Goal: Task Accomplishment & Management: Complete application form

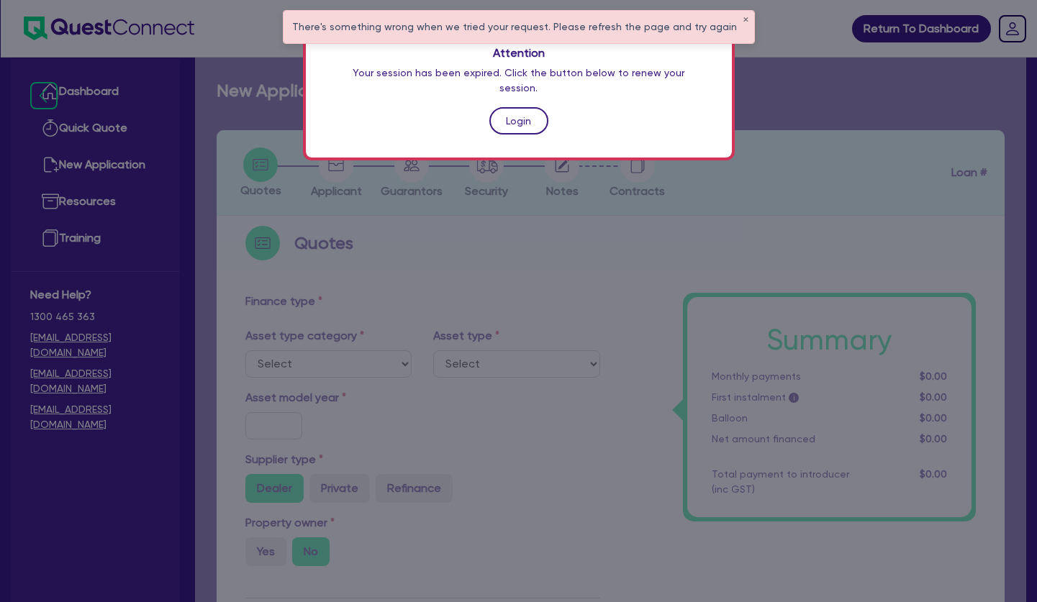
click at [521, 107] on link "Login" at bounding box center [518, 120] width 59 height 27
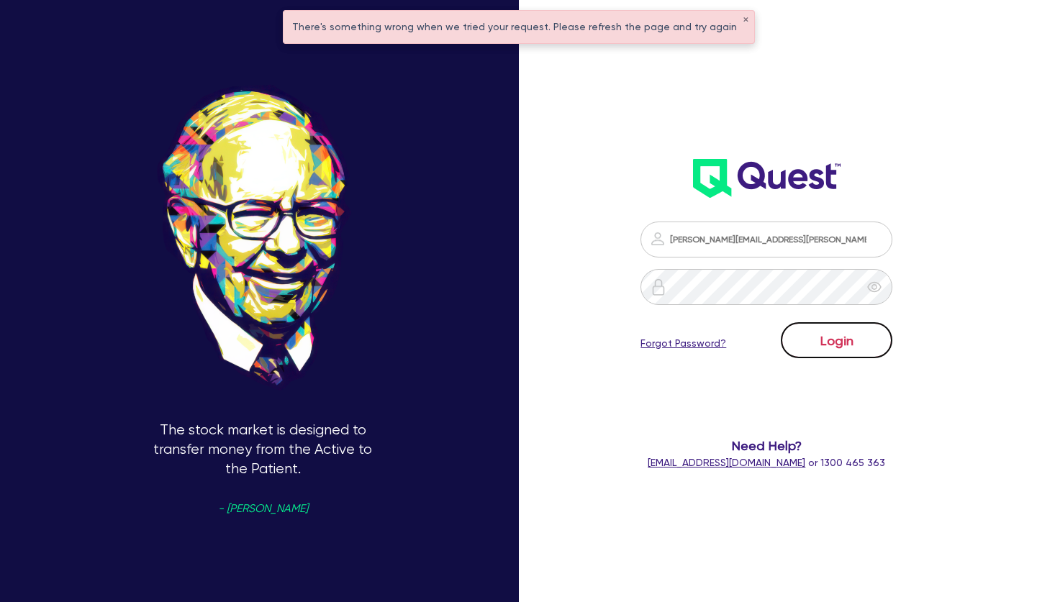
click at [837, 348] on button "Login" at bounding box center [837, 340] width 112 height 36
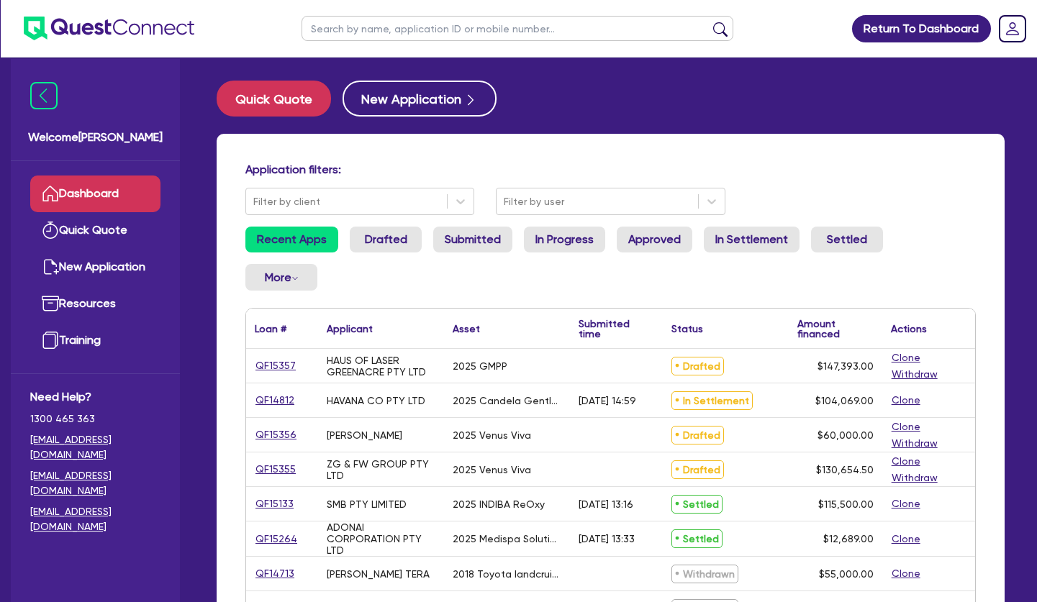
drag, startPoint x: 580, startPoint y: 146, endPoint x: 602, endPoint y: 137, distance: 23.5
click at [501, 28] on input "text" at bounding box center [518, 28] width 432 height 25
type input "14943"
click at [709, 22] on button "submit" at bounding box center [720, 32] width 23 height 20
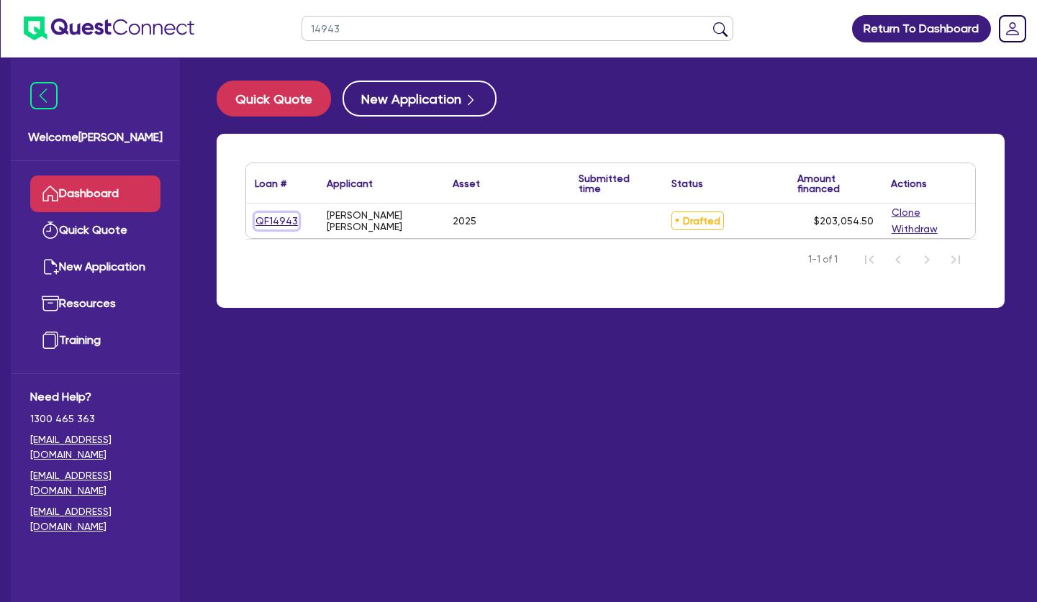
click at [286, 221] on link "QF14943" at bounding box center [277, 221] width 44 height 17
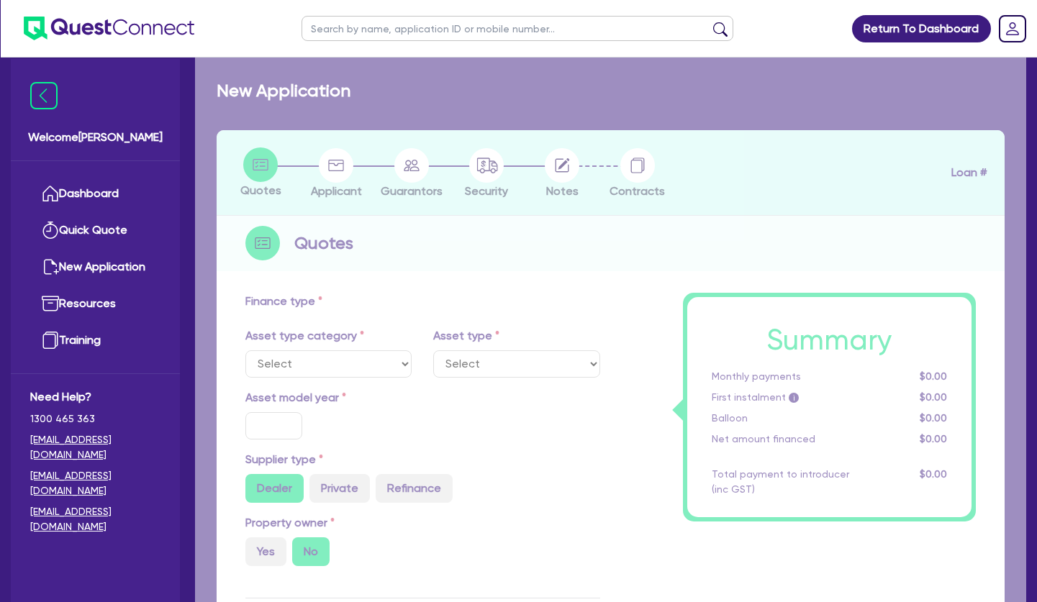
select select "SECONDARY_ASSETS"
type input "2025"
type input "253,000"
type input "50,600"
type input "6"
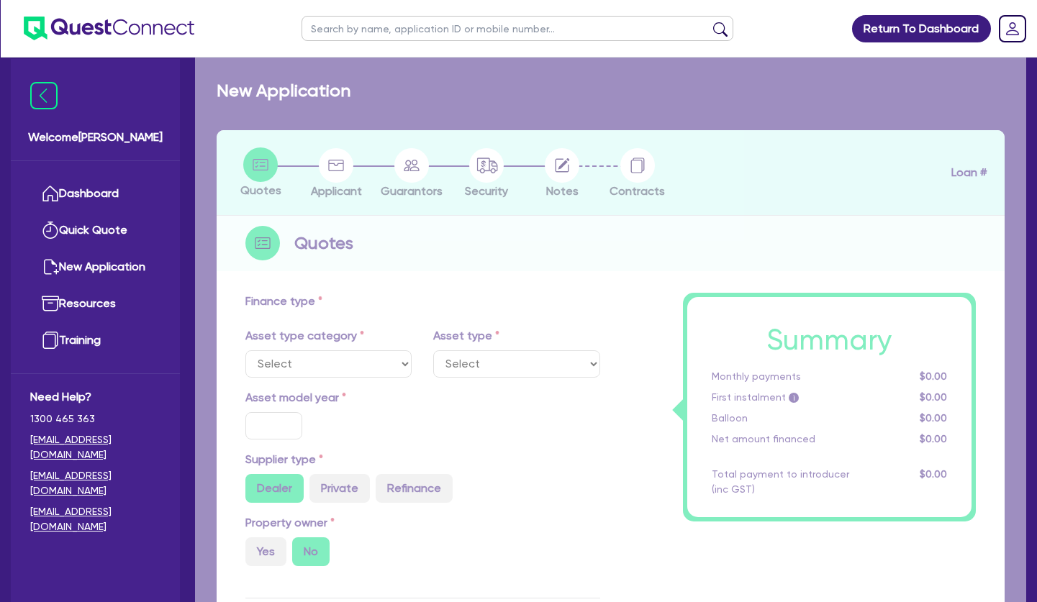
type input "12,183.27"
type input "8.49"
select select "MEDICAL_DENTAL_LABORATORY_EQUIPMENT"
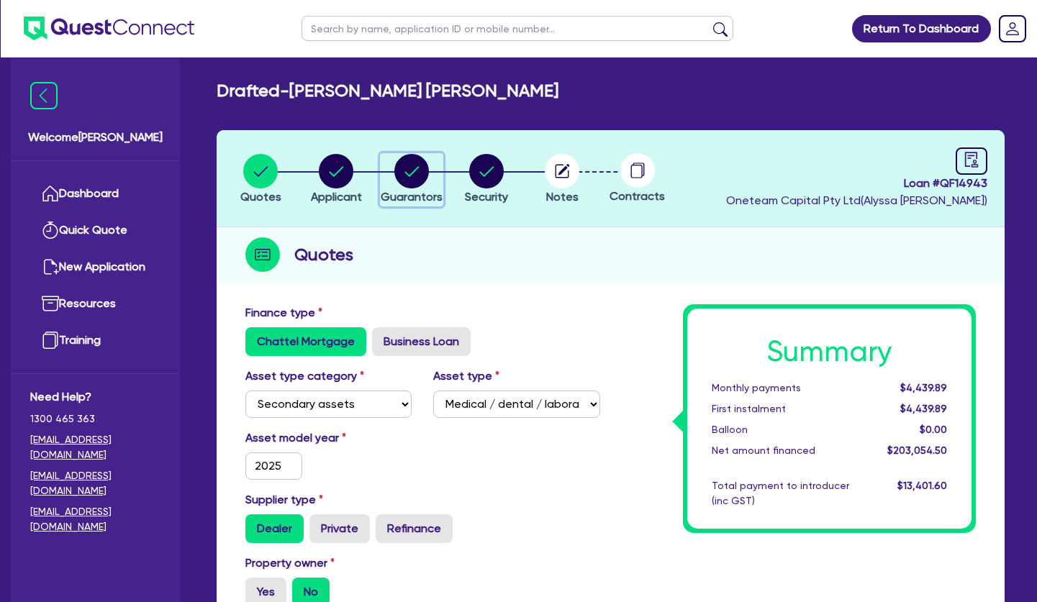
click at [417, 173] on circle "button" at bounding box center [411, 171] width 35 height 35
select select "MRS"
select select "[GEOGRAPHIC_DATA]"
select select "MARRIED"
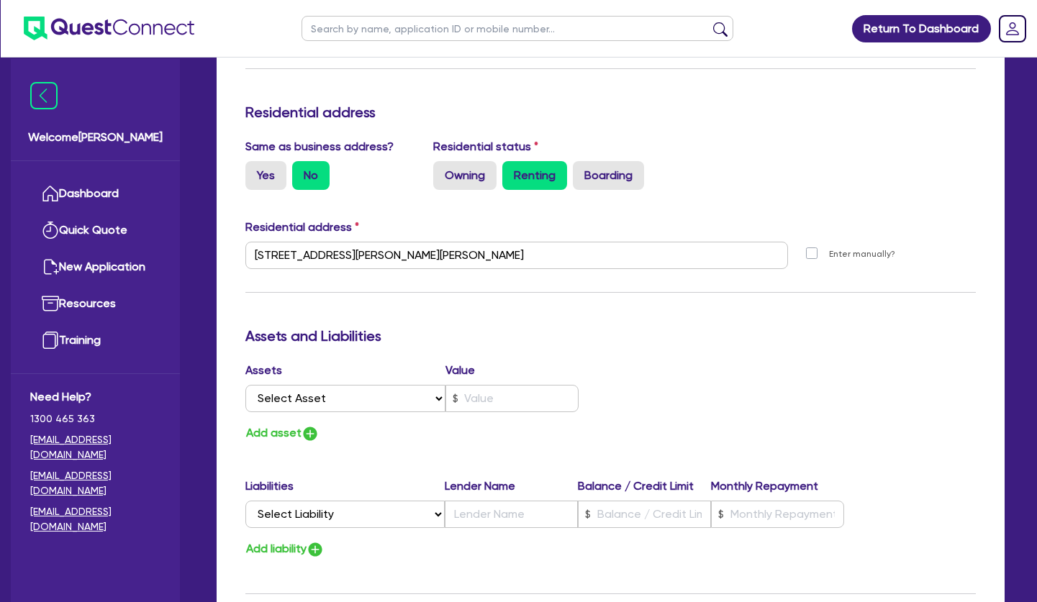
scroll to position [73, 0]
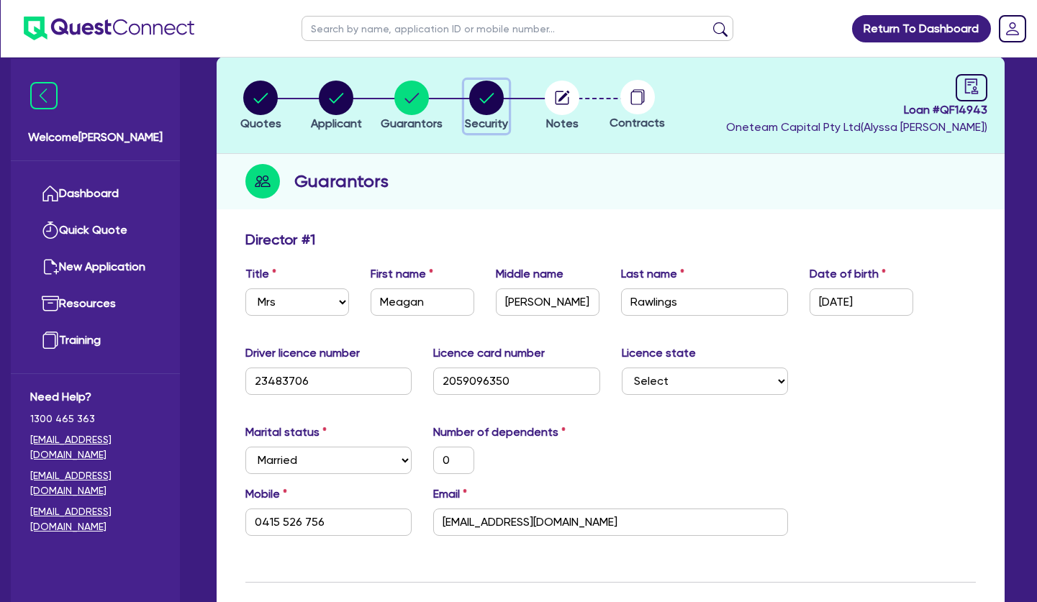
click at [492, 100] on circle "button" at bounding box center [486, 98] width 35 height 35
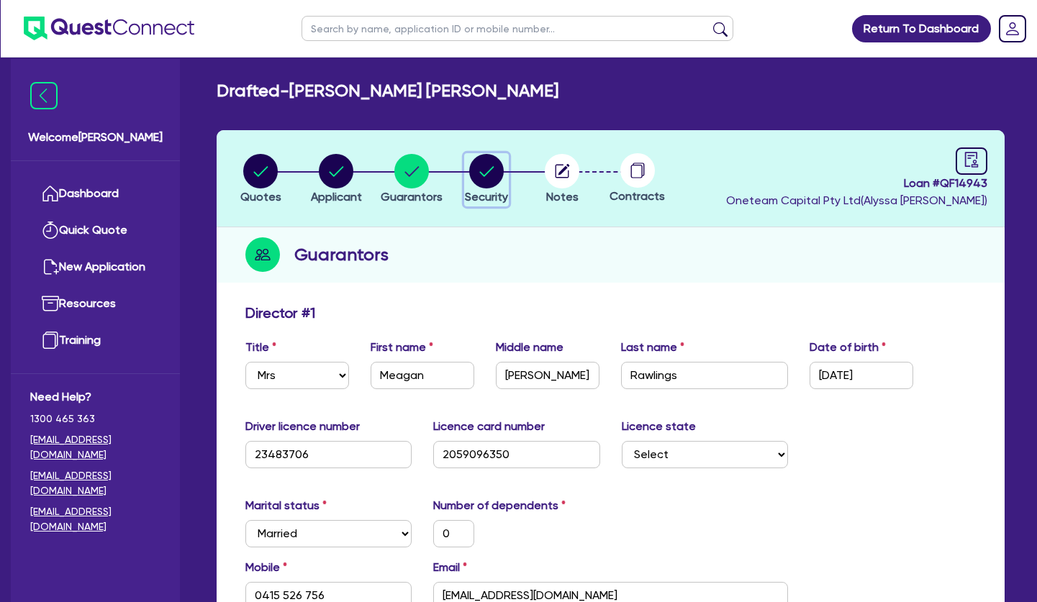
select select "SECONDARY_ASSETS"
select select "MEDICAL_DENTAL_LABORATORY_EQUIPMENT"
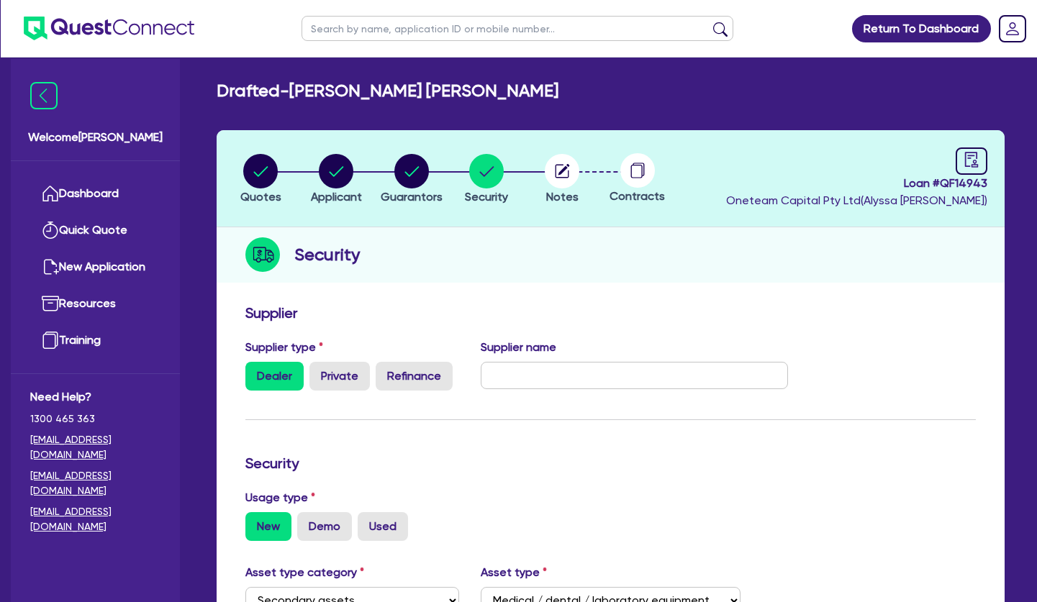
drag, startPoint x: 399, startPoint y: 173, endPoint x: 479, endPoint y: 172, distance: 79.2
click at [406, 173] on icon "button" at bounding box center [411, 171] width 35 height 35
select select "MRS"
select select "[GEOGRAPHIC_DATA]"
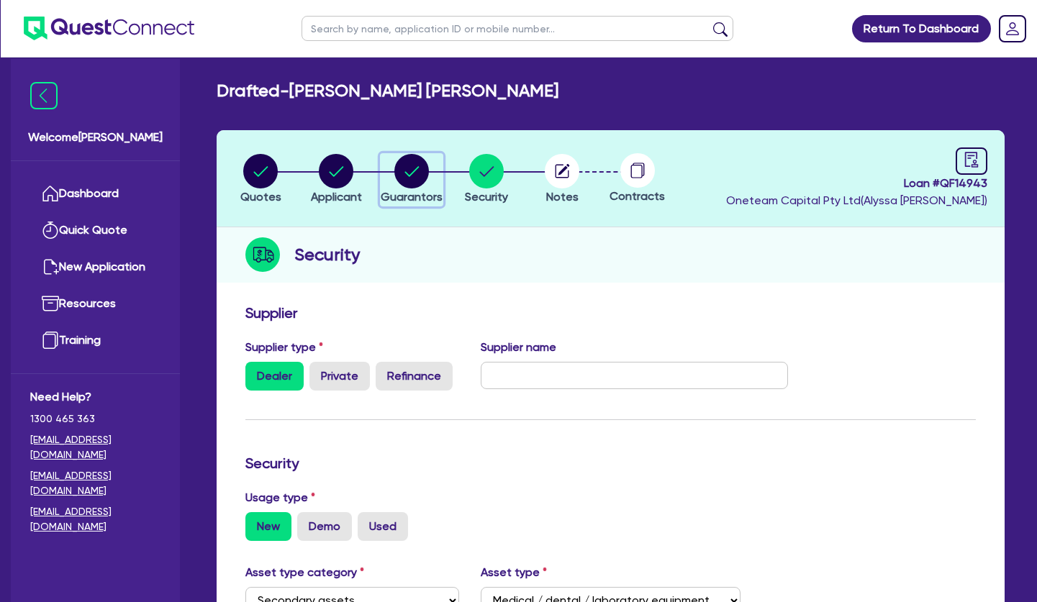
select select "MARRIED"
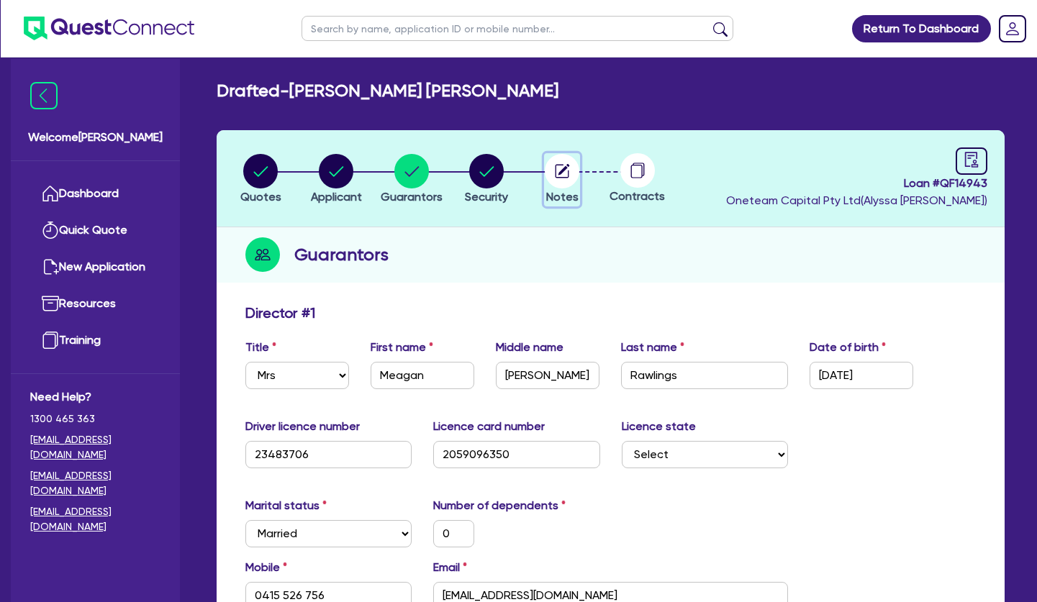
click at [555, 168] on circle "button" at bounding box center [562, 171] width 35 height 35
select select "Other"
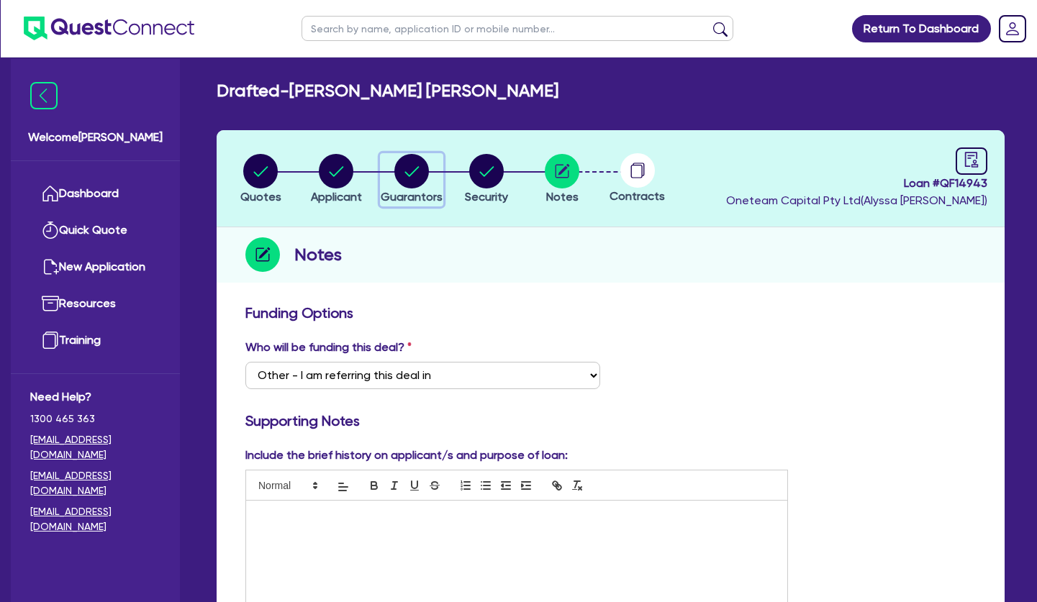
click at [402, 173] on circle "button" at bounding box center [411, 171] width 35 height 35
select select "MRS"
select select "[GEOGRAPHIC_DATA]"
select select "MARRIED"
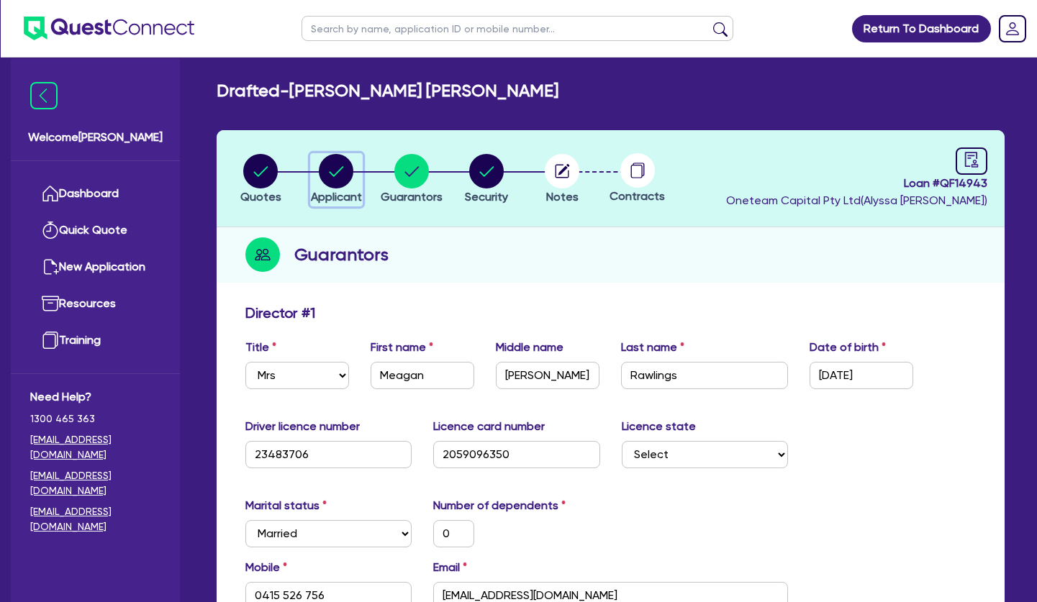
click at [335, 173] on circle "button" at bounding box center [336, 171] width 35 height 35
select select "SOLE_TRADER"
select select "HEALTH_BEAUTY"
select select "HAIR_BEAUTY_SALONS"
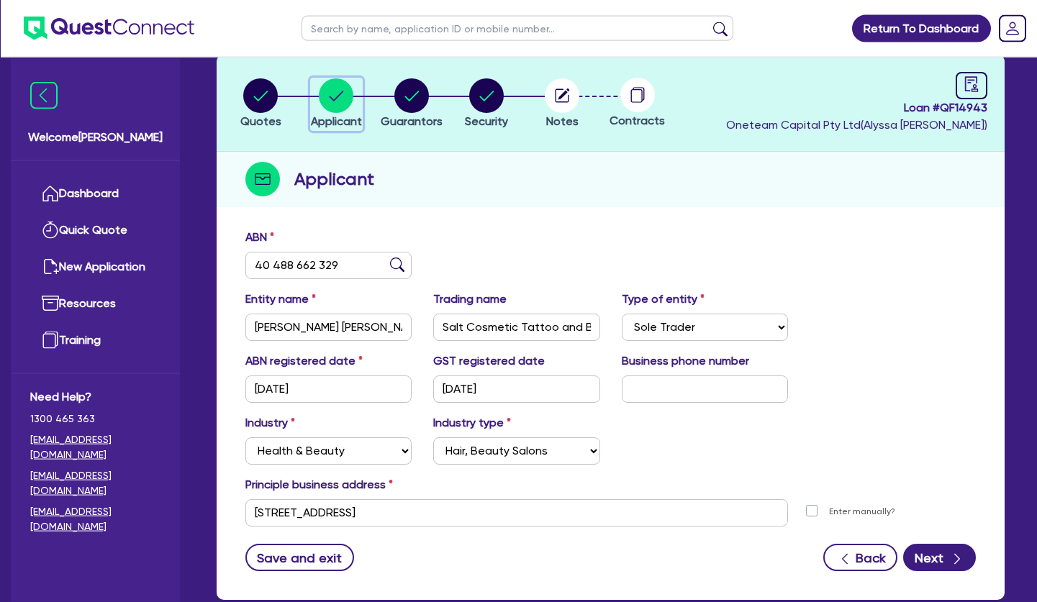
scroll to position [73, 0]
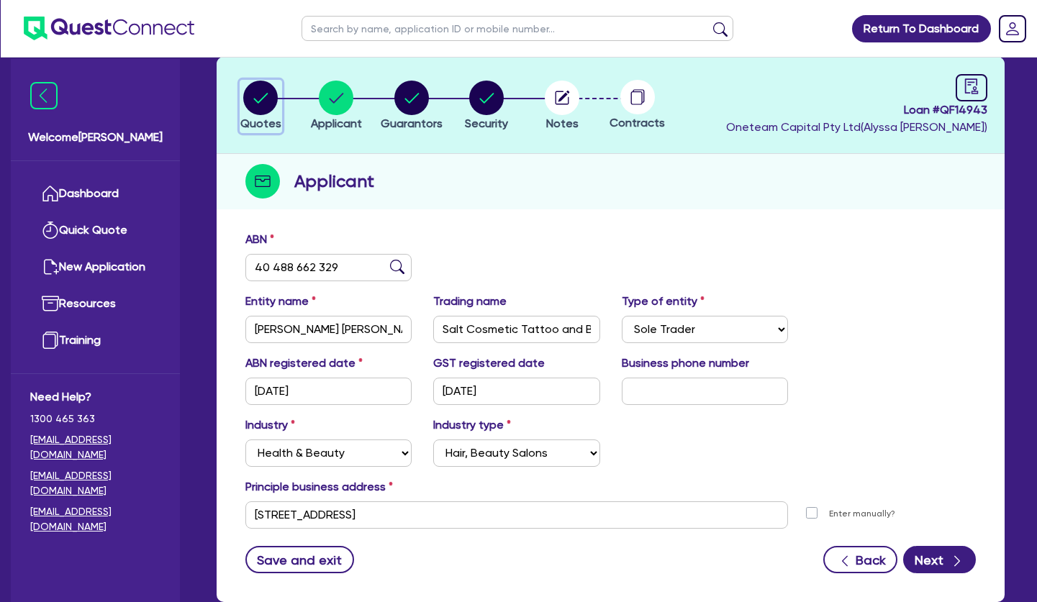
click at [273, 101] on circle "button" at bounding box center [260, 98] width 35 height 35
select select "SECONDARY_ASSETS"
select select "MEDICAL_DENTAL_LABORATORY_EQUIPMENT"
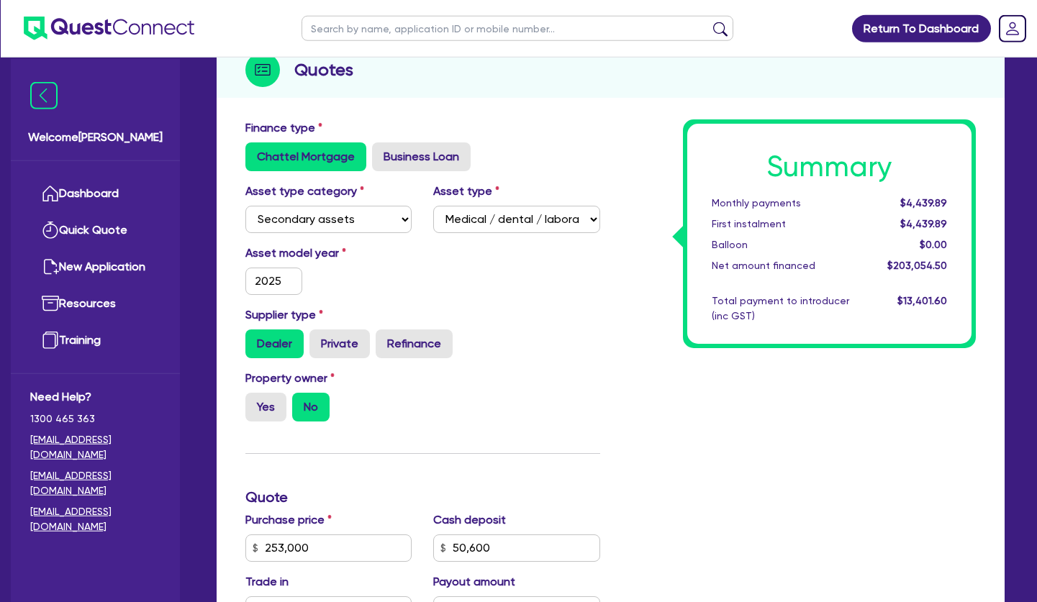
scroll to position [220, 0]
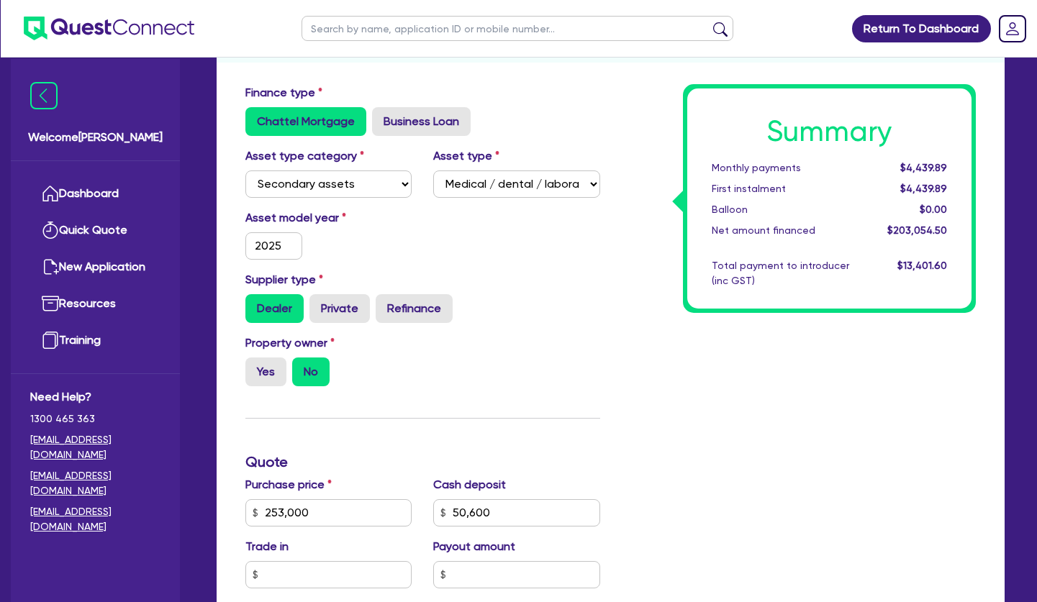
click at [697, 413] on div "Summary Monthly payments $4,439.89 First instalment $4,439.89 Balloon $0.00 Net…" at bounding box center [799, 504] width 376 height 841
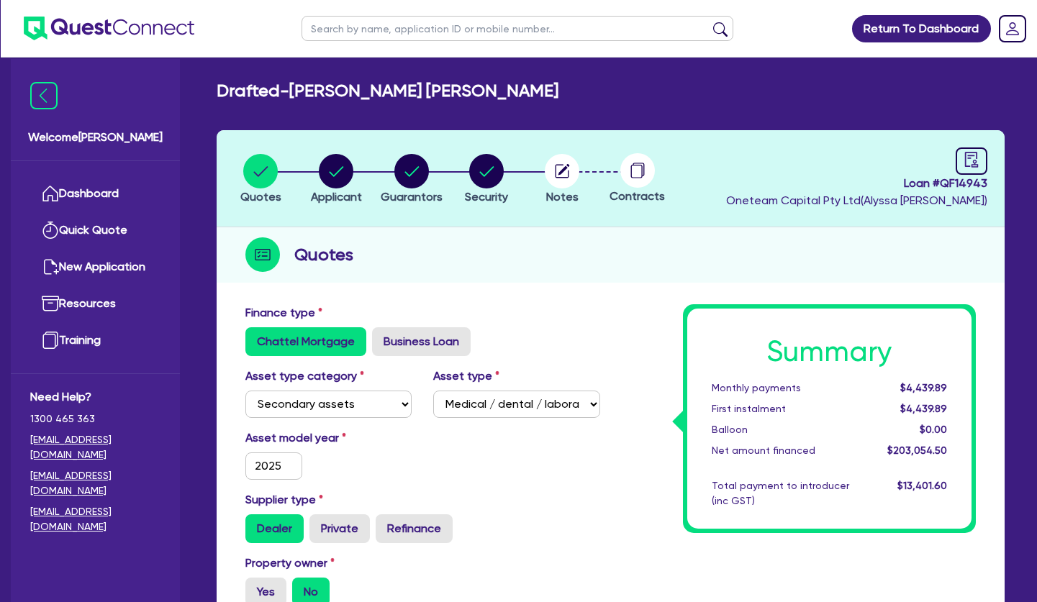
click at [730, 253] on div "Quotes" at bounding box center [611, 254] width 788 height 55
click at [332, 176] on circle "button" at bounding box center [336, 171] width 35 height 35
select select "SOLE_TRADER"
select select "HEALTH_BEAUTY"
select select "HAIR_BEAUTY_SALONS"
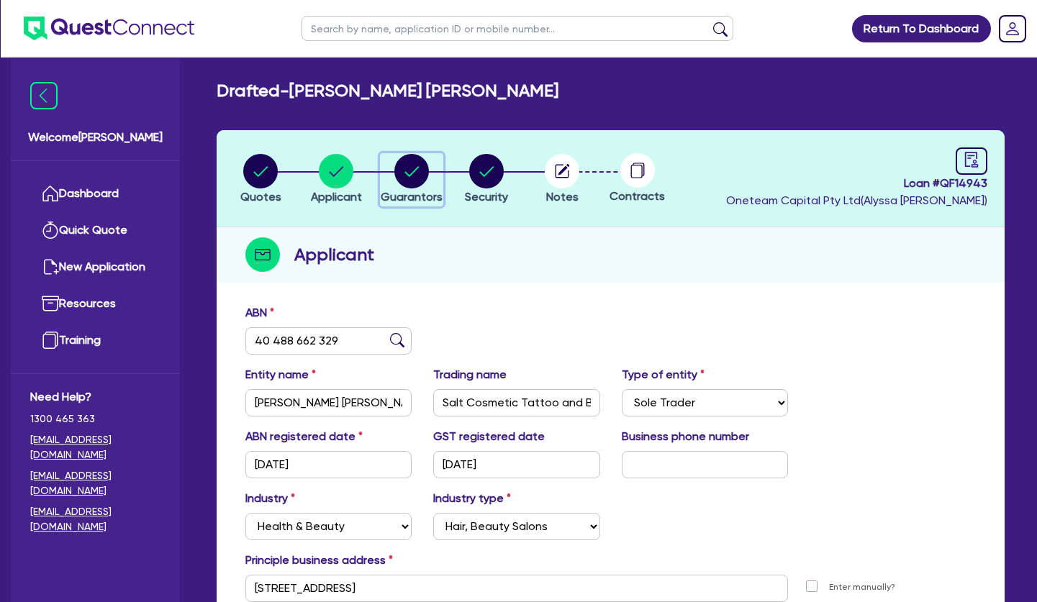
click at [409, 177] on circle "button" at bounding box center [411, 171] width 35 height 35
select select "MRS"
select select "[GEOGRAPHIC_DATA]"
select select "MARRIED"
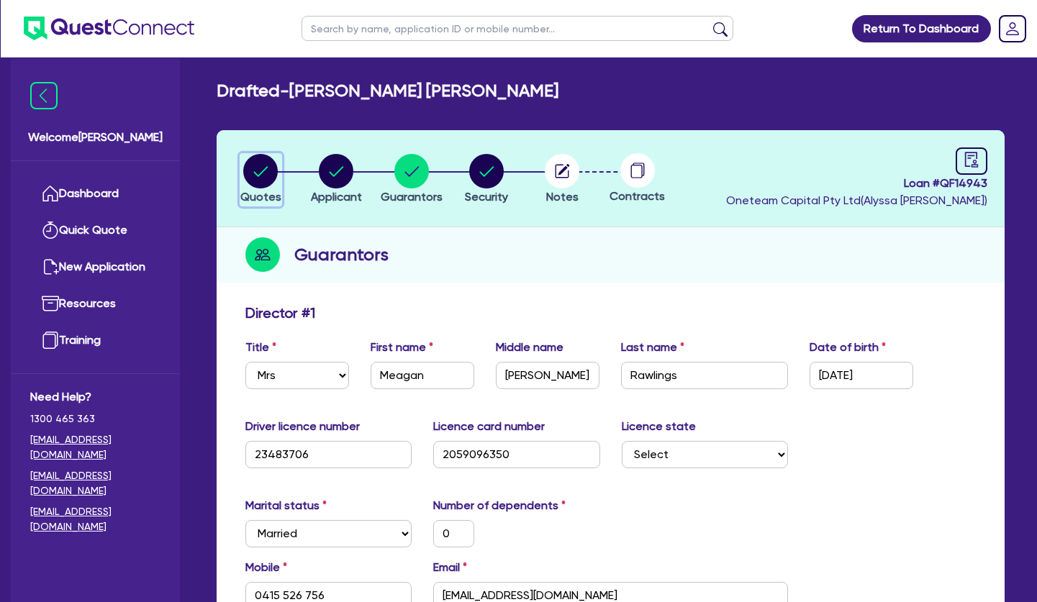
click at [265, 163] on circle "button" at bounding box center [260, 171] width 35 height 35
select select "SECONDARY_ASSETS"
select select "MEDICAL_DENTAL_LABORATORY_EQUIPMENT"
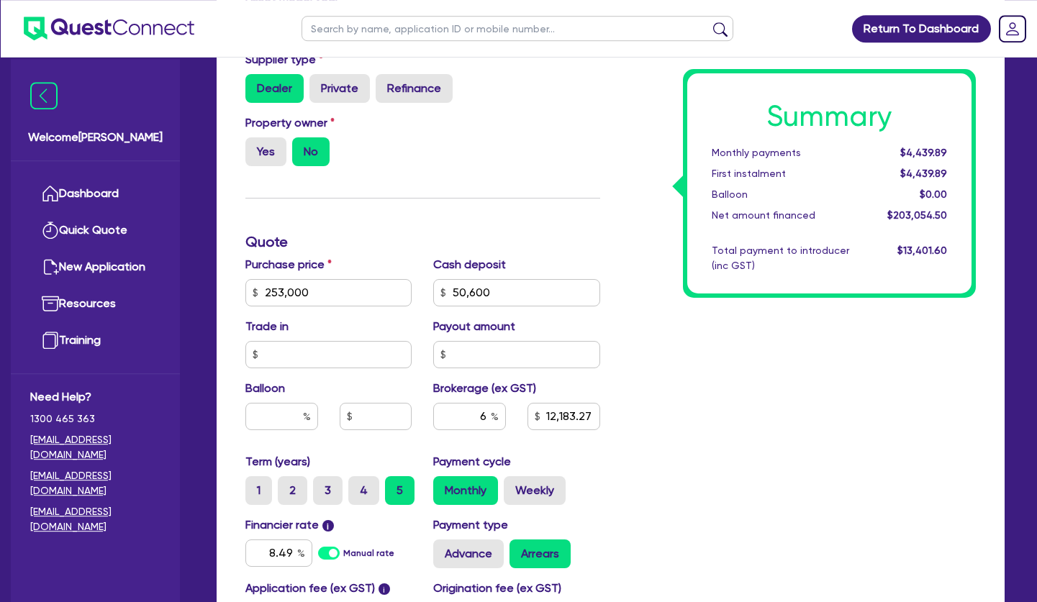
scroll to position [514, 0]
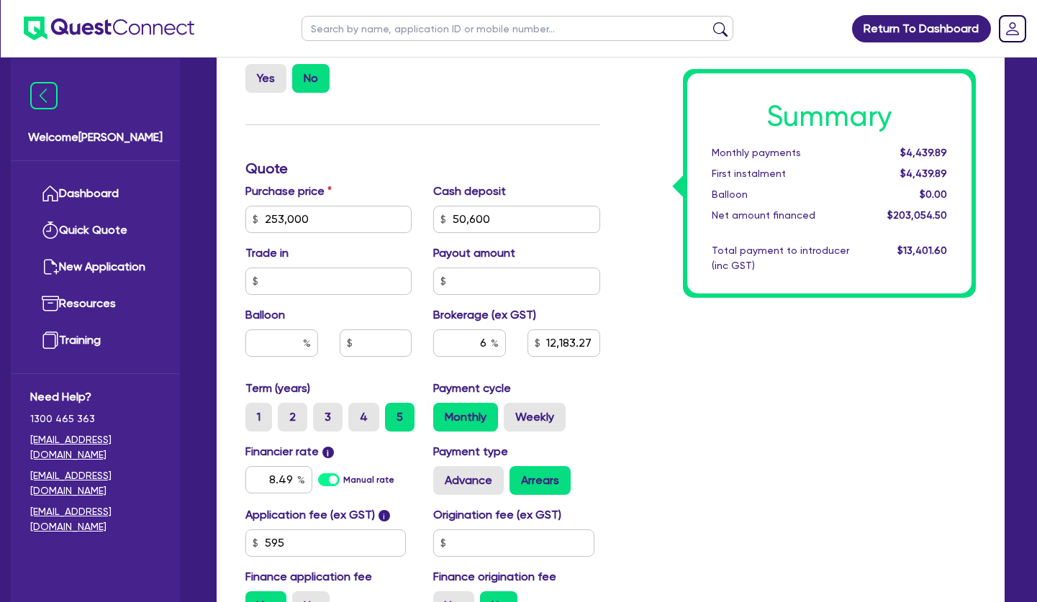
click at [626, 285] on div "Summary Monthly payments $4,439.89 First instalment $4,439.89 Balloon $0.00 Net…" at bounding box center [799, 211] width 376 height 841
click at [674, 345] on div "Summary Monthly payments $4,439.89 First instalment $4,439.89 Balloon $0.00 Net…" at bounding box center [799, 211] width 376 height 841
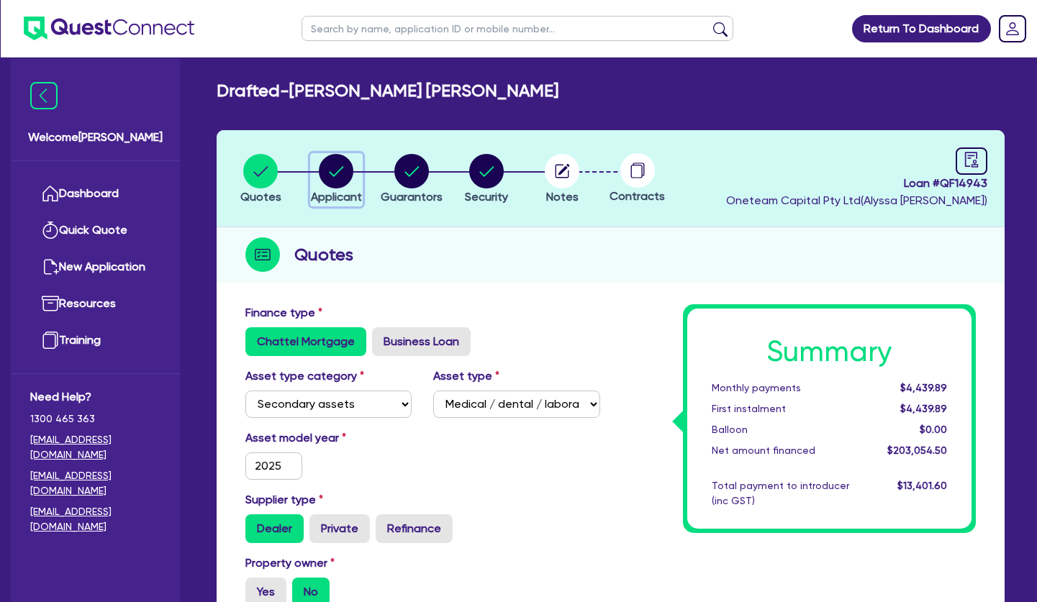
click at [348, 172] on circle "button" at bounding box center [336, 171] width 35 height 35
select select "SOLE_TRADER"
select select "HEALTH_BEAUTY"
select select "HAIR_BEAUTY_SALONS"
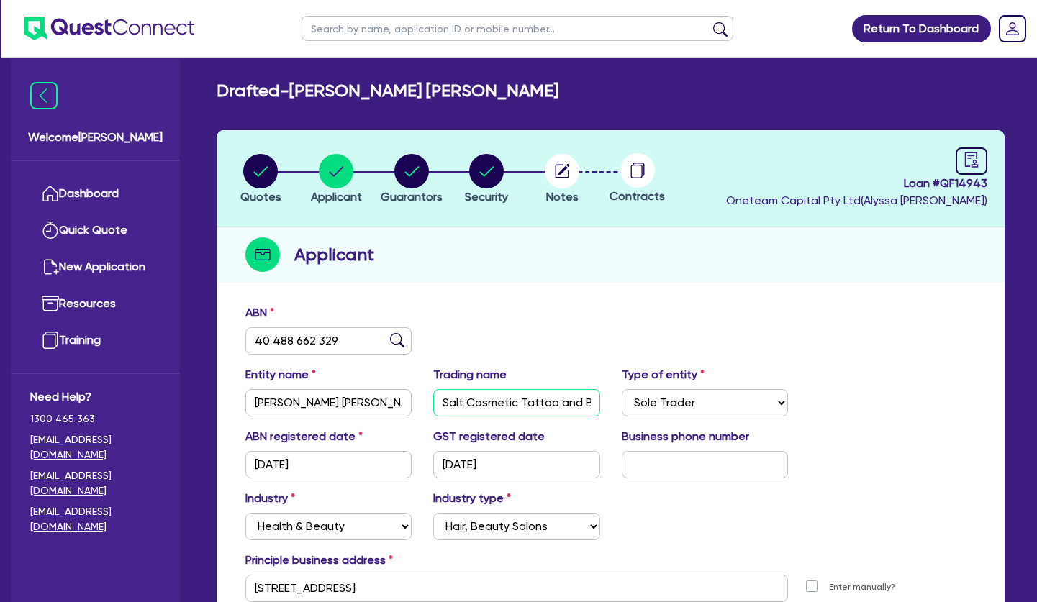
click at [476, 394] on input "Salt Cosmetic Tattoo and Beauty" at bounding box center [516, 402] width 166 height 27
click at [524, 227] on header "Quotes Applicant Guarantors Security Notes Contracts Loan # QF14943 Oneteam Cap…" at bounding box center [611, 178] width 788 height 97
click at [523, 299] on div "ABN 40 488 662 329 Entity name RAWLINGS, MEAGAN KATE Trading name Salt Cosmetic…" at bounding box center [611, 486] width 788 height 379
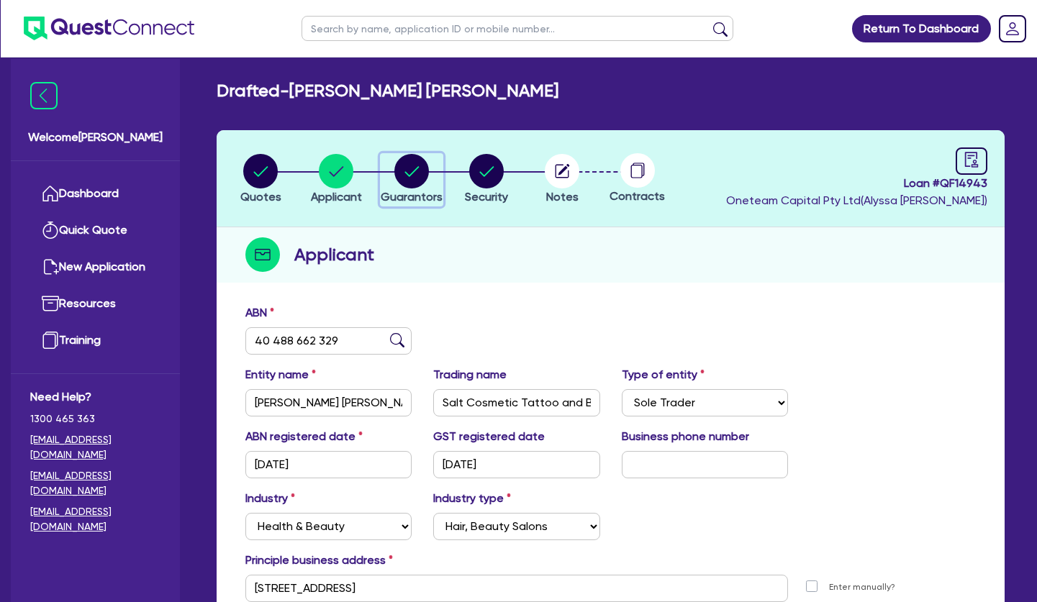
click at [419, 171] on circle "button" at bounding box center [411, 171] width 35 height 35
select select "MRS"
select select "[GEOGRAPHIC_DATA]"
select select "MARRIED"
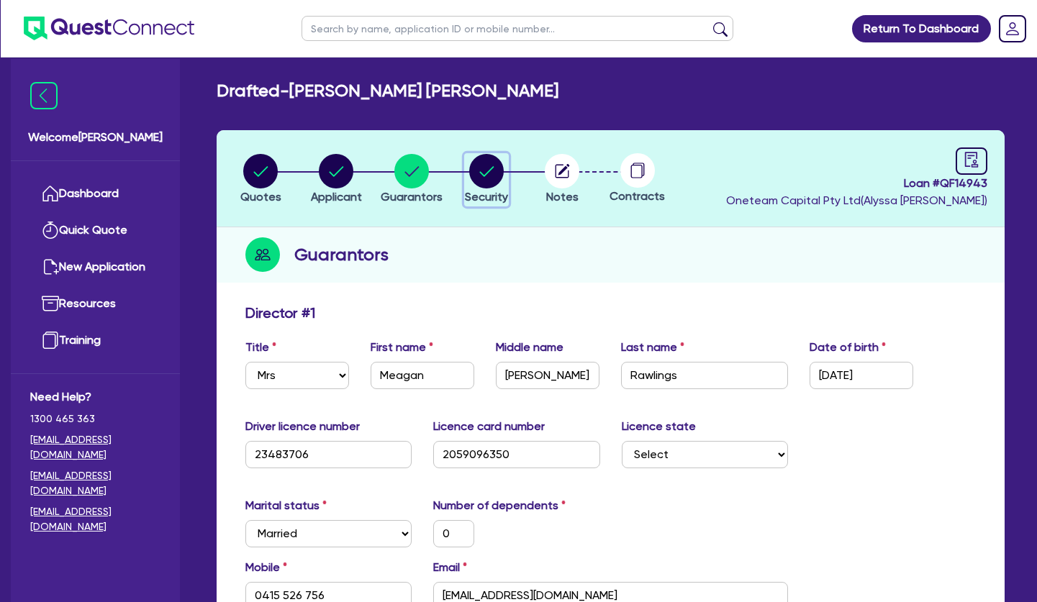
click at [489, 175] on circle "button" at bounding box center [486, 171] width 35 height 35
select select "SECONDARY_ASSETS"
select select "MEDICAL_DENTAL_LABORATORY_EQUIPMENT"
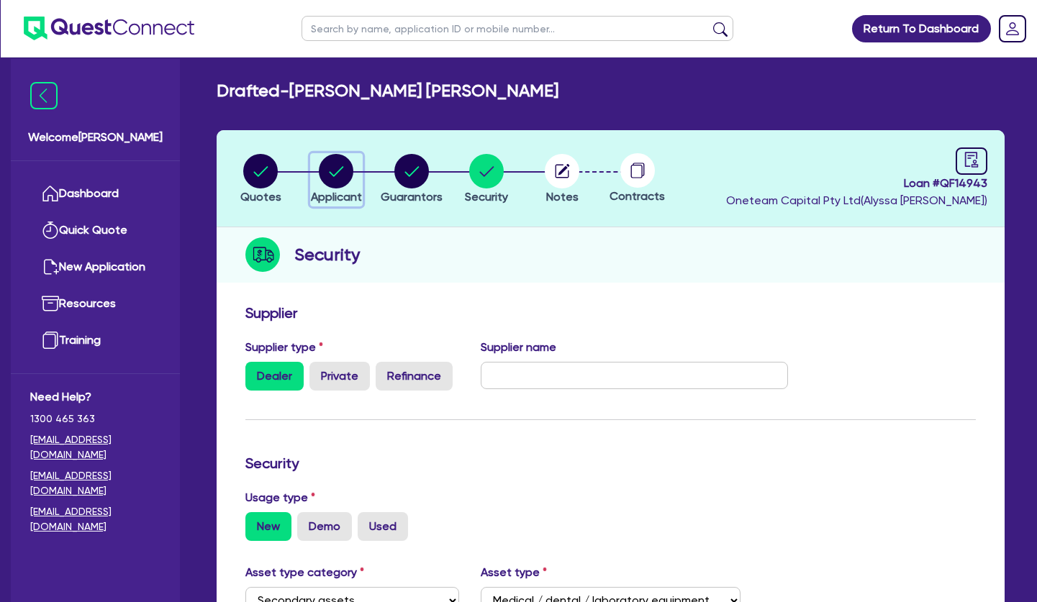
click at [350, 176] on circle "button" at bounding box center [336, 171] width 35 height 35
select select "SOLE_TRADER"
select select "HEALTH_BEAUTY"
select select "HAIR_BEAUTY_SALONS"
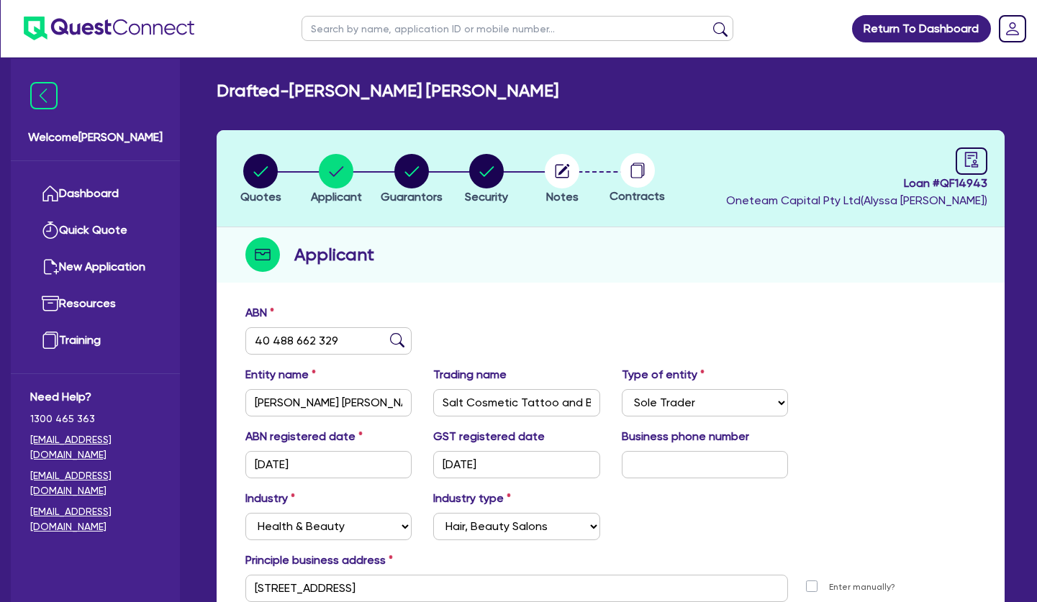
click at [610, 268] on div "Applicant" at bounding box center [611, 254] width 788 height 55
click at [408, 175] on icon "button" at bounding box center [411, 171] width 14 height 10
select select "MRS"
select select "[GEOGRAPHIC_DATA]"
select select "MARRIED"
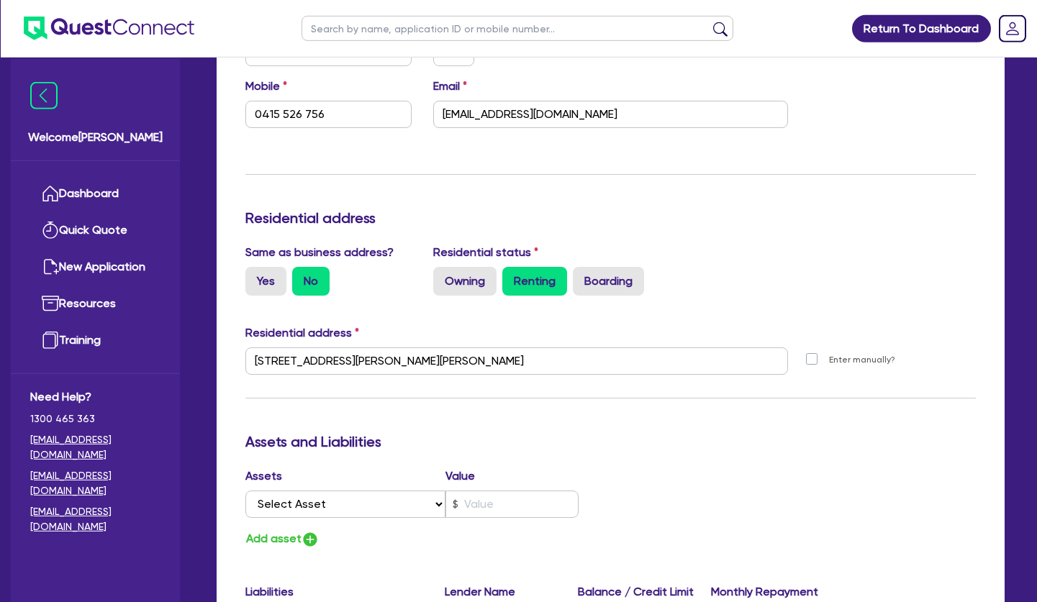
scroll to position [514, 0]
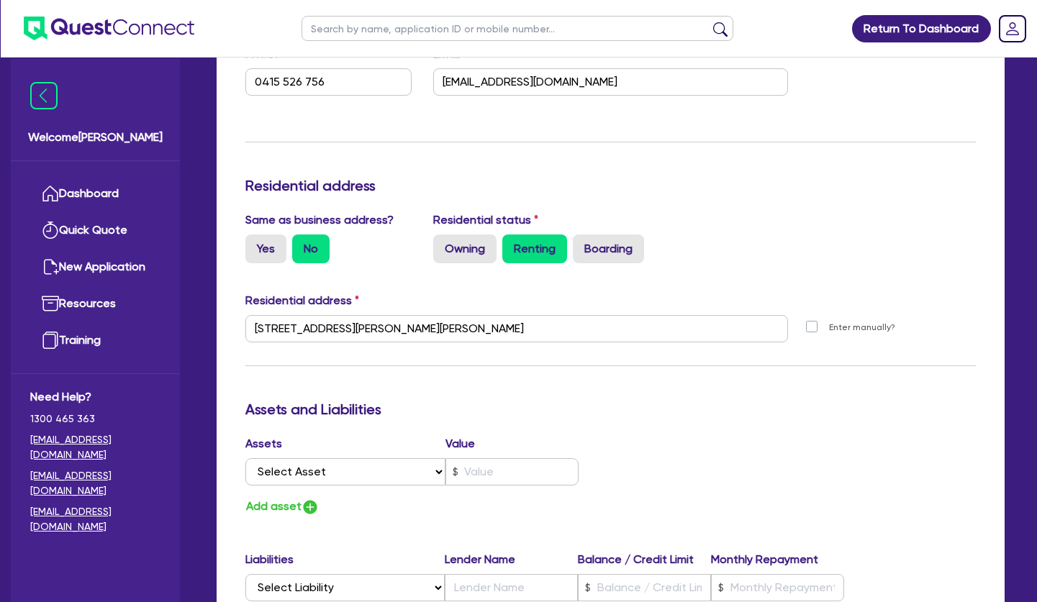
click at [778, 373] on div "Update residential status for Director #1 Boarding is only acceptable when the …" at bounding box center [610, 323] width 730 height 1064
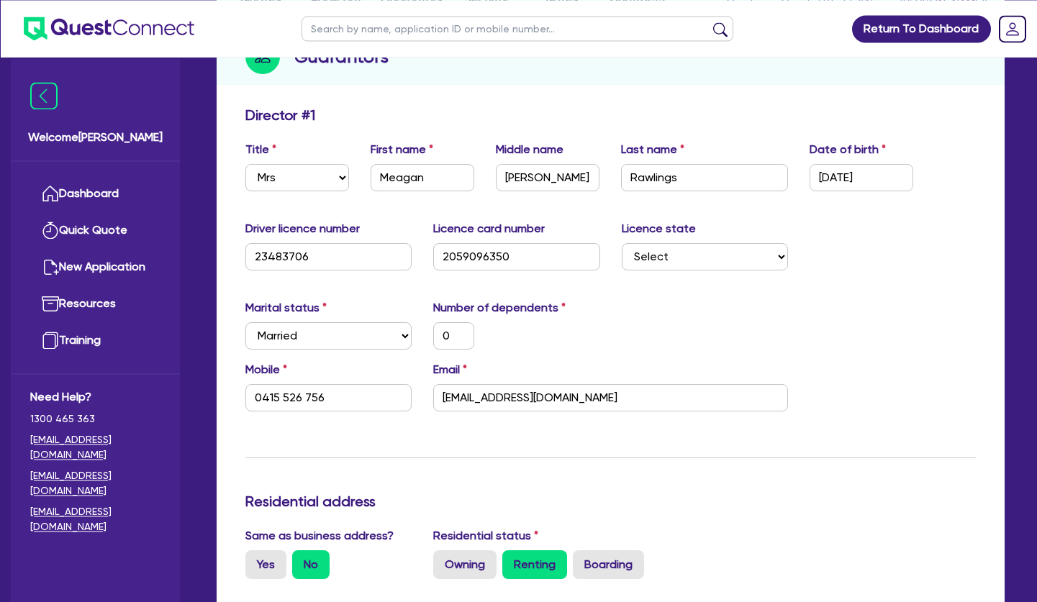
scroll to position [0, 0]
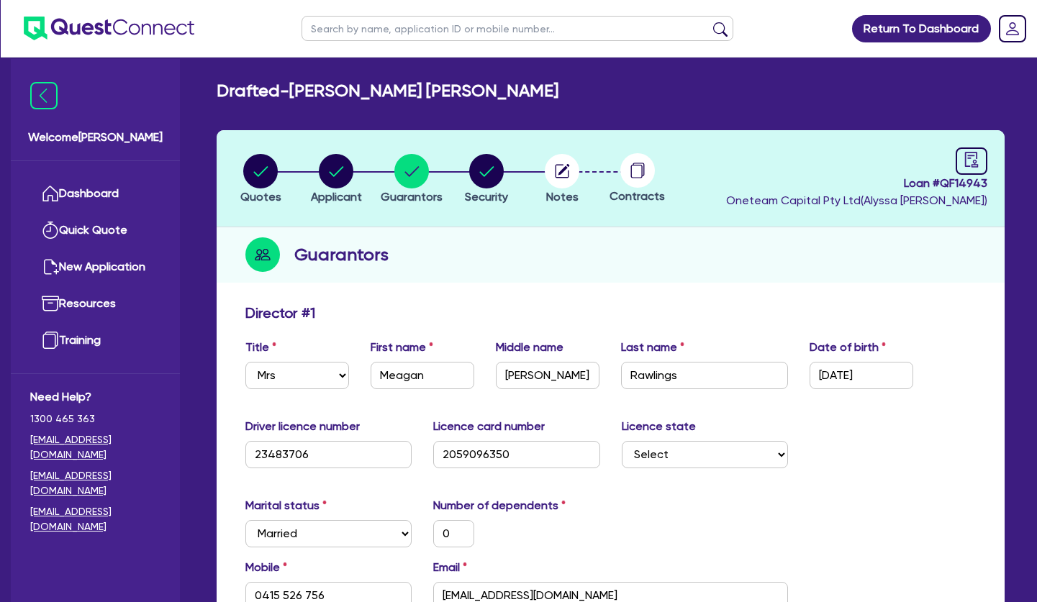
drag, startPoint x: 694, startPoint y: 272, endPoint x: 674, endPoint y: 273, distance: 20.2
click at [693, 272] on div "Guarantors" at bounding box center [611, 254] width 788 height 55
click at [492, 233] on div "Guarantors" at bounding box center [611, 254] width 788 height 55
click at [339, 170] on circle "button" at bounding box center [336, 171] width 35 height 35
select select "SOLE_TRADER"
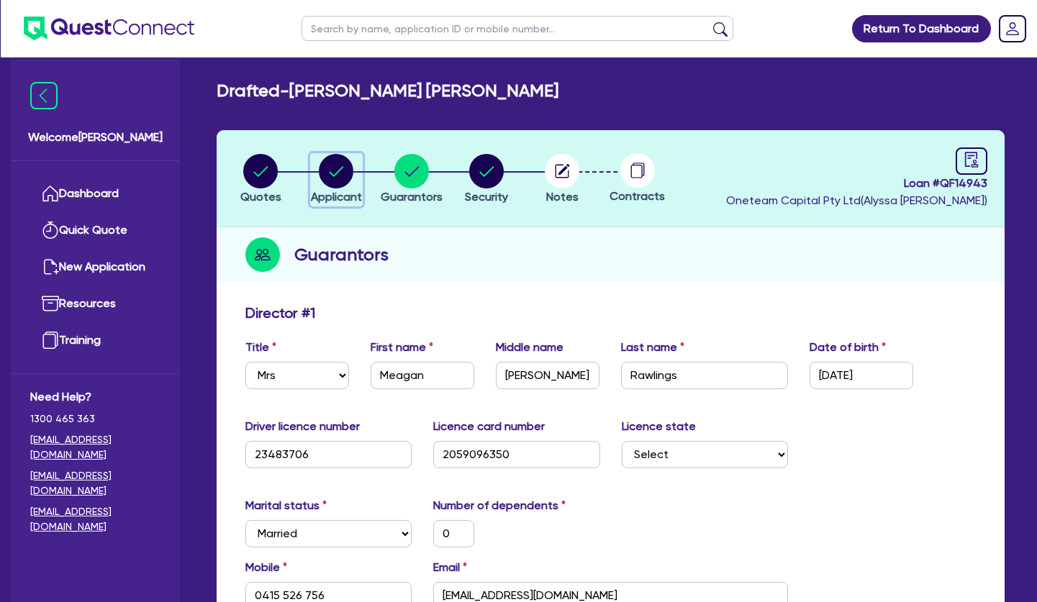
select select "HEALTH_BEAUTY"
select select "HAIR_BEAUTY_SALONS"
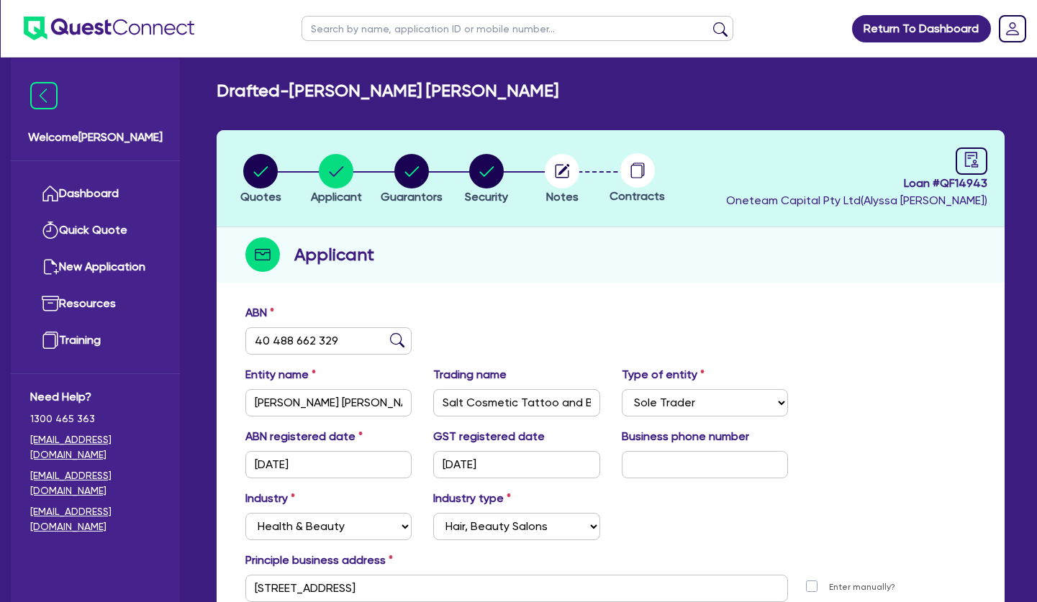
click at [466, 304] on div "ABN 40 488 662 329" at bounding box center [611, 335] width 752 height 62
click at [427, 35] on input "text" at bounding box center [518, 28] width 432 height 25
type input "escape"
click button "submit" at bounding box center [720, 32] width 23 height 20
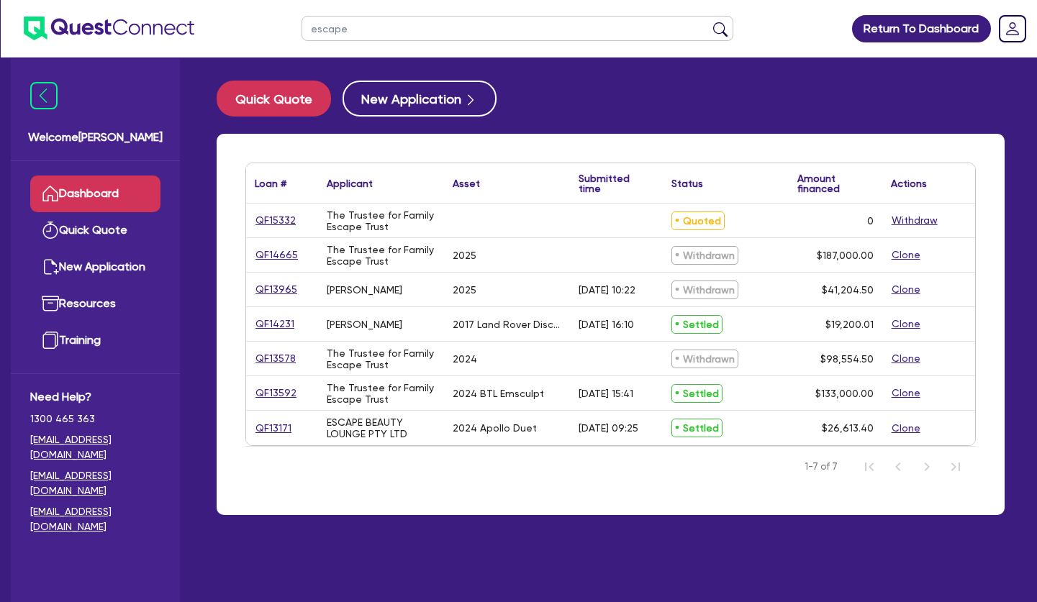
click at [399, 28] on input "escape" at bounding box center [518, 28] width 432 height 25
drag, startPoint x: 399, startPoint y: 28, endPoint x: 289, endPoint y: 28, distance: 110.1
click at [302, 28] on input "escape" at bounding box center [518, 28] width 432 height 25
drag, startPoint x: 558, startPoint y: 277, endPoint x: 507, endPoint y: 271, distance: 51.5
click at [557, 277] on div "2025" at bounding box center [507, 290] width 126 height 34
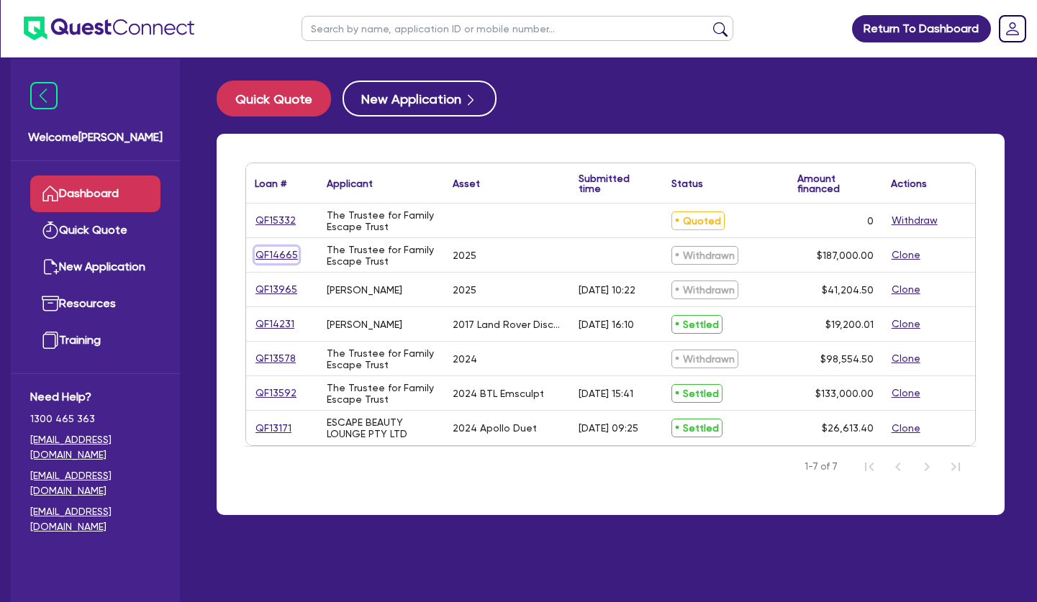
click at [281, 256] on link "QF14665" at bounding box center [277, 255] width 44 height 17
select select "TERTIARY_ASSETS"
select select "BEAUTY_EQUIPMENT"
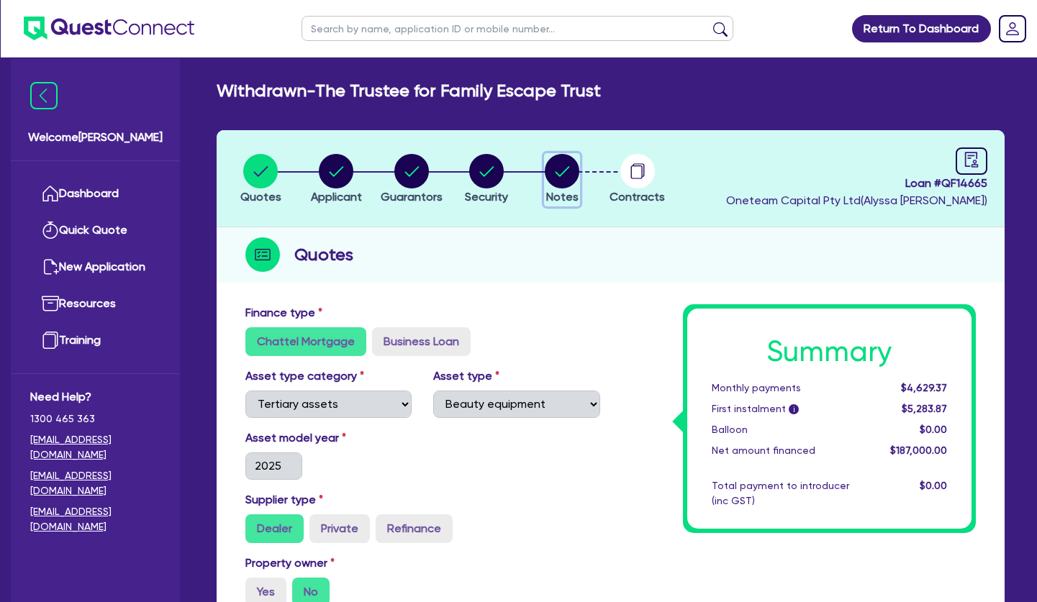
click at [557, 176] on circle "button" at bounding box center [562, 171] width 35 height 35
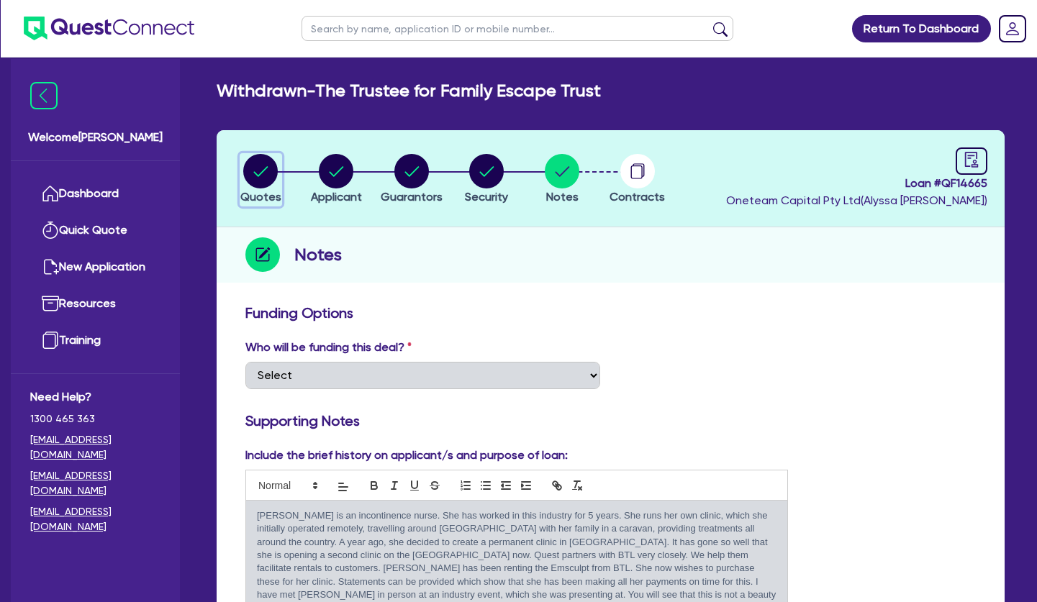
click at [253, 173] on circle "button" at bounding box center [260, 171] width 35 height 35
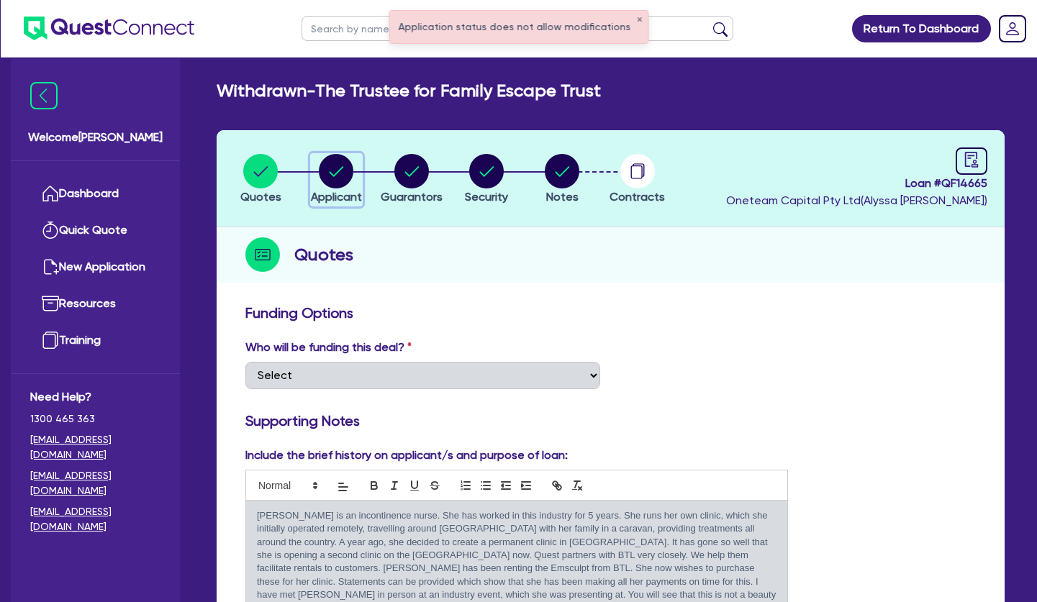
click at [328, 170] on circle "button" at bounding box center [336, 171] width 35 height 35
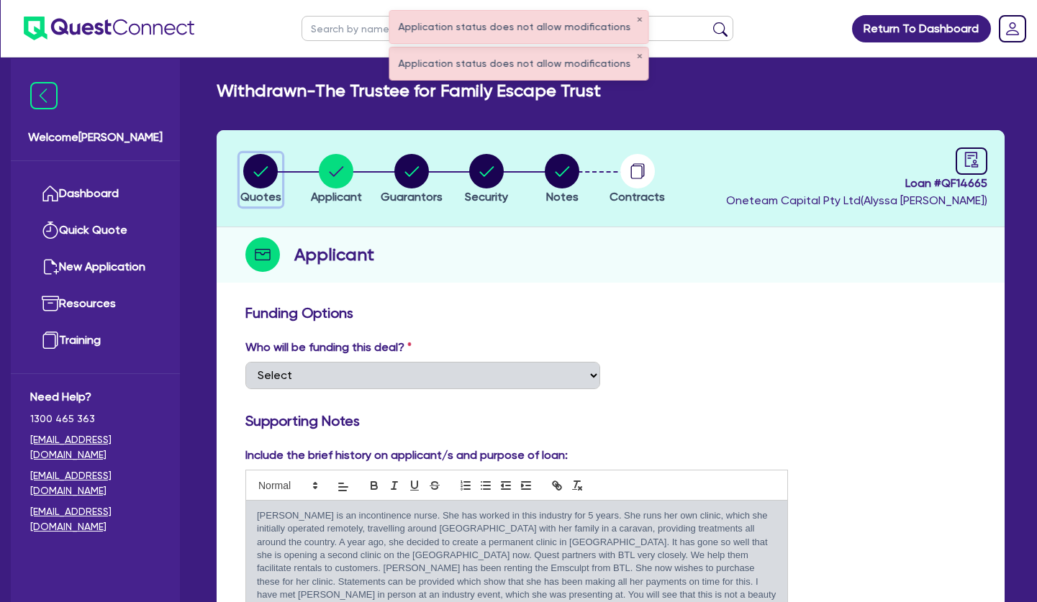
click at [259, 171] on circle "button" at bounding box center [260, 171] width 35 height 35
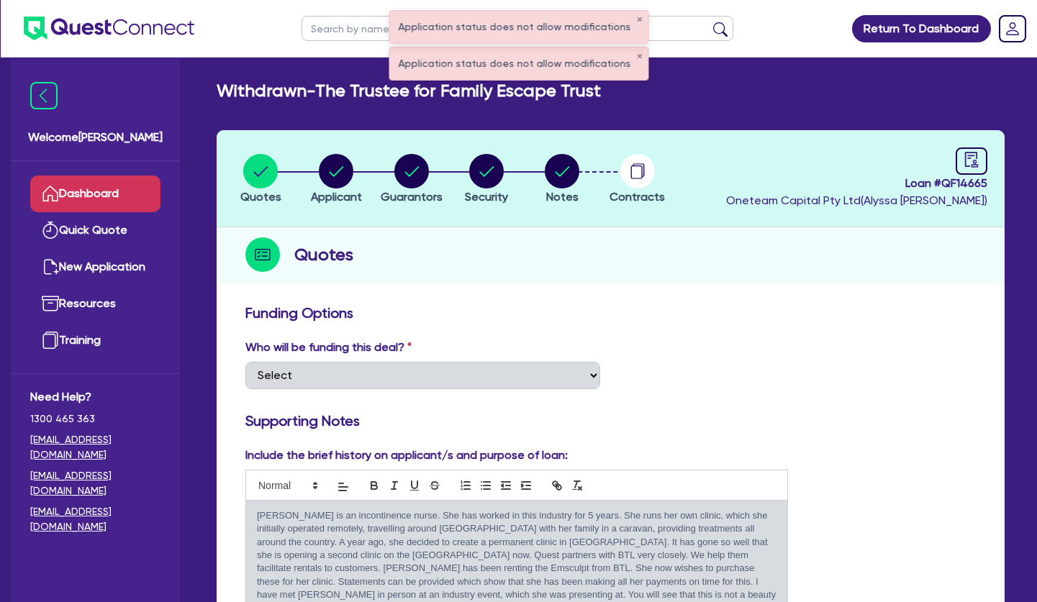
click at [113, 184] on link "Dashboard" at bounding box center [95, 194] width 130 height 37
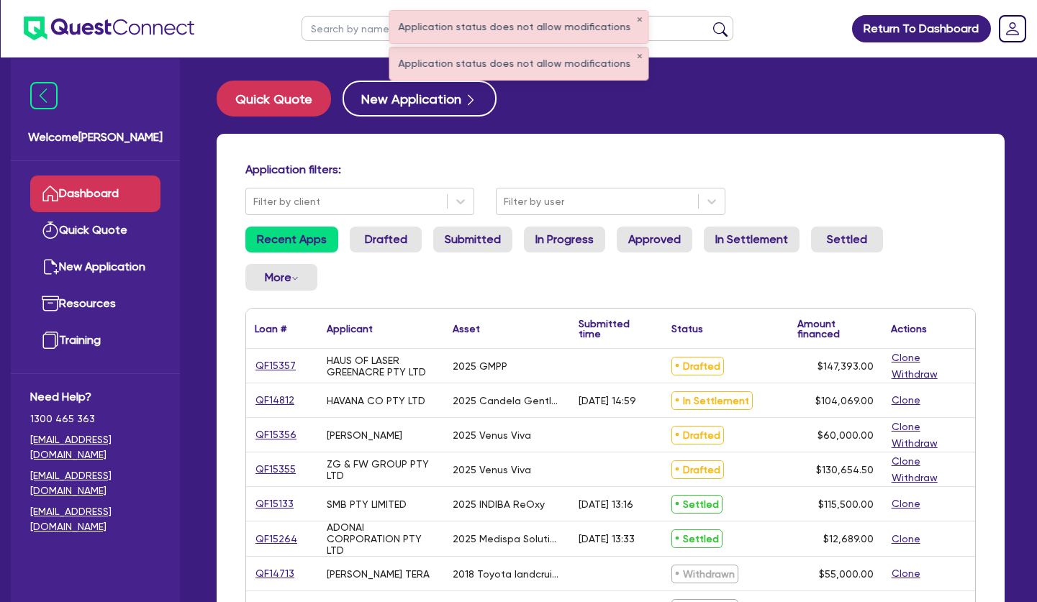
click at [366, 22] on input "text" at bounding box center [518, 28] width 432 height 25
type input "escape"
click at [709, 22] on button "submit" at bounding box center [720, 32] width 23 height 20
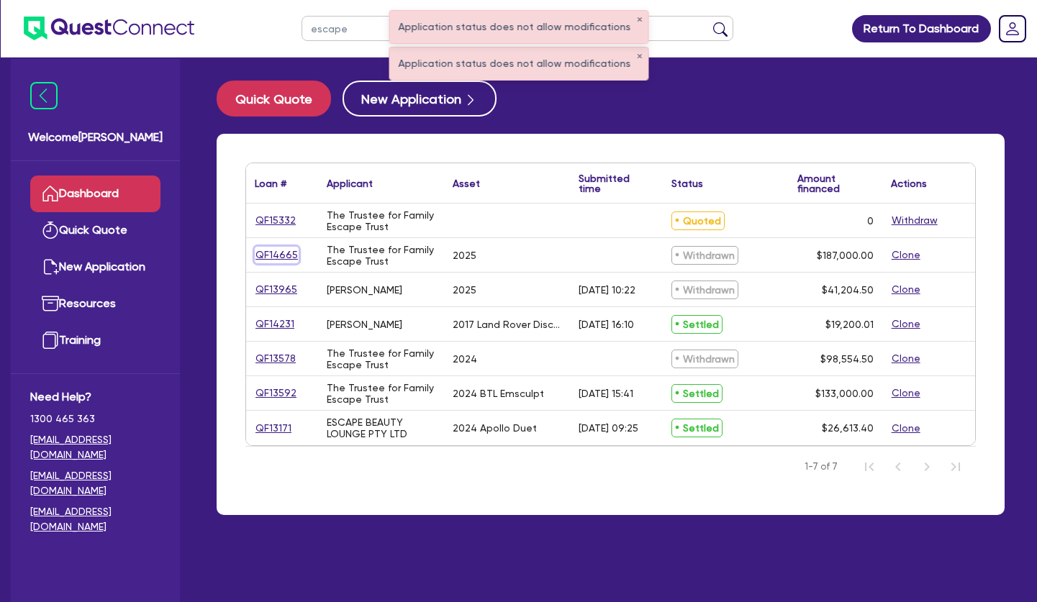
click at [284, 255] on link "QF14665" at bounding box center [277, 255] width 44 height 17
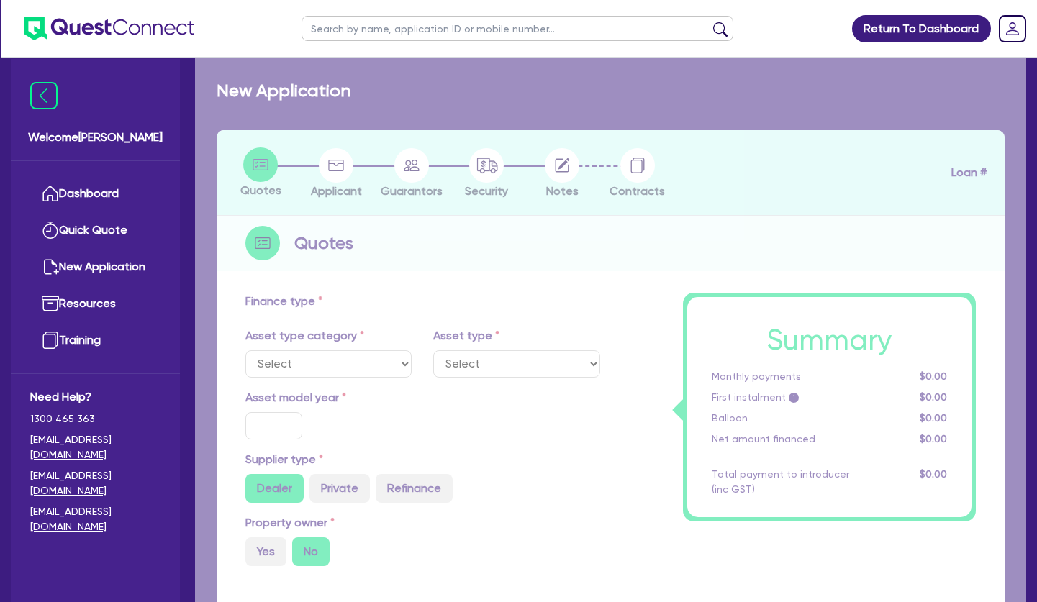
select select "TERTIARY_ASSETS"
type input "2025"
type input "187,000"
type input "17.49"
select select "BEAUTY_EQUIPMENT"
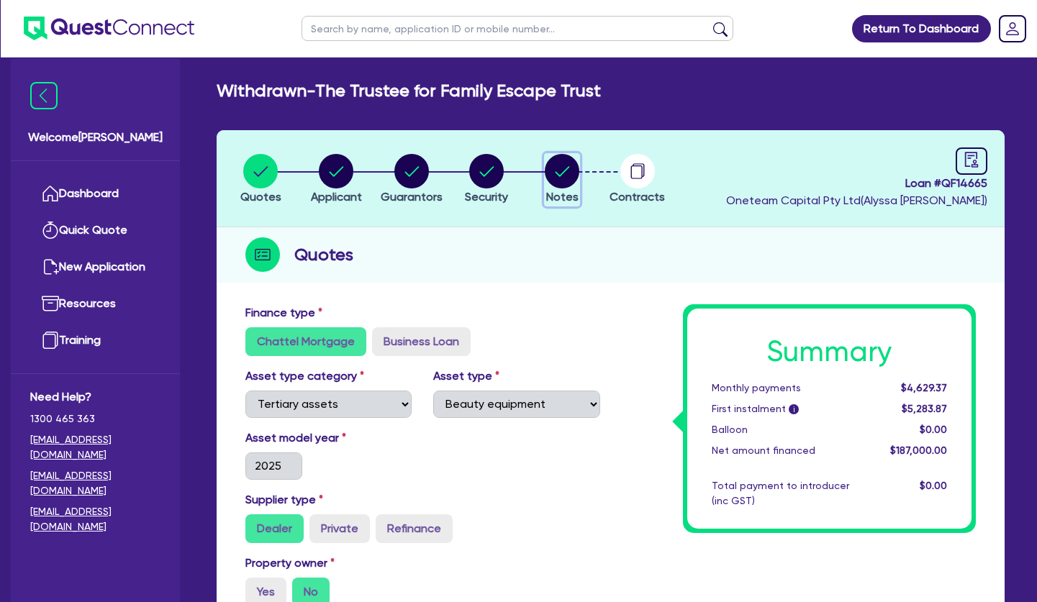
click at [558, 173] on circle "button" at bounding box center [562, 171] width 35 height 35
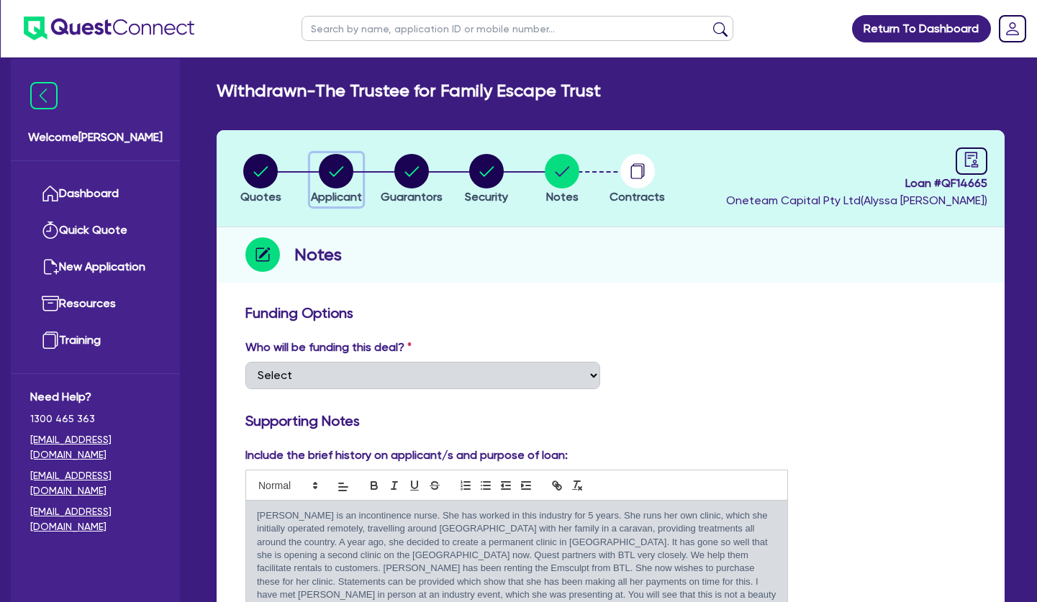
click at [343, 165] on circle "button" at bounding box center [336, 171] width 35 height 35
click at [559, 179] on circle "button" at bounding box center [562, 171] width 35 height 35
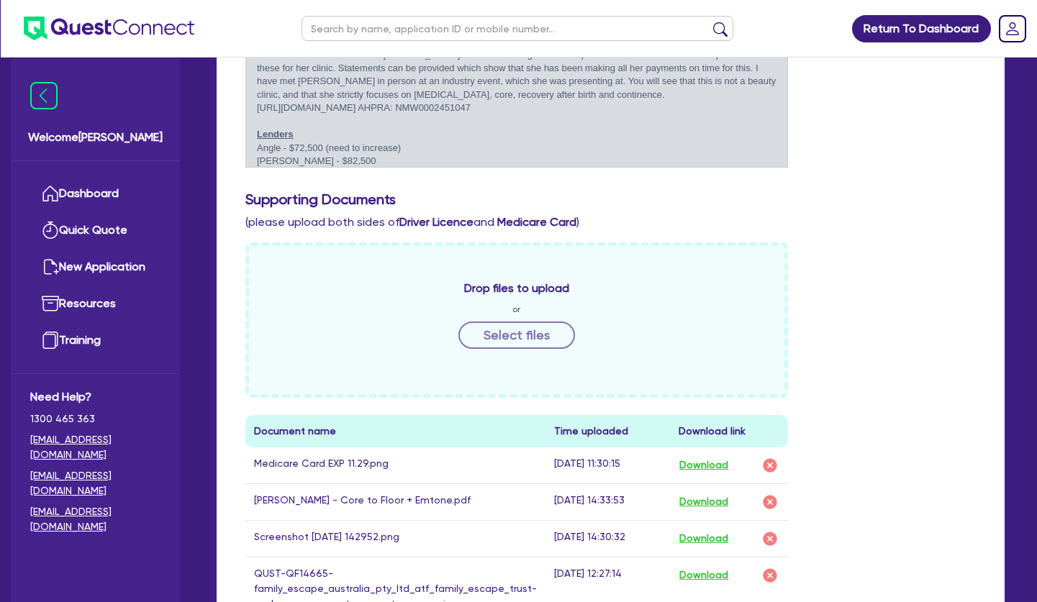
scroll to position [807, 0]
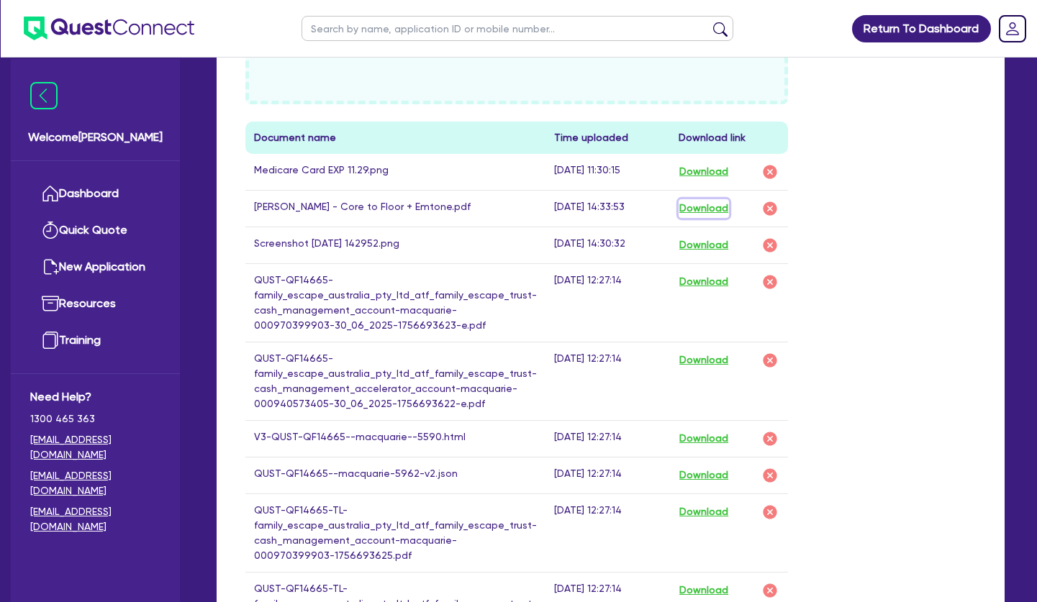
click at [718, 208] on button "Download" at bounding box center [704, 208] width 50 height 19
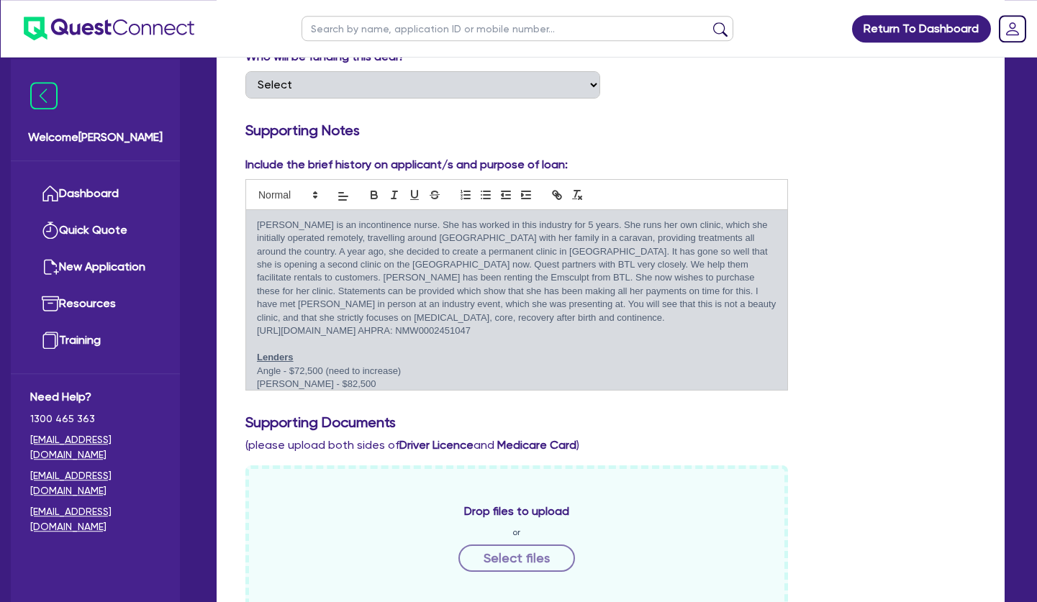
scroll to position [73, 0]
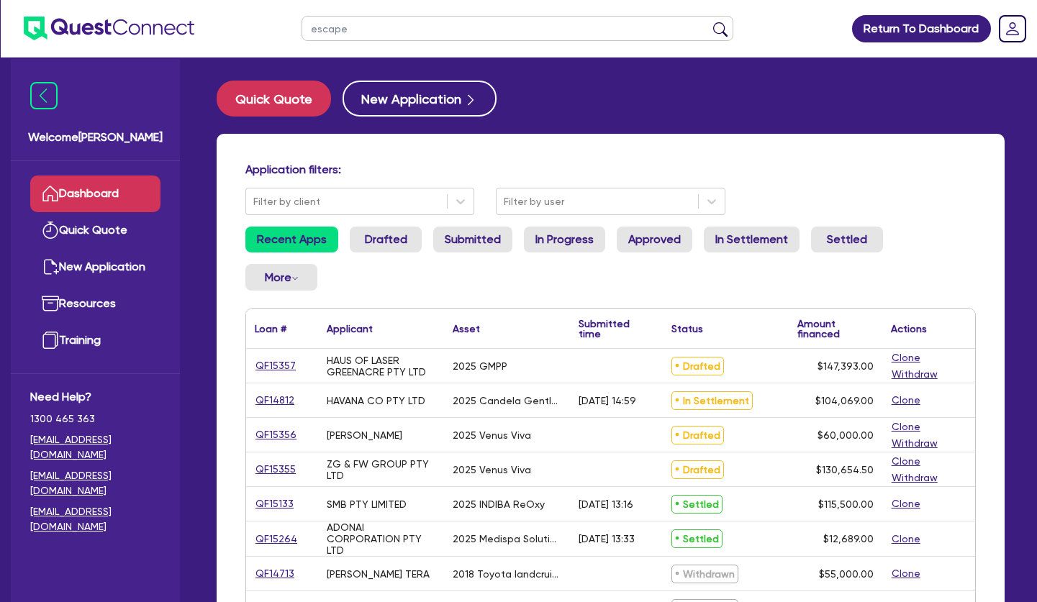
type input "escape"
click at [709, 22] on button "submit" at bounding box center [720, 32] width 23 height 20
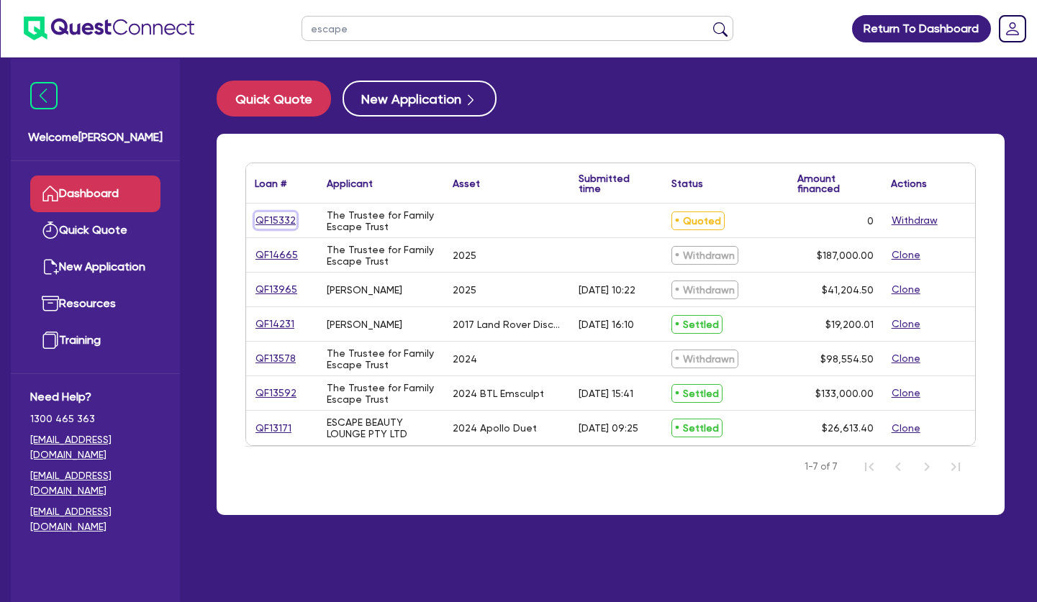
click at [263, 217] on link "QF15332" at bounding box center [276, 220] width 42 height 17
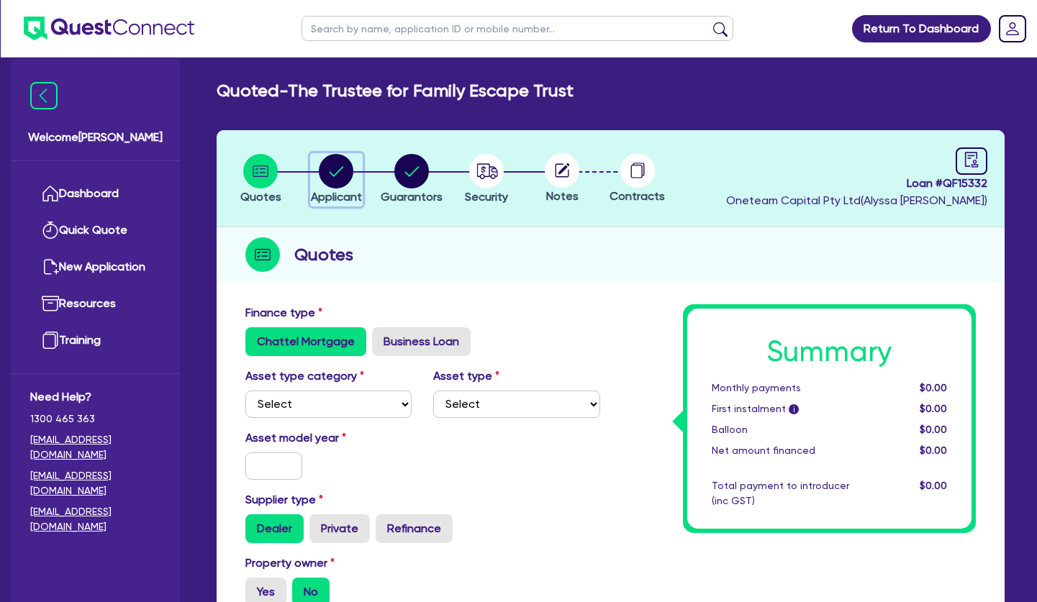
click at [336, 171] on circle "button" at bounding box center [336, 171] width 35 height 35
select select "TRUST"
select select "COMPANY"
select select "HEALTH_BEAUTY"
select select "HAIR_BEAUTY_SALONS"
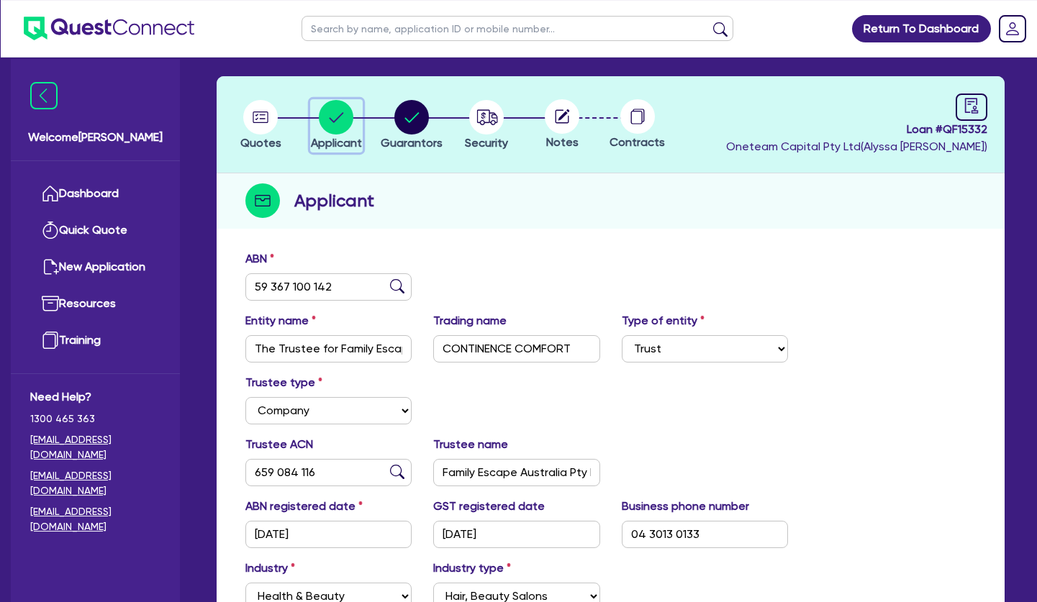
scroll to position [73, 0]
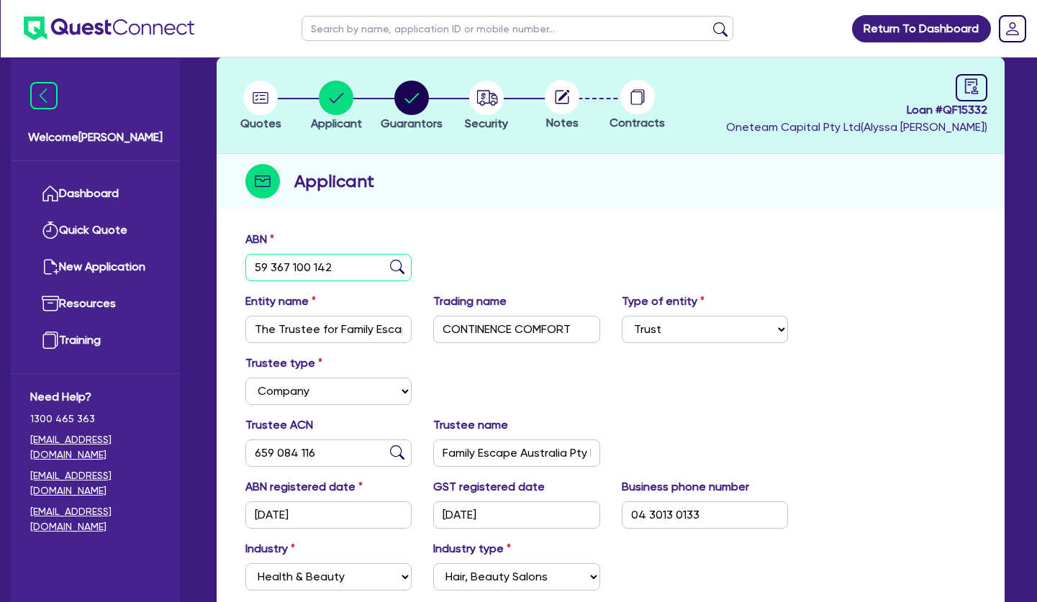
click at [277, 266] on input "59 367 100 142" at bounding box center [328, 267] width 166 height 27
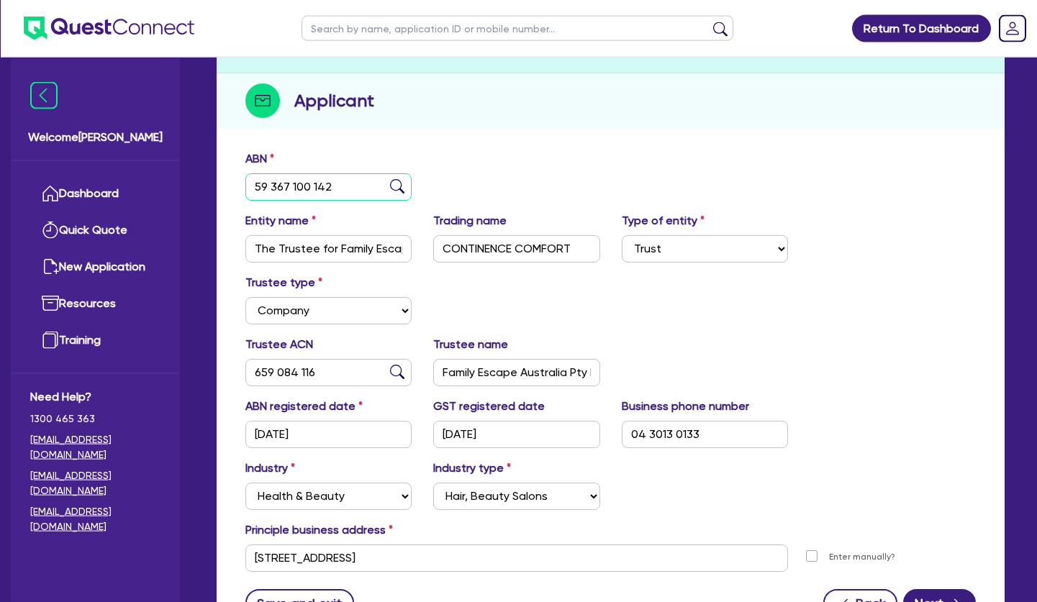
scroll to position [220, 0]
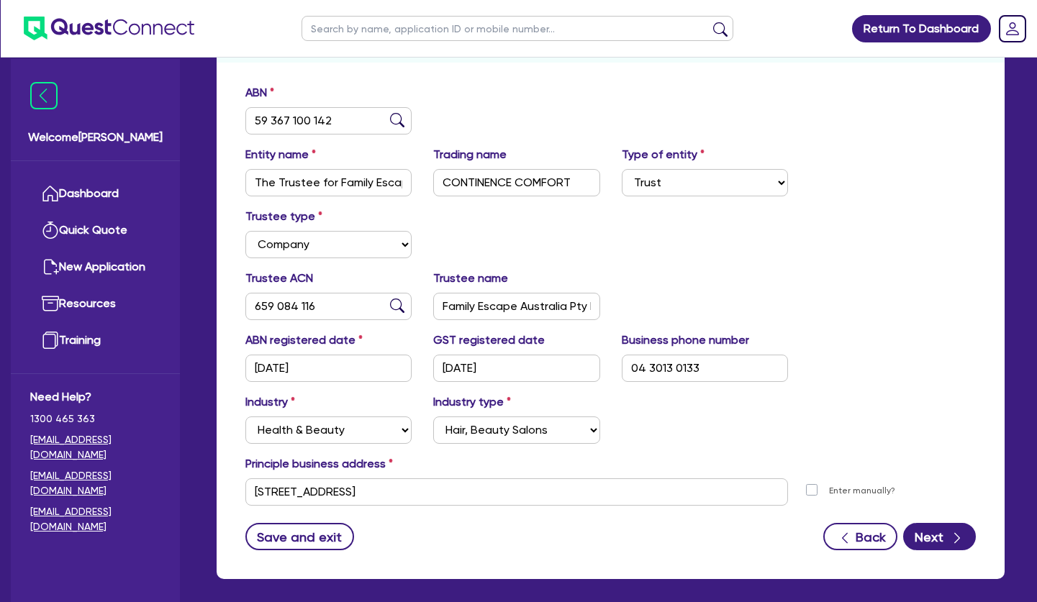
click at [525, 214] on div "Trustee type Select Individual Company" at bounding box center [611, 239] width 752 height 62
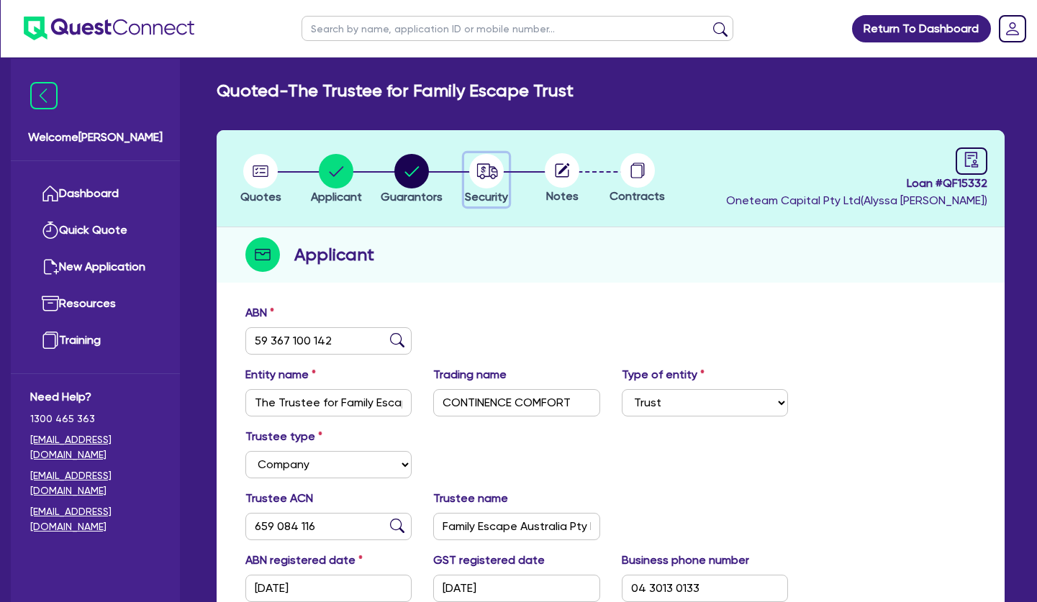
click at [489, 175] on icon "button" at bounding box center [487, 170] width 21 height 15
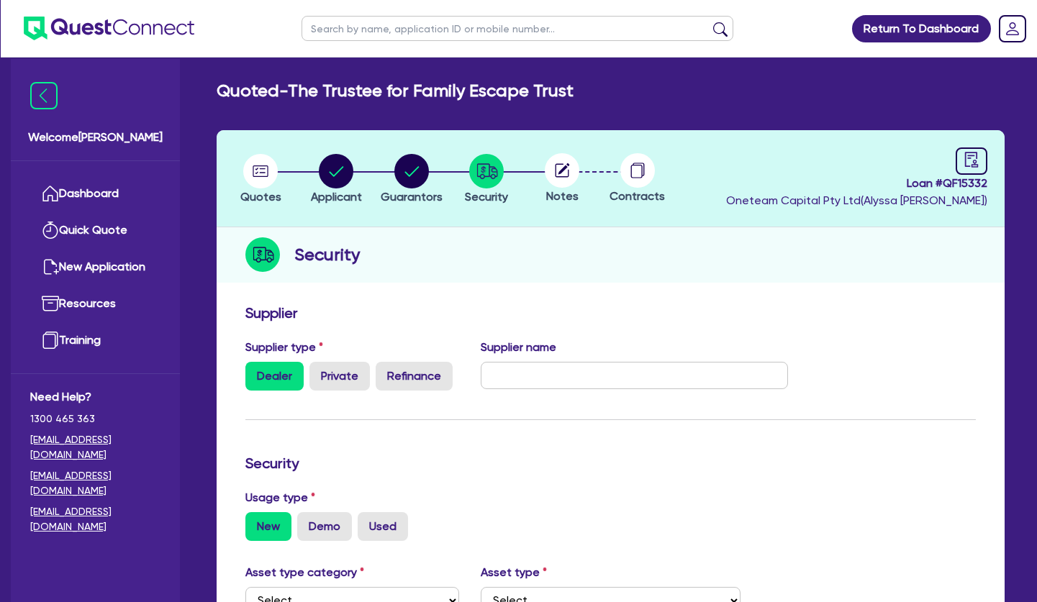
click at [538, 233] on div "Security" at bounding box center [611, 254] width 788 height 55
click at [332, 172] on circle "button" at bounding box center [336, 171] width 35 height 35
select select "TRUST"
select select "COMPANY"
select select "HEALTH_BEAUTY"
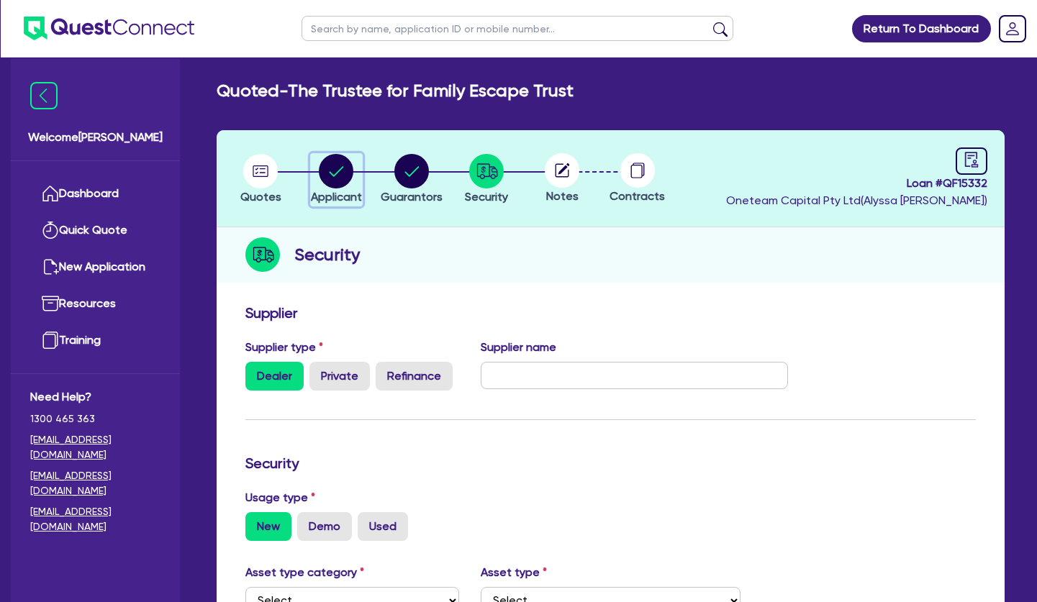
select select "HAIR_BEAUTY_SALONS"
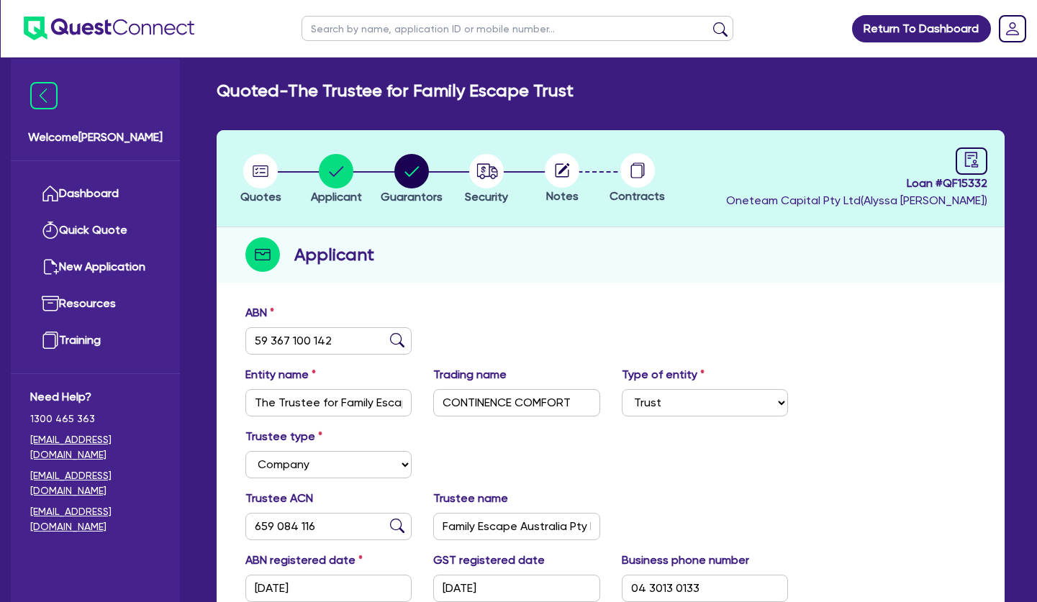
click at [371, 30] on input "text" at bounding box center [518, 28] width 432 height 25
type input "gen"
click button "submit" at bounding box center [720, 32] width 23 height 20
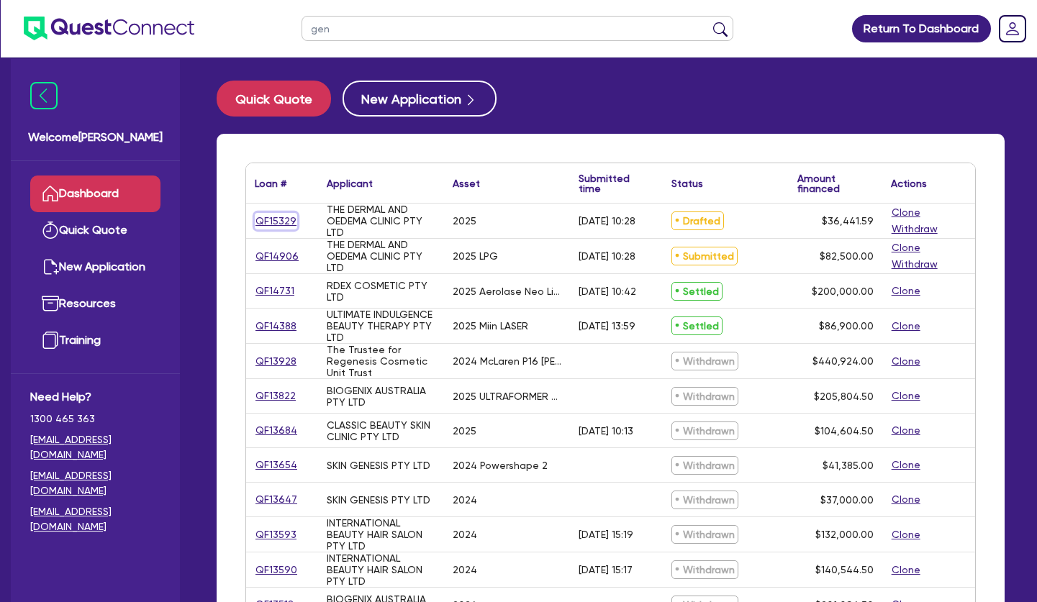
click at [280, 220] on link "QF15329" at bounding box center [276, 221] width 42 height 17
select select "TERTIARY_ASSETS"
select select "BEAUTY_EQUIPMENT"
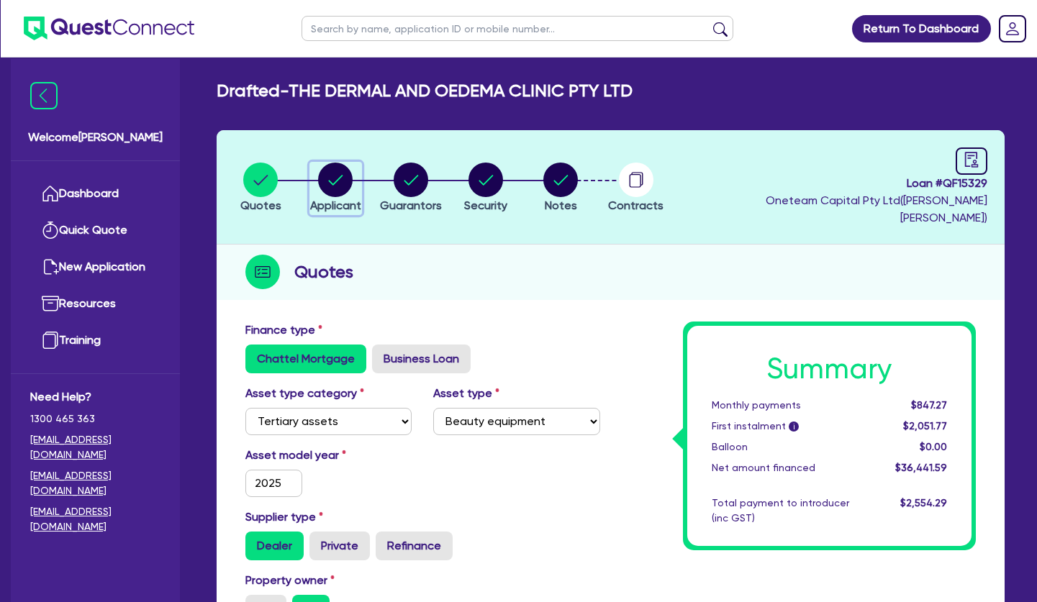
click at [345, 173] on circle "button" at bounding box center [335, 180] width 35 height 35
select select "COMPANY"
select select "HEALTH_BEAUTY"
select select "HAIR_BEAUTY_SALONS"
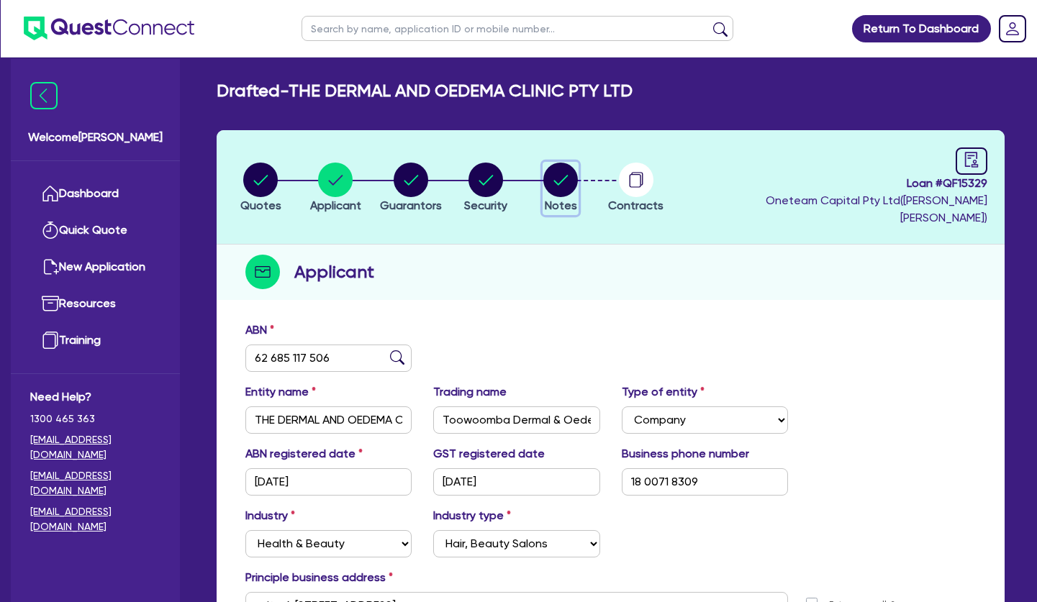
click at [556, 170] on circle "button" at bounding box center [560, 180] width 35 height 35
select select "Other"
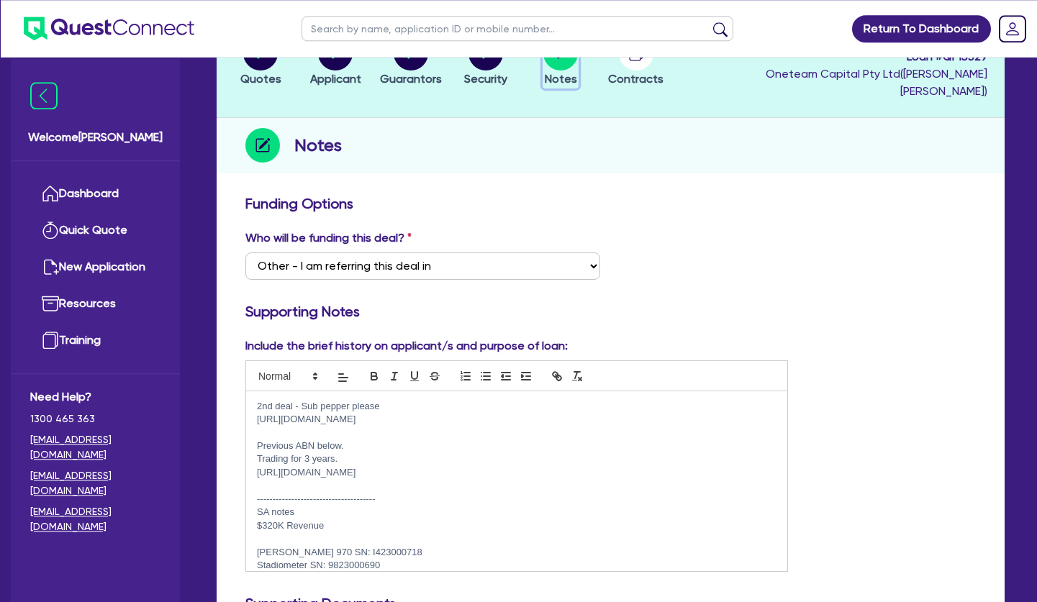
scroll to position [220, 0]
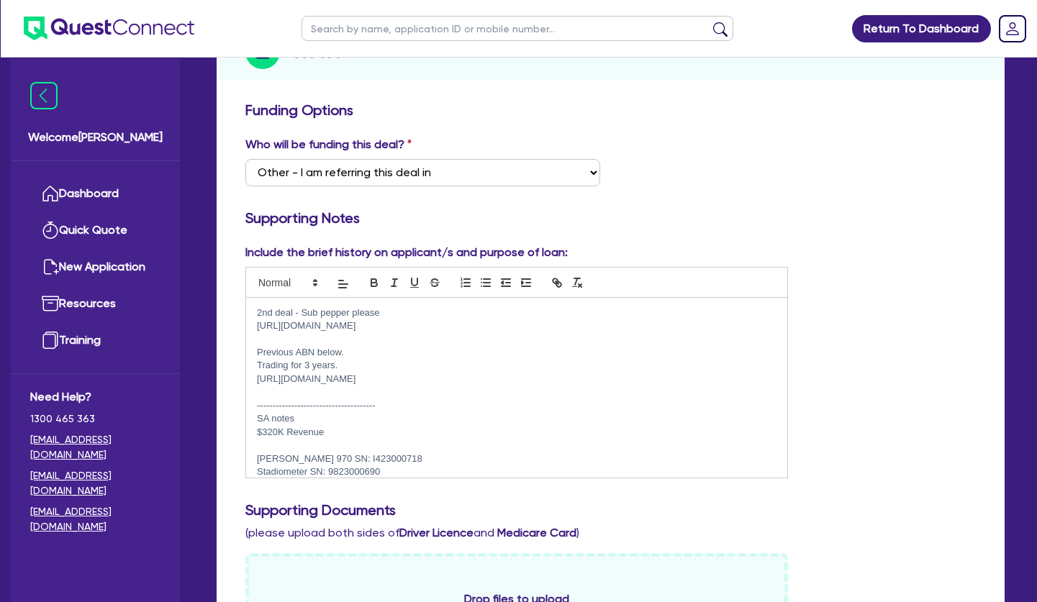
click at [358, 386] on p at bounding box center [517, 392] width 520 height 13
click at [317, 333] on p at bounding box center [517, 339] width 520 height 13
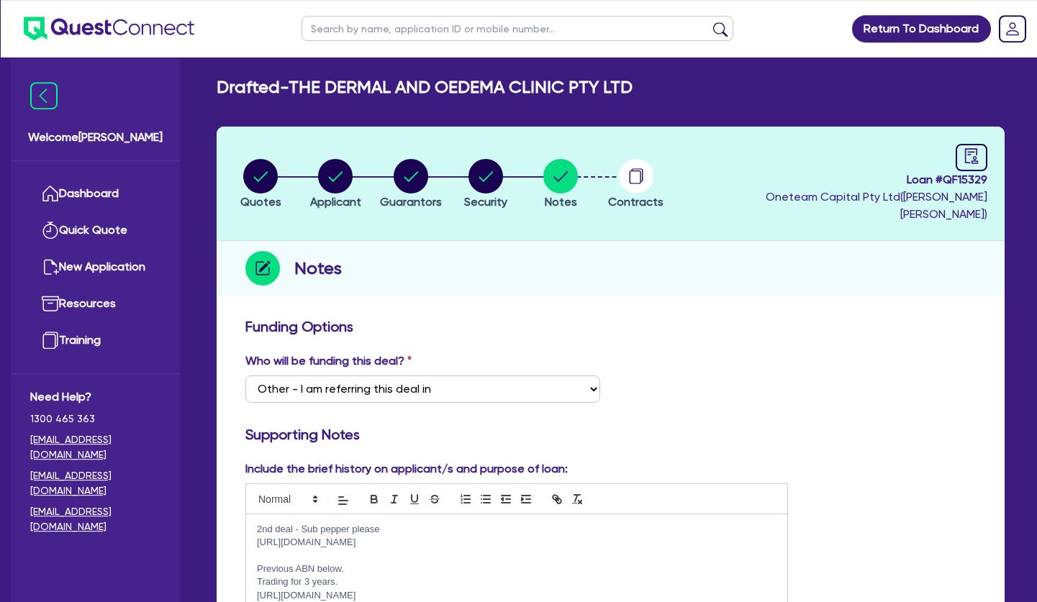
scroll to position [0, 0]
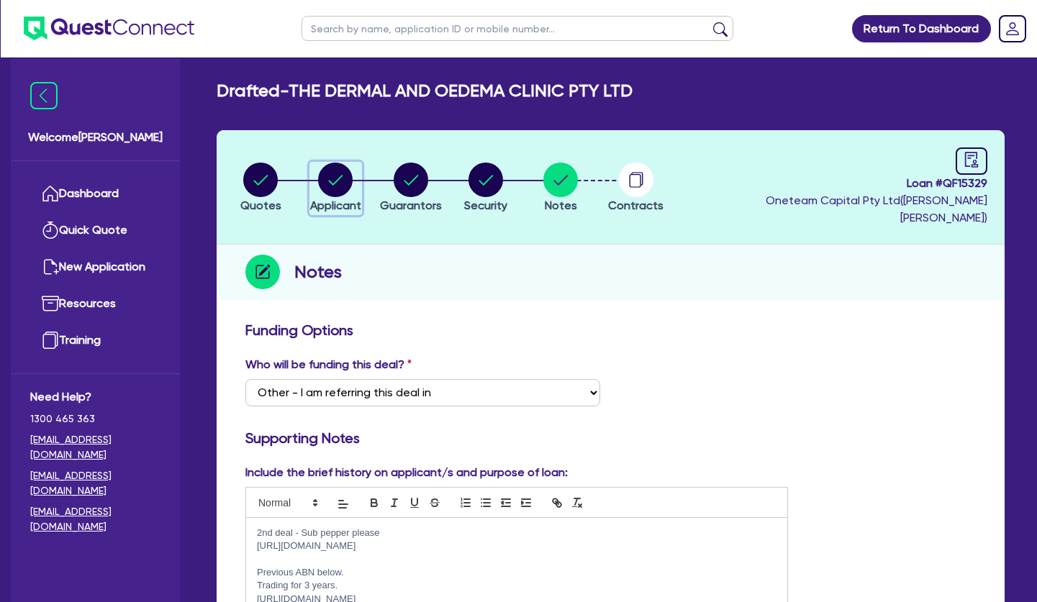
drag, startPoint x: 359, startPoint y: 173, endPoint x: 388, endPoint y: 173, distance: 28.8
click at [360, 173] on div "button" at bounding box center [335, 180] width 51 height 35
select select "COMPANY"
select select "HEALTH_BEAUTY"
select select "HAIR_BEAUTY_SALONS"
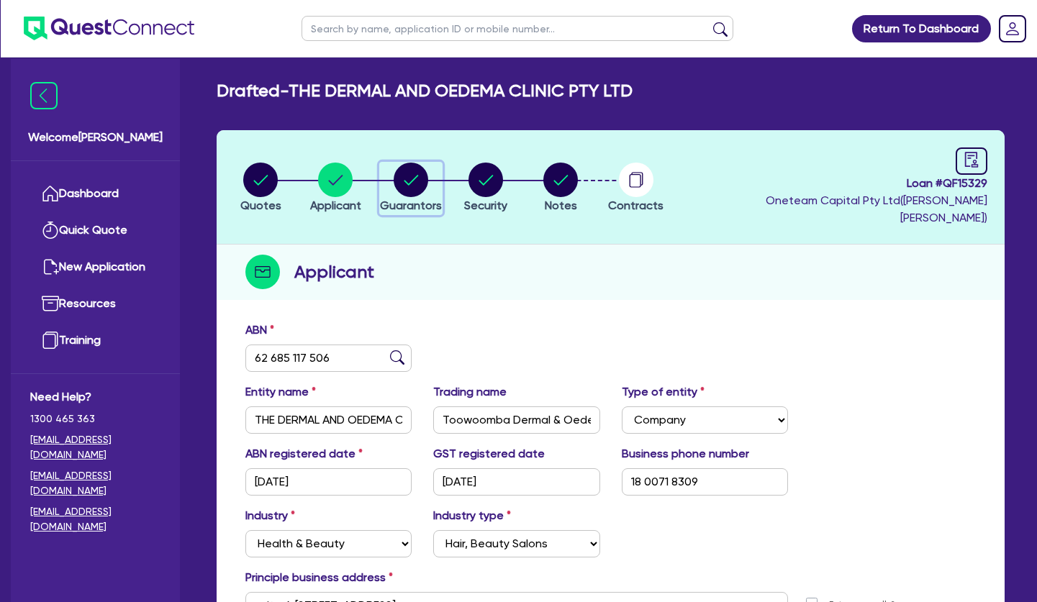
click at [410, 173] on circle "button" at bounding box center [411, 180] width 35 height 35
select select "MR"
select select "QLD"
select select "SINGLE"
select select "VEHICLE"
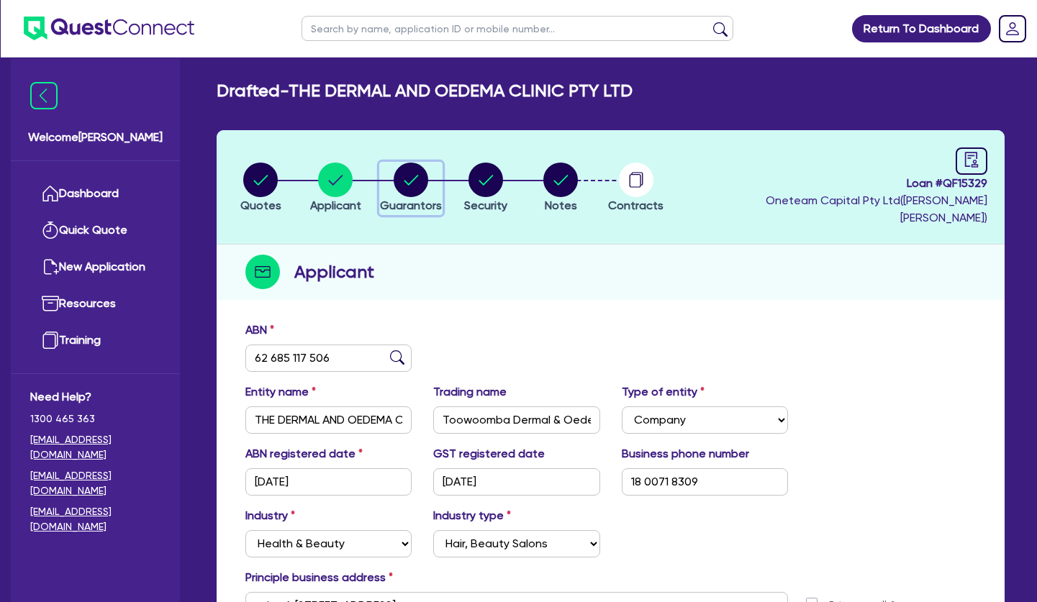
select select "CASH"
select select "EQUIPMENT"
select select "HOUSEHOLD_PERSONAL"
select select "OTHER"
select select "VEHICLE_LOAN"
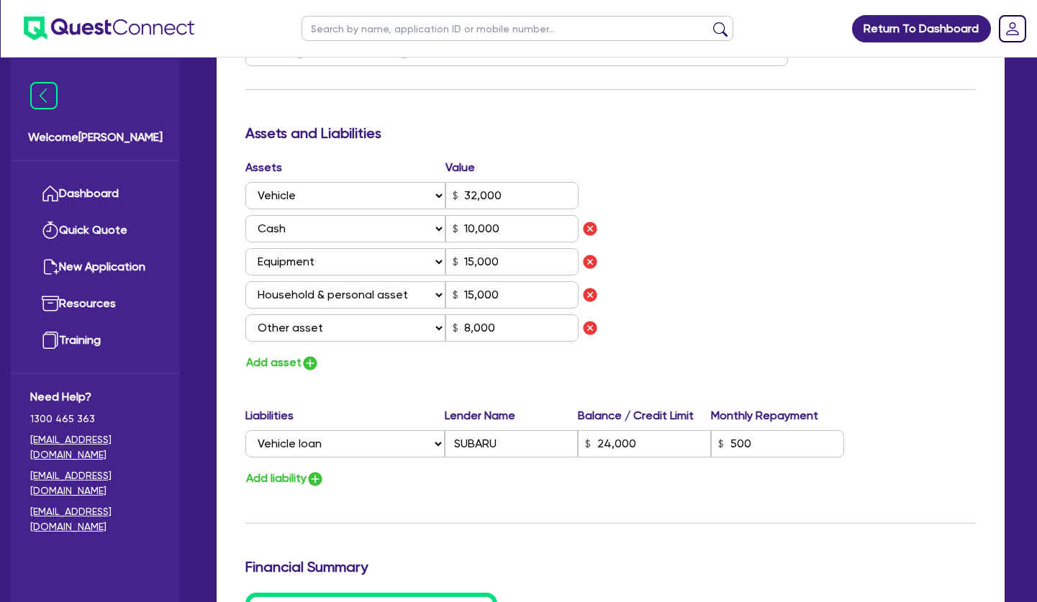
scroll to position [367, 0]
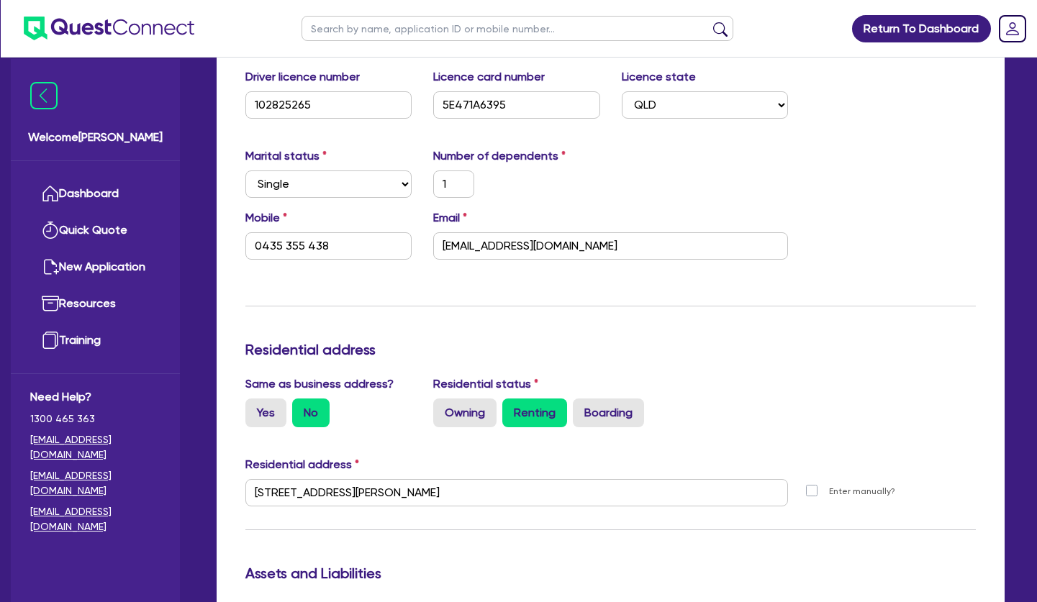
drag, startPoint x: 764, startPoint y: 276, endPoint x: 602, endPoint y: 285, distance: 162.9
click at [763, 276] on div "Update residential status for Director #1 Boarding is only acceptable when the …" at bounding box center [610, 553] width 730 height 1197
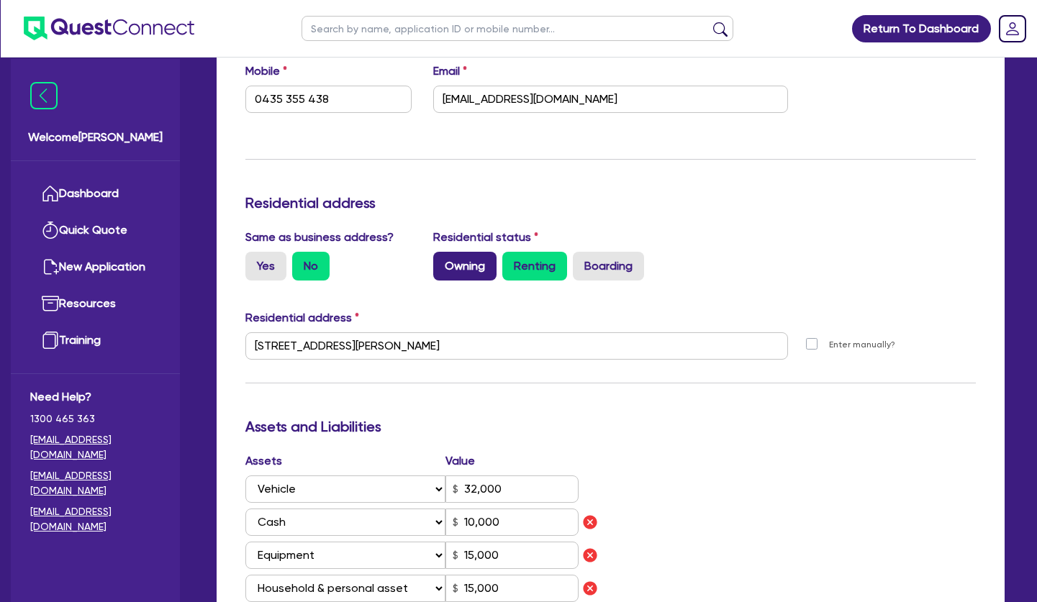
scroll to position [807, 0]
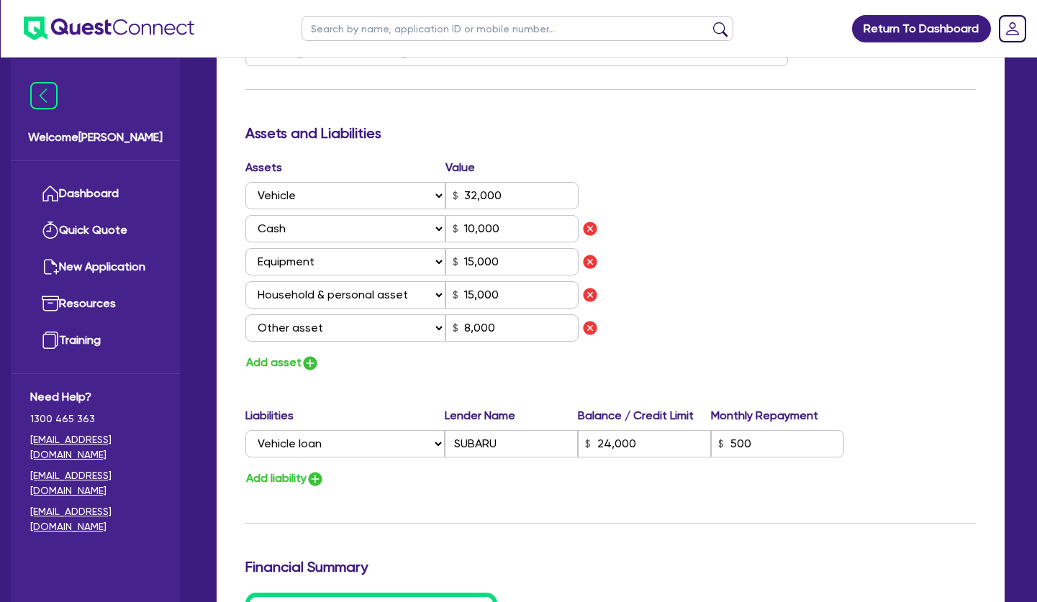
click at [777, 261] on div "Assets Value Select Asset Cash Property Investment property Vehicle Truck Trail…" at bounding box center [611, 266] width 752 height 214
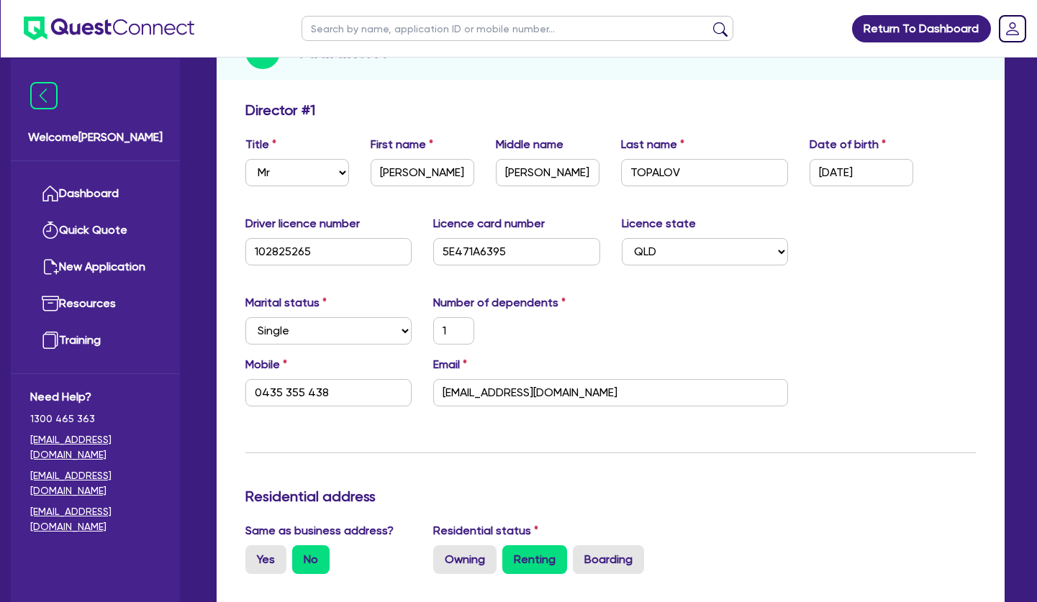
scroll to position [0, 0]
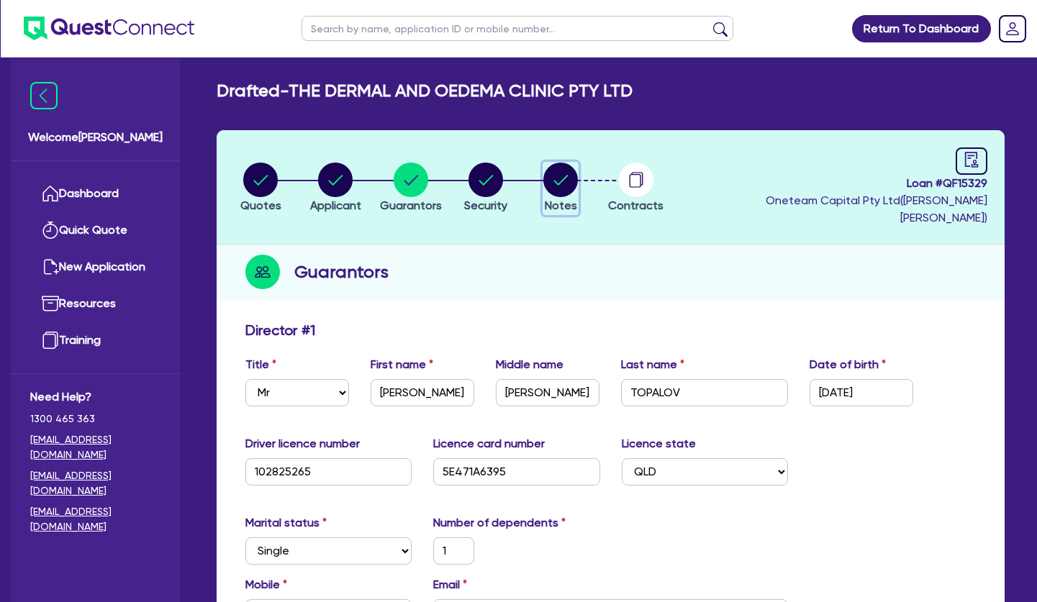
click at [548, 168] on circle "button" at bounding box center [560, 180] width 35 height 35
select select "Other"
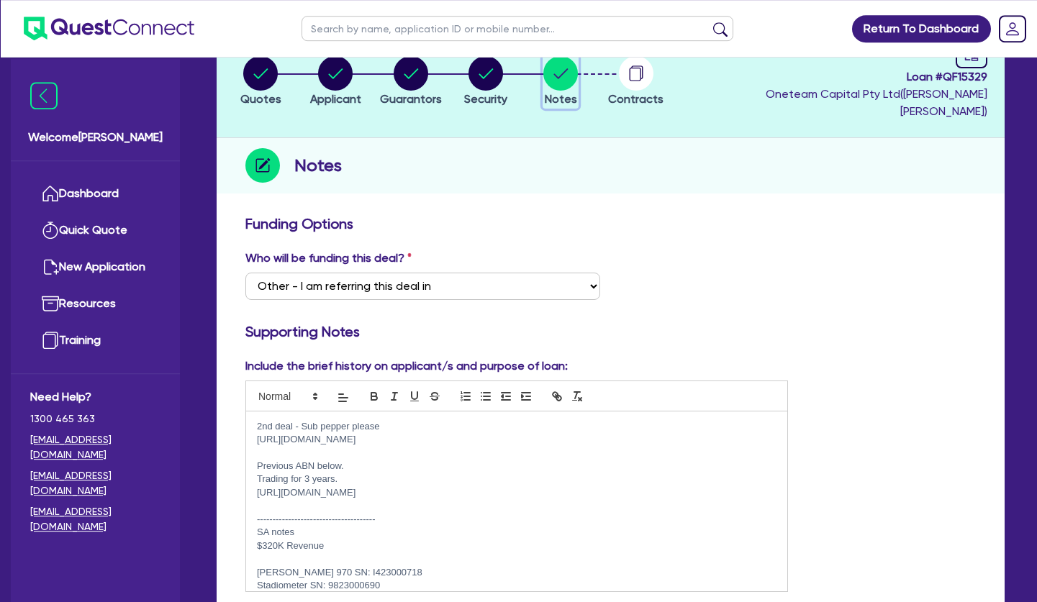
scroll to position [147, 0]
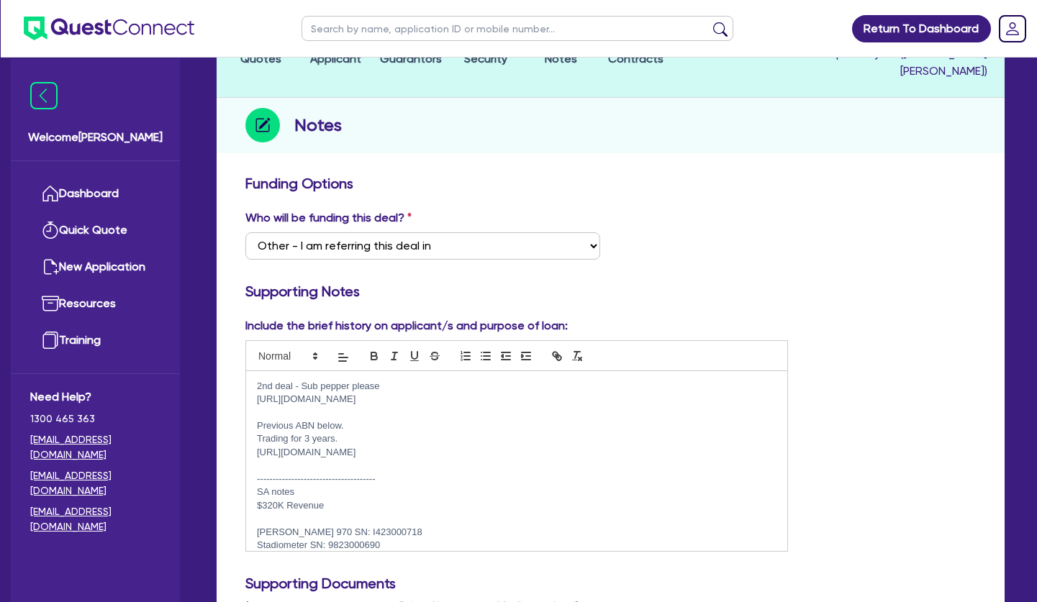
drag, startPoint x: 504, startPoint y: 386, endPoint x: 255, endPoint y: 386, distance: 249.7
click at [255, 386] on div "2nd deal - Sub pepper please [URL][DOMAIN_NAME] Previous ABN below. Trading for…" at bounding box center [516, 461] width 541 height 180
copy p "[URL][DOMAIN_NAME]"
click at [479, 175] on h3 "Funding Options" at bounding box center [610, 183] width 730 height 17
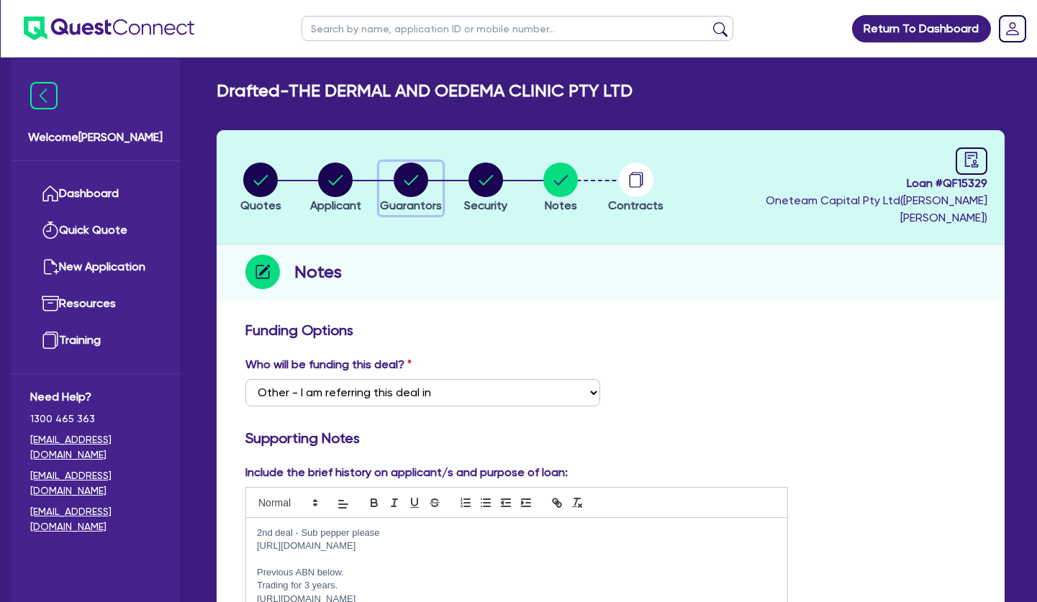
click at [409, 170] on circle "button" at bounding box center [411, 180] width 35 height 35
select select "MR"
select select "QLD"
select select "SINGLE"
select select "VEHICLE"
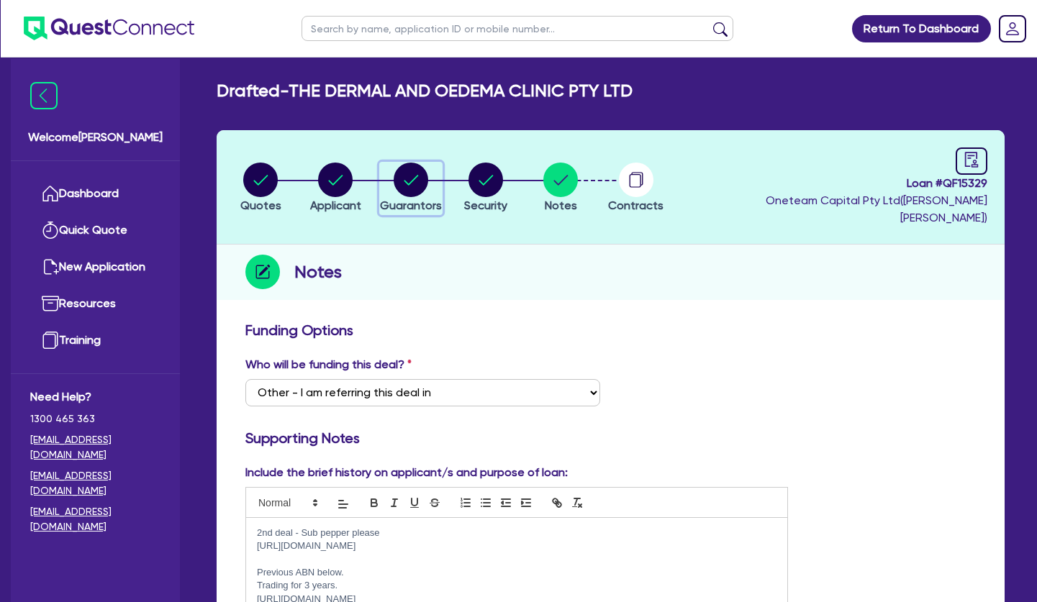
select select "CASH"
select select "EQUIPMENT"
select select "HOUSEHOLD_PERSONAL"
select select "OTHER"
select select "VEHICLE_LOAN"
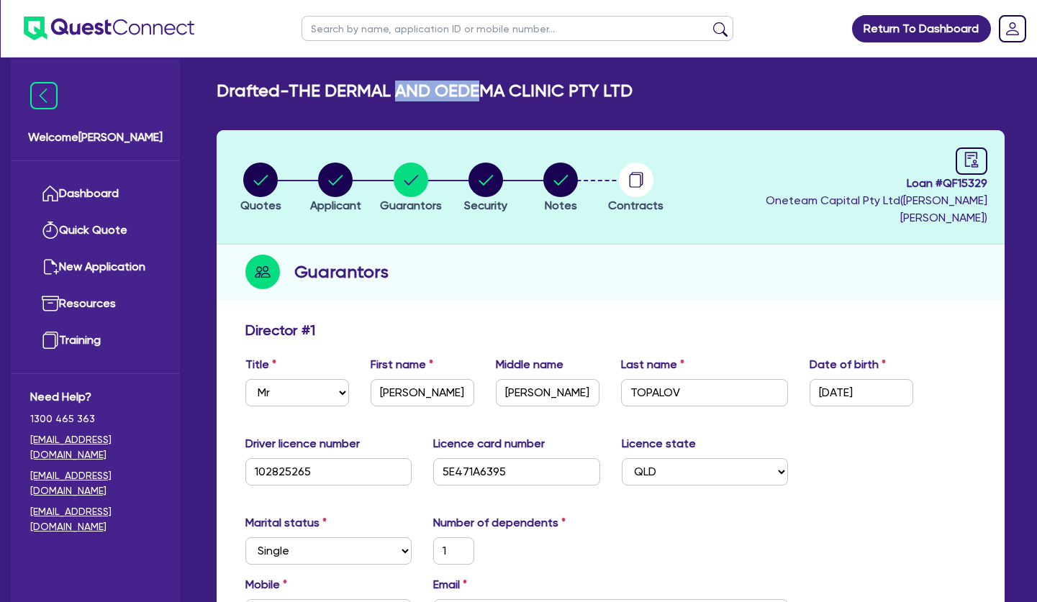
drag, startPoint x: 413, startPoint y: 90, endPoint x: 509, endPoint y: 101, distance: 96.3
click at [508, 101] on h2 "Drafted - THE DERMAL AND [MEDICAL_DATA] CLINIC PTY LTD" at bounding box center [425, 91] width 416 height 21
click at [509, 101] on h2 "Drafted - THE DERMAL AND [MEDICAL_DATA] CLINIC PTY LTD" at bounding box center [425, 91] width 416 height 21
click at [327, 166] on circle "button" at bounding box center [335, 180] width 35 height 35
select select "COMPANY"
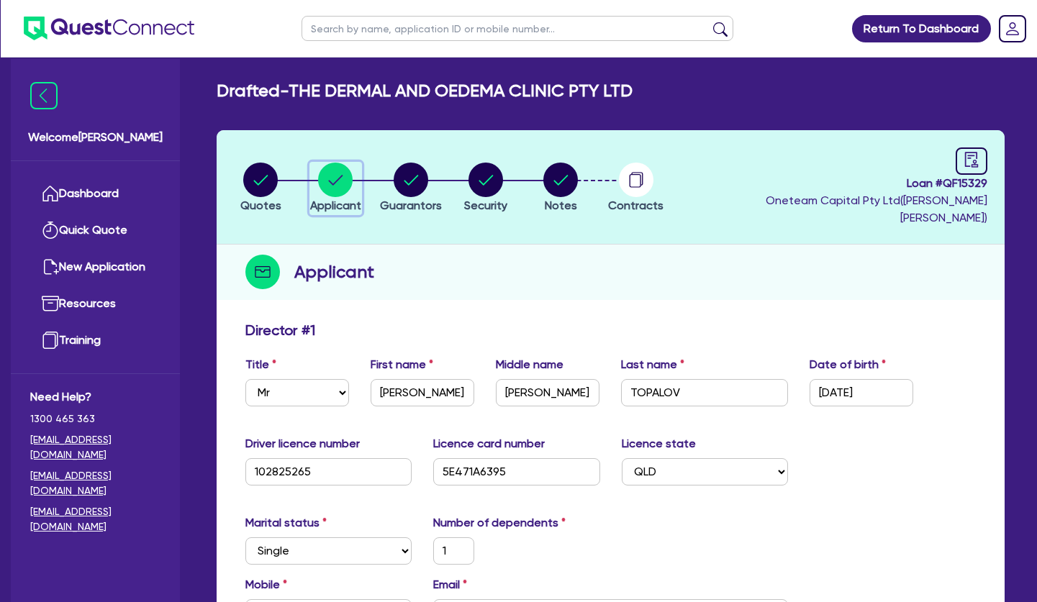
select select "HEALTH_BEAUTY"
select select "HAIR_BEAUTY_SALONS"
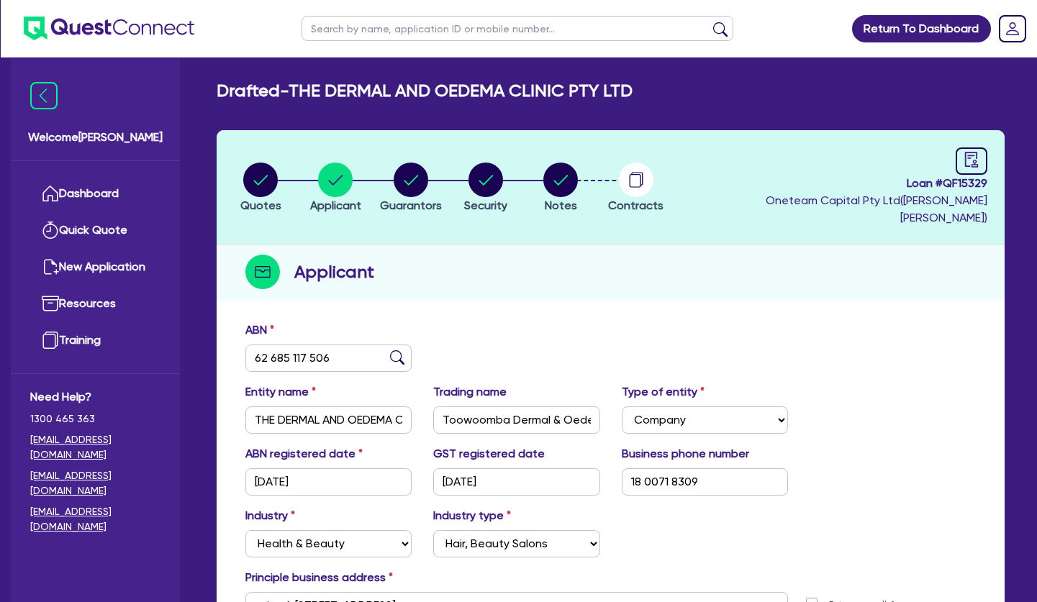
click at [379, 28] on input "text" at bounding box center [518, 28] width 432 height 25
type input "nuu"
click button "submit" at bounding box center [720, 32] width 23 height 20
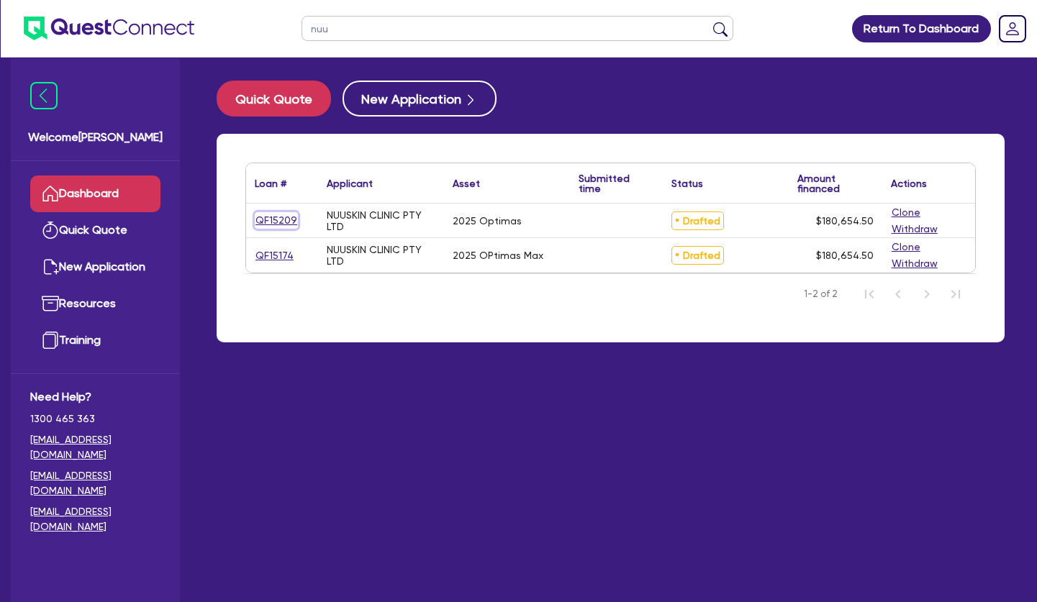
click at [287, 222] on link "QF15209" at bounding box center [276, 220] width 43 height 17
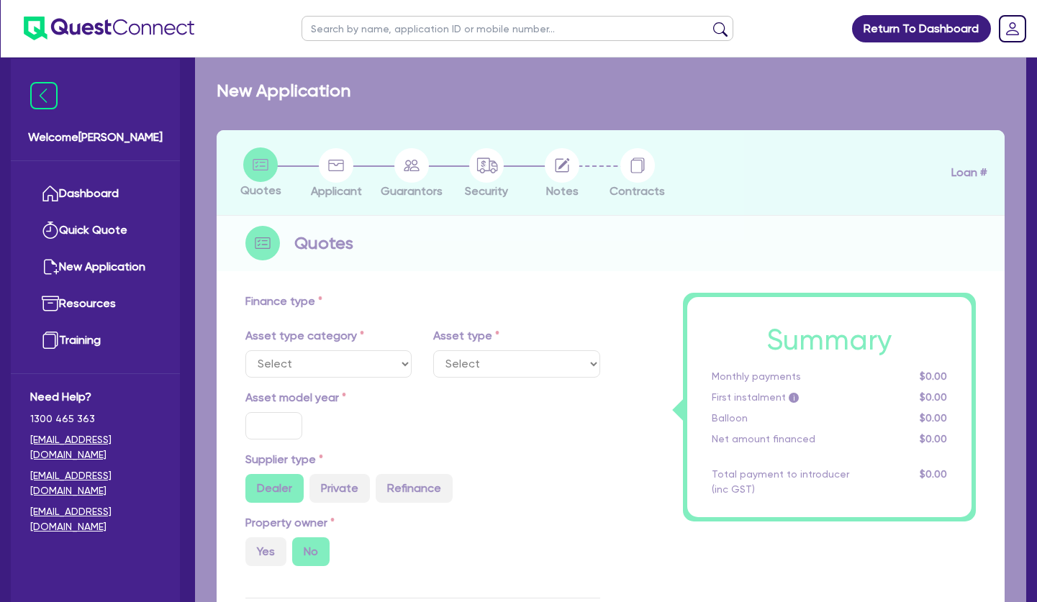
select select "TERTIARY_ASSETS"
type input "2025"
type input "180,000"
type input "5"
type input "9,032.73"
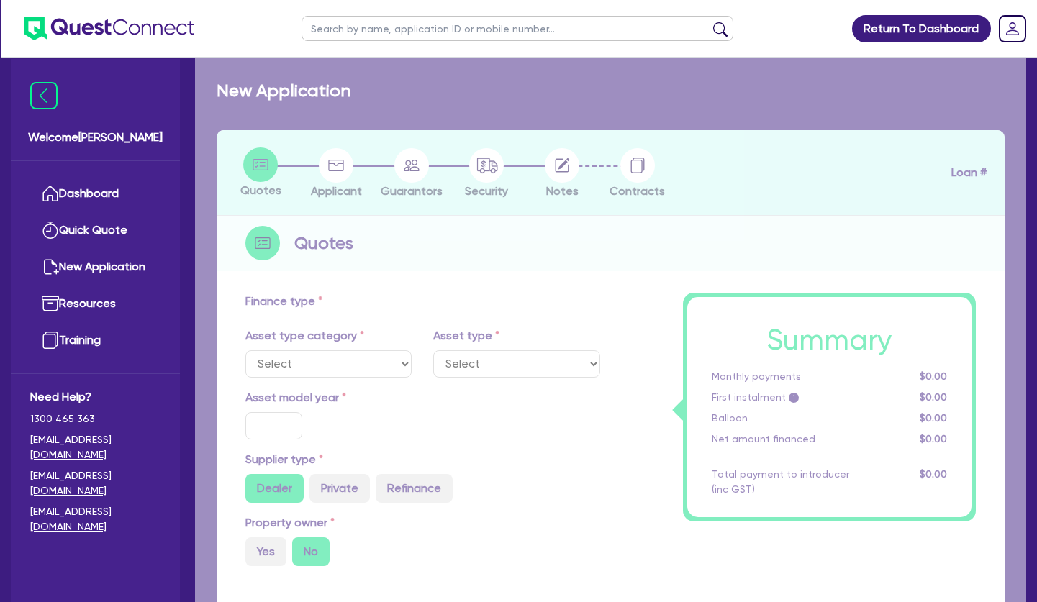
type input "10.5"
select select "BEAUTY_EQUIPMENT"
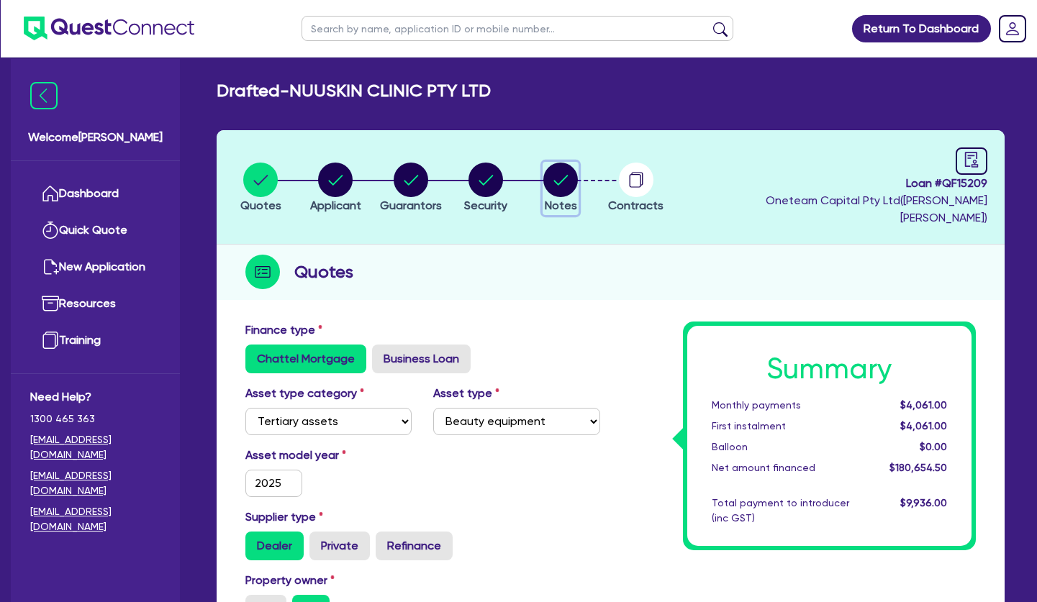
click at [556, 171] on circle "button" at bounding box center [560, 180] width 35 height 35
select select "Other"
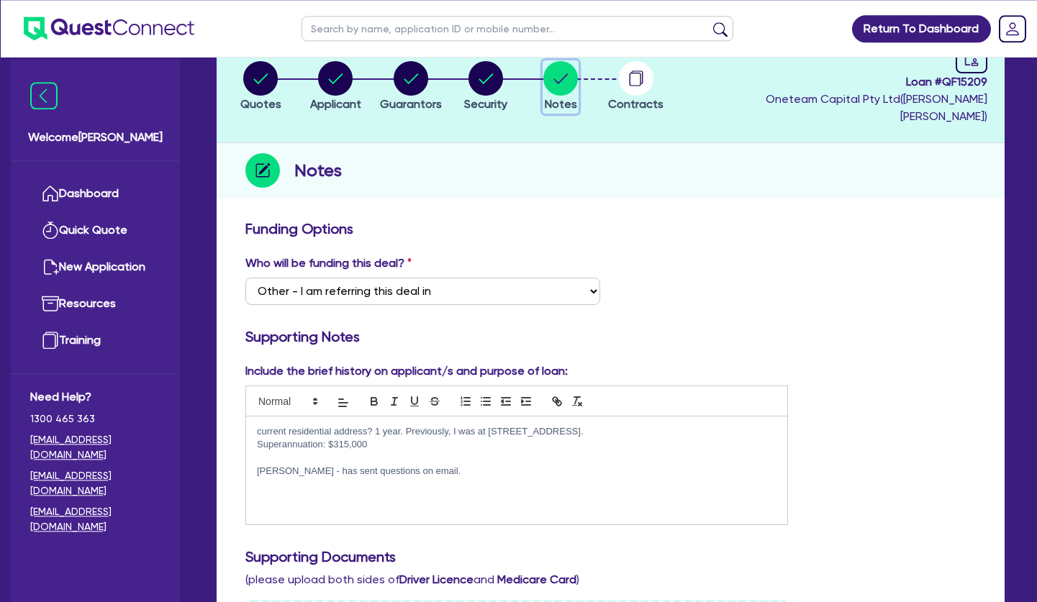
scroll to position [37, 0]
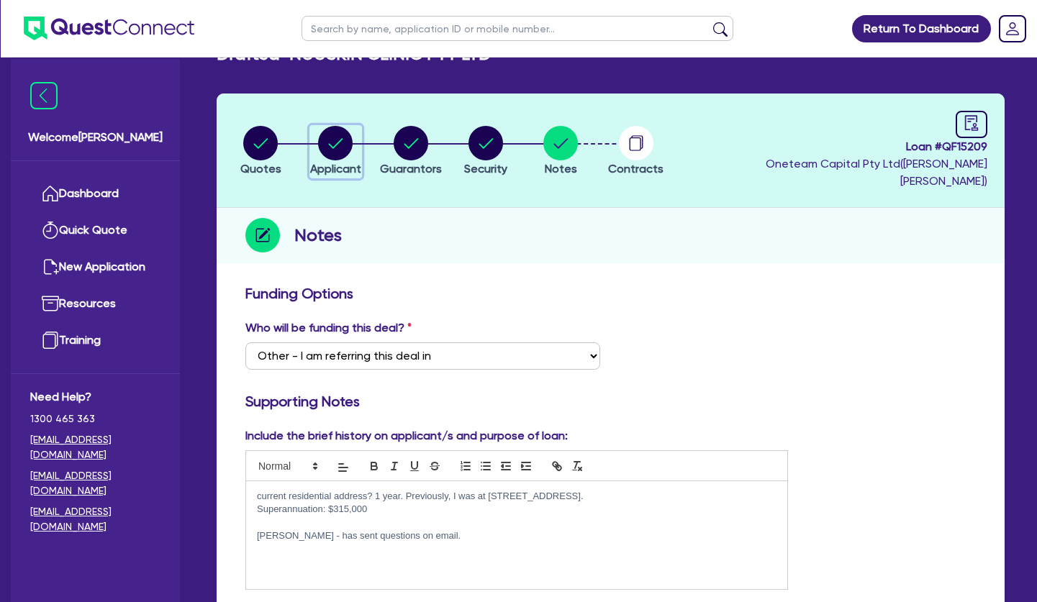
drag, startPoint x: 347, startPoint y: 142, endPoint x: 404, endPoint y: 141, distance: 56.9
click at [349, 142] on circle "button" at bounding box center [335, 143] width 35 height 35
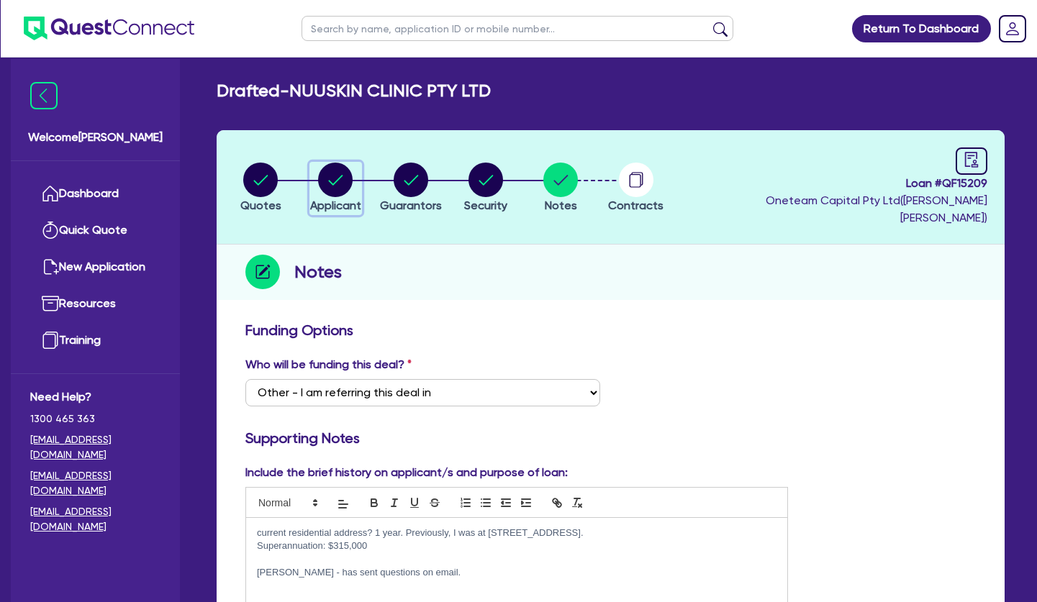
select select "COMPANY"
select select "HEALTH_BEAUTY"
select select "HAIR_BEAUTY_SALONS"
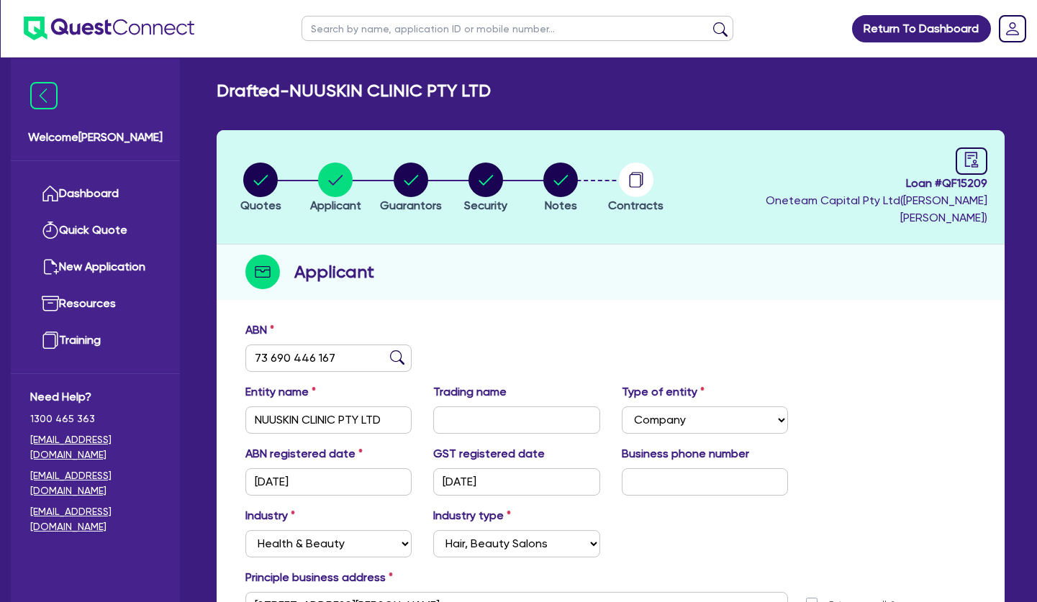
drag, startPoint x: 413, startPoint y: 141, endPoint x: 405, endPoint y: 180, distance: 39.7
click at [413, 142] on header "Quotes Applicant [GEOGRAPHIC_DATA] Security Notes Contracts Loan # QF15209 Onet…" at bounding box center [611, 187] width 788 height 114
click at [405, 184] on circle "button" at bounding box center [411, 180] width 35 height 35
select select "MRS"
select select "[GEOGRAPHIC_DATA]"
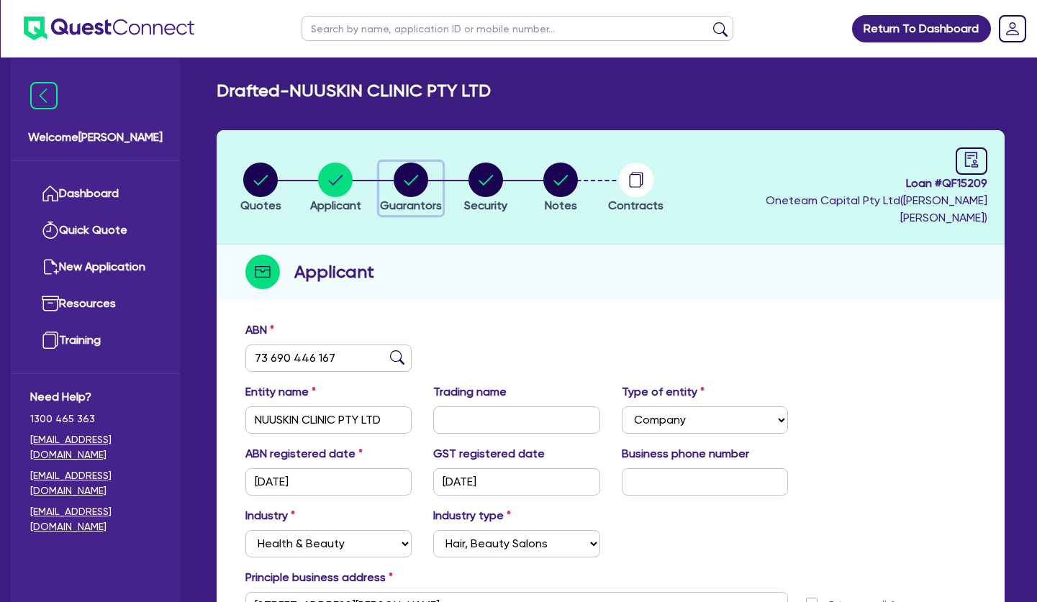
select select "SINGLE"
select select "CASH"
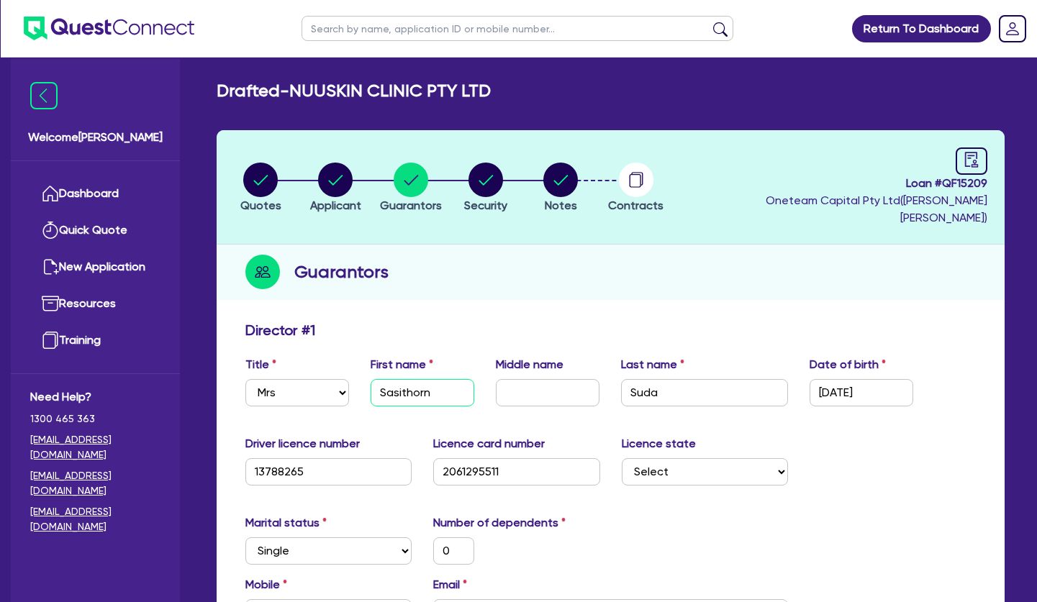
click at [412, 381] on input "Sasithorn" at bounding box center [423, 392] width 104 height 27
click at [635, 379] on input "Suda" at bounding box center [704, 392] width 166 height 27
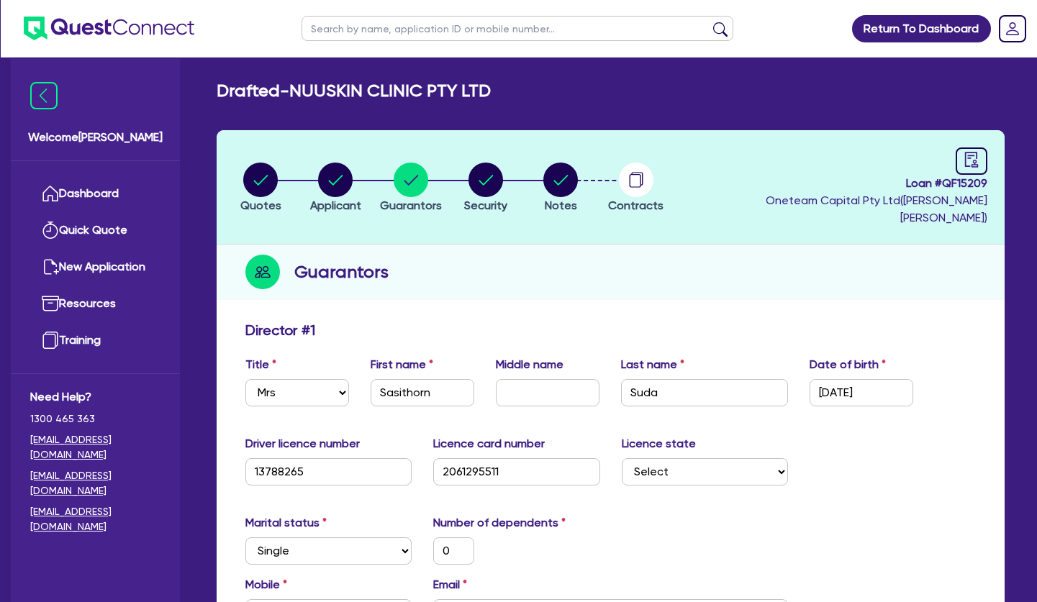
click at [530, 261] on div "Guarantors" at bounding box center [611, 272] width 788 height 55
click at [346, 171] on circle "button" at bounding box center [335, 180] width 35 height 35
select select "COMPANY"
select select "HEALTH_BEAUTY"
select select "HAIR_BEAUTY_SALONS"
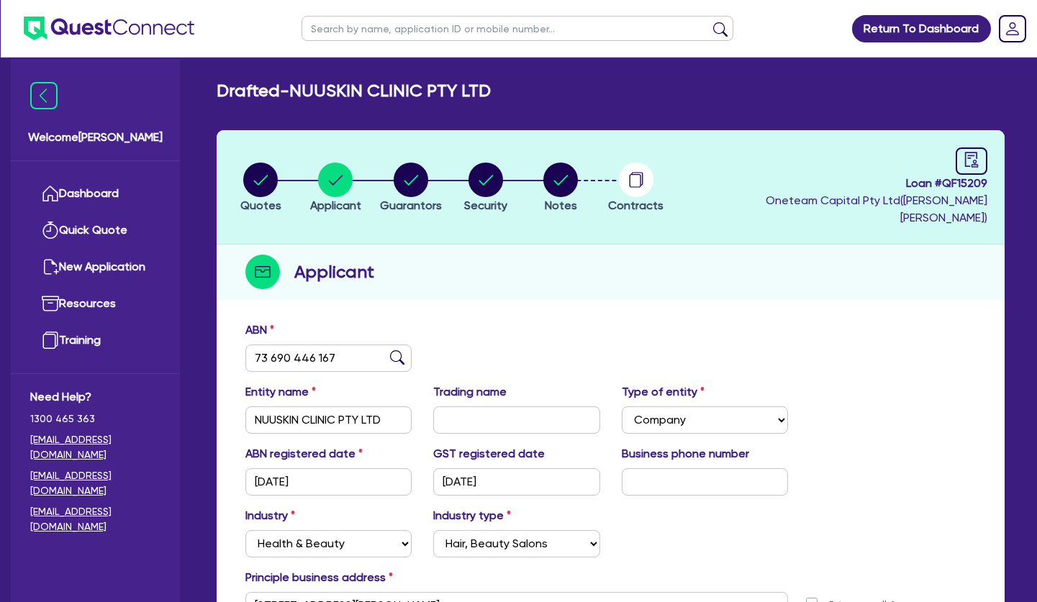
drag, startPoint x: 740, startPoint y: 355, endPoint x: 732, endPoint y: 360, distance: 9.4
click at [739, 355] on div "ABN 73 690 446 167" at bounding box center [611, 353] width 752 height 62
click at [415, 172] on circle "button" at bounding box center [411, 180] width 35 height 35
select select "MRS"
select select "[GEOGRAPHIC_DATA]"
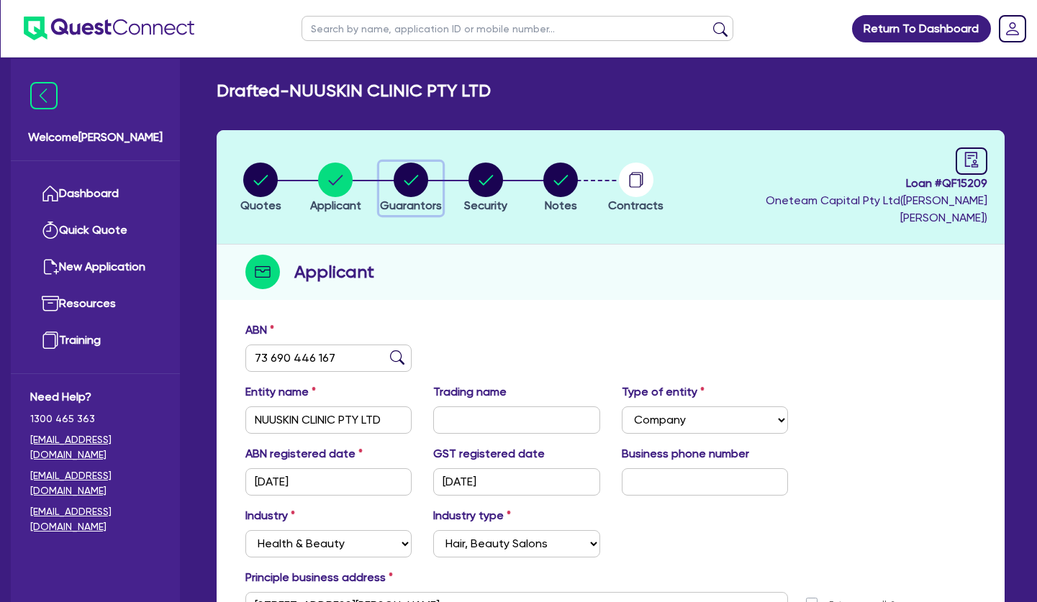
select select "SINGLE"
select select "CASH"
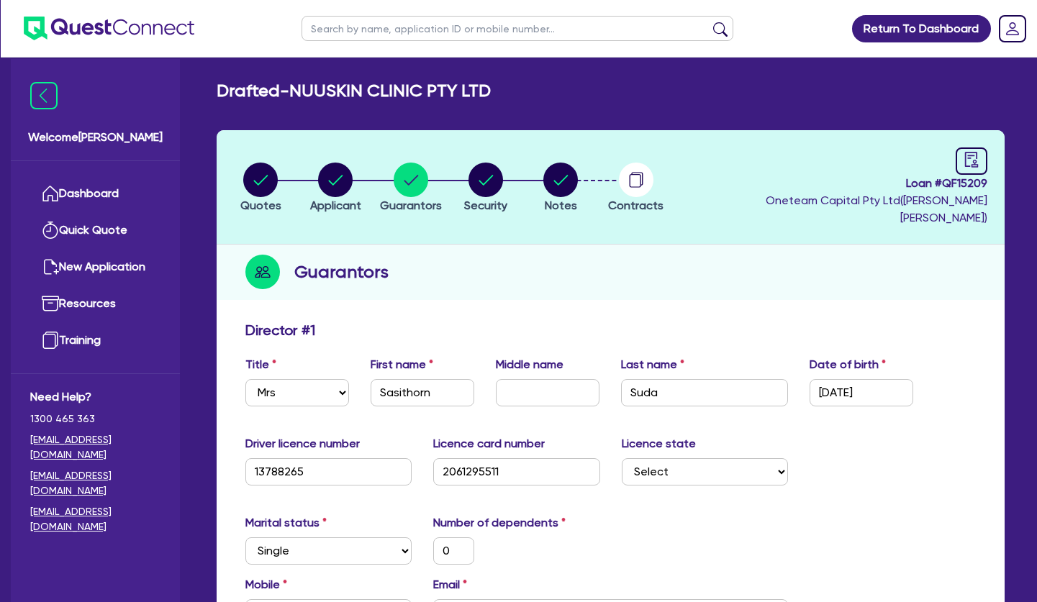
click at [69, 188] on link "Dashboard" at bounding box center [95, 194] width 130 height 37
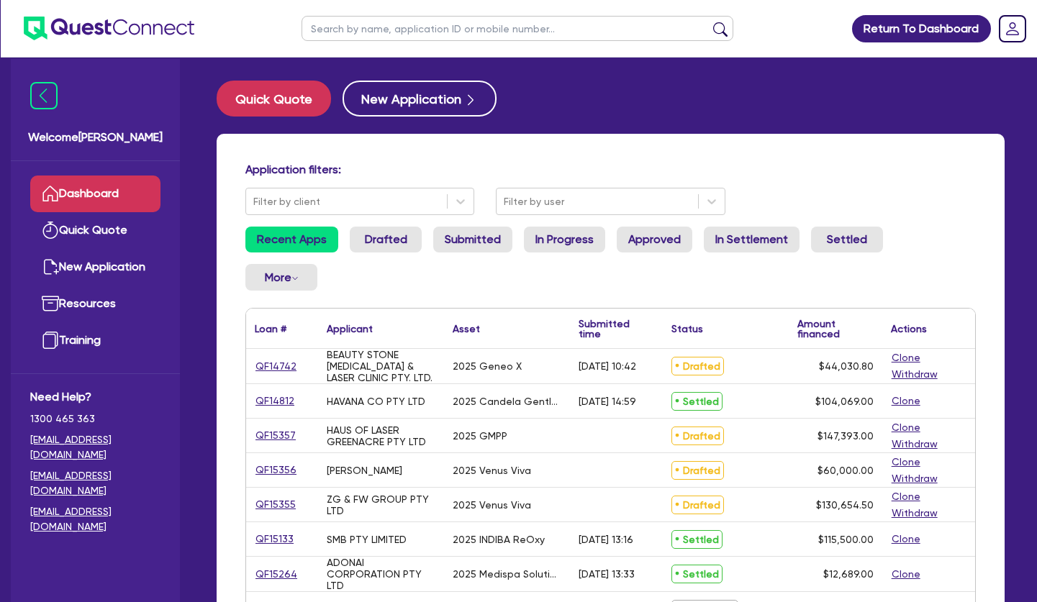
click at [391, 24] on input "text" at bounding box center [518, 28] width 432 height 25
click at [709, 22] on button "submit" at bounding box center [720, 32] width 23 height 20
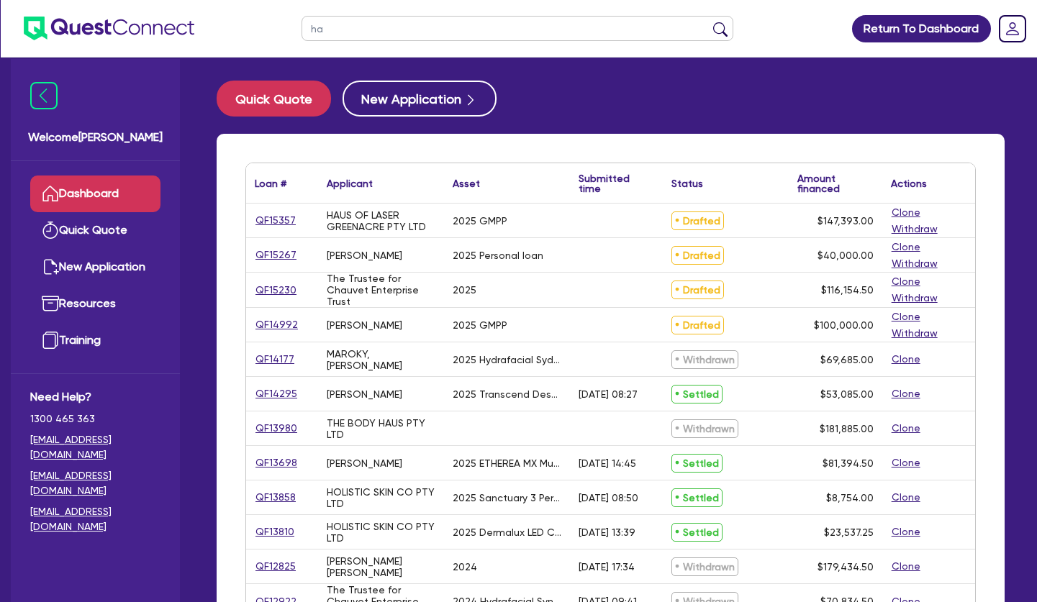
type input "h"
type input "lei"
click at [709, 22] on button "submit" at bounding box center [720, 32] width 23 height 20
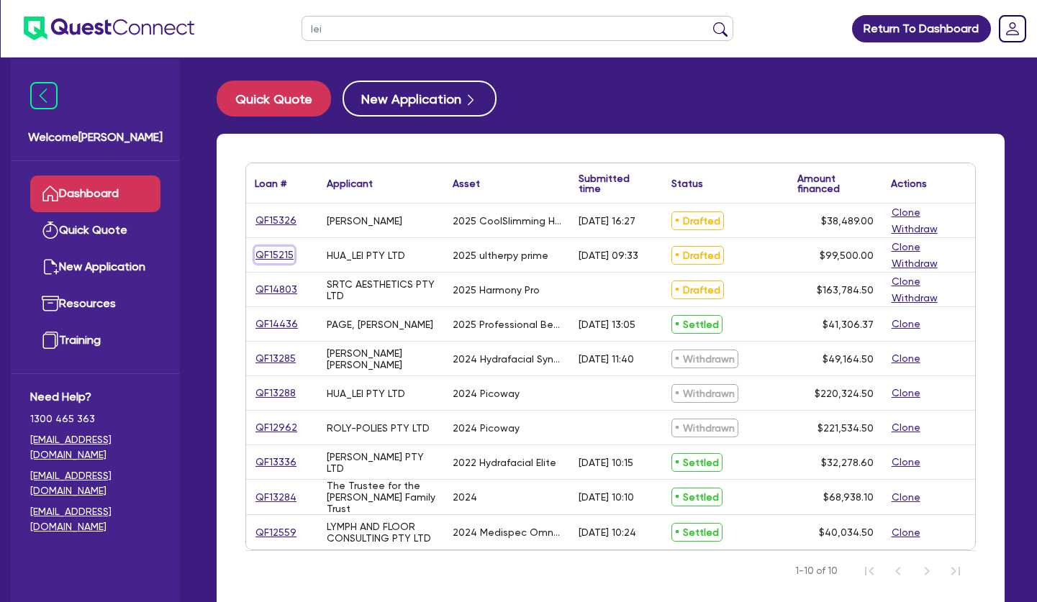
click at [272, 255] on link "QF15215" at bounding box center [275, 255] width 40 height 17
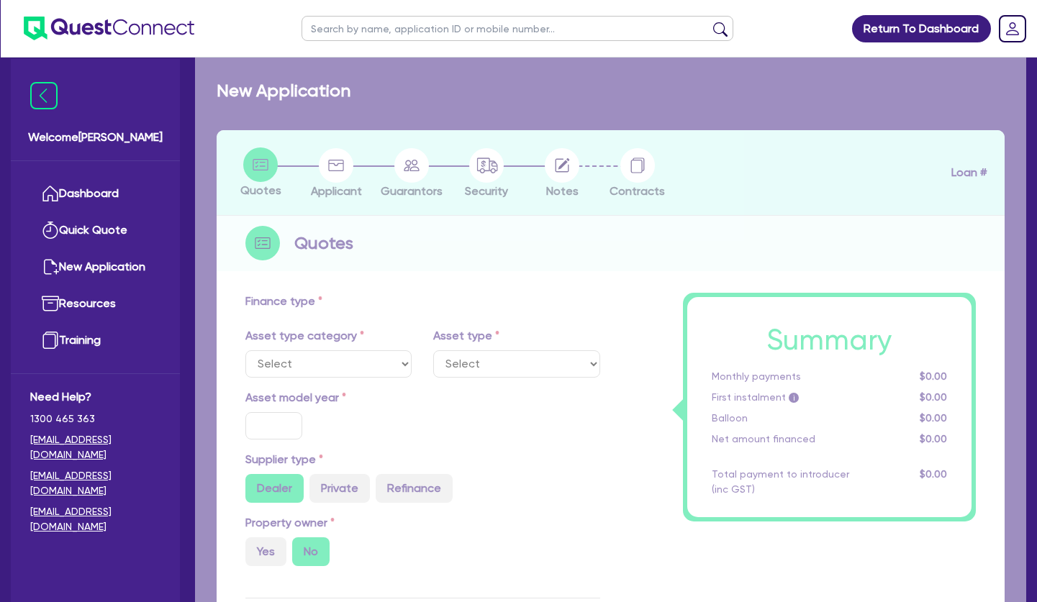
select select "SECONDARY_ASSETS"
type input "2025"
radio input "true"
type input "104,500"
type input "5,000"
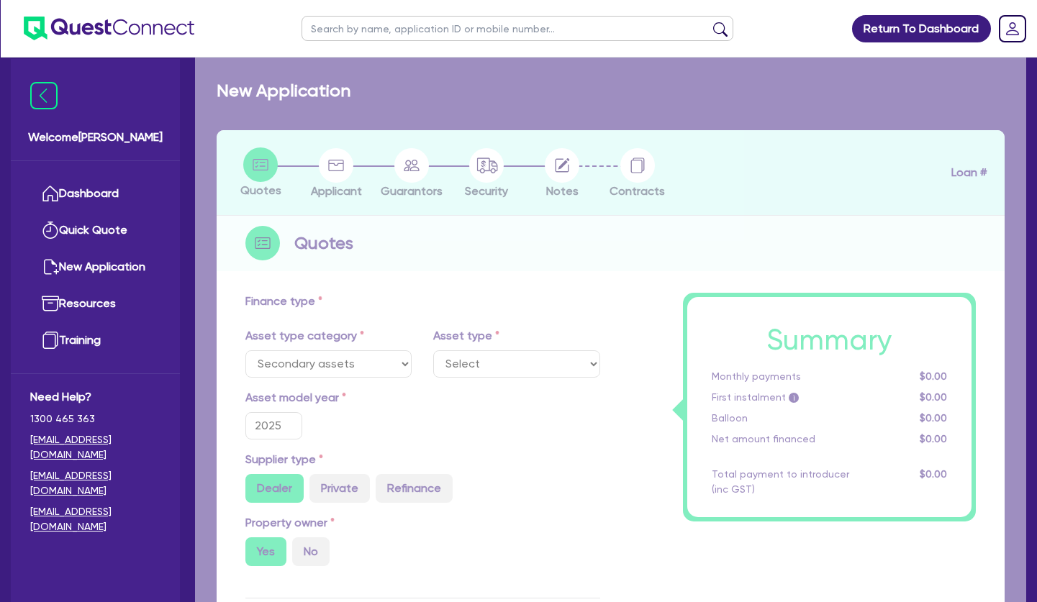
type input "2"
type input "1,990"
radio input "true"
type input "8"
type input "500"
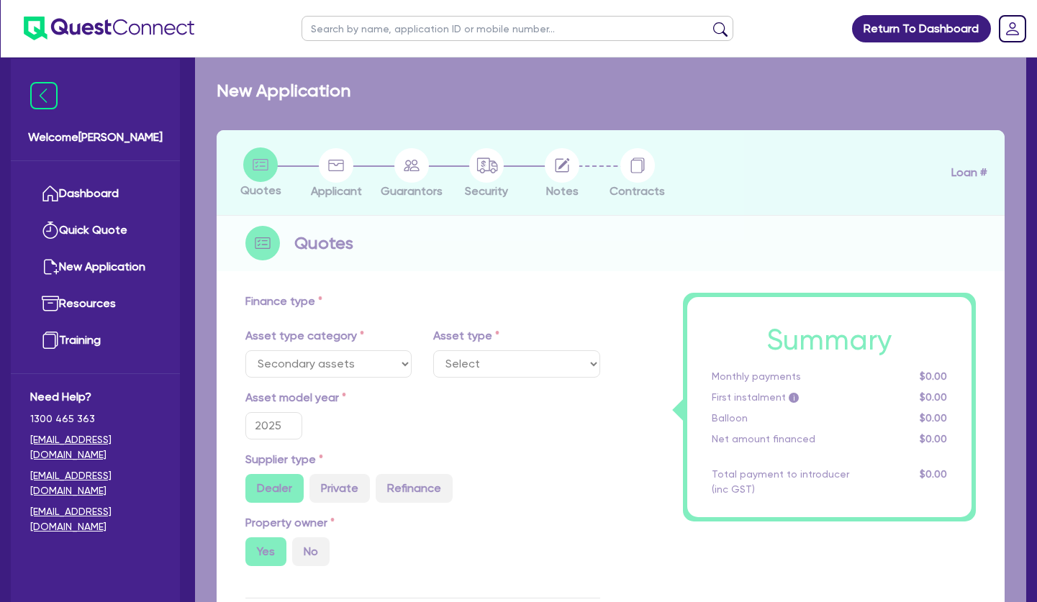
select select "MEDICAL_DENTAL_LABORATORY_EQUIPMENT"
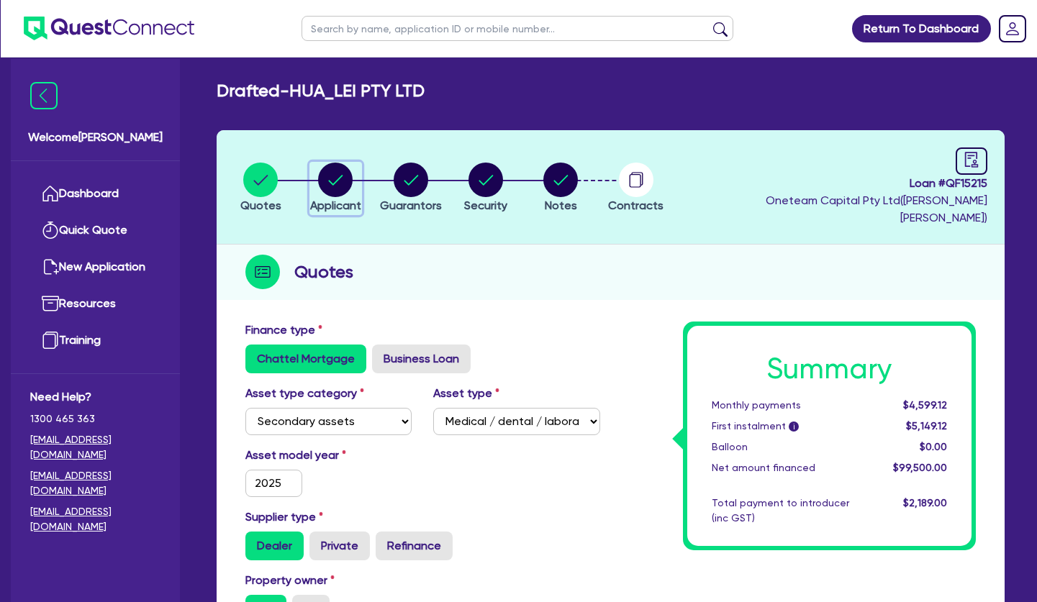
click at [325, 164] on circle "button" at bounding box center [335, 180] width 35 height 35
select select "COMPANY"
select select "HEALTH_BEAUTY"
select select "HAIR_BEAUTY_SALONS"
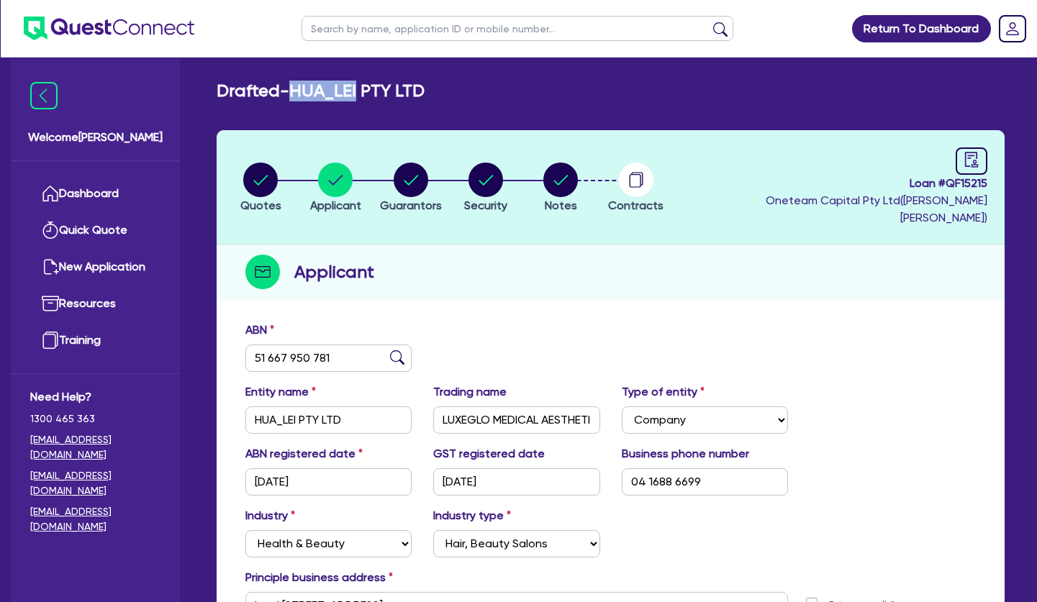
drag, startPoint x: 302, startPoint y: 89, endPoint x: 367, endPoint y: 87, distance: 64.8
click at [367, 87] on h2 "Drafted - HUA_LEI PTY LTD" at bounding box center [321, 91] width 208 height 21
copy h2 "HUA_LEI"
click at [507, 322] on div "ABN 51 667 950 781" at bounding box center [611, 353] width 752 height 62
click at [313, 345] on input "51 667 950 781" at bounding box center [328, 358] width 166 height 27
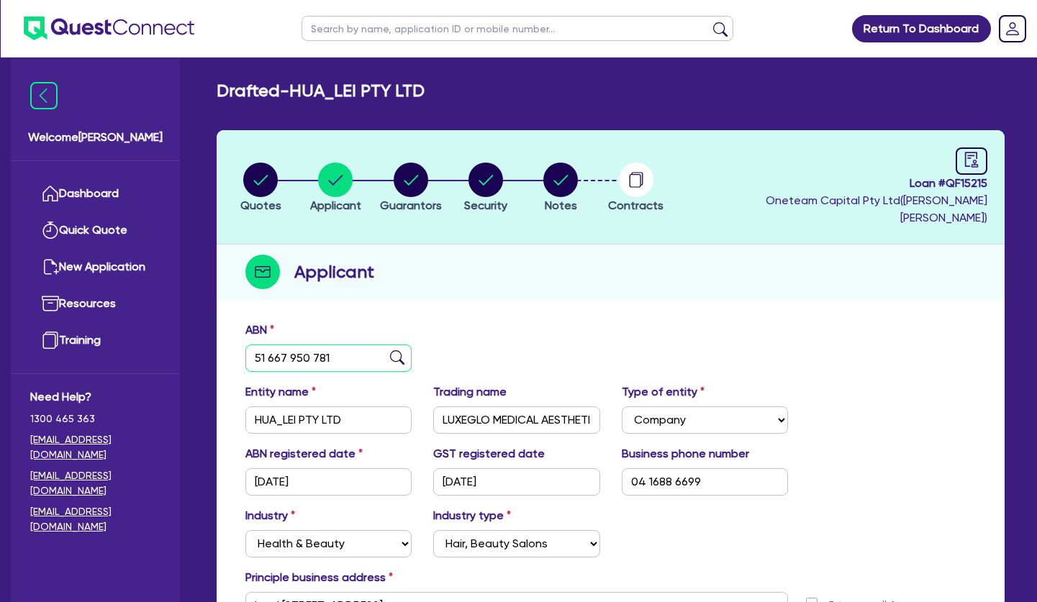
click at [313, 345] on input "51 667 950 781" at bounding box center [328, 358] width 166 height 27
click at [521, 248] on div "Applicant" at bounding box center [611, 272] width 788 height 55
click at [417, 171] on circle "button" at bounding box center [411, 180] width 35 height 35
click at [411, 170] on circle "button" at bounding box center [411, 180] width 35 height 35
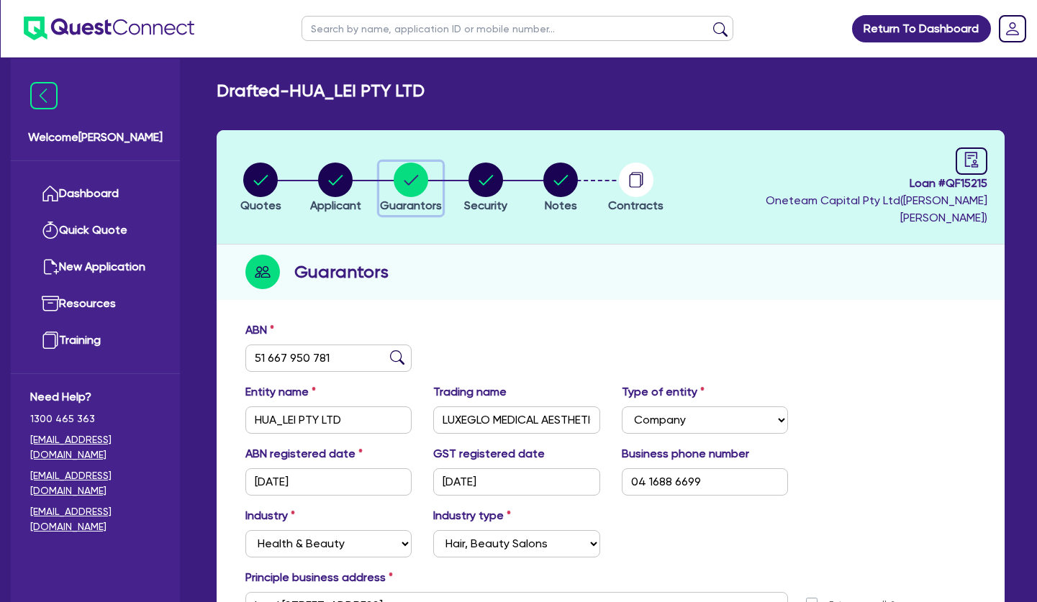
select select "MR"
select select "WA"
select select "MARRIED"
select select "PROPERTY"
select select "CASH"
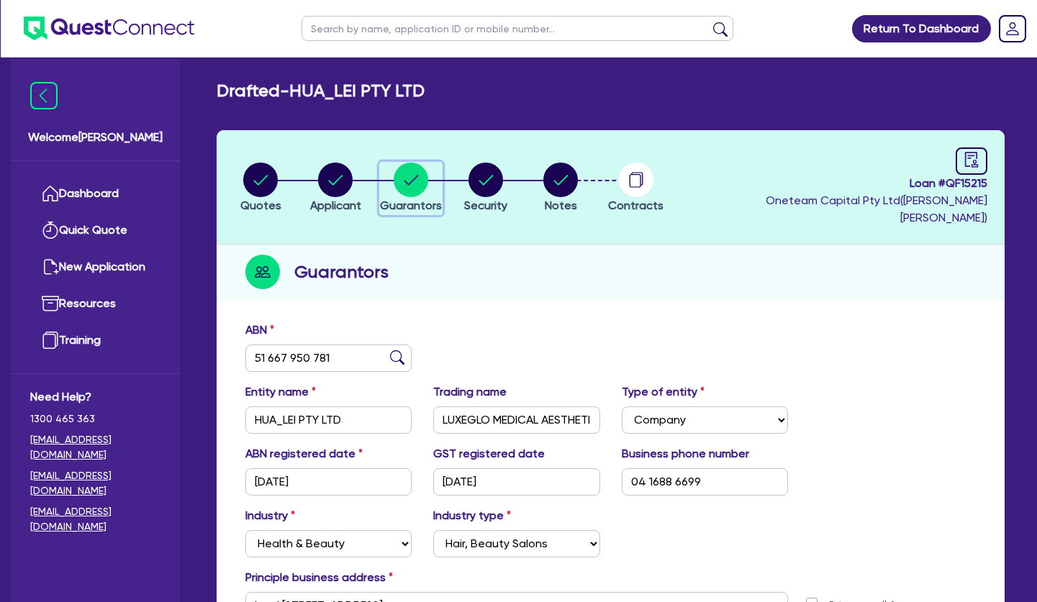
select select "VEHICLE"
select select "HOUSEHOLD_PERSONAL"
select select "OTHER"
select select "MORTGAGE"
select select "MS"
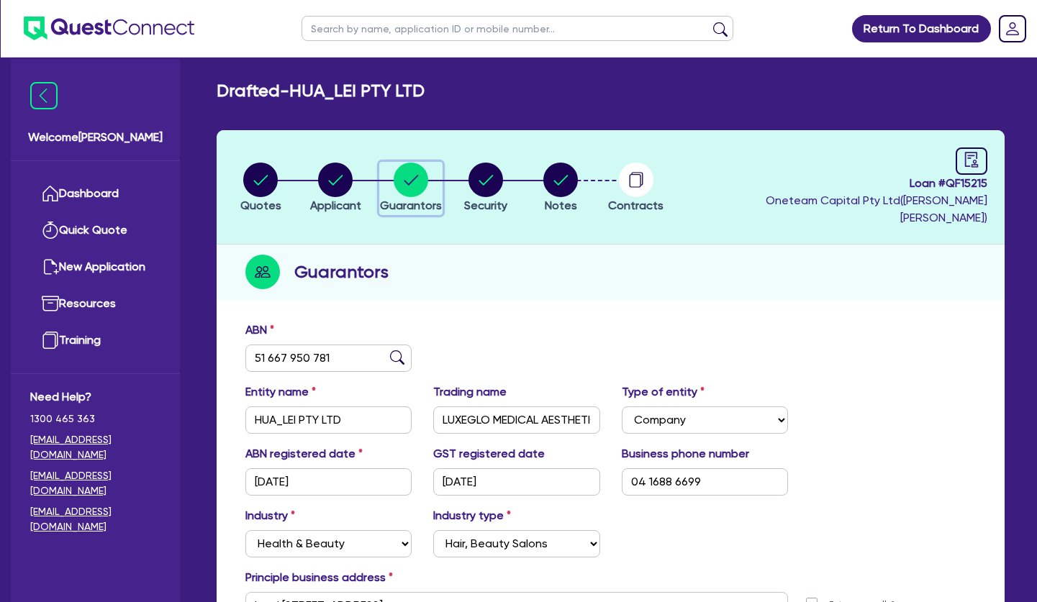
select select "WA"
select select "MARRIED"
select select "PROPERTY"
select select "CASH"
select select "VEHICLE"
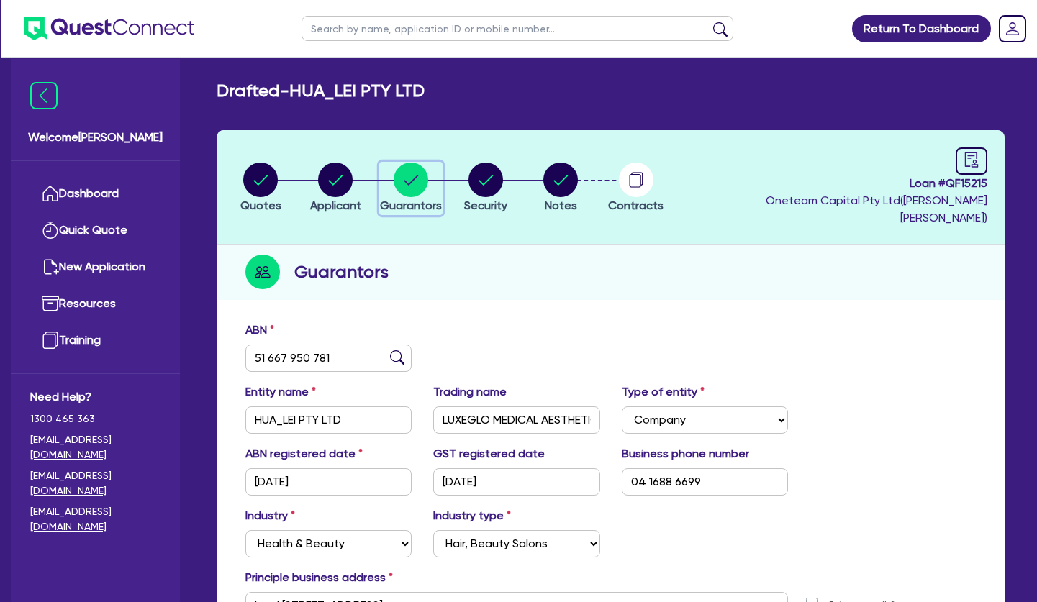
select select "HOUSEHOLD_PERSONAL"
select select "OTHER"
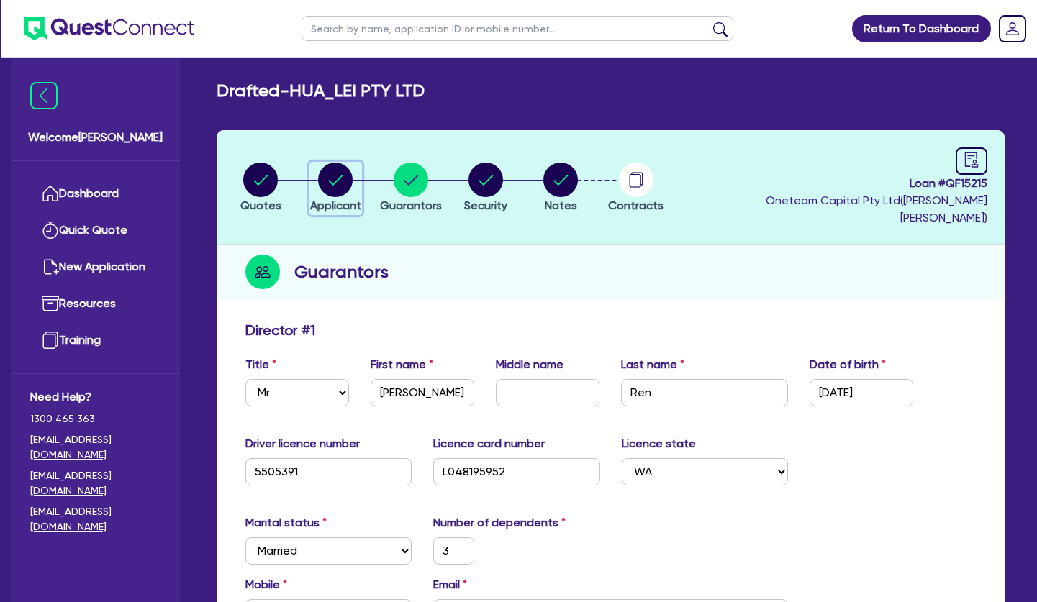
click at [332, 176] on icon "button" at bounding box center [336, 180] width 14 height 10
select select "COMPANY"
select select "HEALTH_BEAUTY"
select select "HAIR_BEAUTY_SALONS"
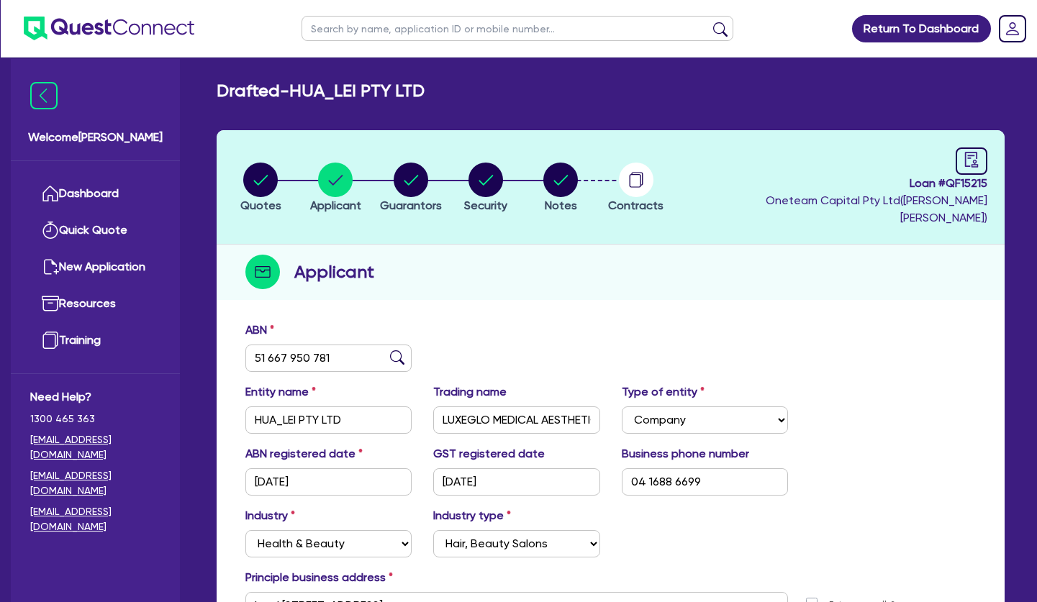
click at [316, 85] on h2 "Drafted - HUA_LEI PTY LTD" at bounding box center [321, 91] width 208 height 21
click at [440, 225] on header "Quotes Applicant [GEOGRAPHIC_DATA] Security Notes Contracts Loan # QF15215 Onet…" at bounding box center [611, 187] width 788 height 114
click at [396, 89] on h2 "Drafted - HUA_LEI PTY LTD" at bounding box center [321, 91] width 208 height 21
drag, startPoint x: 399, startPoint y: 92, endPoint x: 345, endPoint y: 92, distance: 54.7
click at [345, 92] on h2 "Drafted - HUA_LEI PTY LTD" at bounding box center [321, 91] width 208 height 21
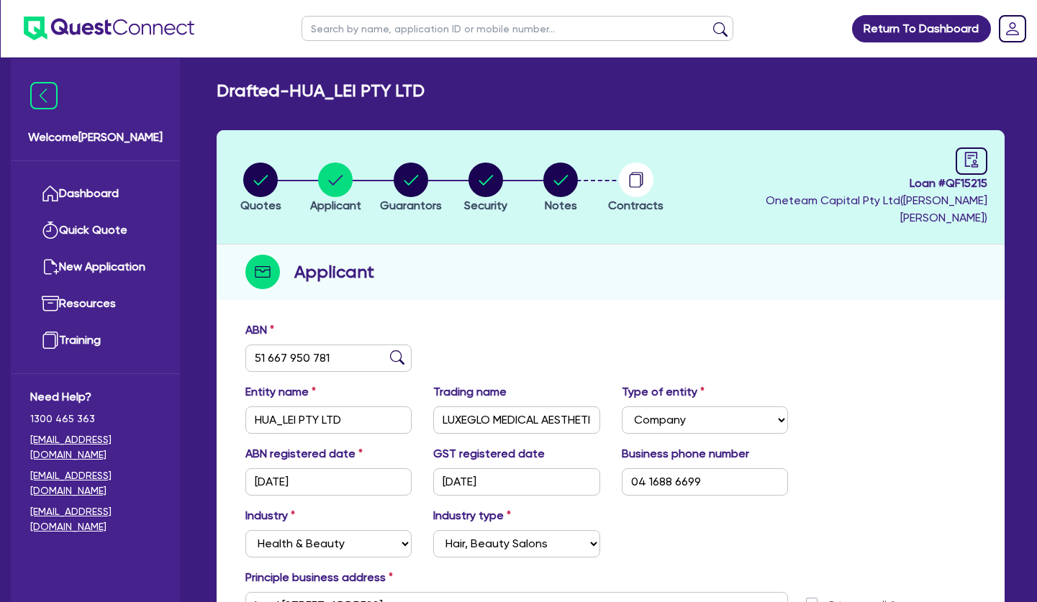
click at [345, 92] on h2 "Drafted - HUA_LEI PTY LTD" at bounding box center [321, 91] width 208 height 21
drag, startPoint x: 398, startPoint y: 90, endPoint x: 343, endPoint y: 90, distance: 54.7
click at [343, 90] on h2 "Drafted - HUA_LEI PTY LTD" at bounding box center [321, 91] width 208 height 21
drag, startPoint x: 407, startPoint y: 88, endPoint x: 347, endPoint y: 89, distance: 60.5
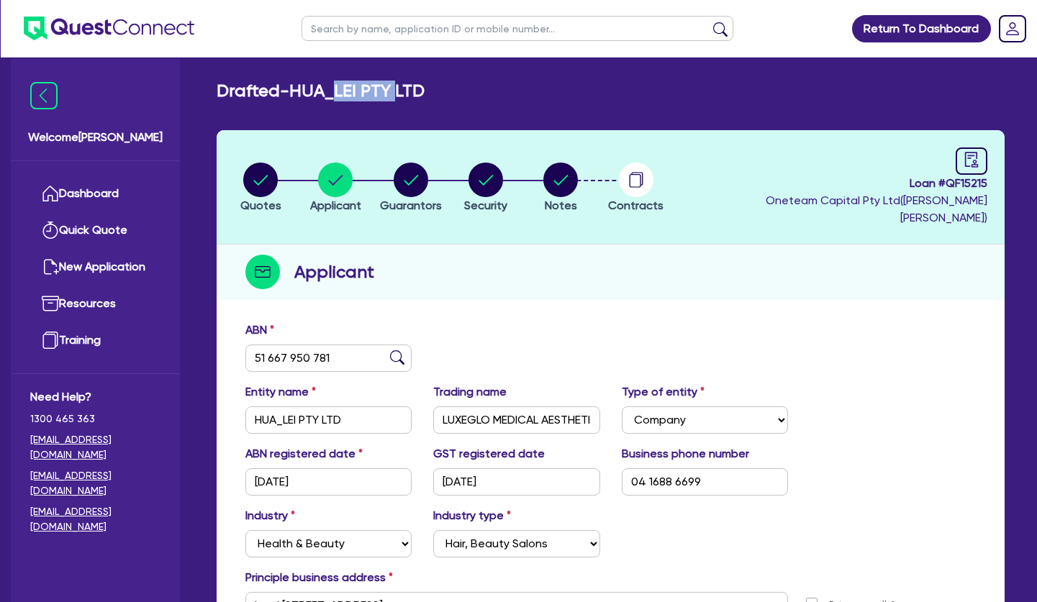
click at [347, 89] on h2 "Drafted - HUA_LEI PTY LTD" at bounding box center [321, 91] width 208 height 21
drag, startPoint x: 328, startPoint y: 91, endPoint x: 346, endPoint y: 91, distance: 18.0
click at [346, 91] on h2 "Drafted - HUA_LEI PTY LTD" at bounding box center [321, 91] width 208 height 21
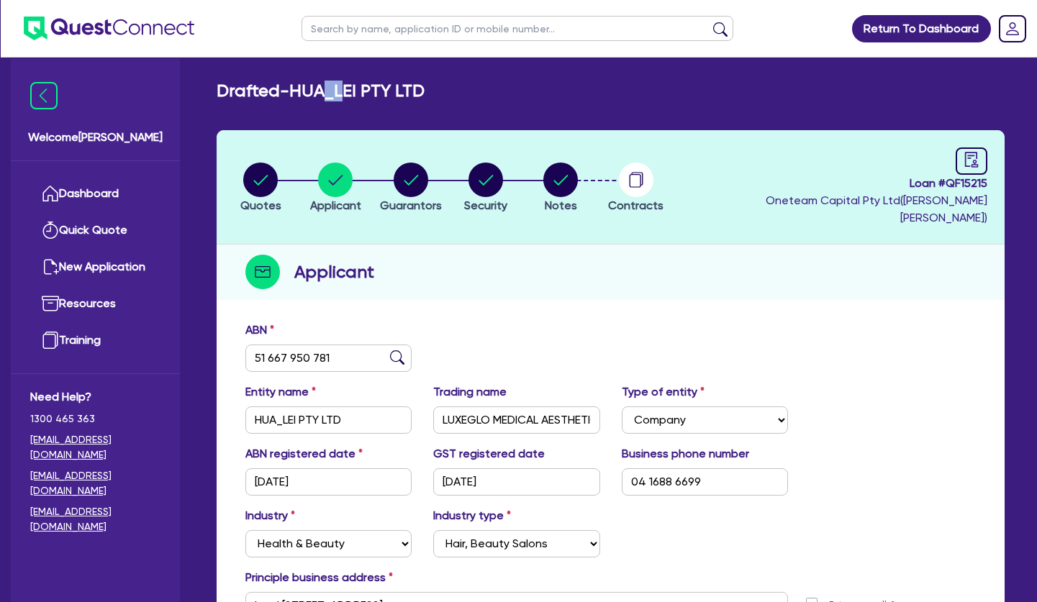
drag, startPoint x: 338, startPoint y: 91, endPoint x: 358, endPoint y: 91, distance: 19.4
click at [358, 91] on h2 "Drafted - HUA_LEI PTY LTD" at bounding box center [321, 91] width 208 height 21
drag, startPoint x: 330, startPoint y: 90, endPoint x: 353, endPoint y: 91, distance: 23.1
click at [353, 91] on h2 "Drafted - HUA_LEI PTY LTD" at bounding box center [321, 91] width 208 height 21
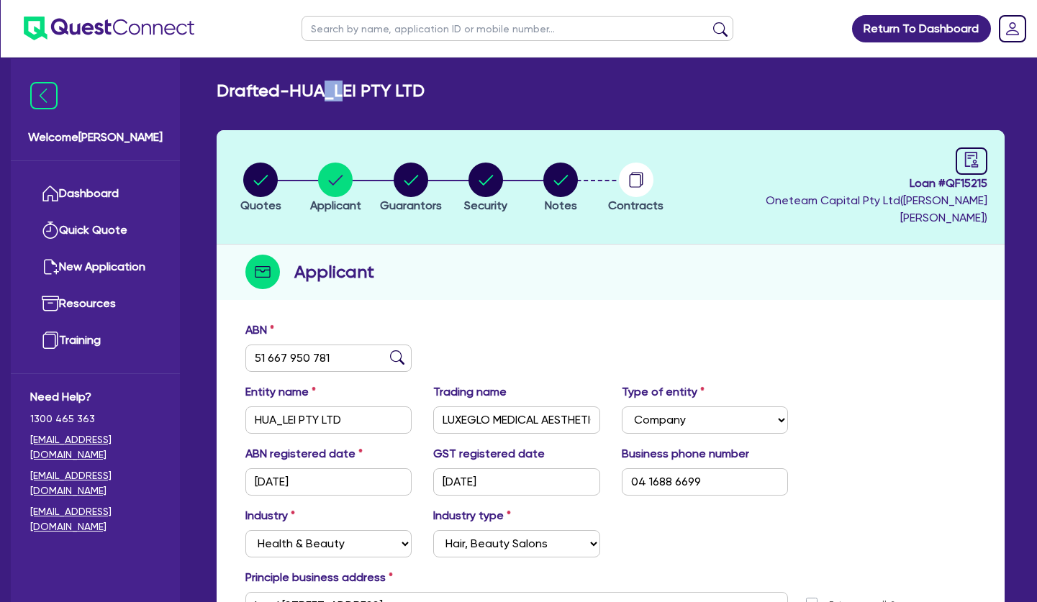
click at [354, 91] on h2 "Drafted - HUA_LEI PTY LTD" at bounding box center [321, 91] width 208 height 21
drag, startPoint x: 355, startPoint y: 90, endPoint x: 326, endPoint y: 90, distance: 28.8
click at [326, 90] on h2 "Drafted - HUA_LEI PTY LTD" at bounding box center [321, 91] width 208 height 21
drag, startPoint x: 368, startPoint y: 91, endPoint x: 304, endPoint y: 91, distance: 64.1
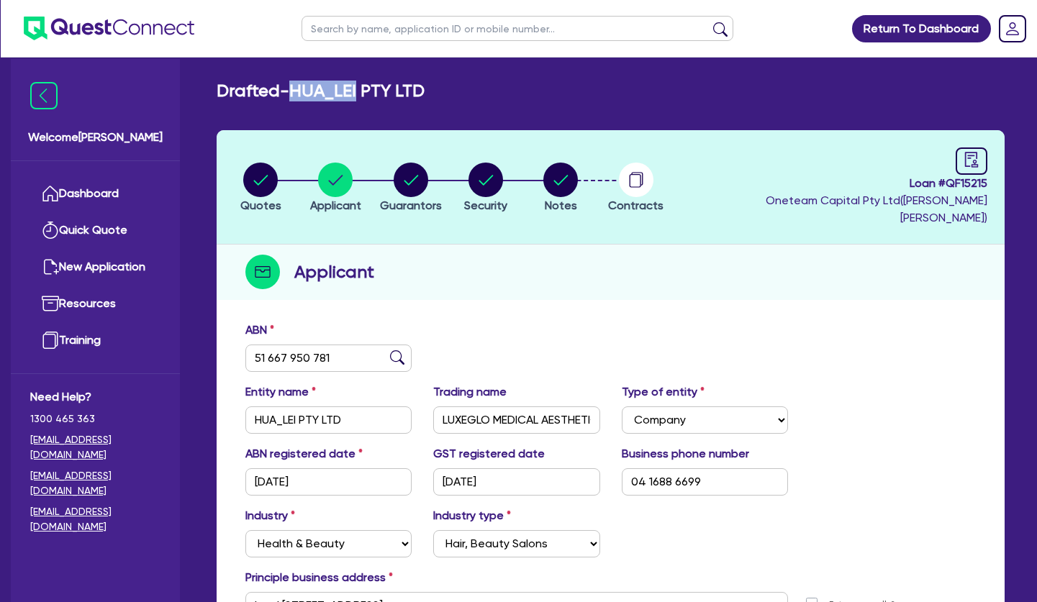
click at [304, 91] on h2 "Drafted - HUA_LEI PTY LTD" at bounding box center [321, 91] width 208 height 21
drag, startPoint x: 304, startPoint y: 91, endPoint x: 335, endPoint y: 92, distance: 31.0
click at [333, 92] on h2 "Drafted - HUA_LEI PTY LTD" at bounding box center [321, 91] width 208 height 21
click at [335, 92] on h2 "Drafted - HUA_LEI PTY LTD" at bounding box center [321, 91] width 208 height 21
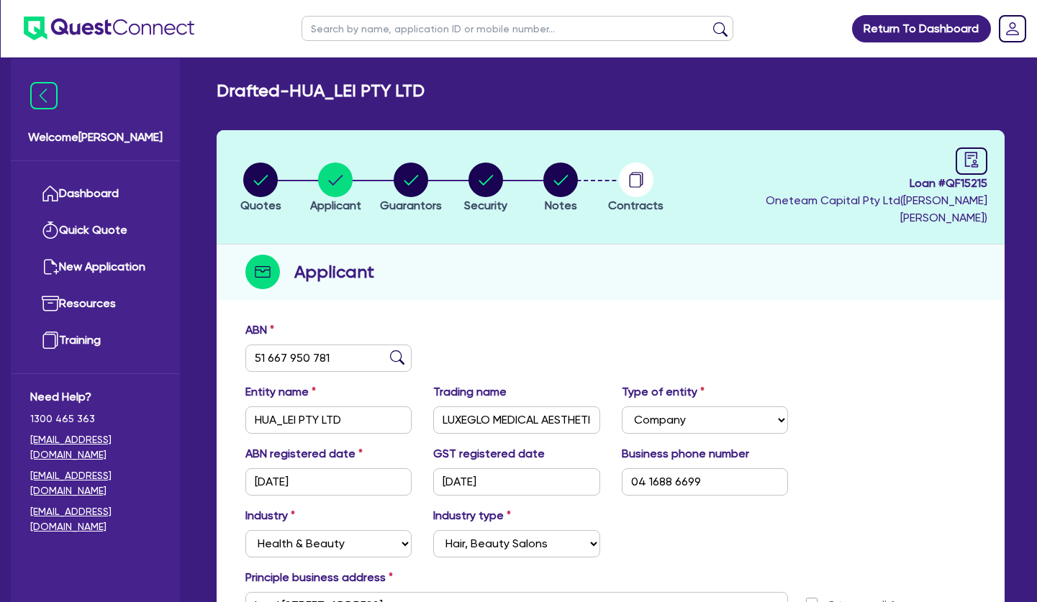
drag, startPoint x: 371, startPoint y: 91, endPoint x: 299, endPoint y: 91, distance: 72.7
click at [298, 90] on h2 "Drafted - HUA_LEI PTY LTD" at bounding box center [321, 91] width 208 height 21
click at [299, 91] on h2 "Drafted - HUA_LEI PTY LTD" at bounding box center [321, 91] width 208 height 21
click at [552, 258] on div "Applicant" at bounding box center [611, 272] width 788 height 55
click at [353, 25] on input "text" at bounding box center [518, 28] width 432 height 25
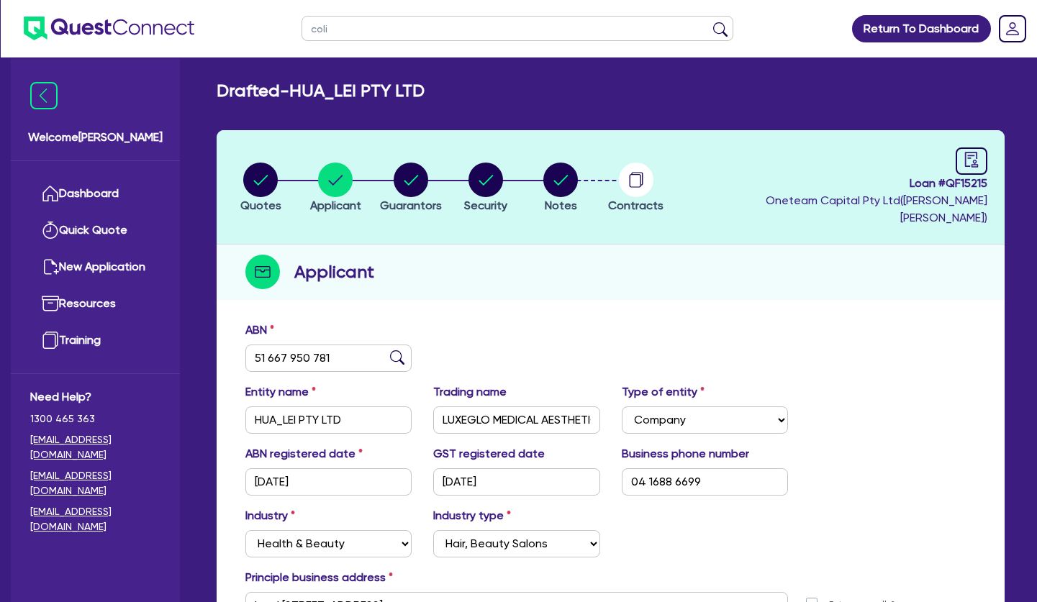
type input "[PERSON_NAME]"
click button "submit" at bounding box center [720, 32] width 23 height 20
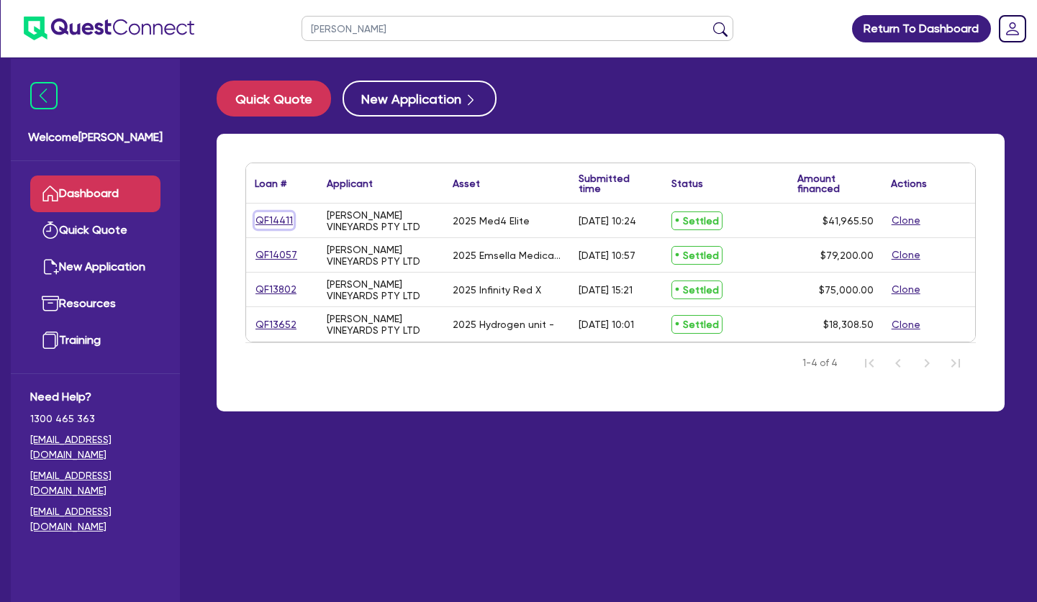
click at [265, 225] on link "QF14411" at bounding box center [274, 220] width 39 height 17
select select "TERTIARY_ASSETS"
select select "BEAUTY_EQUIPMENT"
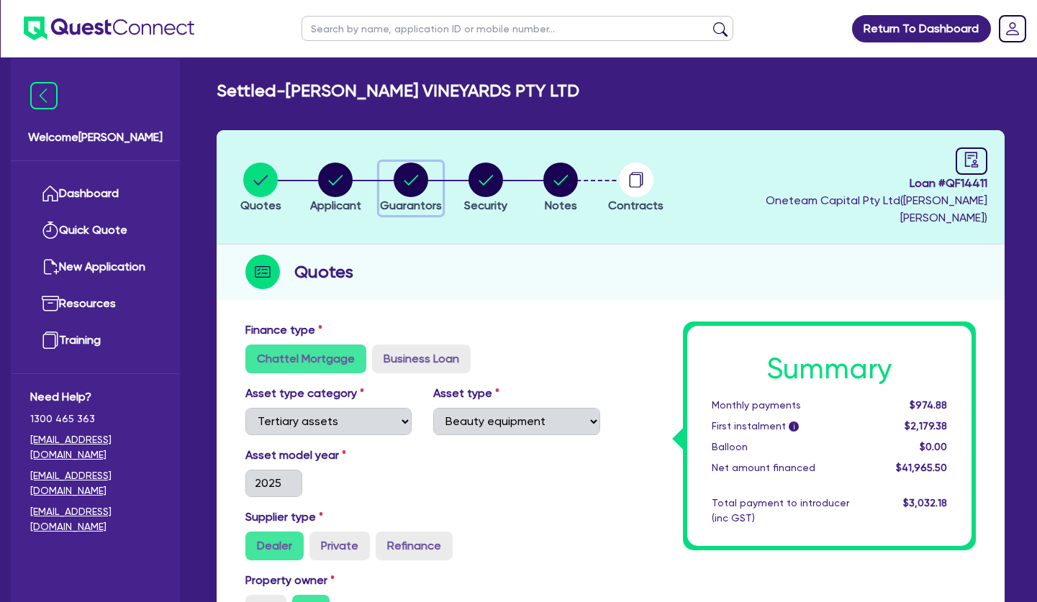
click at [403, 177] on circle "button" at bounding box center [411, 180] width 35 height 35
select select "MR"
select select "SA"
select select "MARRIED"
select select "CASH"
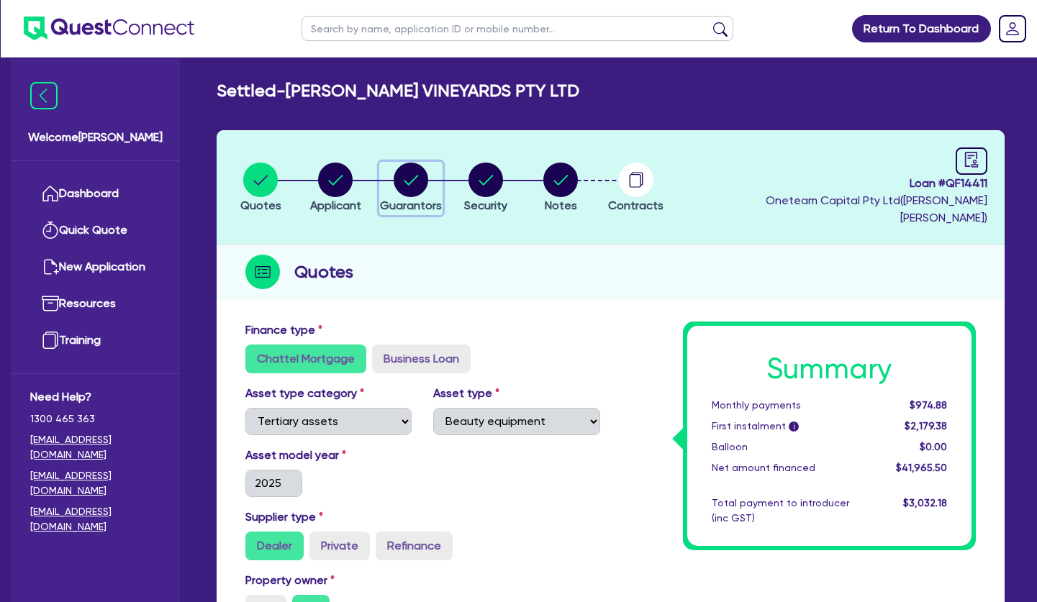
select select "VEHICLE"
select select "PROPERTY"
select select "VEHICLE_LOAN"
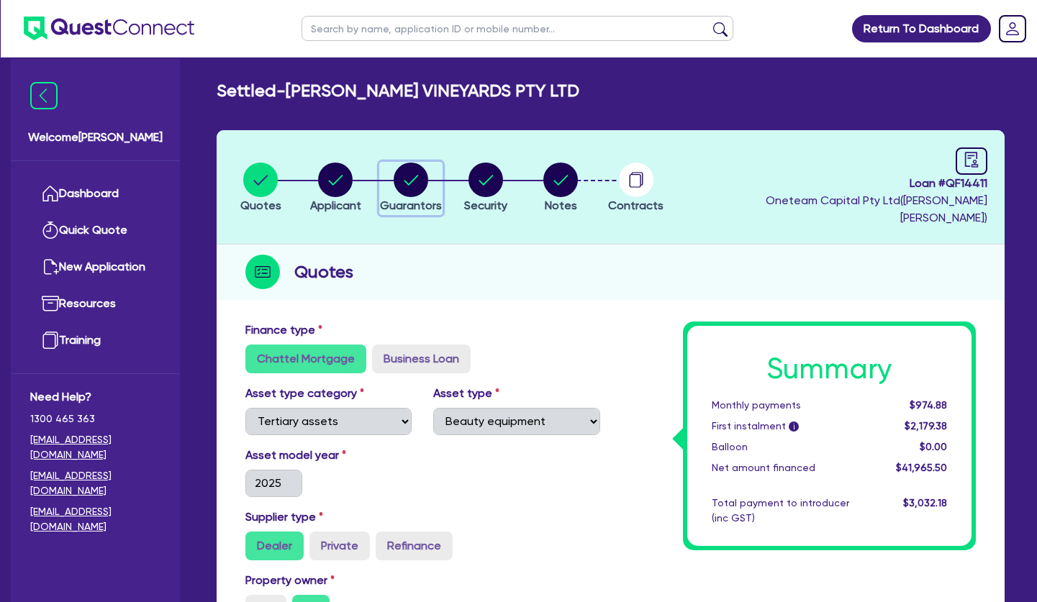
select select "EQUIPMENT_LOAN"
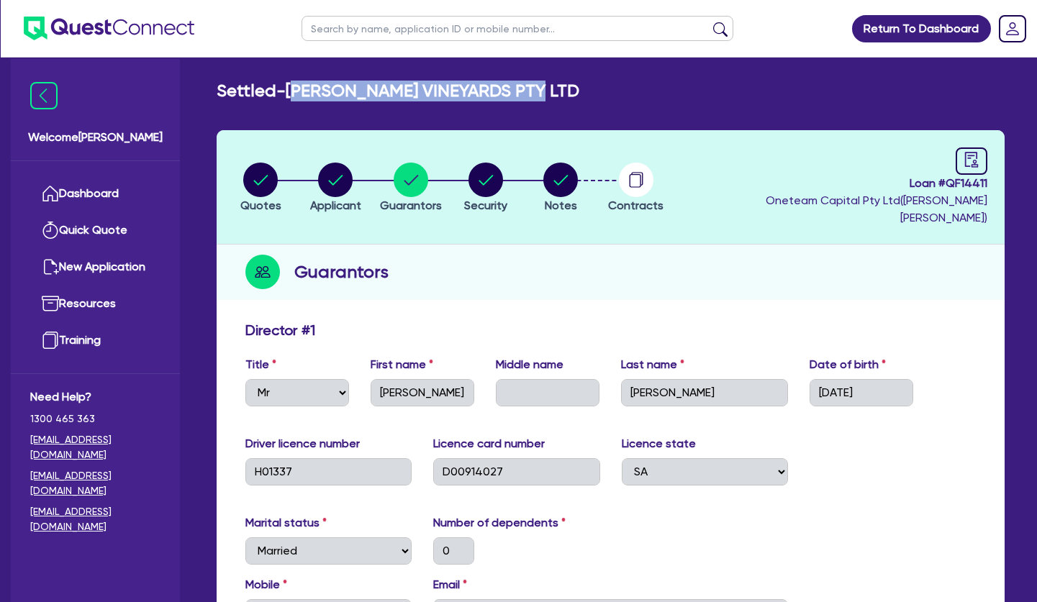
drag, startPoint x: 309, startPoint y: 89, endPoint x: 560, endPoint y: 89, distance: 250.4
click at [560, 89] on div "Settled - [PERSON_NAME] VINEYARDS PTY LTD" at bounding box center [611, 91] width 810 height 21
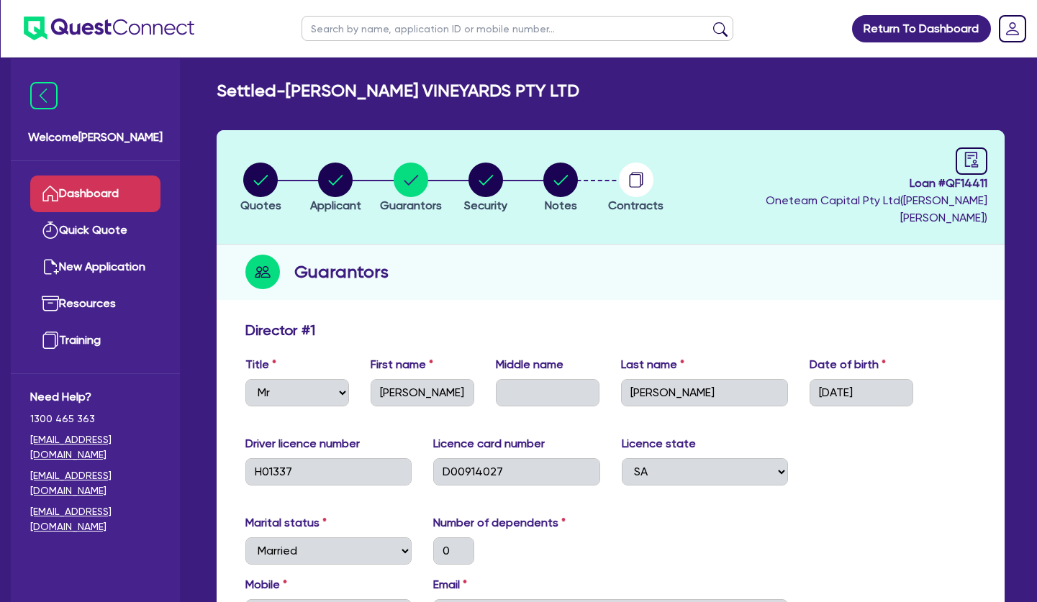
click at [94, 189] on link "Dashboard" at bounding box center [95, 194] width 130 height 37
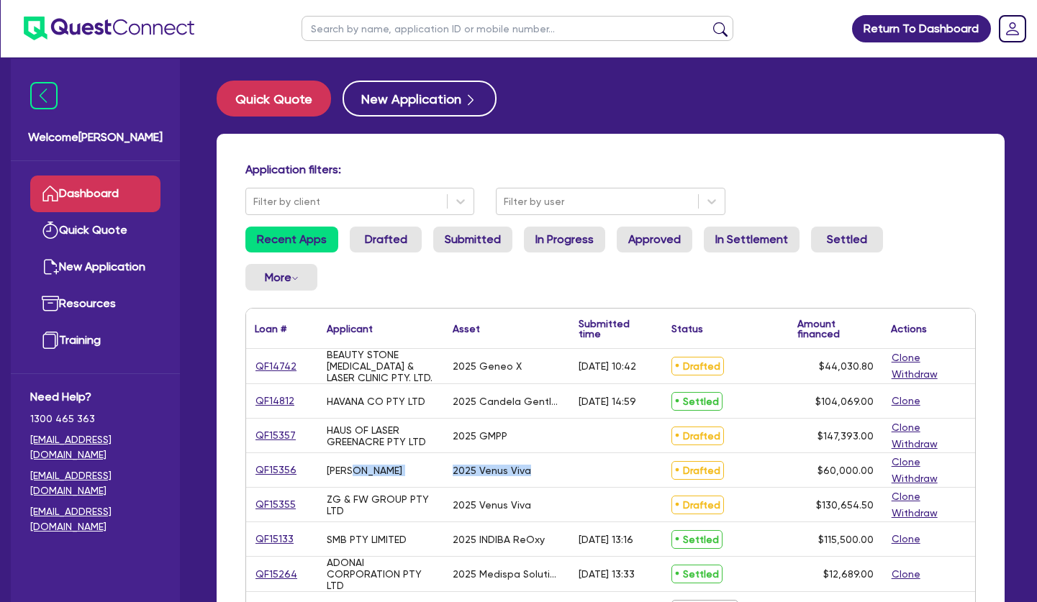
drag, startPoint x: 368, startPoint y: 468, endPoint x: 527, endPoint y: 472, distance: 159.1
click at [527, 472] on div "QF15356 [PERSON_NAME] 2025 Venus Viva Drafted $60,000.00 Clone Withdraw" at bounding box center [610, 470] width 729 height 35
click at [528, 472] on div "2025 Venus Viva" at bounding box center [507, 470] width 126 height 34
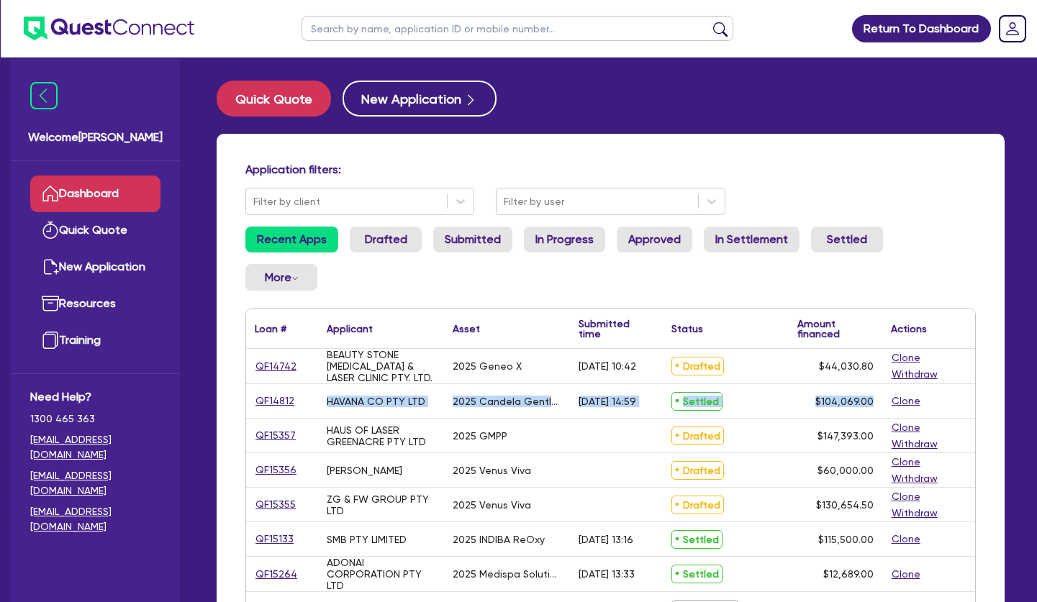
drag, startPoint x: 529, startPoint y: 503, endPoint x: 328, endPoint y: 404, distance: 224.0
click at [328, 404] on div "HAVANA CO PTY LTD" at bounding box center [376, 402] width 99 height 12
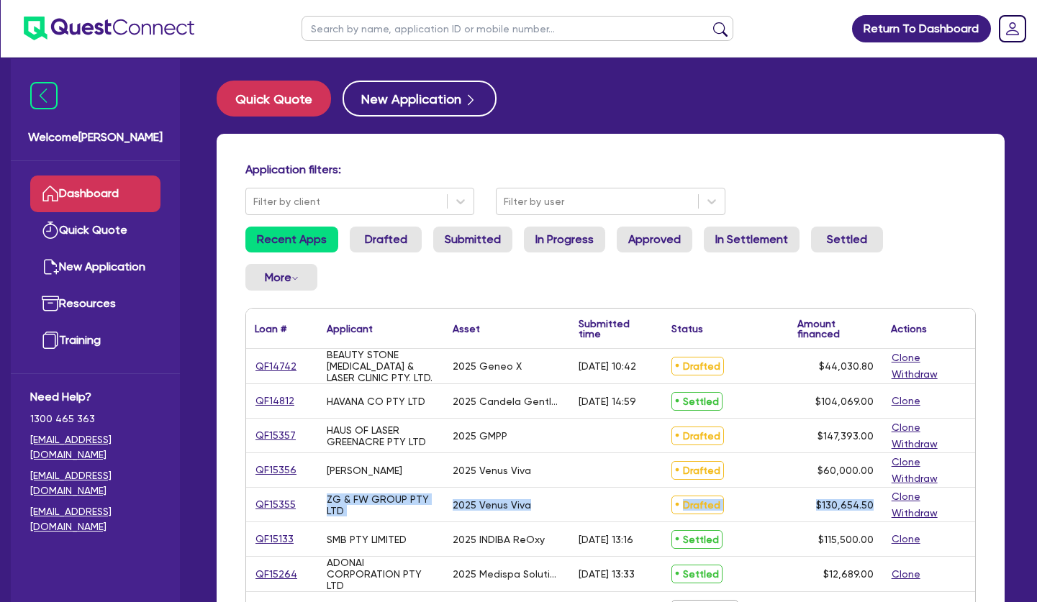
drag, startPoint x: 328, startPoint y: 404, endPoint x: 873, endPoint y: 507, distance: 554.5
click at [873, 507] on span "$130,654.50" at bounding box center [845, 505] width 58 height 12
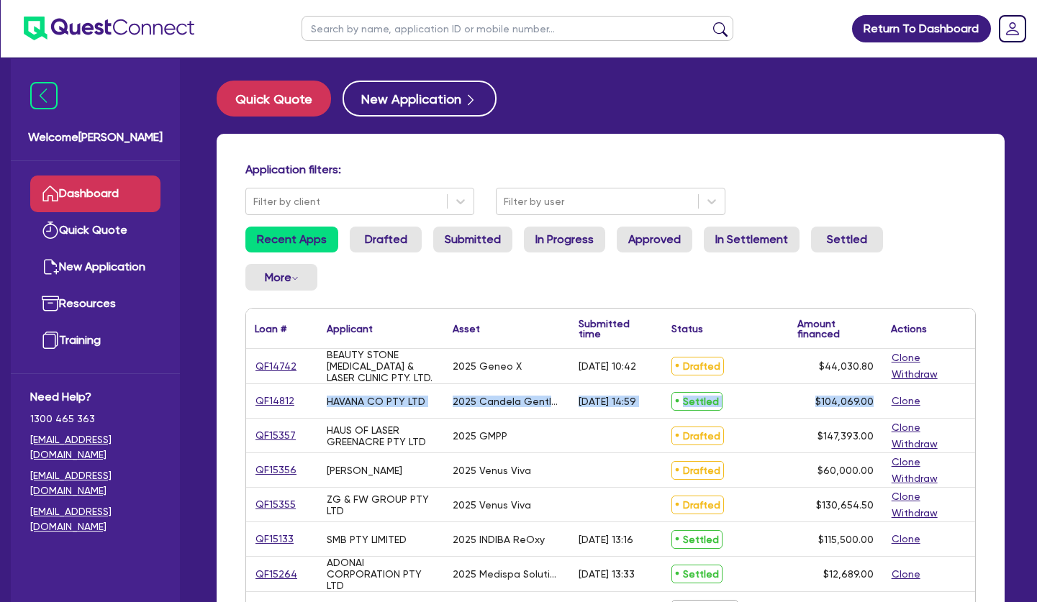
drag, startPoint x: 871, startPoint y: 507, endPoint x: 344, endPoint y: 398, distance: 537.9
click at [344, 398] on div "HAVANA CO PTY LTD" at bounding box center [376, 402] width 99 height 12
click at [410, 31] on input "text" at bounding box center [518, 28] width 432 height 25
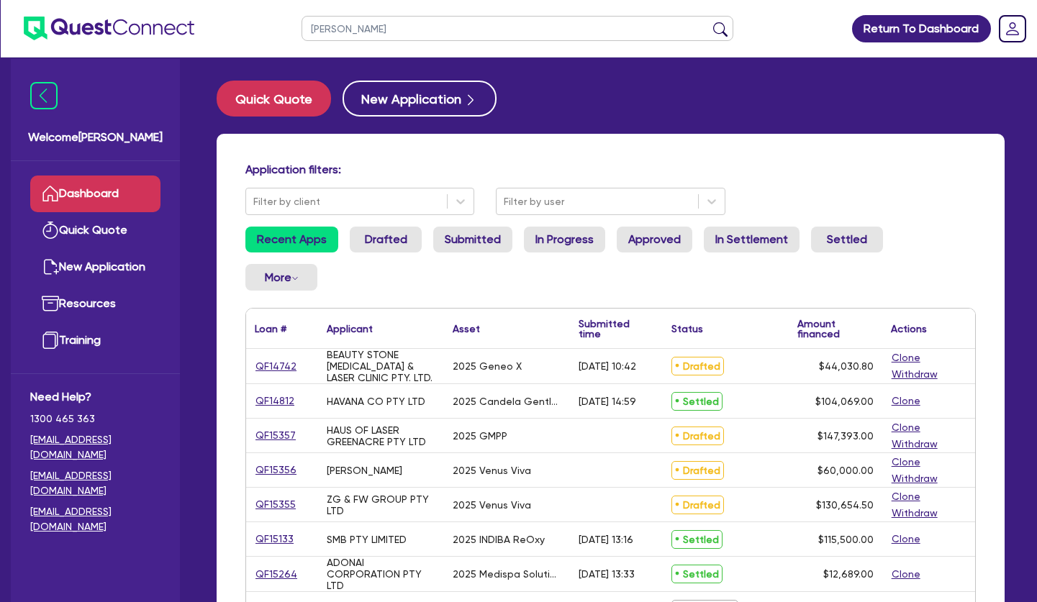
type input "[PERSON_NAME]"
click at [709, 22] on button "submit" at bounding box center [720, 32] width 23 height 20
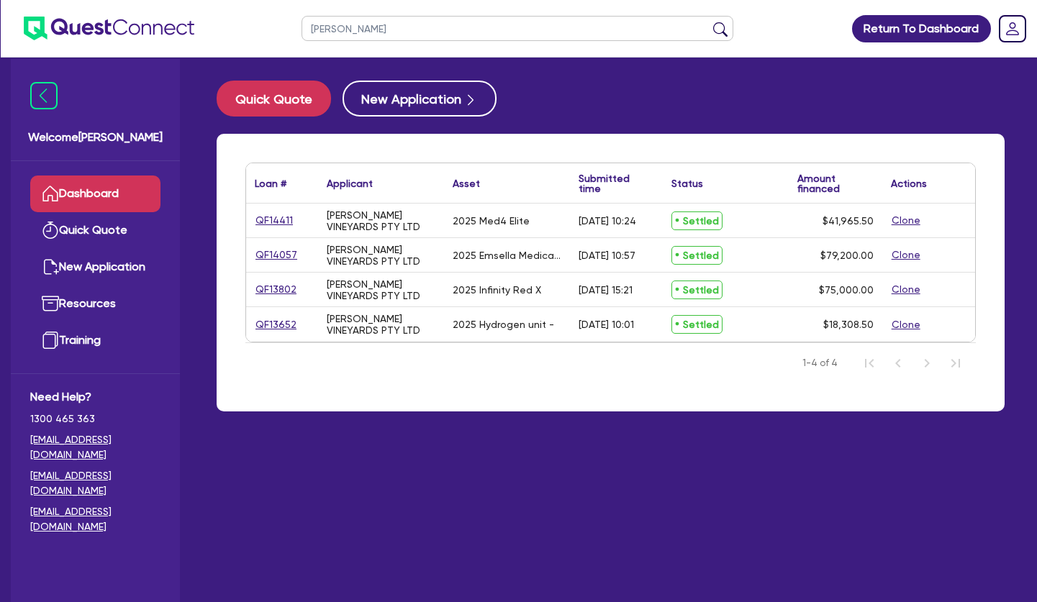
click at [316, 243] on div "QF14057" at bounding box center [282, 255] width 72 height 34
click at [274, 222] on link "QF14411" at bounding box center [274, 220] width 39 height 17
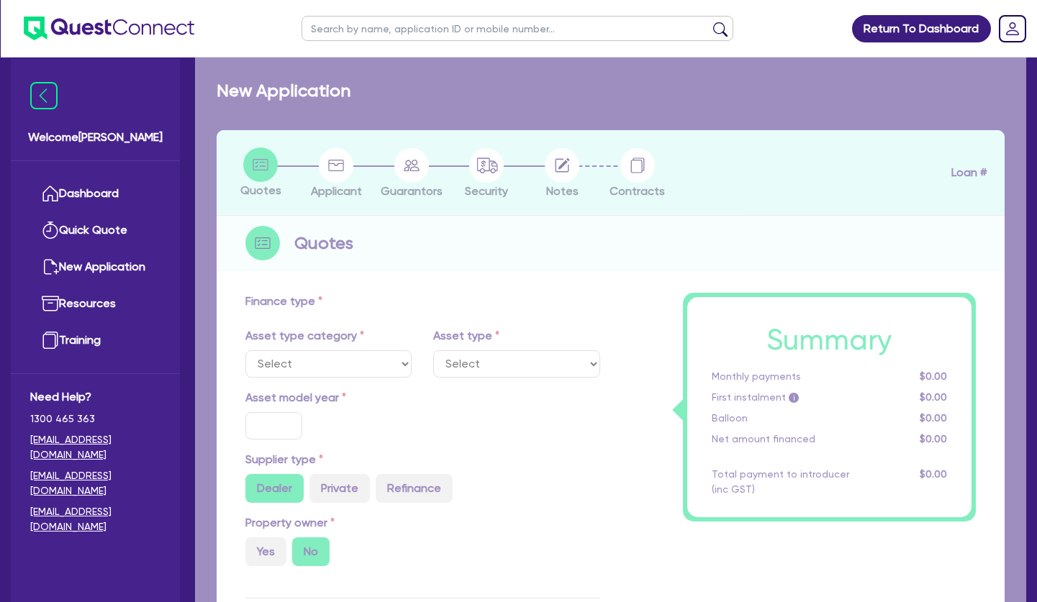
select select "TERTIARY_ASSETS"
type input "2025"
type input "41,965.5"
type input "5.13"
type input "2,156.53"
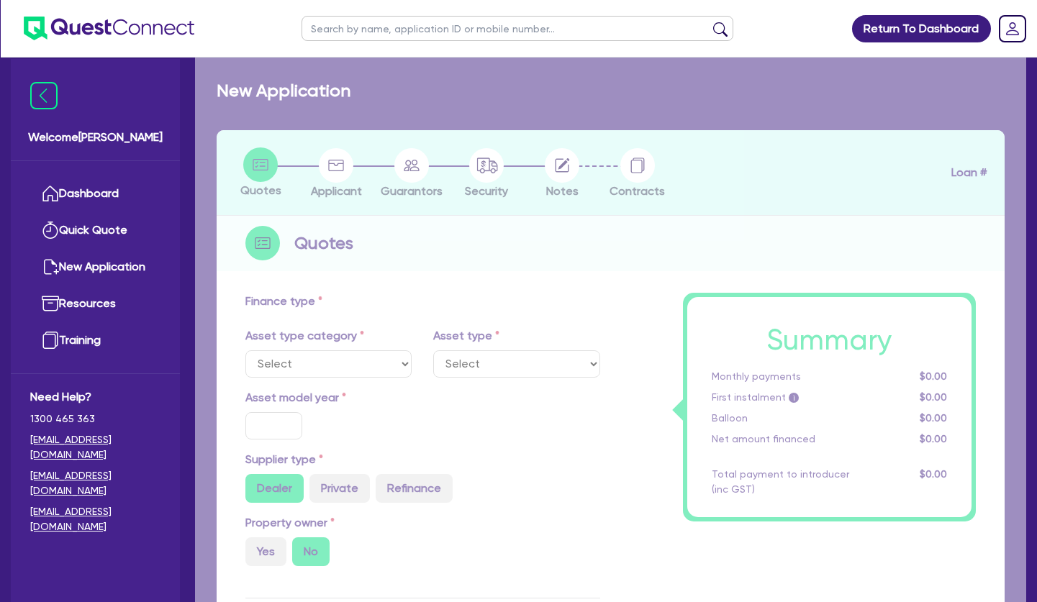
type input "11.49"
type input "495"
type input "600"
select select "BEAUTY_EQUIPMENT"
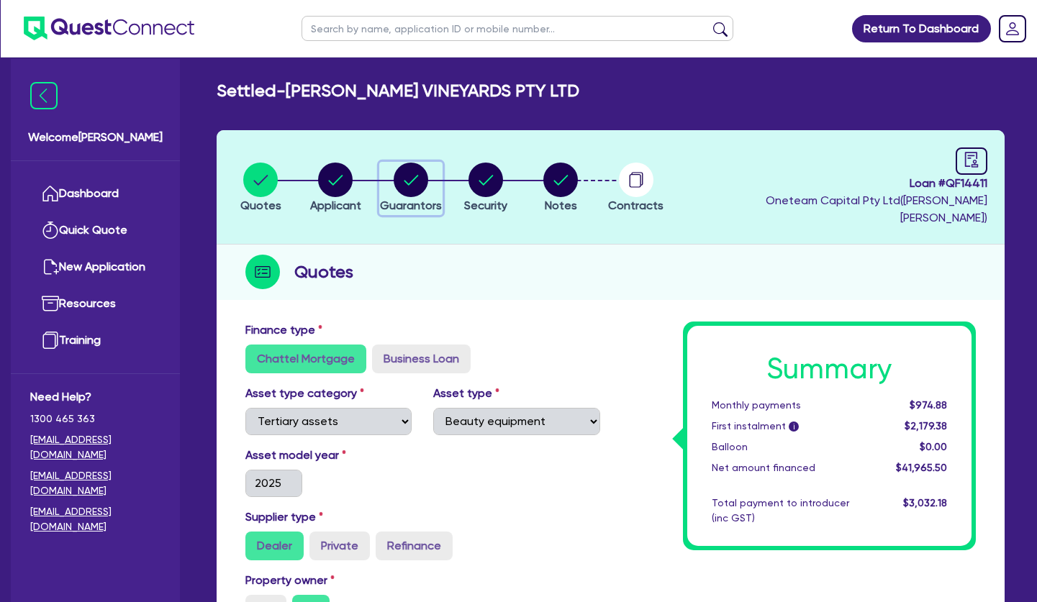
click at [419, 171] on circle "button" at bounding box center [411, 180] width 35 height 35
select select "MR"
select select "SA"
select select "MARRIED"
select select "CASH"
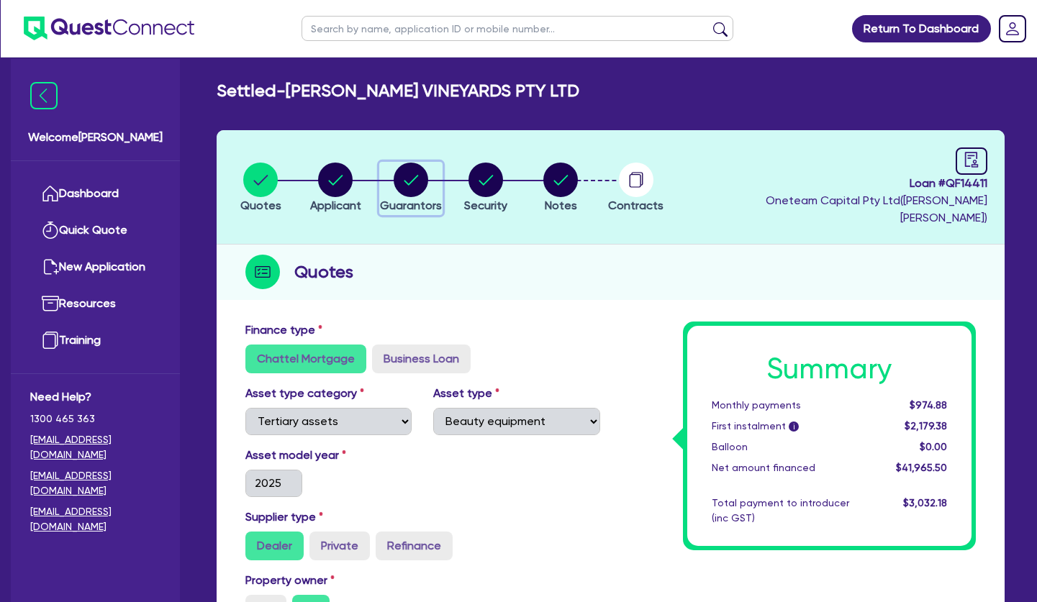
select select "VEHICLE"
select select "PROPERTY"
select select "VEHICLE_LOAN"
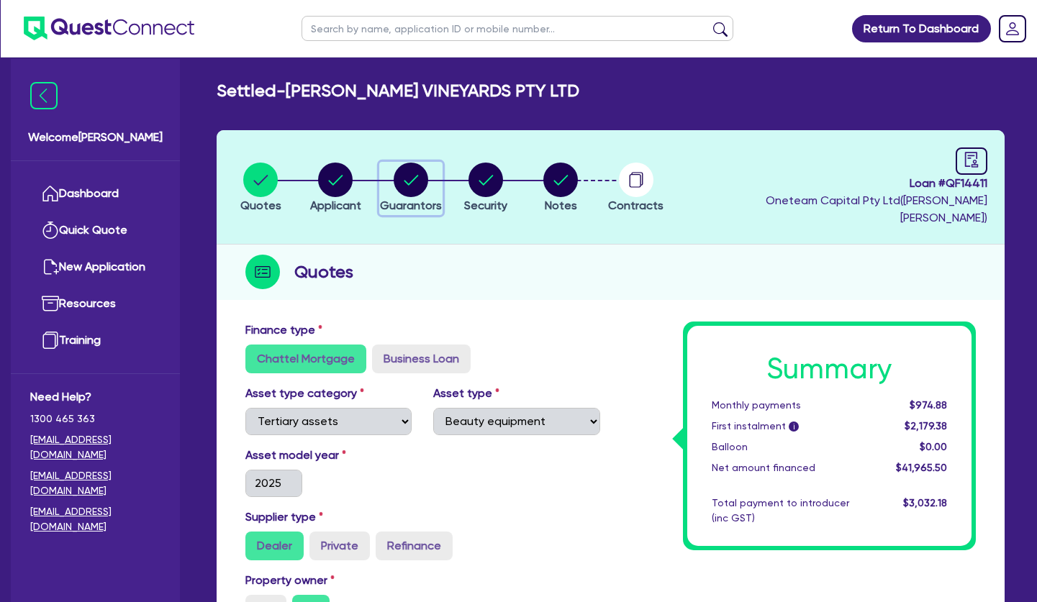
select select "EQUIPMENT_LOAN"
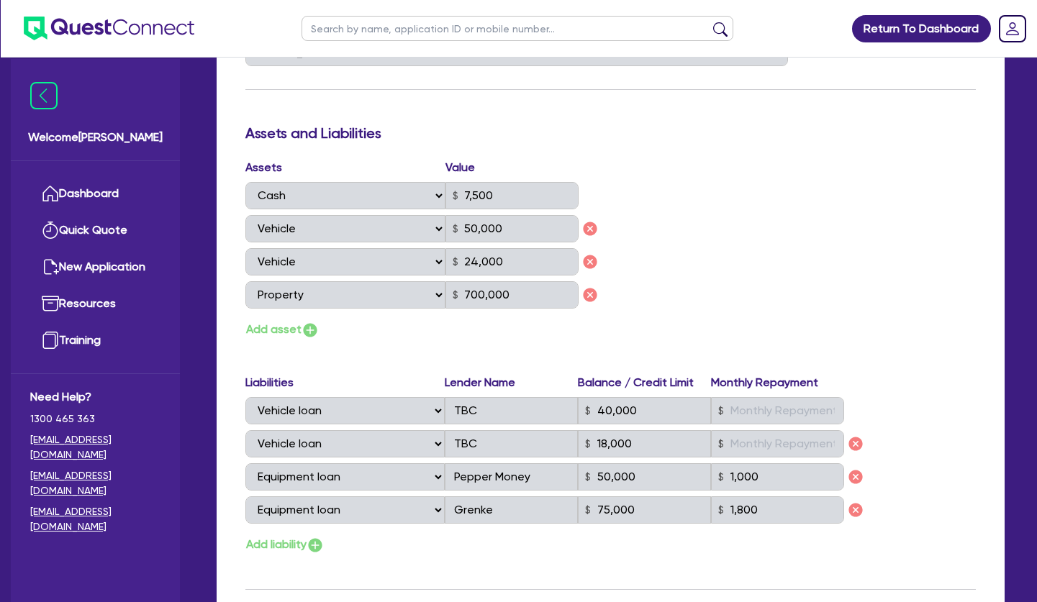
click at [716, 272] on div "Assets Value Select Asset Cash Property Investment property Vehicle Truck Trail…" at bounding box center [611, 249] width 752 height 181
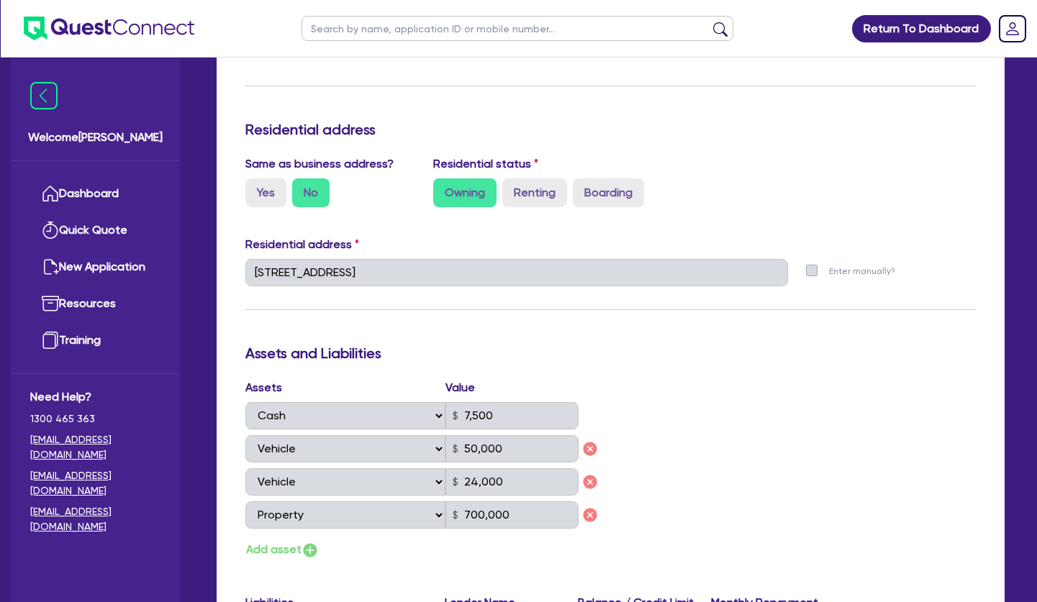
click at [759, 379] on div "Assets Value Select Asset Cash Property Investment property Vehicle Truck Trail…" at bounding box center [611, 469] width 752 height 181
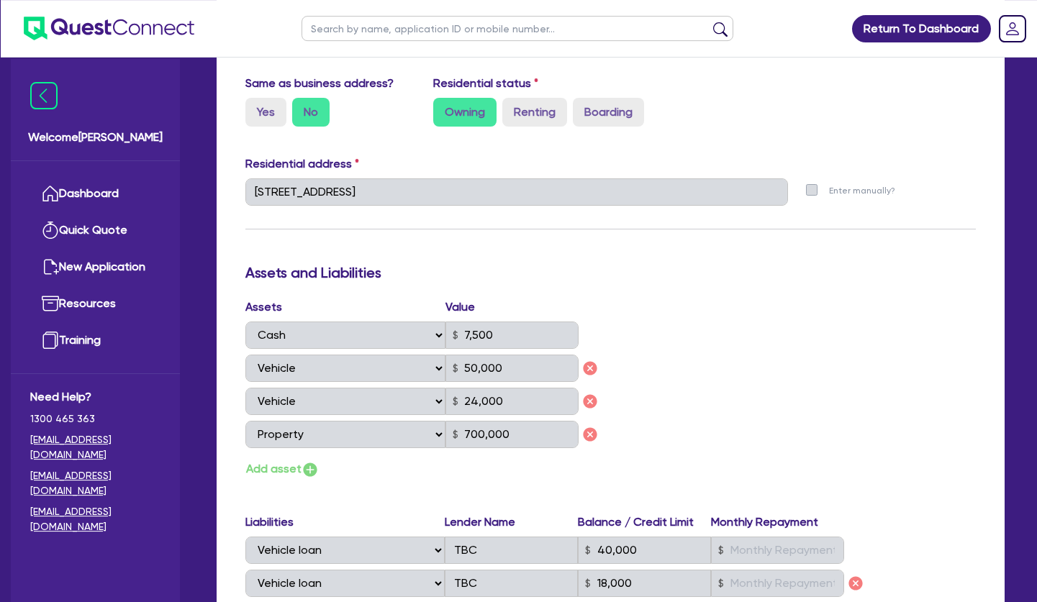
scroll to position [734, 0]
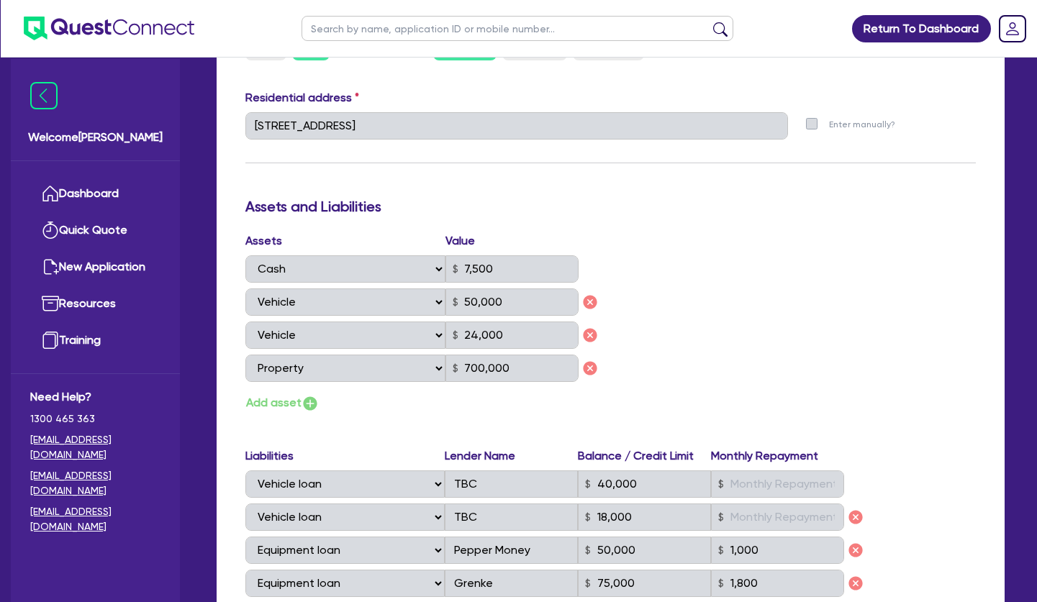
click at [756, 350] on div "Assets Value Select Asset Cash Property Investment property Vehicle Truck Trail…" at bounding box center [611, 322] width 752 height 181
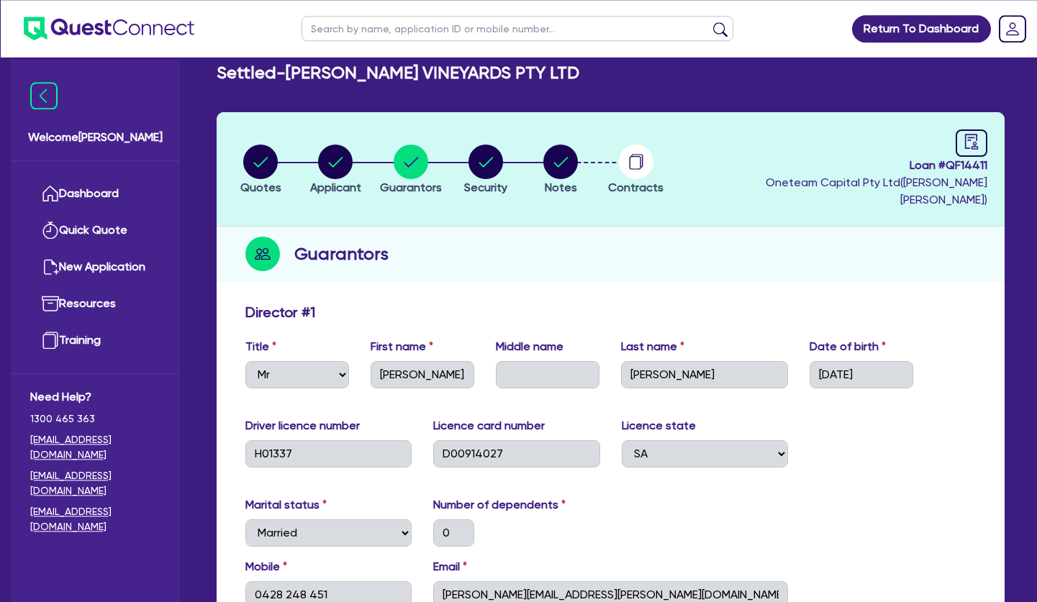
scroll to position [0, 0]
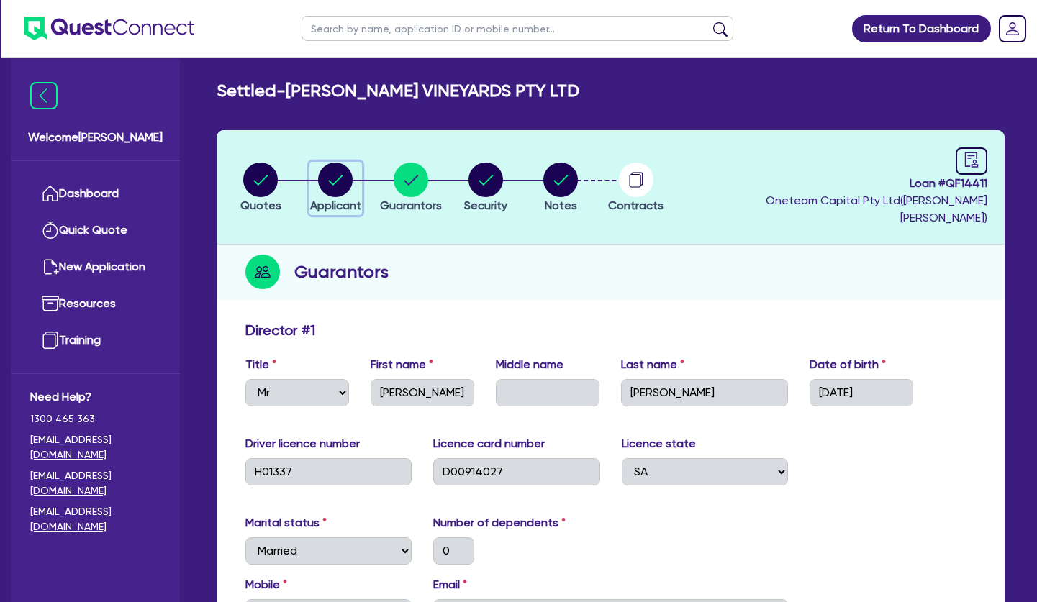
click at [335, 179] on circle "button" at bounding box center [335, 180] width 35 height 35
select select "COMPANY"
select select "HEALTH_BEAUTY"
select select "HAIR_BEAUTY_SALONS"
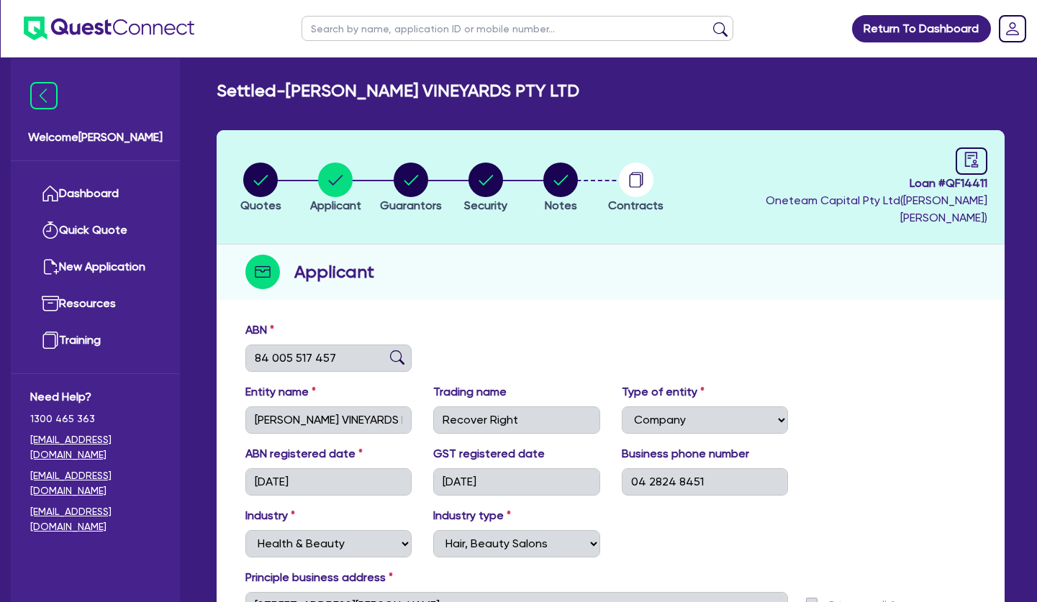
click at [374, 27] on input "text" at bounding box center [518, 28] width 432 height 25
type input "yume"
click button "submit" at bounding box center [720, 32] width 23 height 20
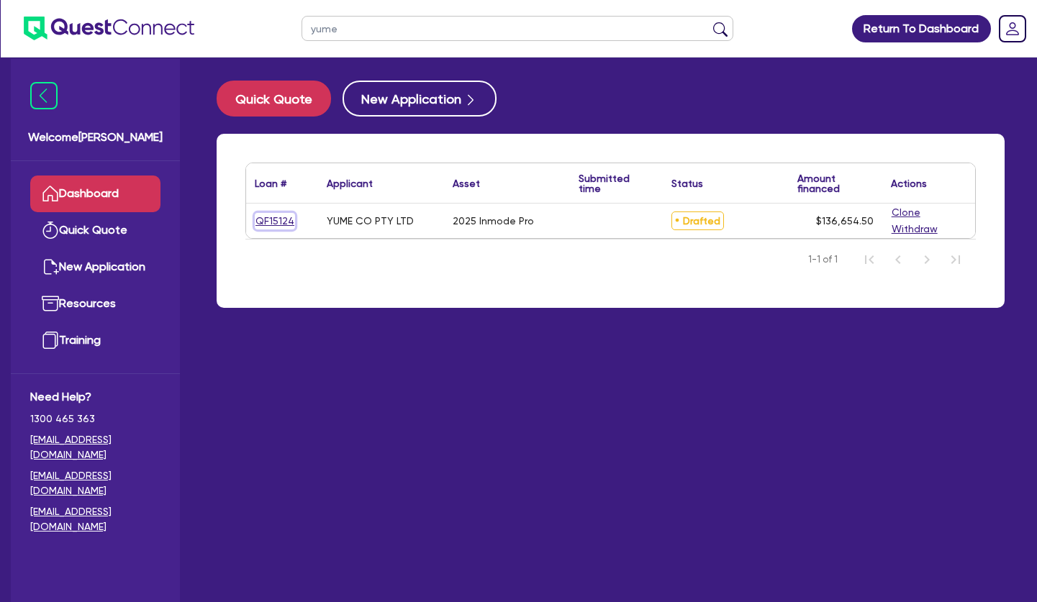
click at [277, 219] on link "QF15124" at bounding box center [275, 221] width 40 height 17
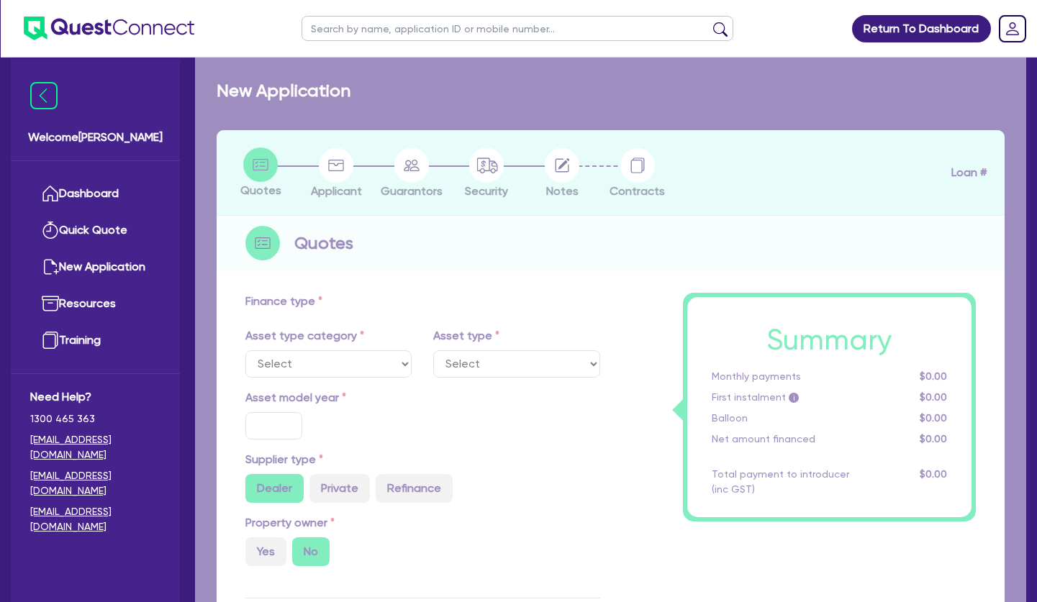
select select "TERTIARY_ASSETS"
type input "2025"
type input "176,000"
type input "40,000"
type input "64.82"
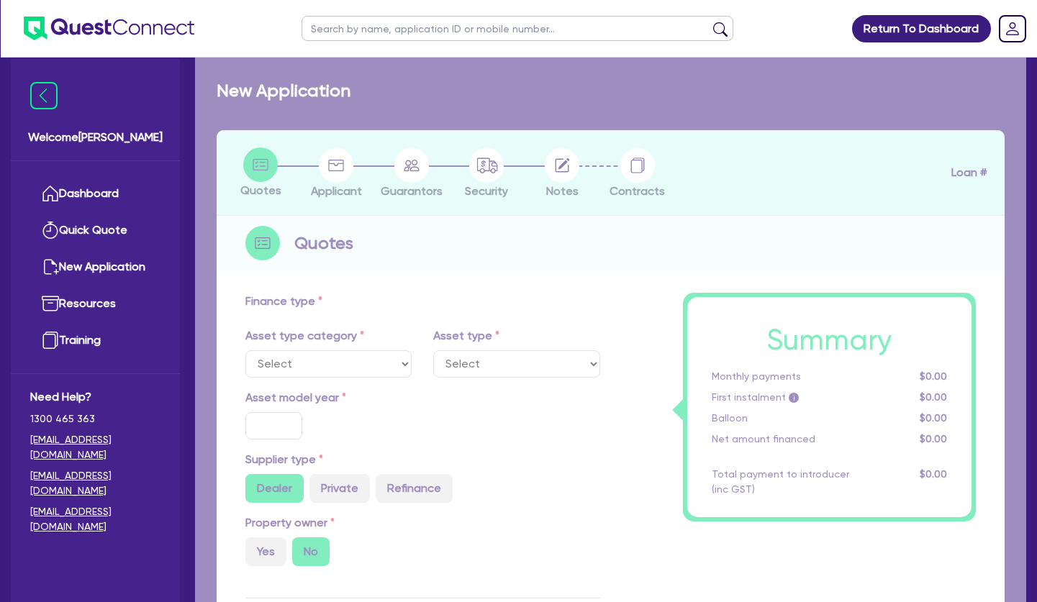
type input "114,090"
radio input "true"
type input "12.95"
select select "BEAUTY_EQUIPMENT"
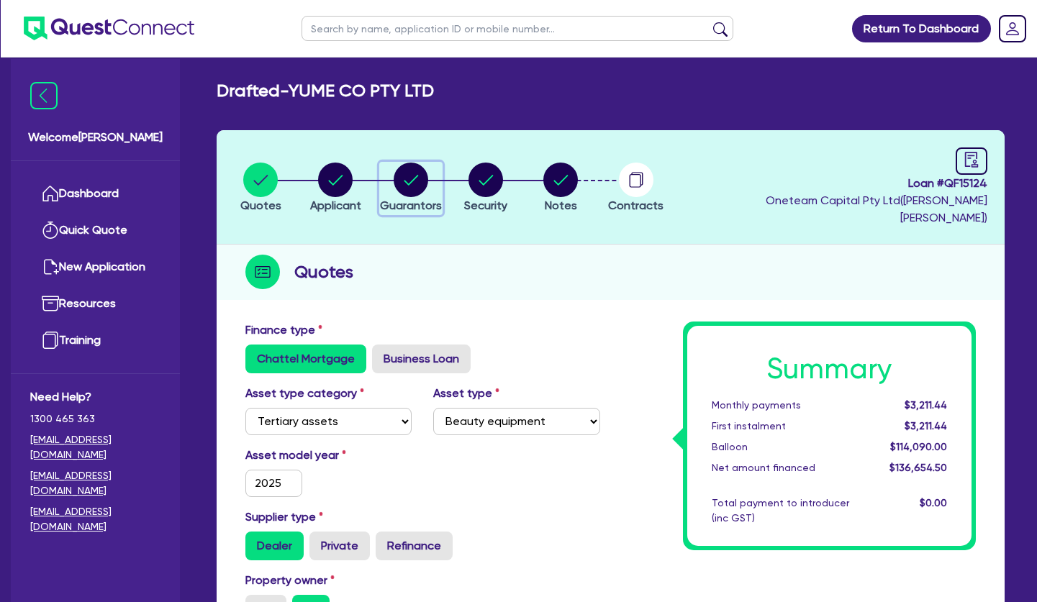
click at [411, 178] on circle "button" at bounding box center [411, 180] width 35 height 35
select select "MRS"
select select "[GEOGRAPHIC_DATA]"
select select "DE_FACTO"
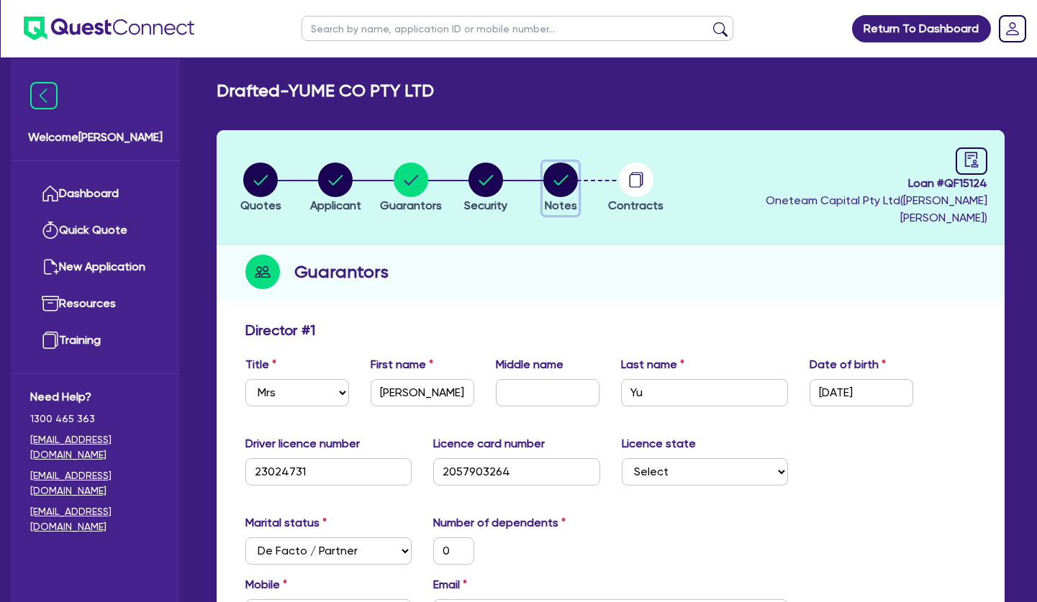
click at [558, 172] on circle "button" at bounding box center [560, 180] width 35 height 35
select select "Other"
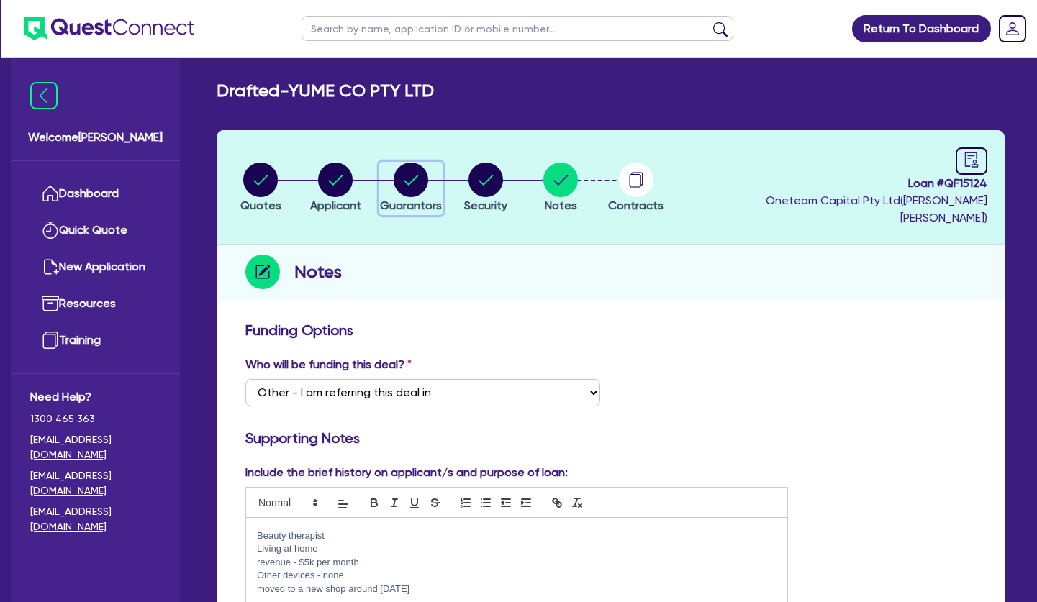
click at [414, 164] on circle "button" at bounding box center [411, 180] width 35 height 35
select select "MRS"
select select "[GEOGRAPHIC_DATA]"
select select "DE_FACTO"
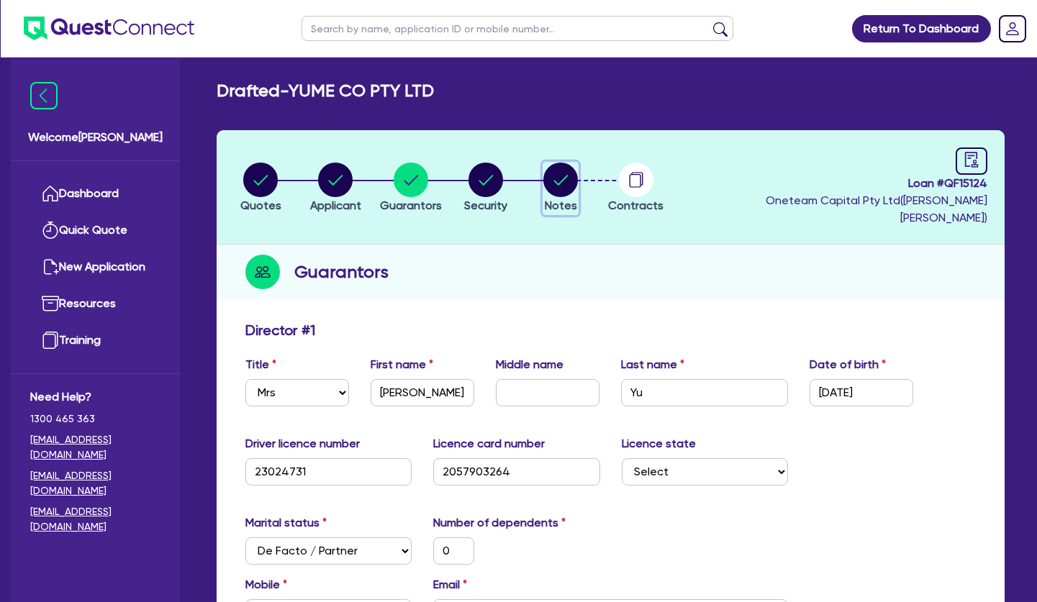
click at [556, 169] on circle "button" at bounding box center [560, 180] width 35 height 35
select select "Other"
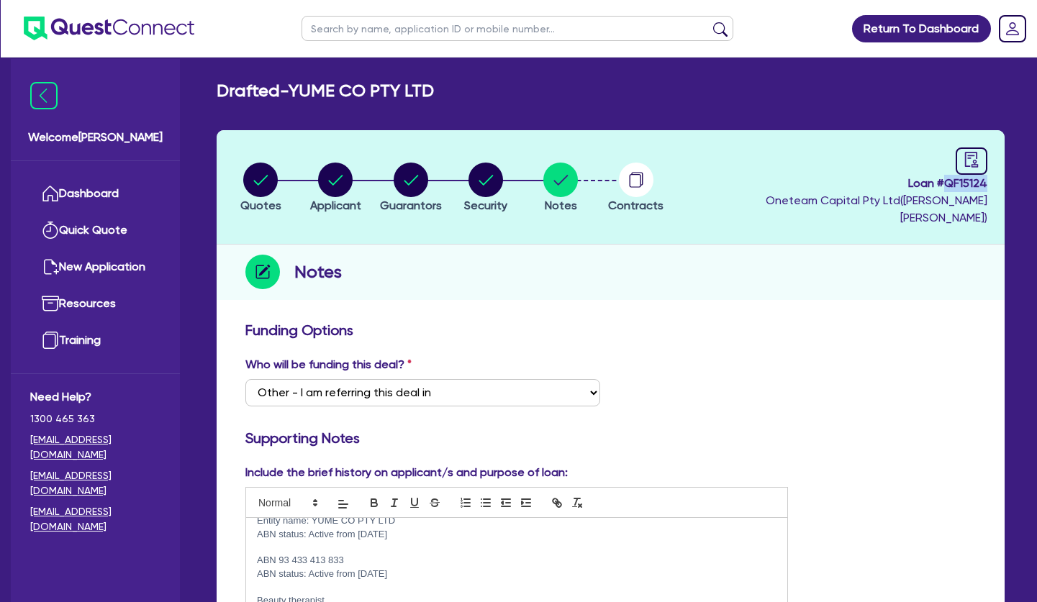
drag, startPoint x: 993, startPoint y: 184, endPoint x: 946, endPoint y: 183, distance: 46.8
click at [946, 183] on header "Quotes Applicant [GEOGRAPHIC_DATA] Security Notes Contracts Loan # QF15124 Onet…" at bounding box center [611, 187] width 788 height 114
copy span "QF15124"
click at [927, 323] on div "Funding Options" at bounding box center [611, 333] width 752 height 23
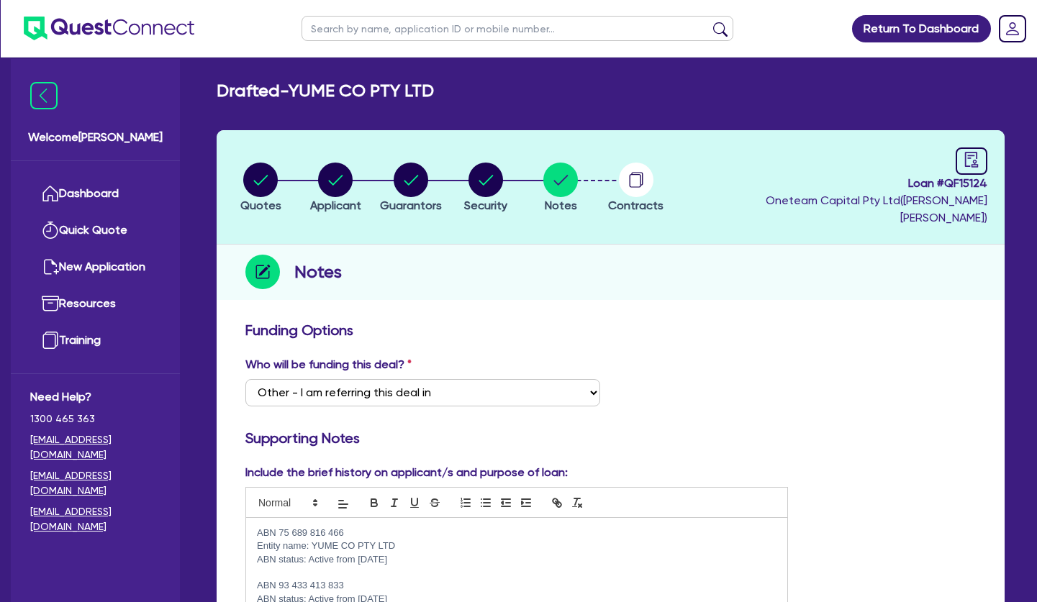
click at [258, 527] on p "ABN 75 689 816 466" at bounding box center [517, 533] width 520 height 13
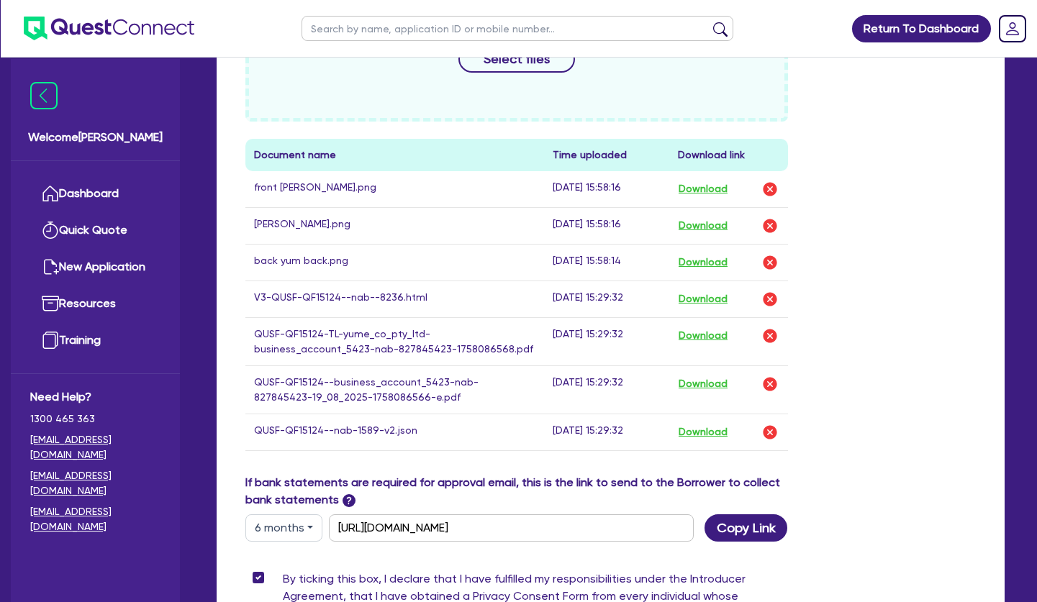
scroll to position [1013, 0]
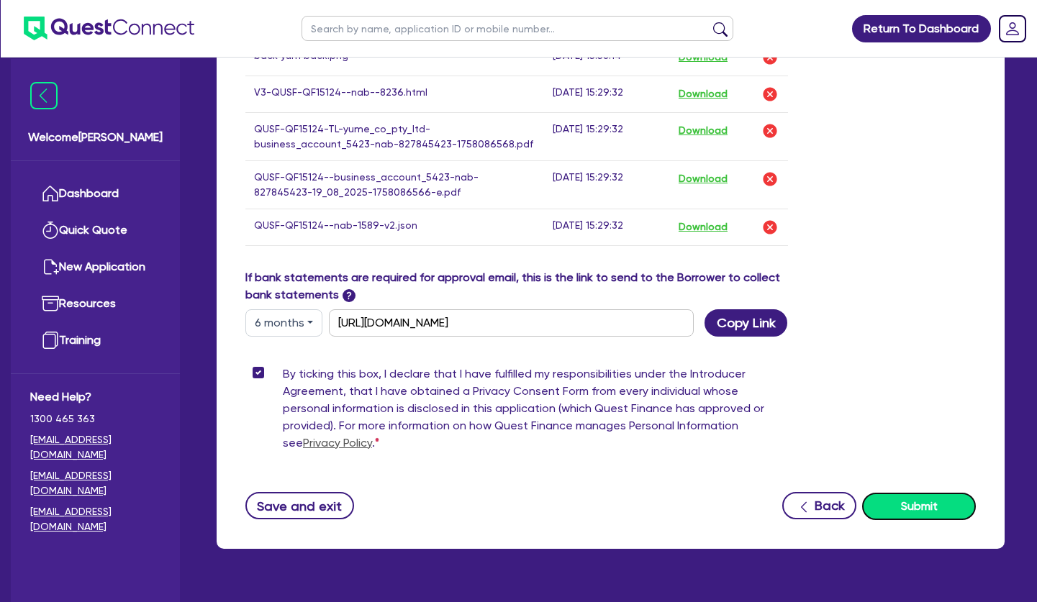
click at [923, 493] on button "Submit" at bounding box center [919, 506] width 114 height 27
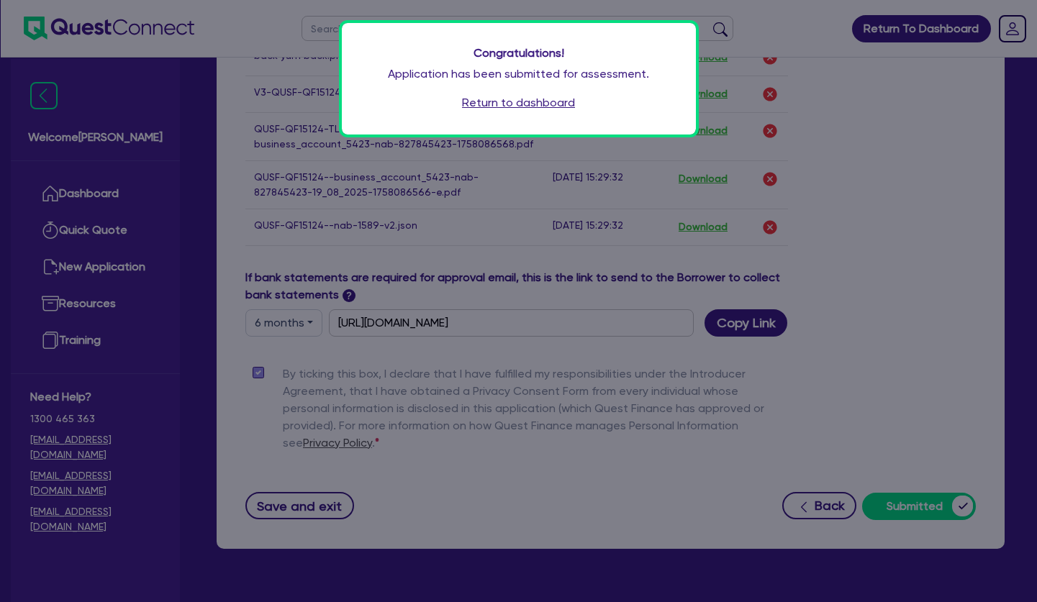
click at [515, 103] on link "Return to dashboard" at bounding box center [518, 102] width 113 height 17
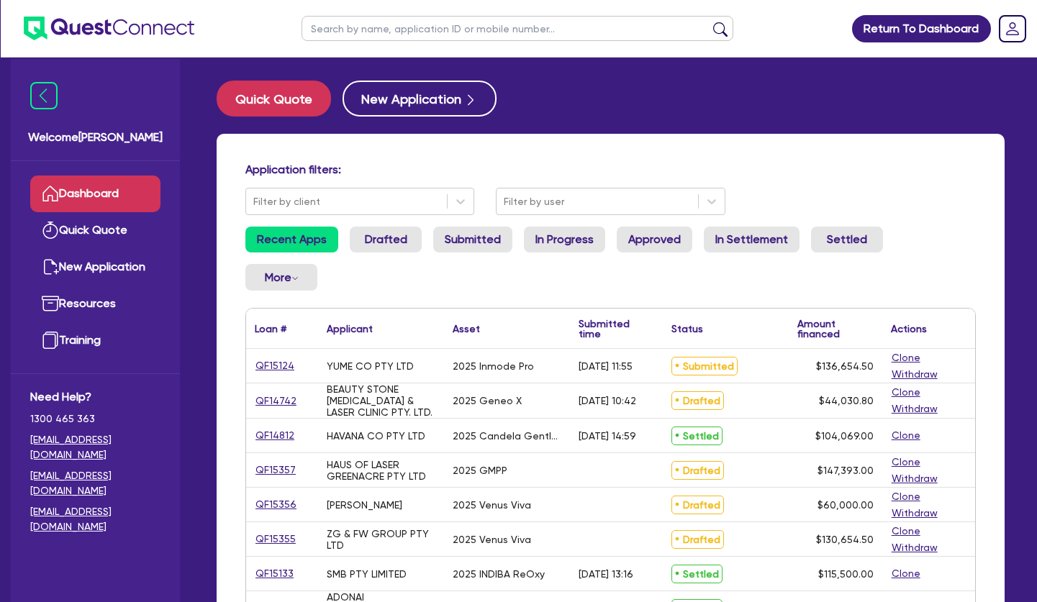
click at [387, 31] on input "text" at bounding box center [518, 28] width 432 height 25
type input "[PERSON_NAME]"
click at [709, 22] on button "submit" at bounding box center [720, 32] width 23 height 20
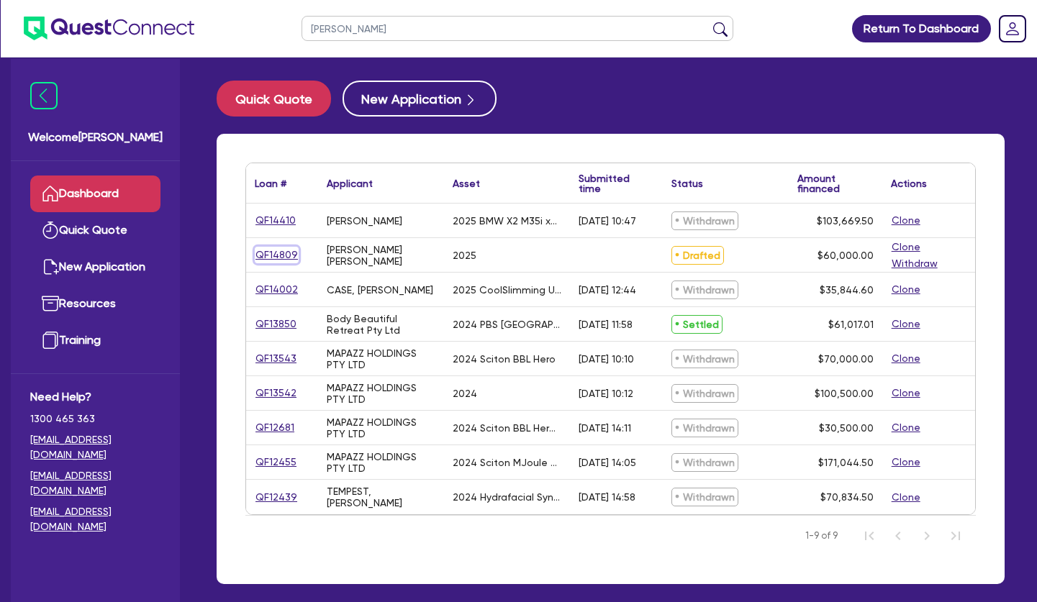
click at [276, 253] on link "QF14809" at bounding box center [277, 255] width 44 height 17
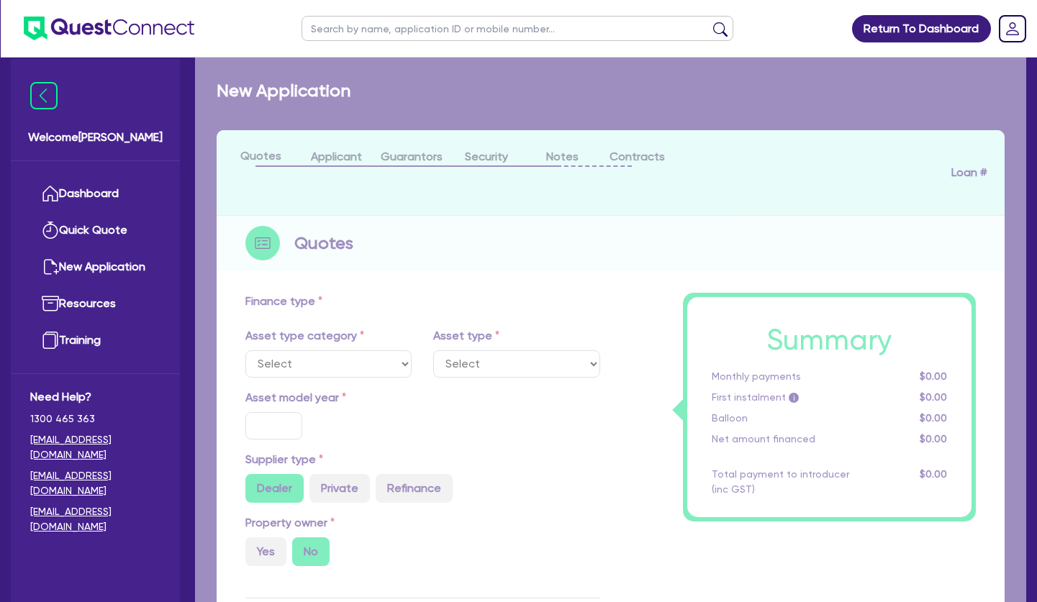
select select "TERTIARY_ASSETS"
type input "2025"
type input "60,000"
type input "4"
type input "2,400"
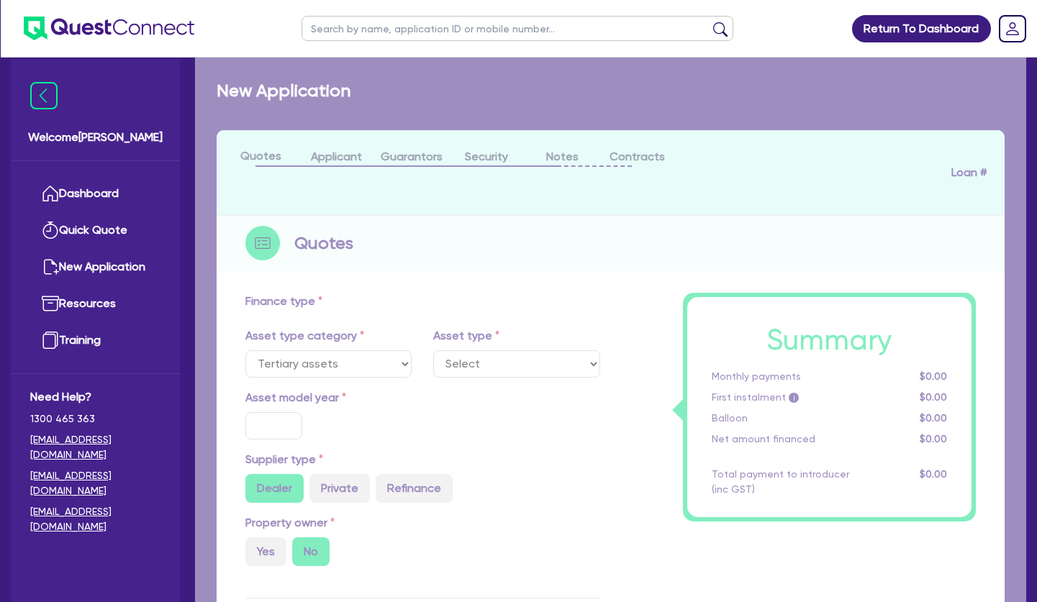
type input "10.5"
select select "BEAUTY_EQUIPMENT"
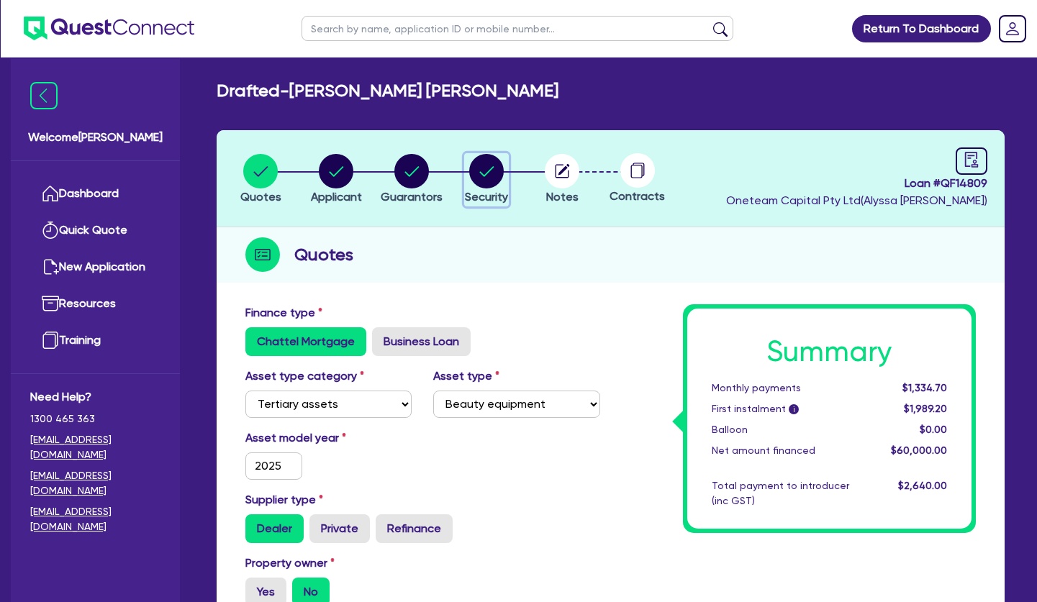
click at [488, 172] on icon "button" at bounding box center [487, 171] width 14 height 10
select select "TERTIARY_ASSETS"
select select "BEAUTY_EQUIPMENT"
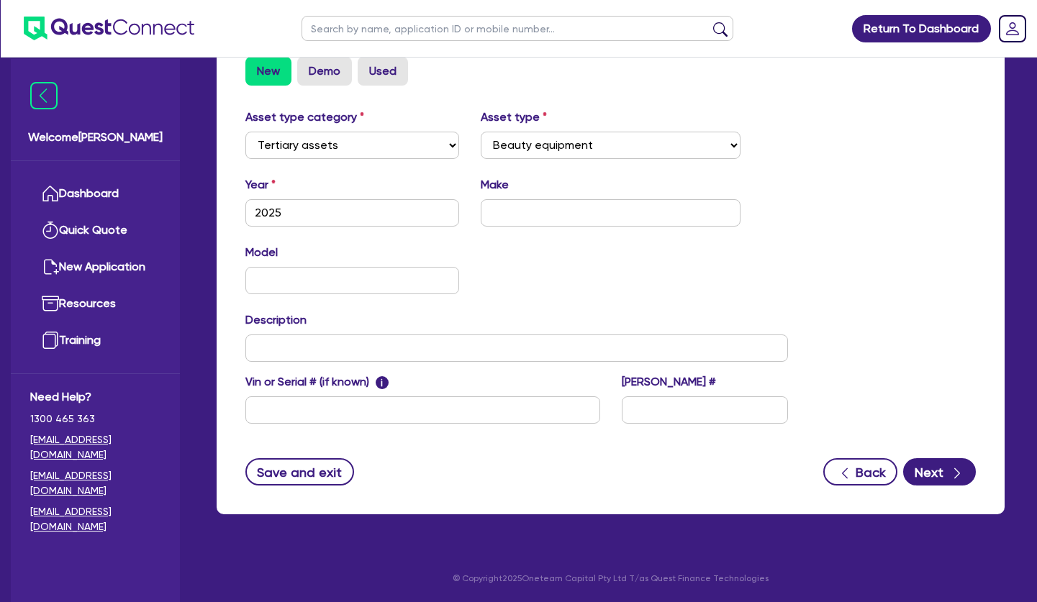
scroll to position [43, 0]
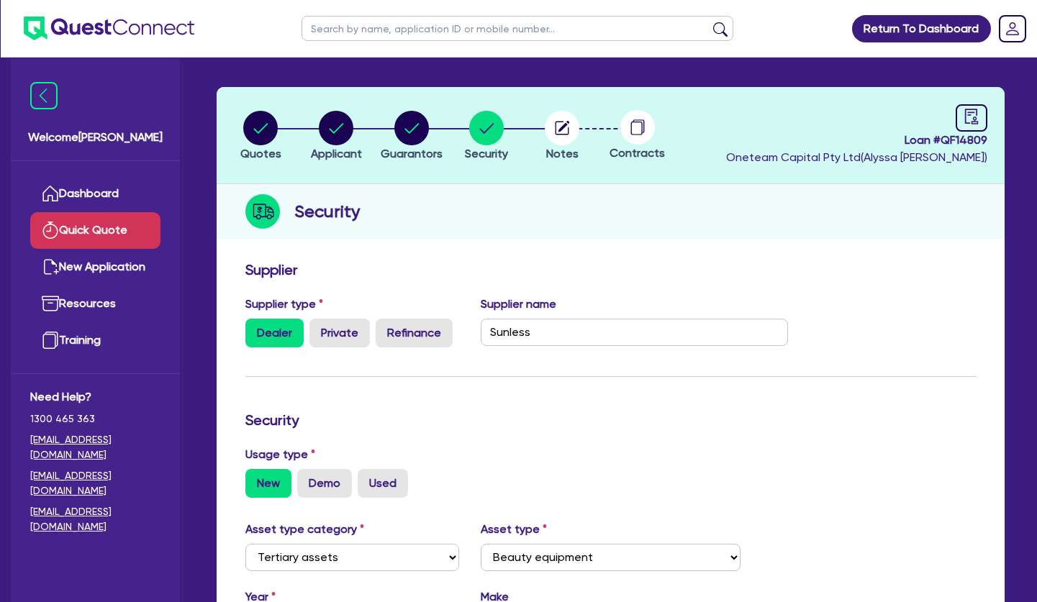
click at [86, 214] on link "Quick Quote" at bounding box center [95, 230] width 130 height 37
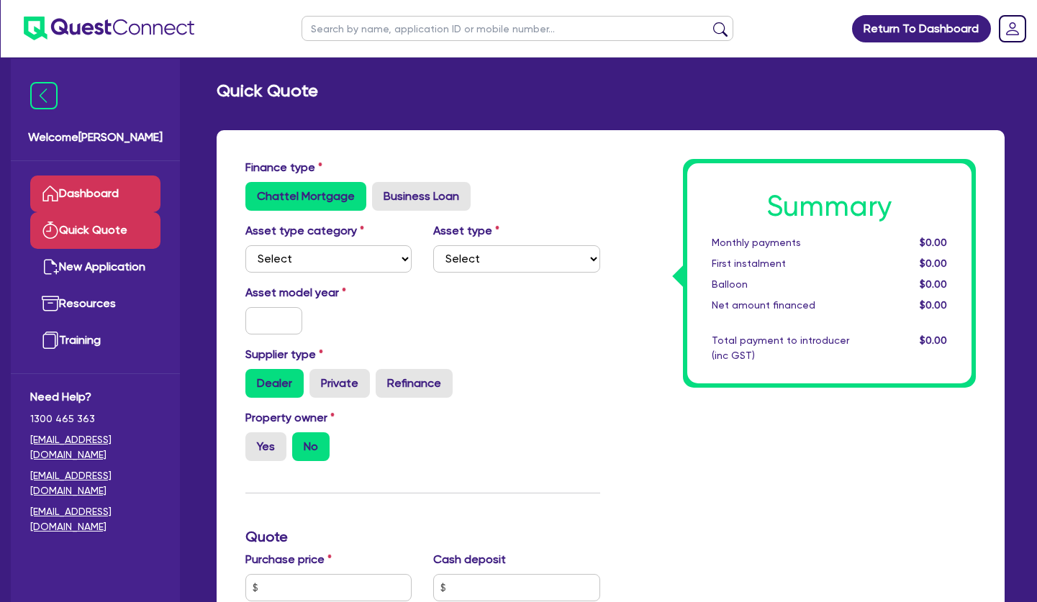
click at [90, 194] on link "Dashboard" at bounding box center [95, 194] width 130 height 37
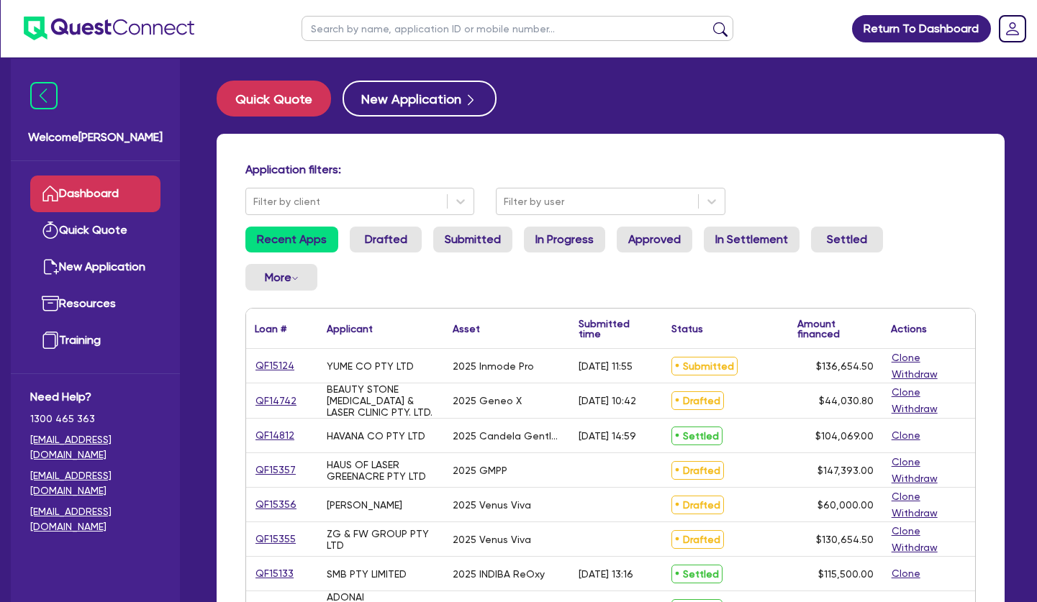
click at [355, 24] on input "text" at bounding box center [518, 28] width 432 height 25
type input "marina"
click at [709, 22] on button "submit" at bounding box center [720, 32] width 23 height 20
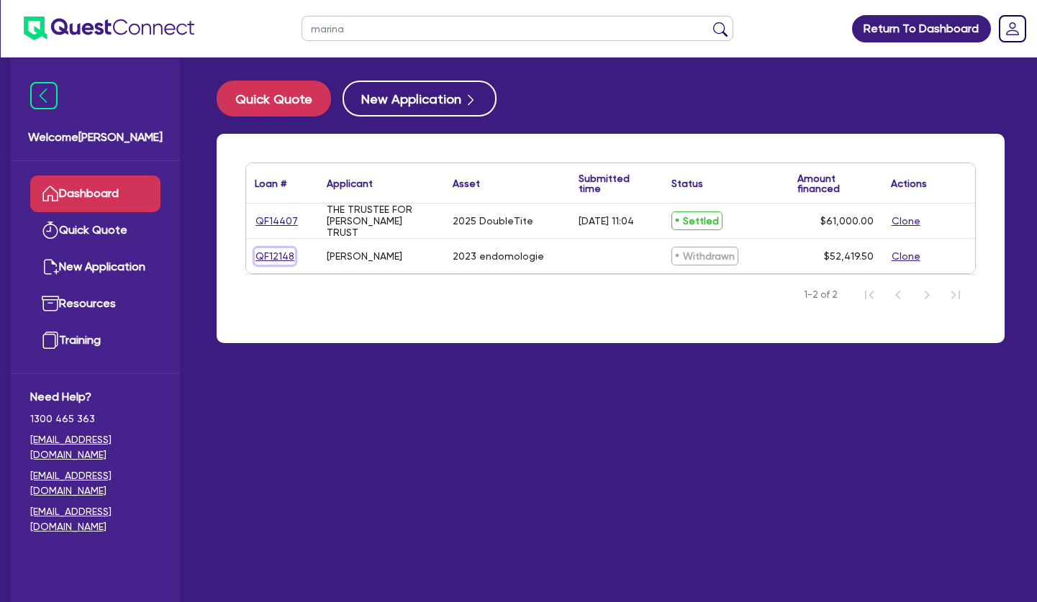
click at [285, 251] on link "QF12148" at bounding box center [275, 256] width 40 height 17
select select "TERTIARY_ASSETS"
select select "BEAUTY_EQUIPMENT"
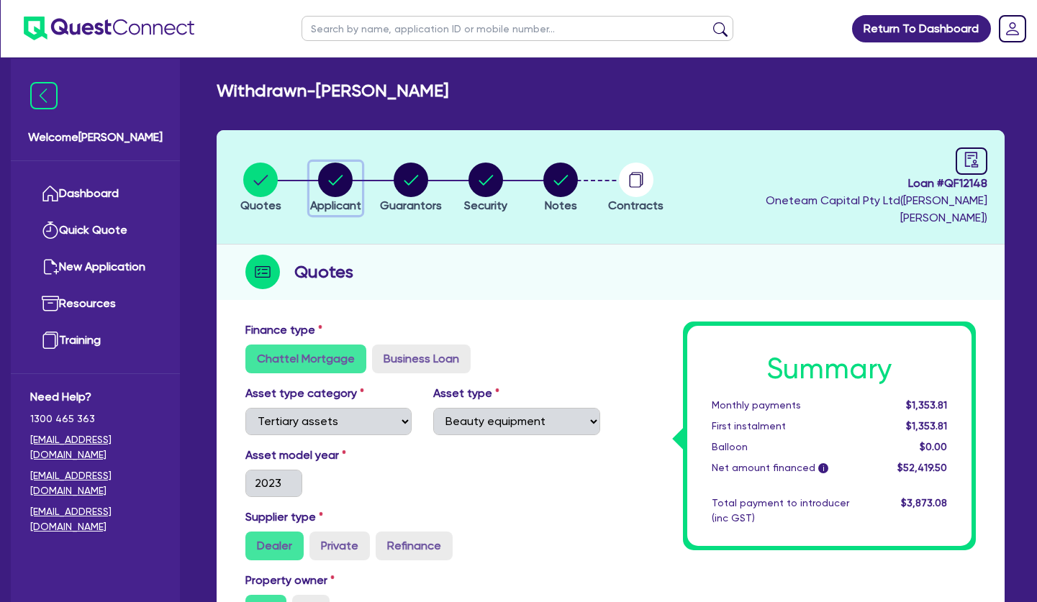
click at [335, 171] on circle "button" at bounding box center [335, 180] width 35 height 35
select select "SOLE_TRADER"
select select "HEALTH_BEAUTY"
select select "OTHER_HEALTH_BEAUTY"
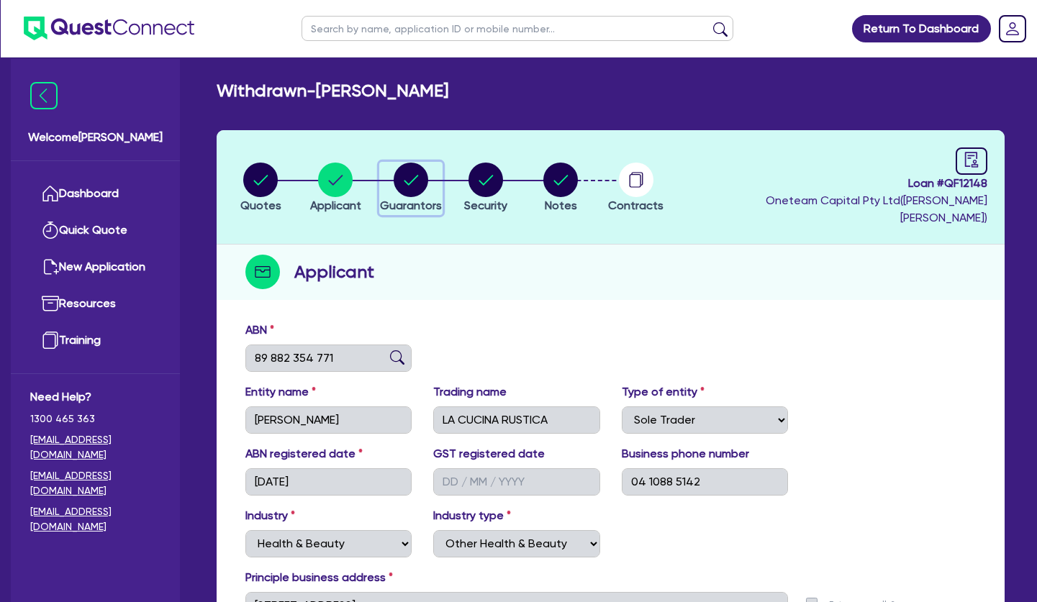
click at [410, 164] on circle "button" at bounding box center [411, 180] width 35 height 35
select select "MRS"
select select "WA"
select select "DE_FACTO"
select select "CASH"
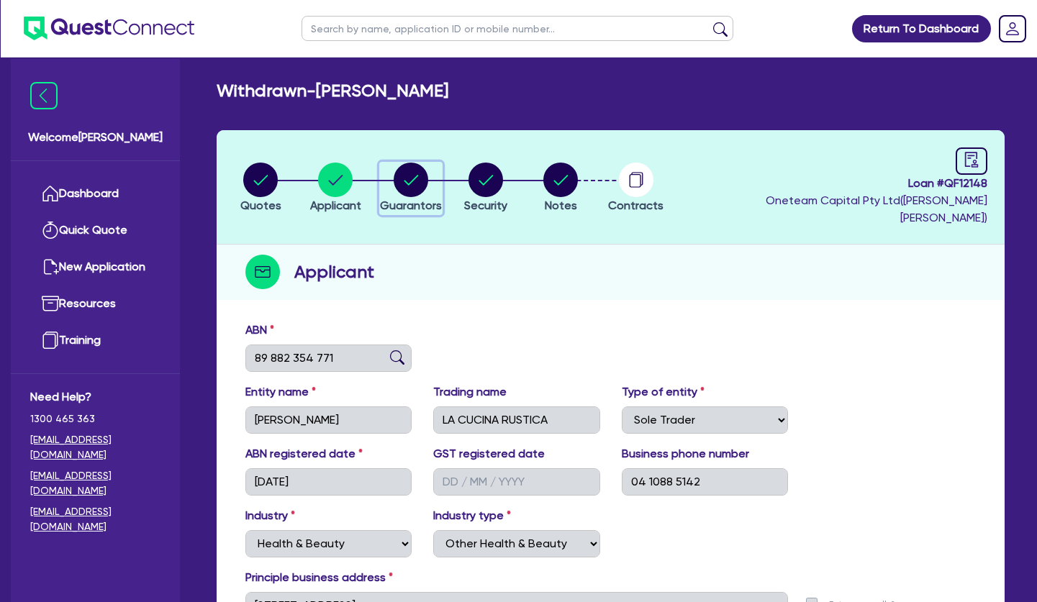
select select "VEHICLE"
select select "HOUSEHOLD_PERSONAL"
select select "OTHER"
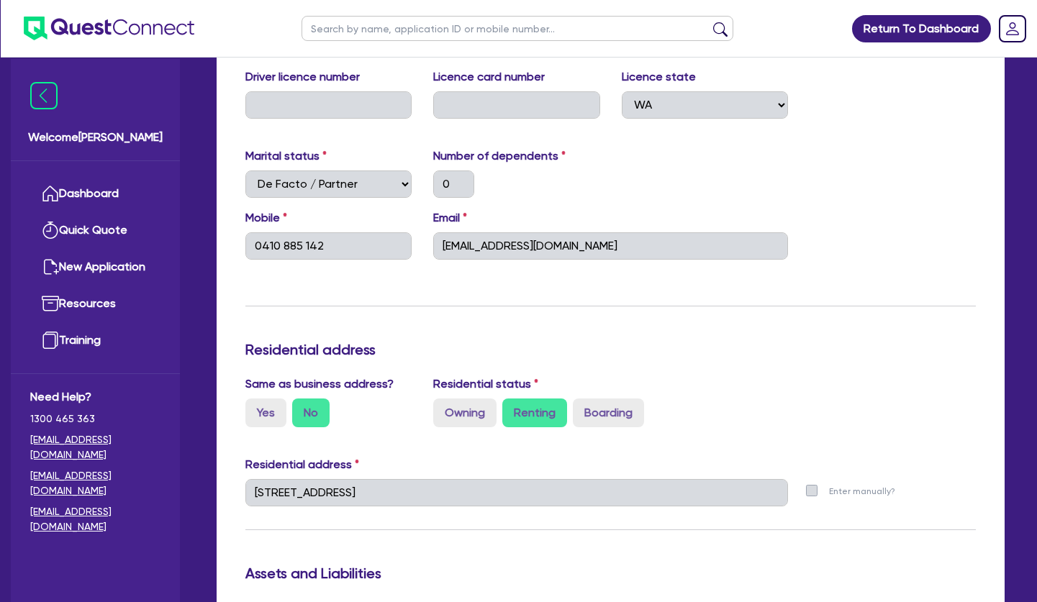
scroll to position [73, 0]
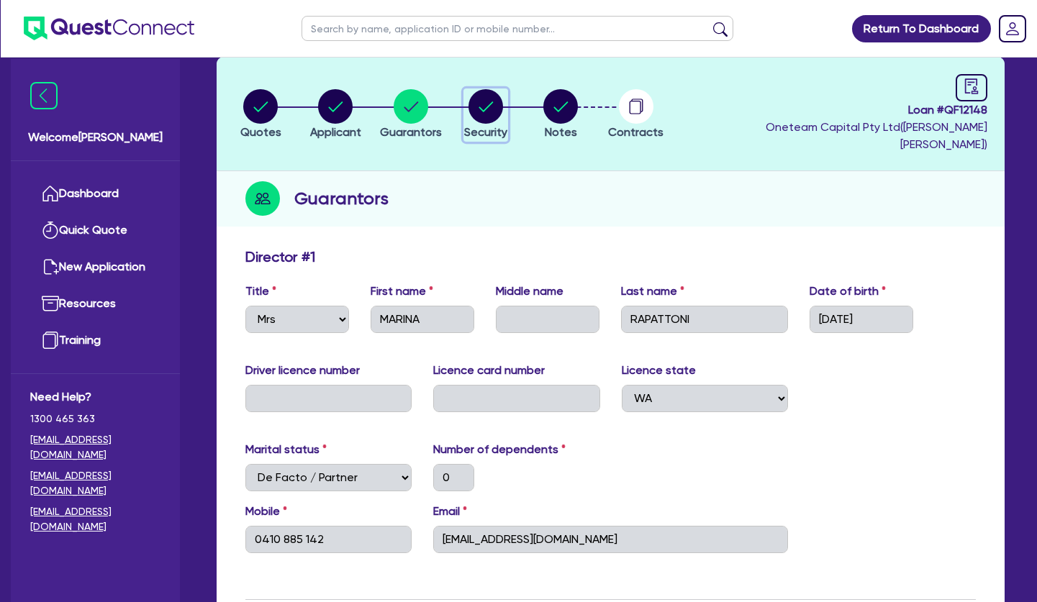
click at [478, 102] on circle "button" at bounding box center [485, 106] width 35 height 35
select select "TERTIARY_ASSETS"
select select "BEAUTY_EQUIPMENT"
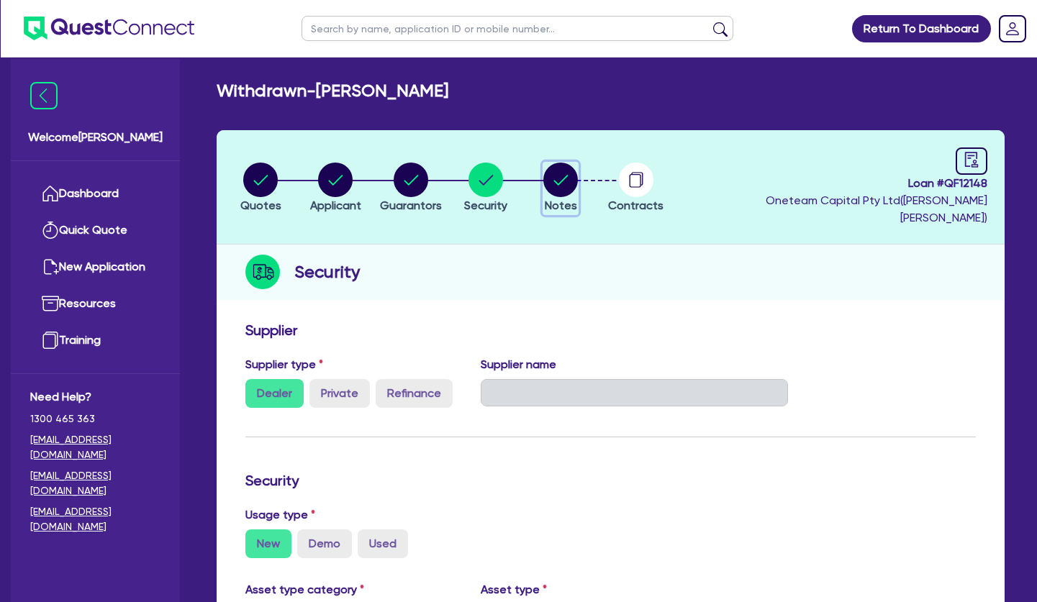
click at [566, 175] on icon "button" at bounding box center [561, 180] width 14 height 10
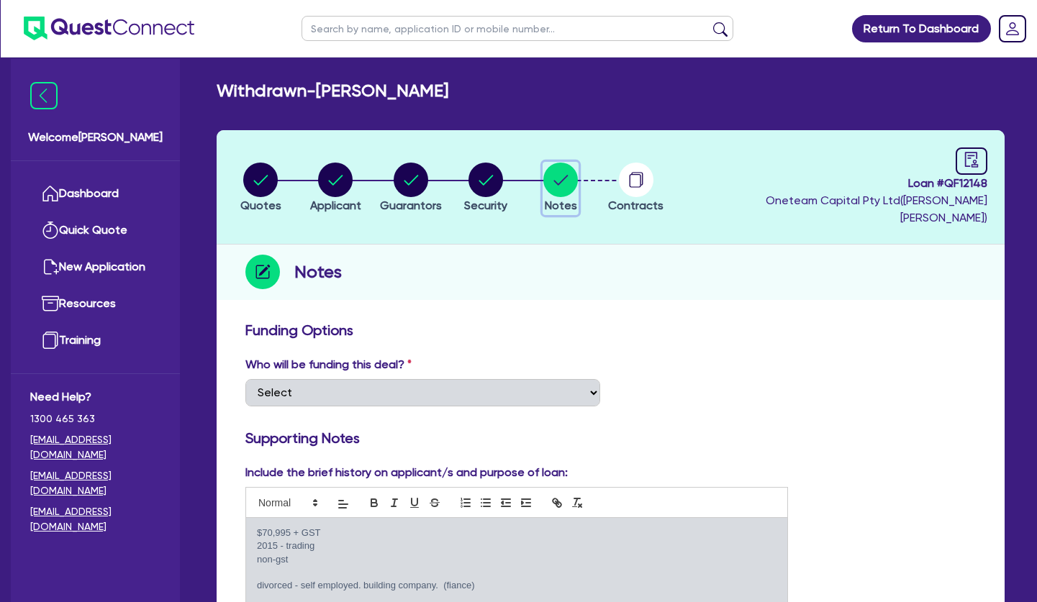
scroll to position [220, 0]
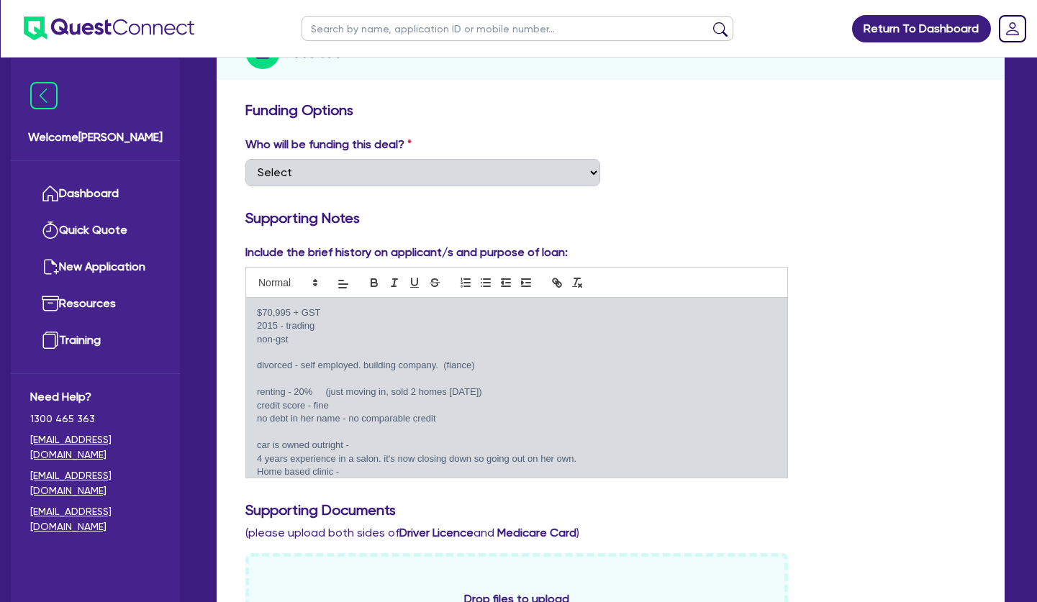
click at [349, 373] on p at bounding box center [517, 379] width 520 height 13
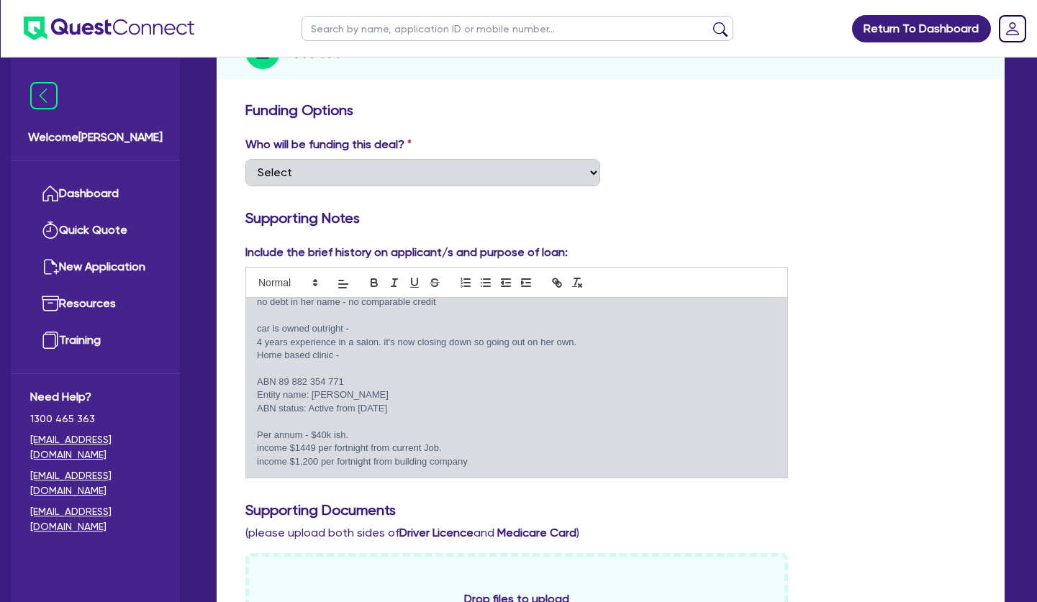
scroll to position [0, 0]
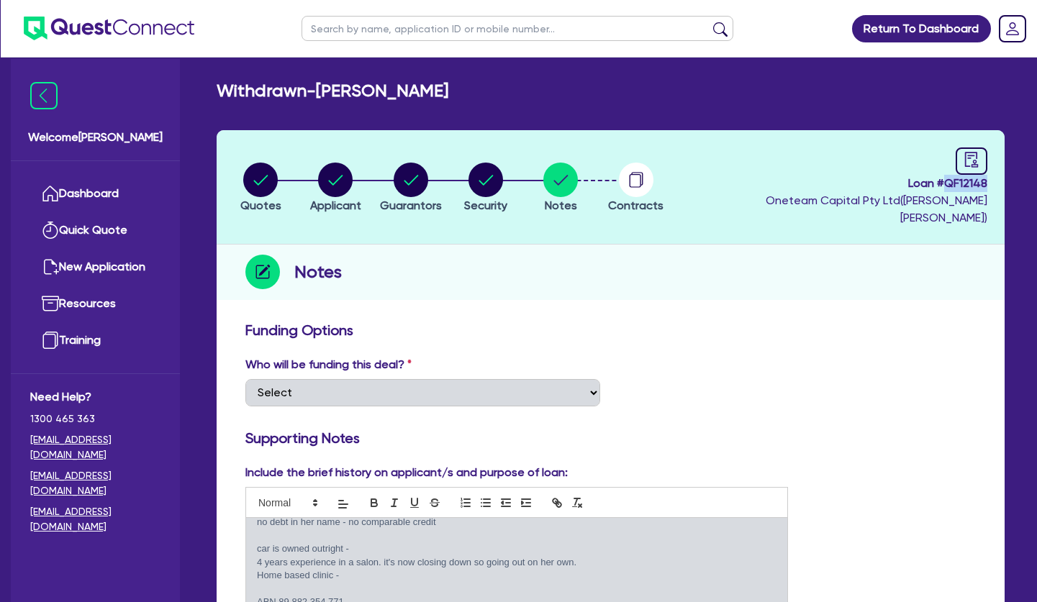
drag, startPoint x: 995, startPoint y: 179, endPoint x: 943, endPoint y: 179, distance: 51.1
click at [943, 179] on header "Quotes Applicant Guarantors Security Notes Contracts Loan # QF12148 Oneteam Cap…" at bounding box center [611, 187] width 788 height 114
click at [984, 179] on span "Loan # QF12148" at bounding box center [832, 183] width 310 height 17
drag, startPoint x: 979, startPoint y: 183, endPoint x: 932, endPoint y: 185, distance: 47.5
click at [932, 185] on header "Quotes Applicant Guarantors Security Notes Contracts Loan # QF12148 Oneteam Cap…" at bounding box center [611, 187] width 788 height 114
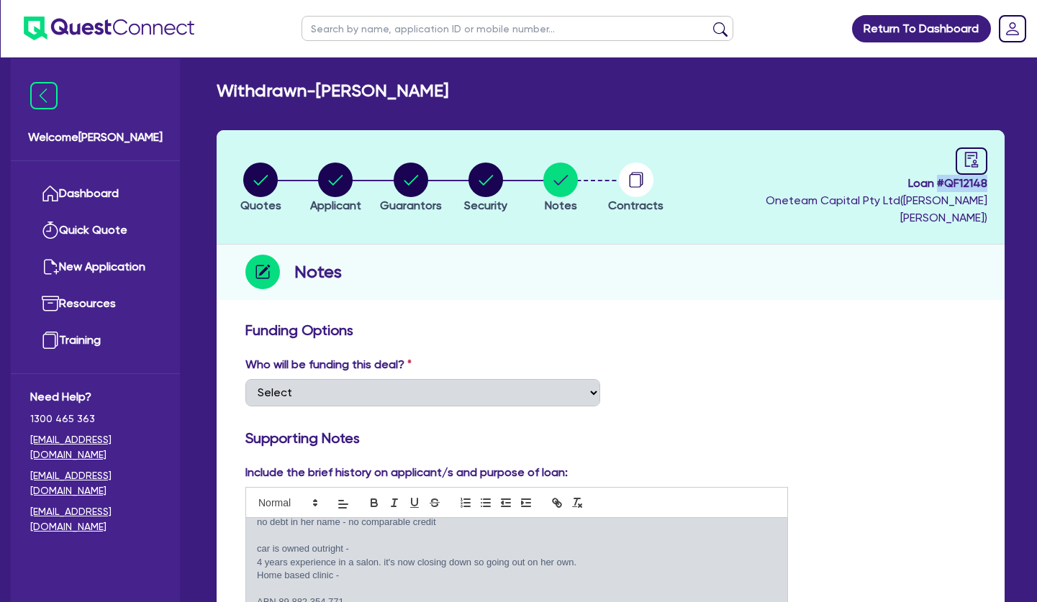
copy span "# QF12148"
click at [410, 28] on input "text" at bounding box center [518, 28] width 432 height 25
type input "lani"
click button "submit" at bounding box center [720, 32] width 23 height 20
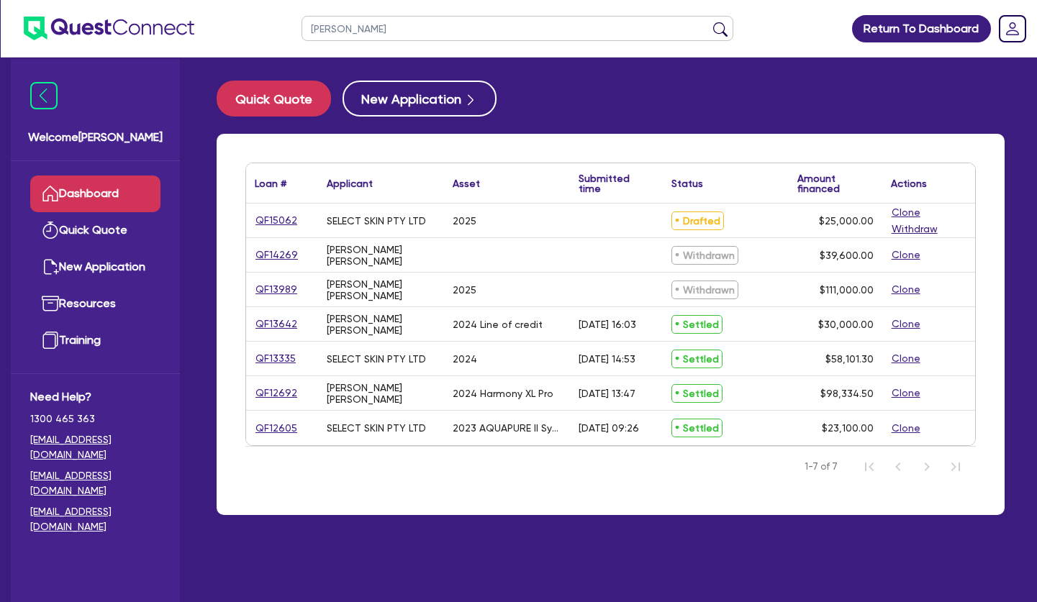
drag, startPoint x: 384, startPoint y: 385, endPoint x: 418, endPoint y: 395, distance: 36.0
click at [418, 395] on div "GARDINER, ALANIS BROOKE SUSAN" at bounding box center [381, 393] width 109 height 23
click at [419, 395] on div "GARDINER, ALANIS BROOKE SUSAN" at bounding box center [381, 393] width 109 height 23
click at [280, 391] on link "QF12692" at bounding box center [276, 393] width 43 height 17
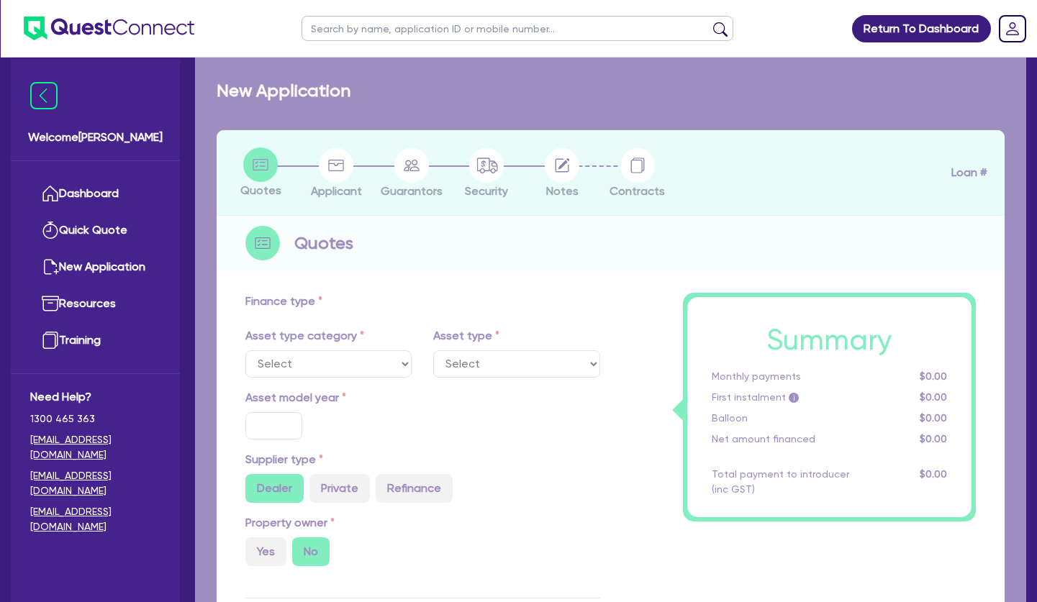
select select "TERTIARY_ASSETS"
type input "2024"
radio input "true"
type input "96,800"
type input "3.94"
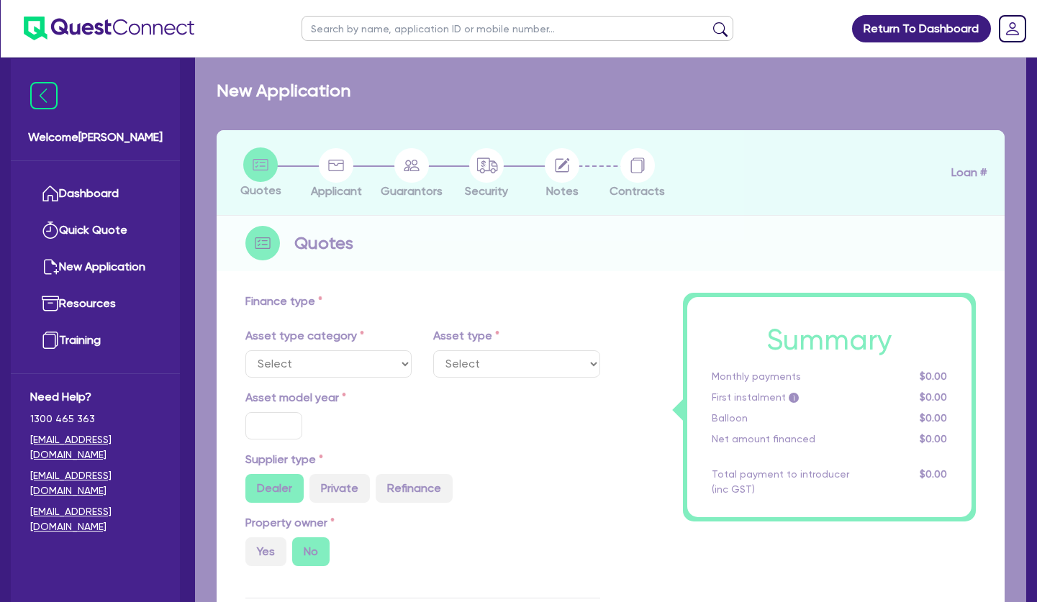
type input "3,872"
type input "12.15"
type input "495"
type input "900"
select select "BEAUTY_EQUIPMENT"
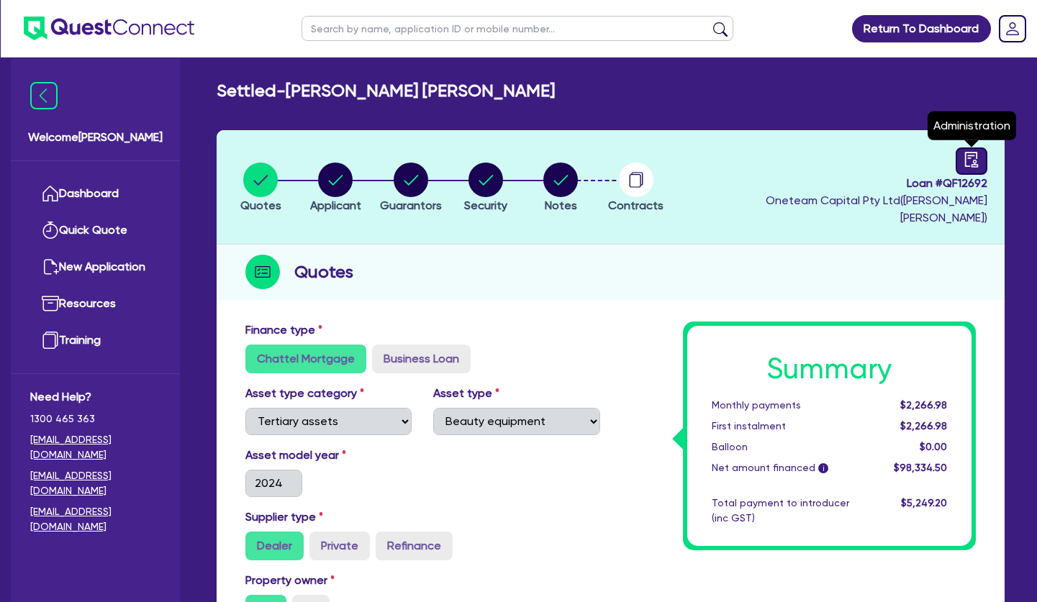
click at [968, 159] on icon "audit" at bounding box center [972, 160] width 16 height 16
select select "SETTLED"
select select "Dynamoney"
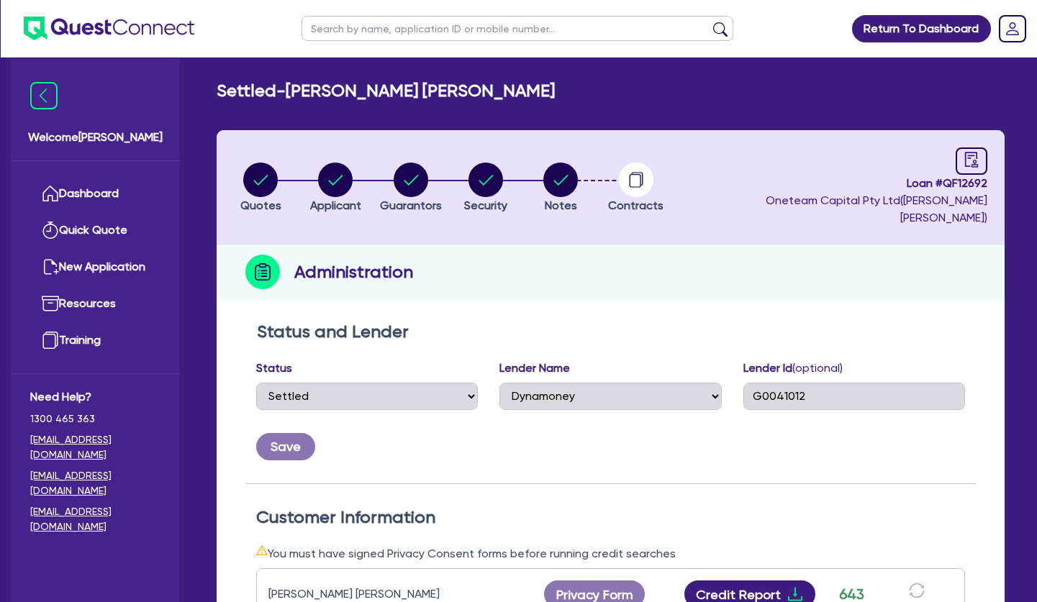
click at [348, 176] on circle "button" at bounding box center [335, 180] width 35 height 35
select select "SOLE_TRADER"
select select "HEALTH_BEAUTY"
select select "HAIR_BEAUTY_SALONS"
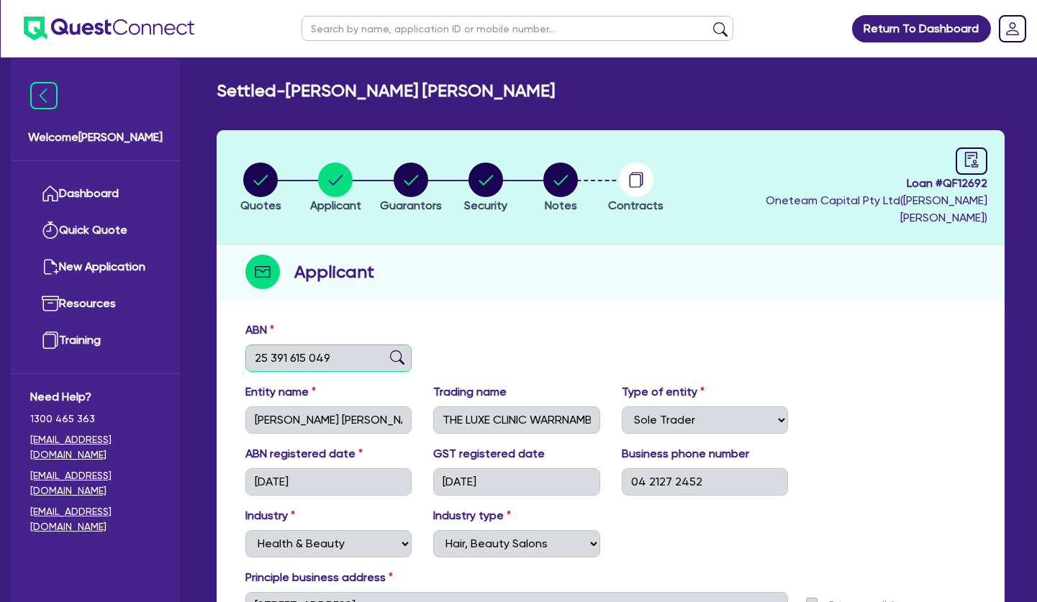
click at [317, 345] on input "25 391 615 049" at bounding box center [328, 358] width 166 height 27
click at [453, 284] on div "Quotes Applicant Guarantors Security Notes Contracts Loan # QF12692 Oneteam Cap…" at bounding box center [611, 411] width 788 height 563
click at [128, 187] on link "Dashboard" at bounding box center [95, 194] width 130 height 37
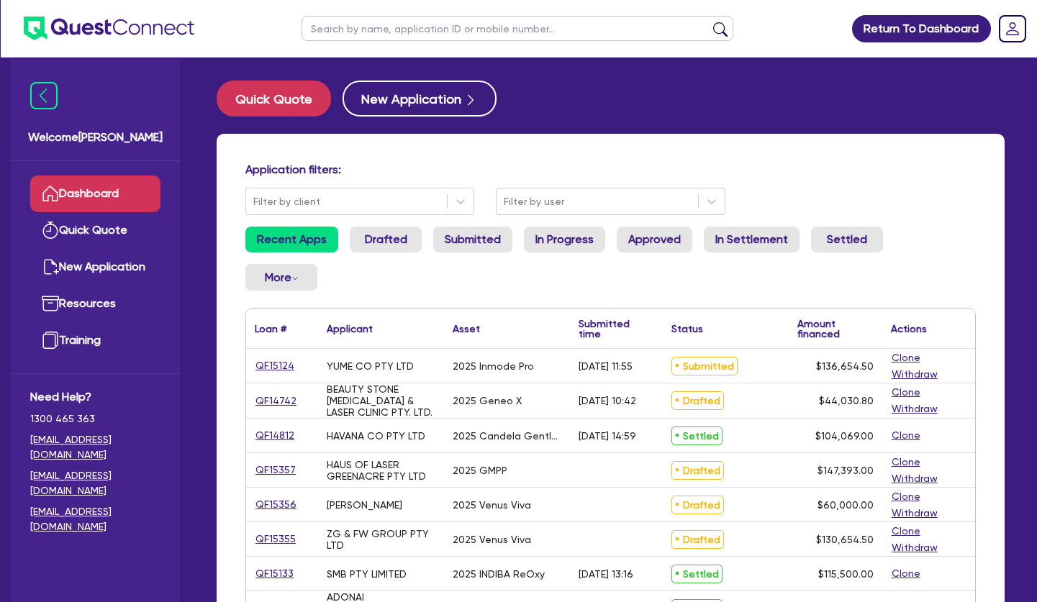
click at [373, 30] on input "text" at bounding box center [518, 28] width 432 height 25
type input "lani"
click at [709, 22] on button "submit" at bounding box center [720, 32] width 23 height 20
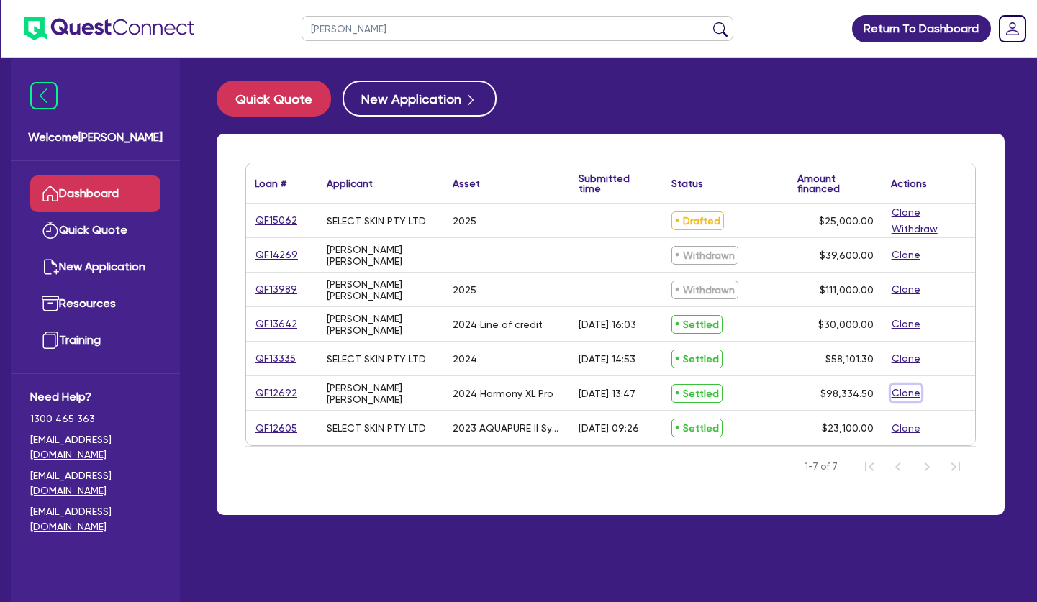
click at [908, 395] on button "Clone" at bounding box center [906, 393] width 30 height 17
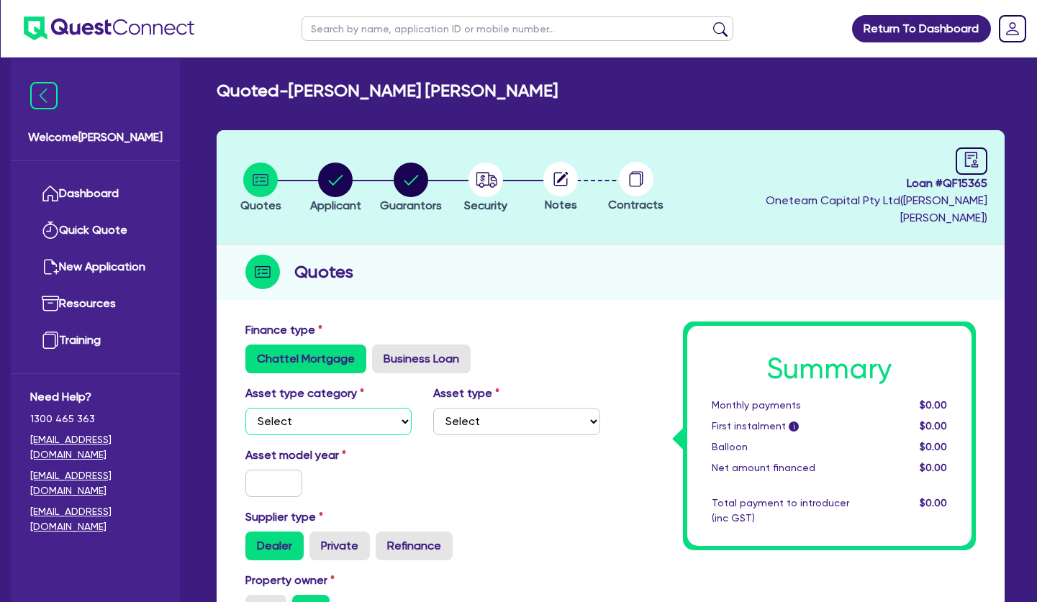
click at [245, 408] on select "Select Cars and light trucks Primary assets Secondary assets Tertiary assets" at bounding box center [328, 421] width 166 height 27
select select "SECONDARY_ASSETS"
click option "Secondary assets" at bounding box center [0, 0] width 0 height 0
click at [433, 408] on select "Select Generators and compressors Engineering and toolmaking Woodworking and me…" at bounding box center [516, 421] width 166 height 27
select select "MEDICAL_DENTAL_LABORATORY_EQUIPMENT"
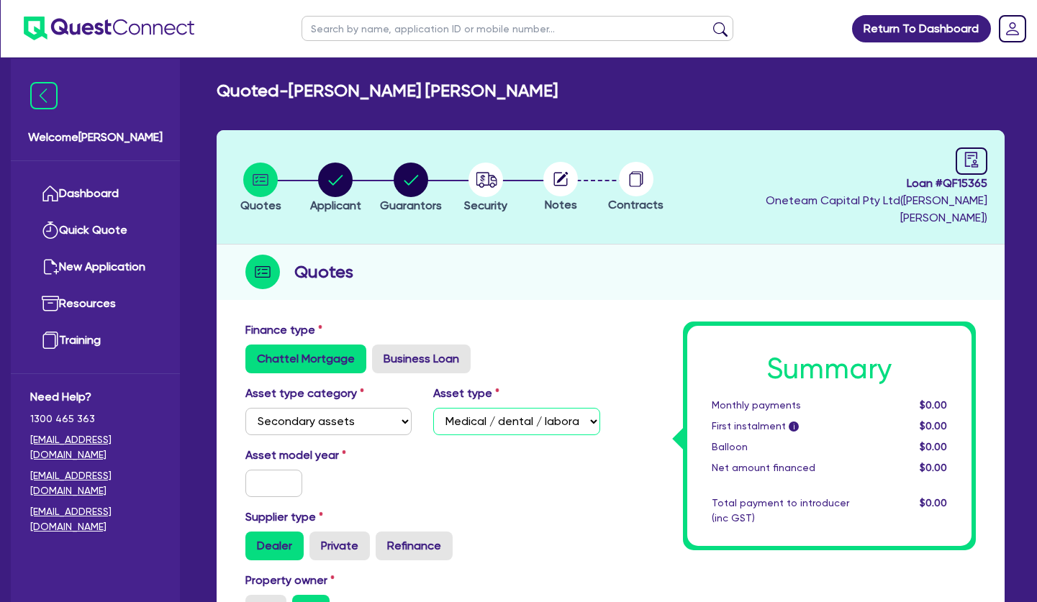
click option "Medical / dental / laboratory equipment" at bounding box center [0, 0] width 0 height 0
click at [279, 470] on input "text" at bounding box center [273, 483] width 57 height 27
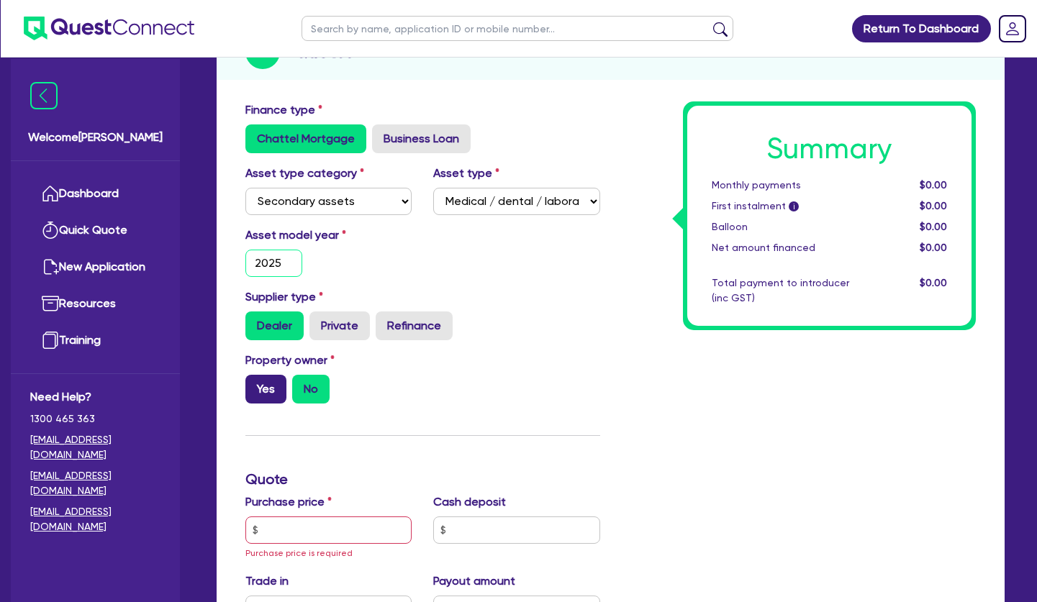
type input "2025"
click at [274, 375] on label "Yes" at bounding box center [265, 389] width 41 height 29
click at [255, 375] on input "Yes" at bounding box center [249, 379] width 9 height 9
radio input "true"
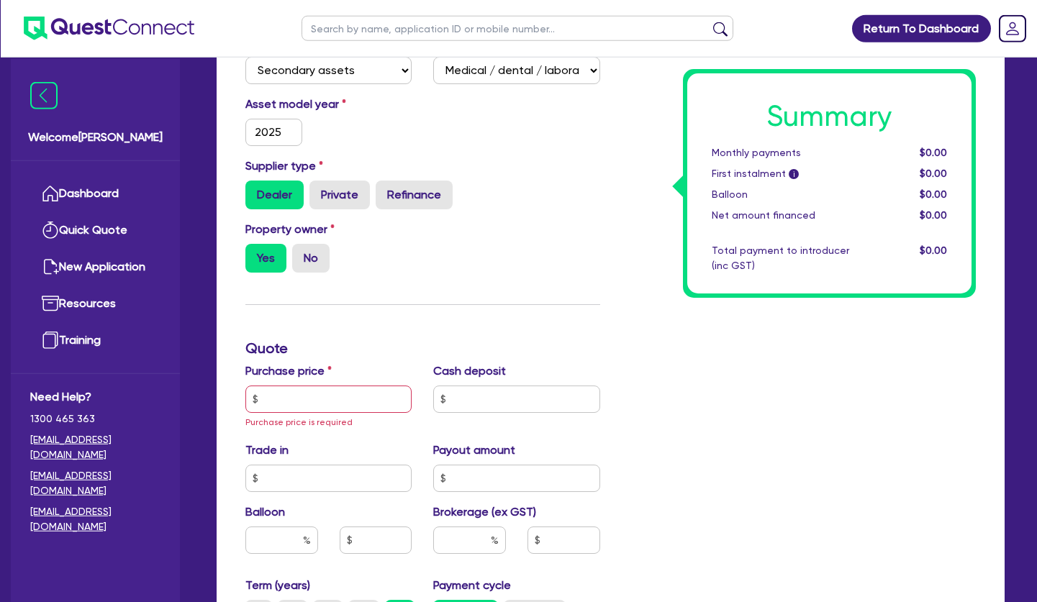
scroll to position [367, 0]
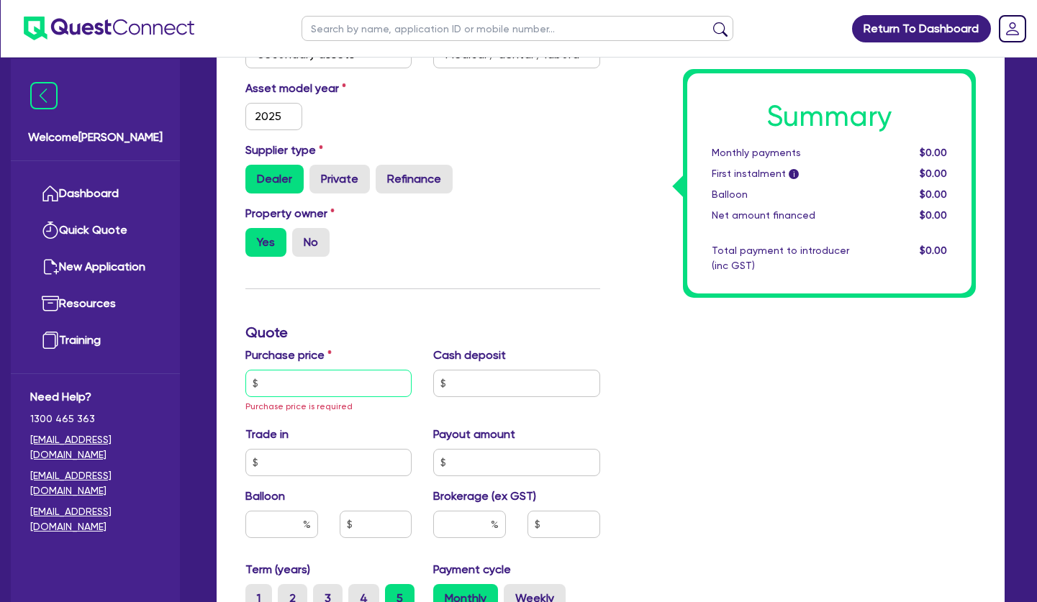
click at [307, 374] on input "text" at bounding box center [328, 383] width 166 height 27
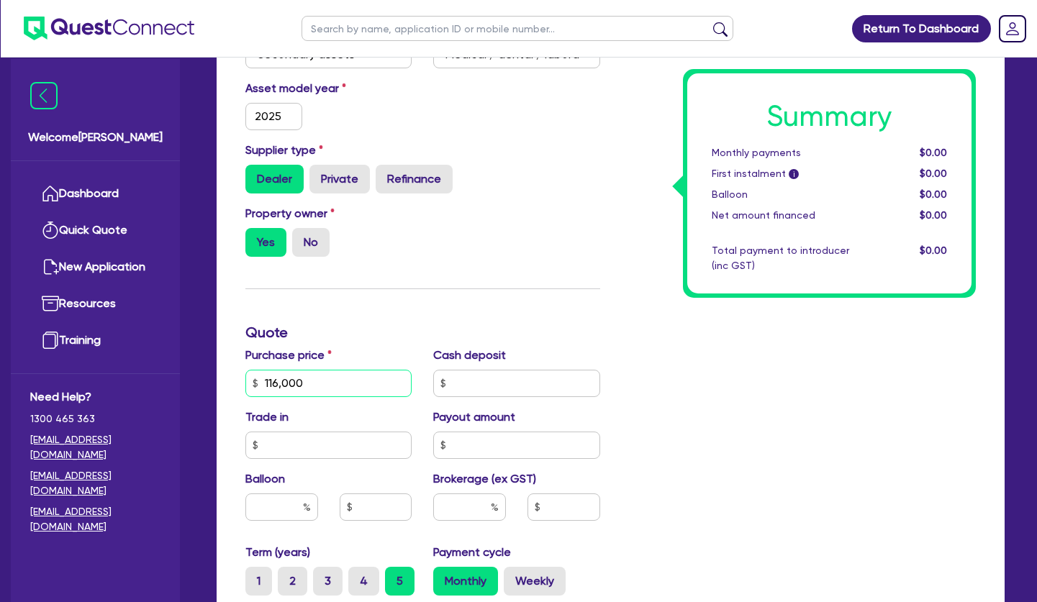
type input "116,000"
click at [422, 281] on div "Finance type Chattel Mortgage Business Loan Asset type category Select Cars and…" at bounding box center [423, 383] width 376 height 857
click at [498, 370] on input "text" at bounding box center [516, 383] width 166 height 27
click at [484, 476] on div "Brokerage (ex GST)" at bounding box center [516, 502] width 188 height 62
click at [481, 494] on input "text" at bounding box center [469, 507] width 73 height 27
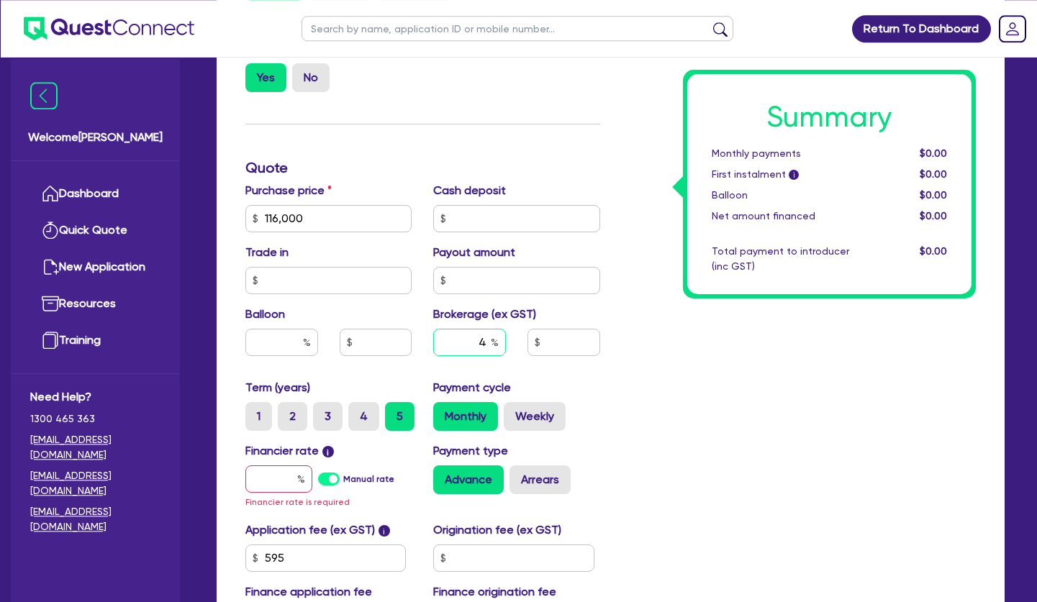
scroll to position [587, 0]
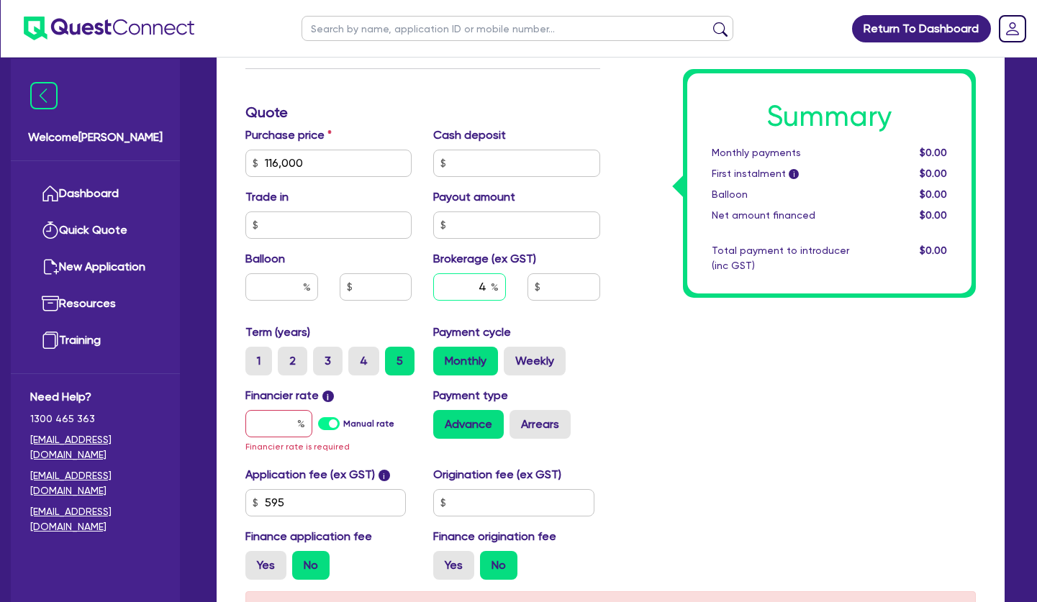
type input "4"
click at [284, 389] on div "Financier rate i Manual rate Financier rate is required" at bounding box center [329, 421] width 188 height 68
click at [284, 410] on input "text" at bounding box center [278, 423] width 67 height 27
type input "7"
type input "4,640"
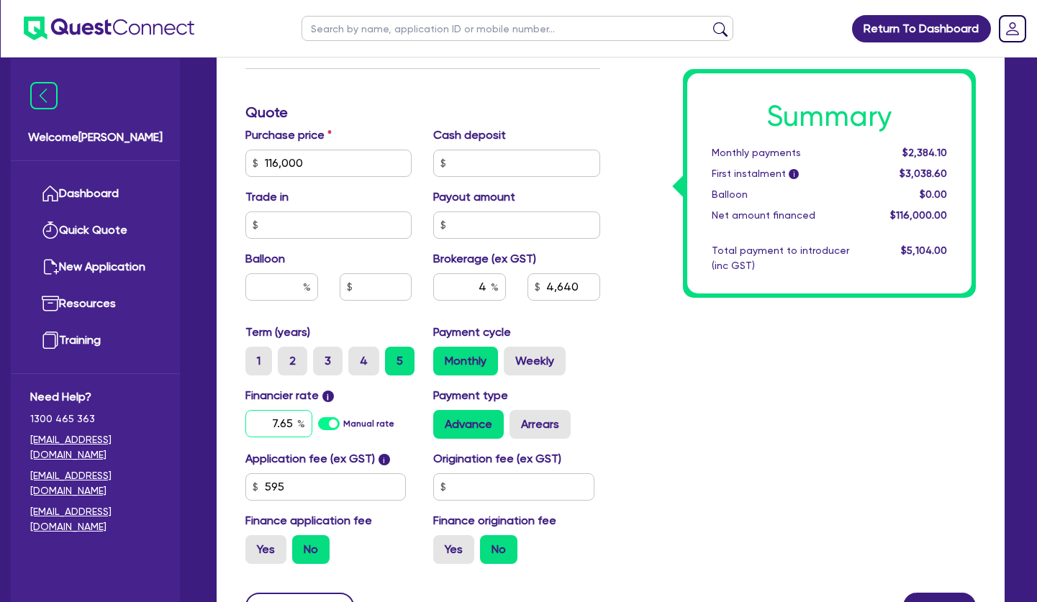
type input "7.65"
type input "4,640"
drag, startPoint x: 691, startPoint y: 357, endPoint x: 628, endPoint y: 373, distance: 65.3
click at [679, 357] on div "Summary Monthly payments $2,384.10 First instalment i $3,038.60 Balloon $0.00 N…" at bounding box center [799, 154] width 376 height 841
drag, startPoint x: 561, startPoint y: 405, endPoint x: 553, endPoint y: 406, distance: 7.9
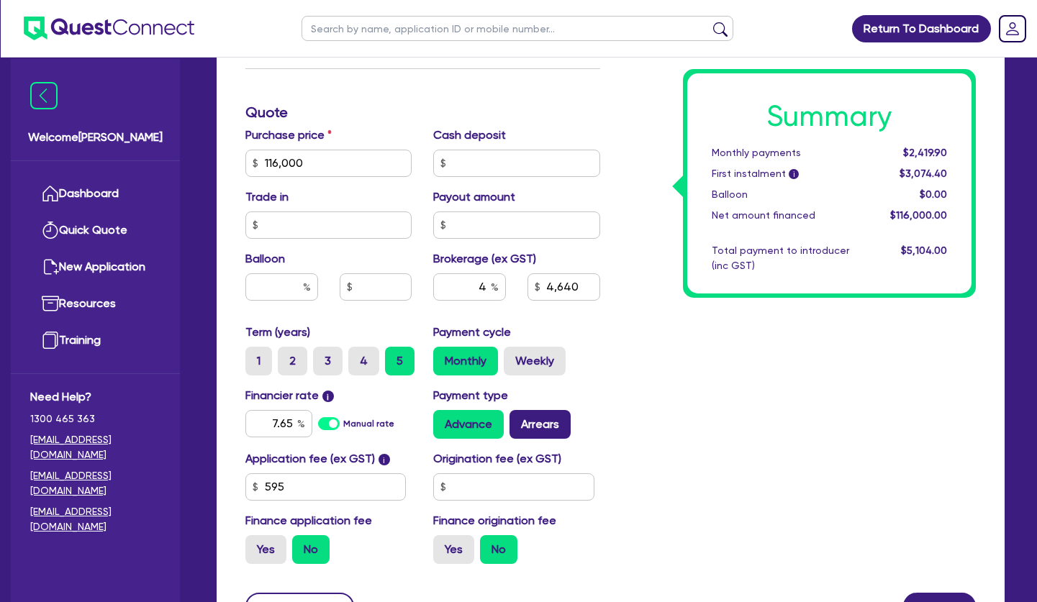
click at [560, 410] on label "Arrears" at bounding box center [540, 424] width 61 height 29
click at [519, 410] on input "Arrears" at bounding box center [514, 414] width 9 height 9
radio input "true"
click at [825, 441] on div "Summary Monthly payments $2,435.32 First instalment i $3,089.82 Balloon $0.00 N…" at bounding box center [799, 154] width 376 height 841
click at [843, 466] on div "Summary Monthly payments $2,435.32 First instalment i $3,089.82 Balloon $0.00 N…" at bounding box center [799, 154] width 376 height 841
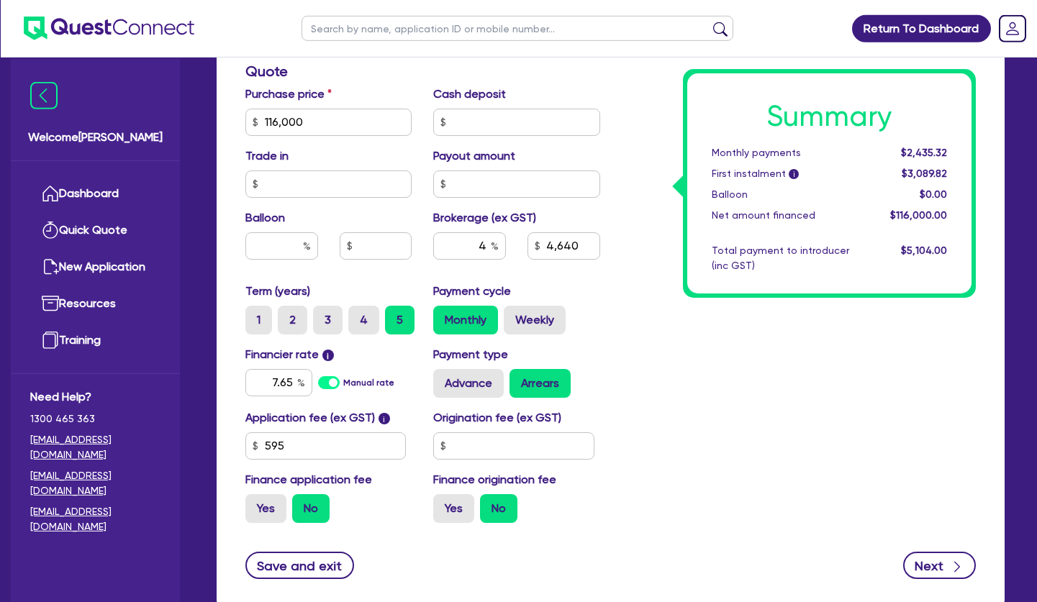
scroll to position [661, 0]
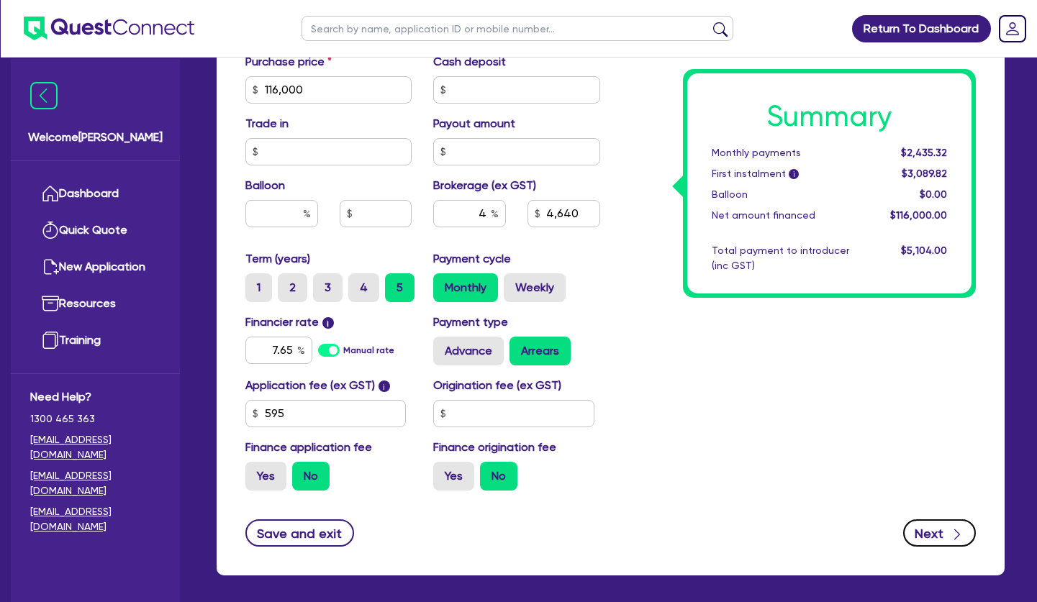
click at [959, 525] on button "Next" at bounding box center [939, 533] width 73 height 27
type input "4,640"
select select "SOLE_TRADER"
select select "HEALTH_BEAUTY"
select select "HAIR_BEAUTY_SALONS"
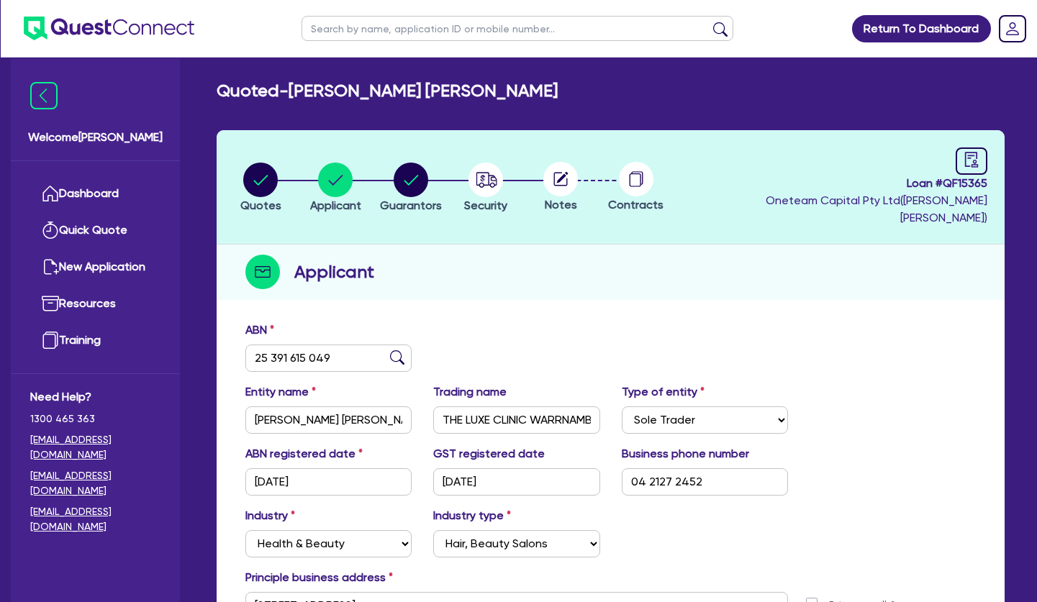
click at [537, 322] on div "ABN 25 391 615 049" at bounding box center [611, 353] width 752 height 62
click at [489, 168] on circle "button" at bounding box center [485, 180] width 35 height 35
select select "SECONDARY_ASSETS"
select select "MEDICAL_DENTAL_LABORATORY_EQUIPMENT"
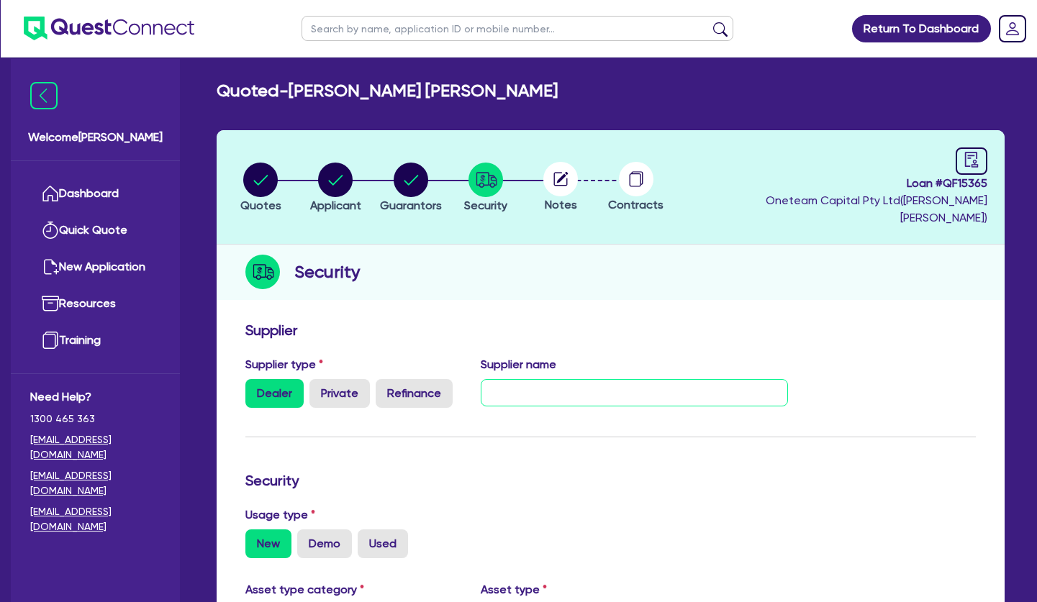
click at [550, 379] on input "text" at bounding box center [634, 392] width 307 height 27
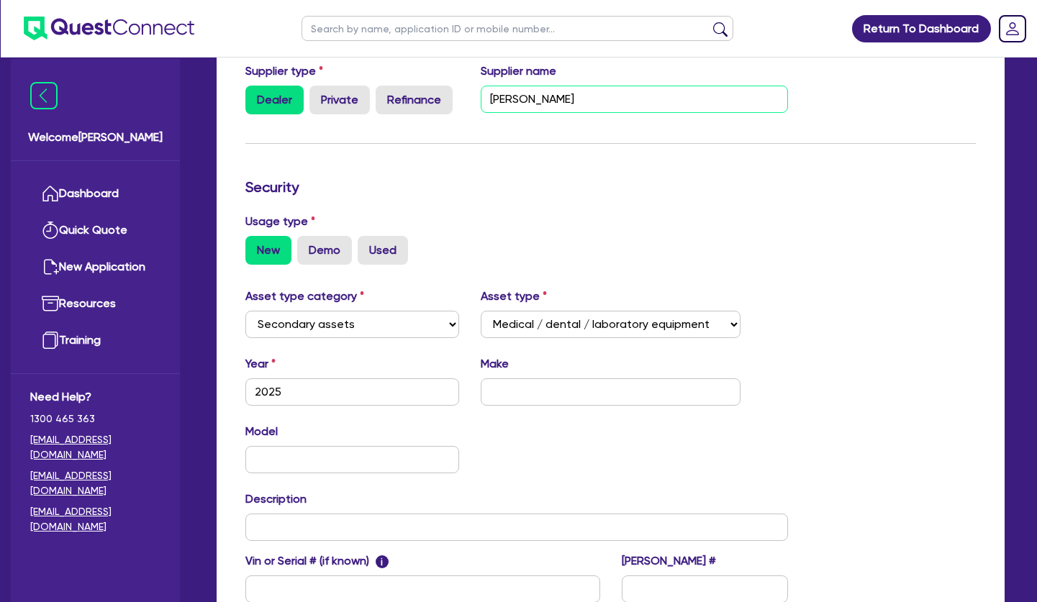
type input "Alma"
click at [555, 385] on div "Make" at bounding box center [611, 381] width 282 height 50
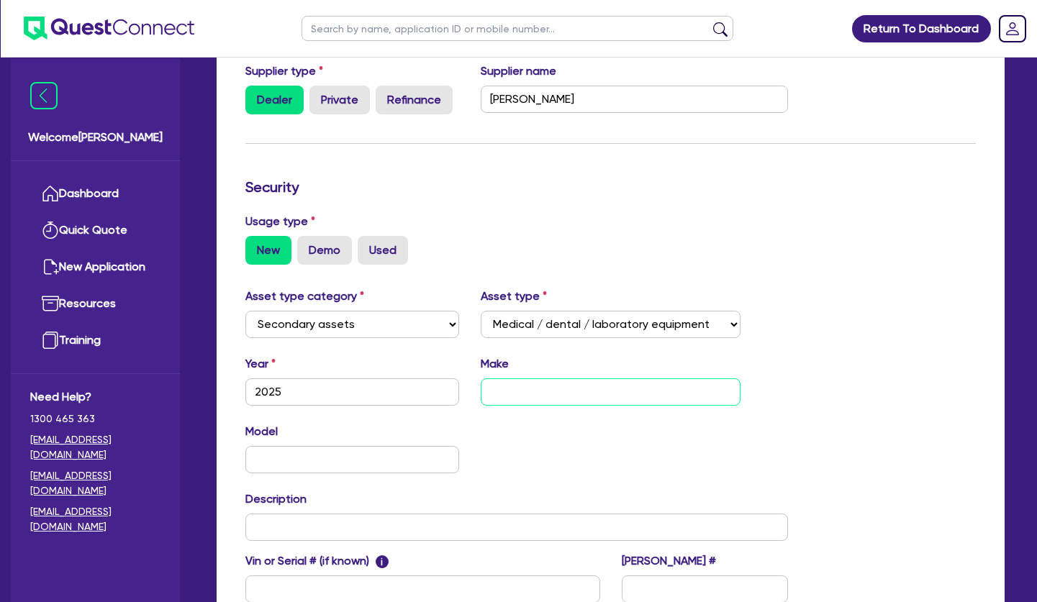
click at [556, 393] on input "text" at bounding box center [611, 392] width 261 height 27
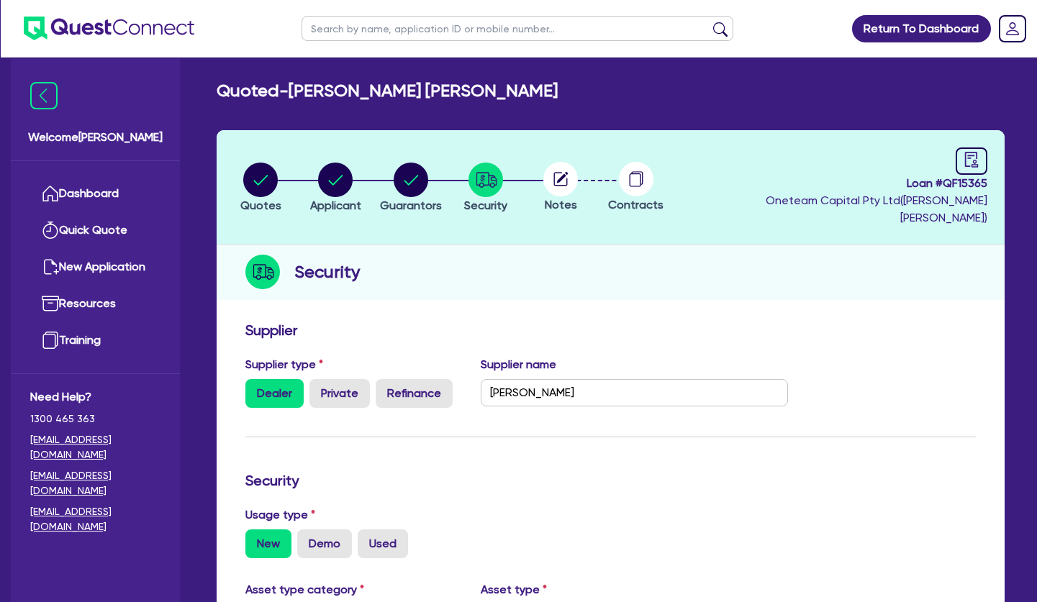
type input "Alma"
click at [415, 169] on circle "button" at bounding box center [411, 180] width 35 height 35
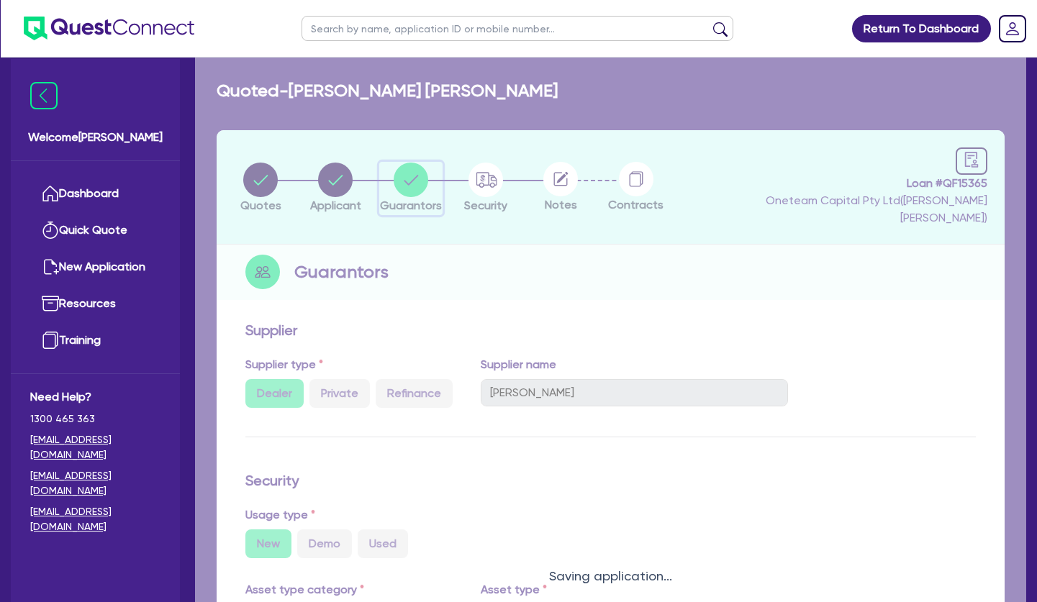
select select "MS"
select select "VIC"
select select "DE_FACTO"
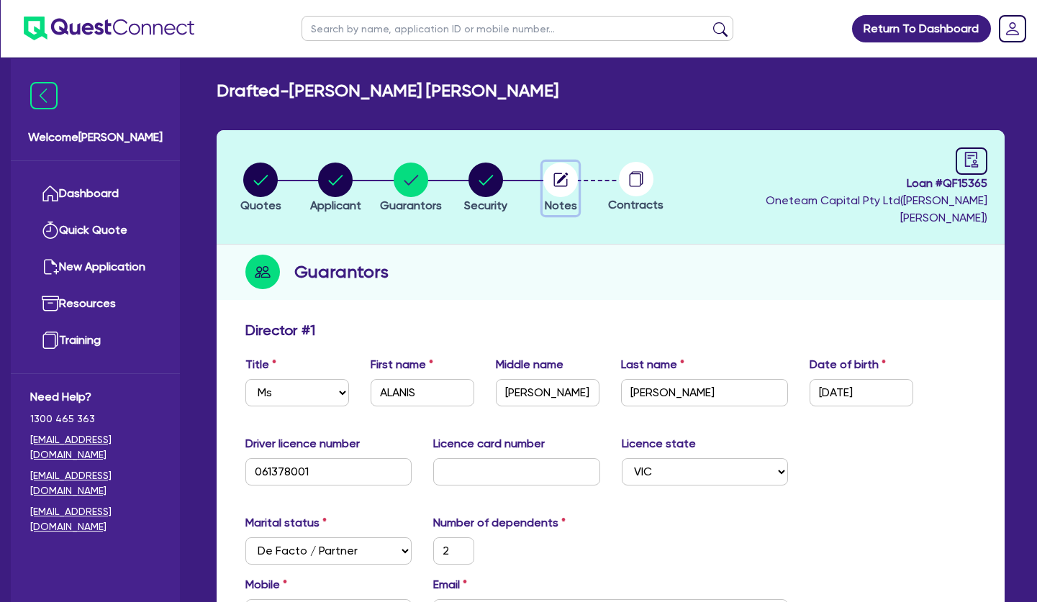
click at [556, 170] on circle "button" at bounding box center [560, 180] width 35 height 35
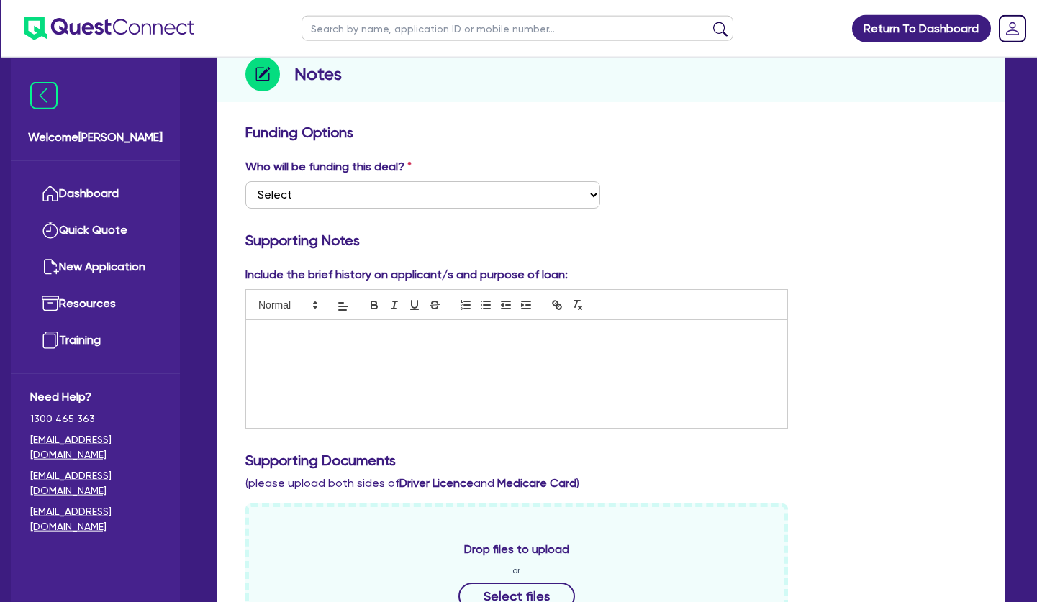
scroll to position [220, 0]
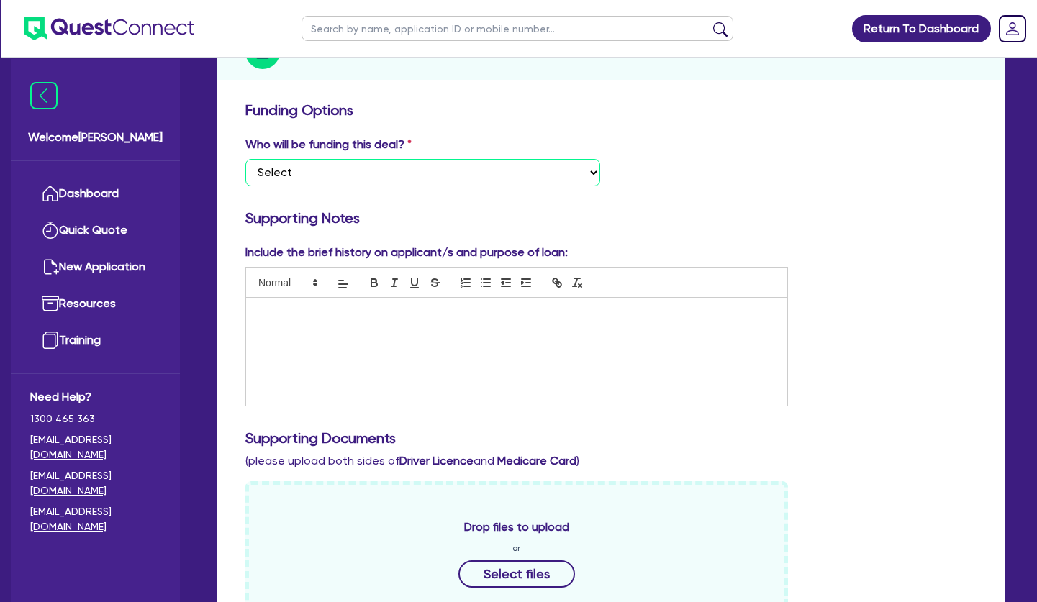
click at [245, 159] on select "Select I want Quest to fund 100% I will fund 100% I will co-fund with Quest Oth…" at bounding box center [422, 172] width 355 height 27
select select "Other"
click option "Other - I am referring this deal in" at bounding box center [0, 0] width 0 height 0
click at [361, 310] on div at bounding box center [516, 352] width 541 height 108
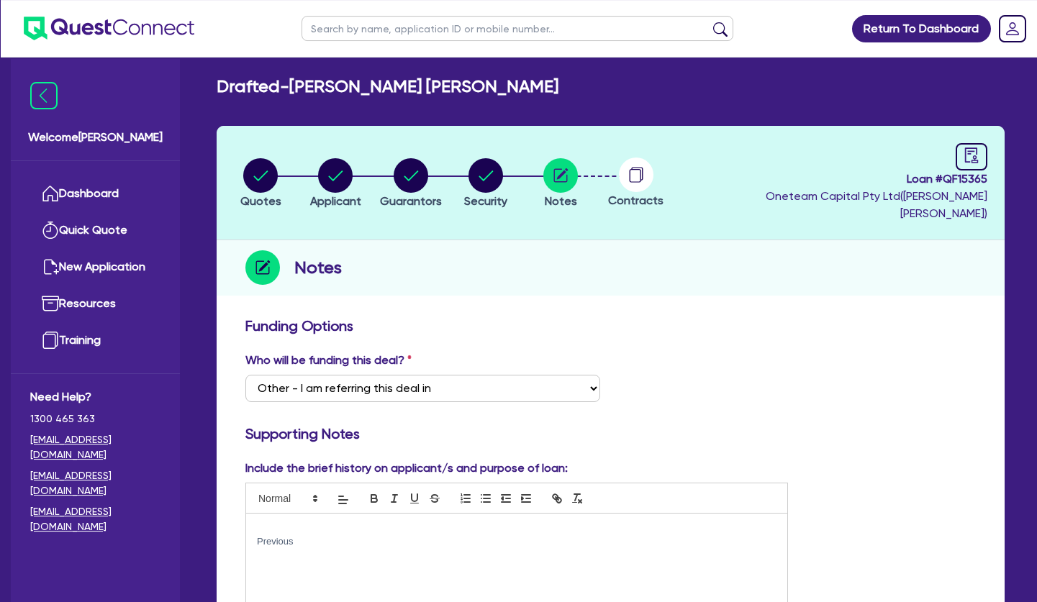
scroll to position [0, 0]
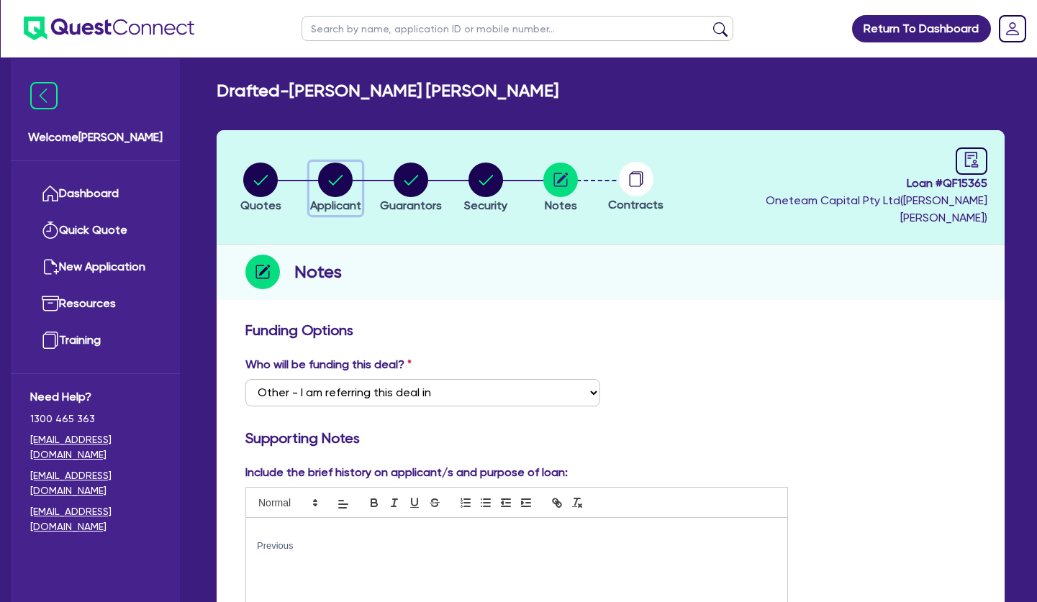
click at [335, 171] on circle "button" at bounding box center [335, 180] width 35 height 35
select select "SOLE_TRADER"
select select "HEALTH_BEAUTY"
select select "HAIR_BEAUTY_SALONS"
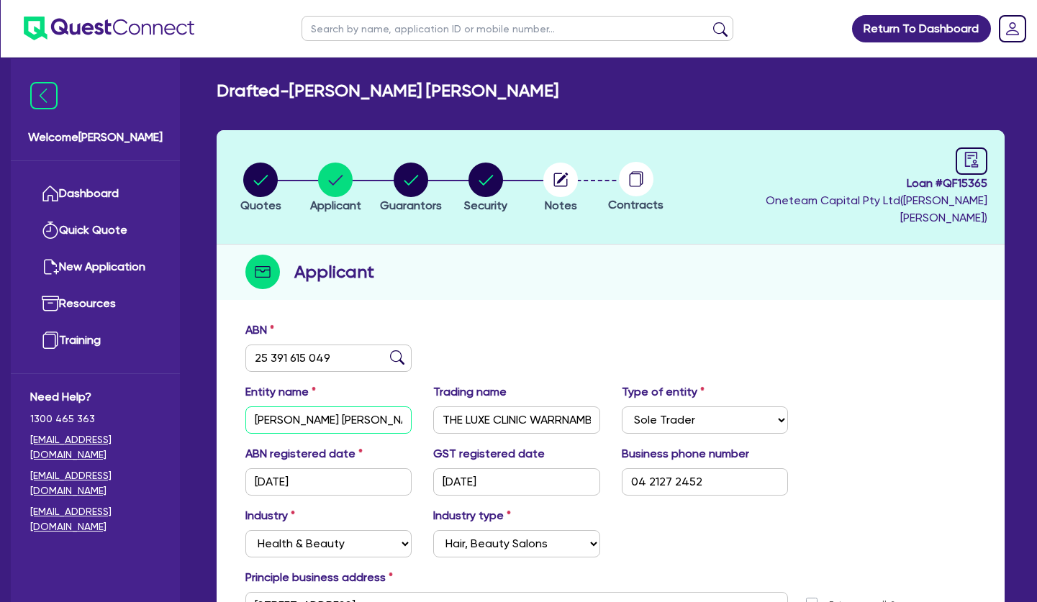
click at [347, 407] on input "GARDINER, ALANIS BROOKE SUSAN" at bounding box center [328, 420] width 166 height 27
click at [328, 345] on input "25 391 615 049" at bounding box center [328, 358] width 166 height 27
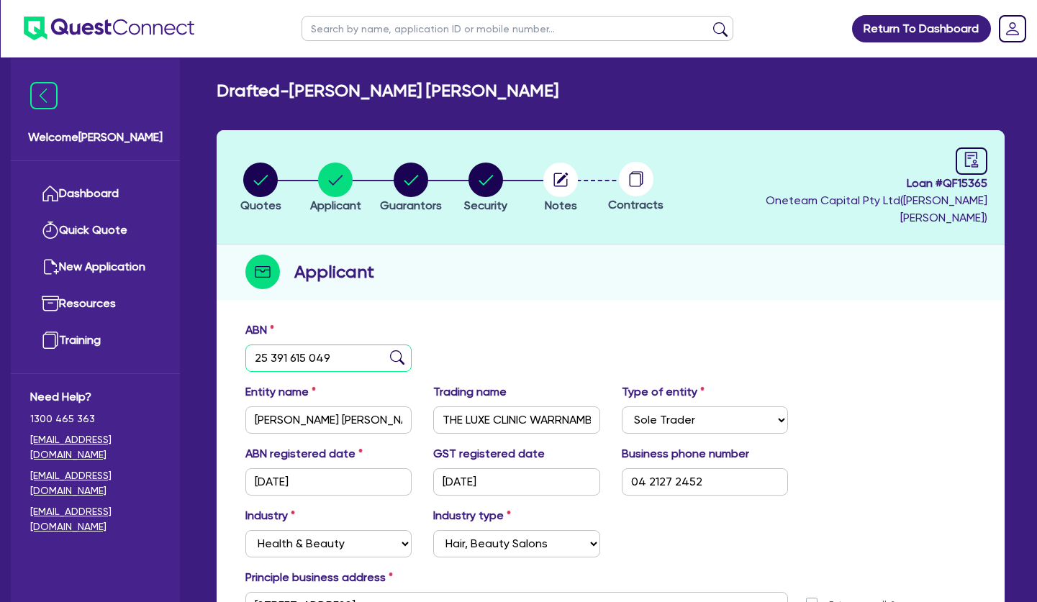
click at [328, 345] on input "25 391 615 049" at bounding box center [328, 358] width 166 height 27
click at [543, 181] on li "Notes" at bounding box center [560, 187] width 75 height 50
click at [556, 174] on icon "button" at bounding box center [561, 180] width 14 height 14
select select "Other"
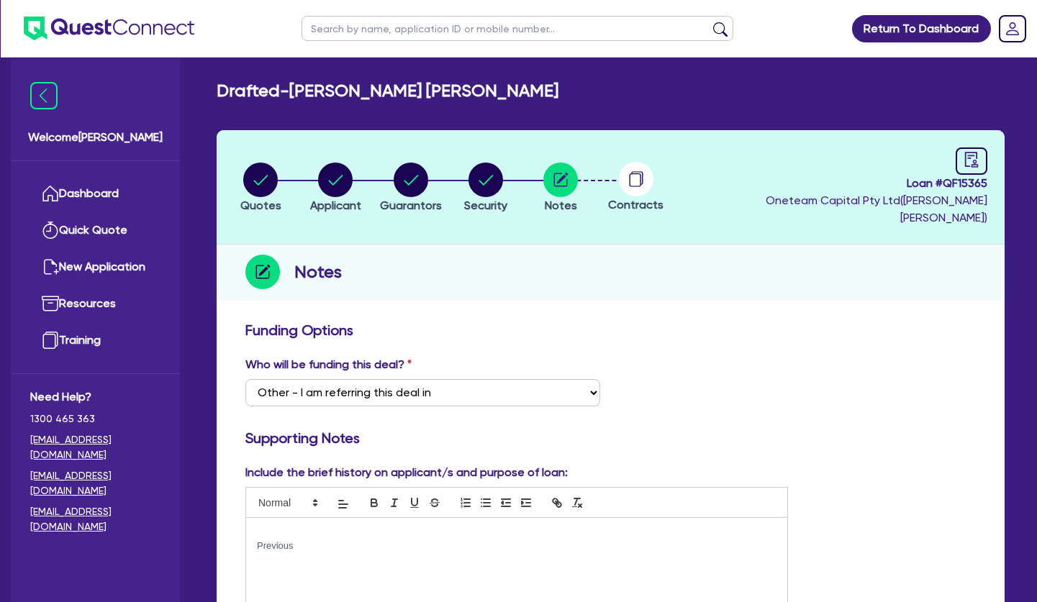
click at [321, 540] on p "Previous" at bounding box center [517, 546] width 520 height 13
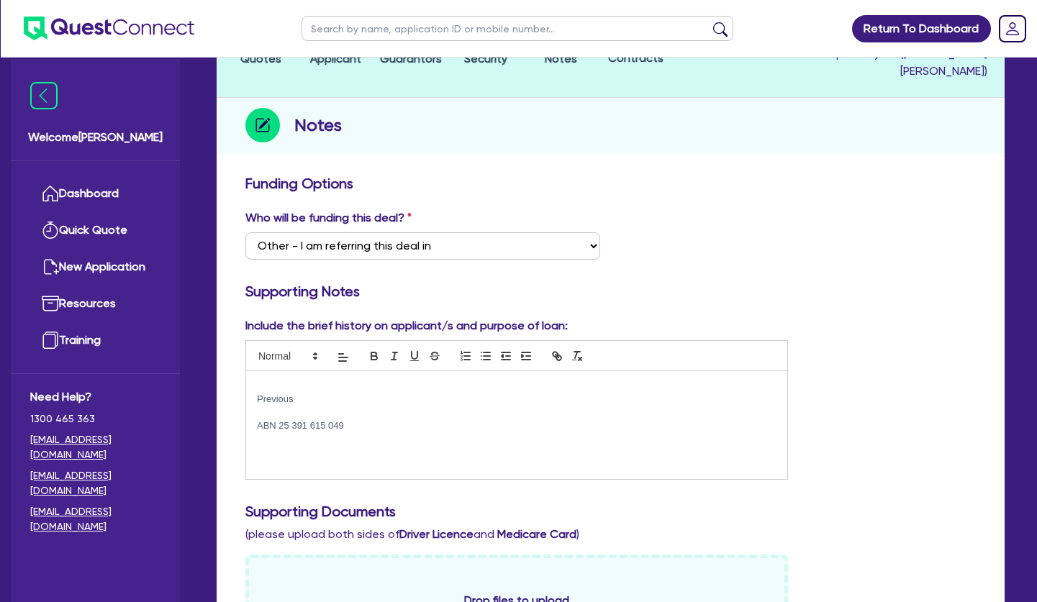
click at [368, 420] on p "ABN 25 391 615 049" at bounding box center [517, 426] width 520 height 13
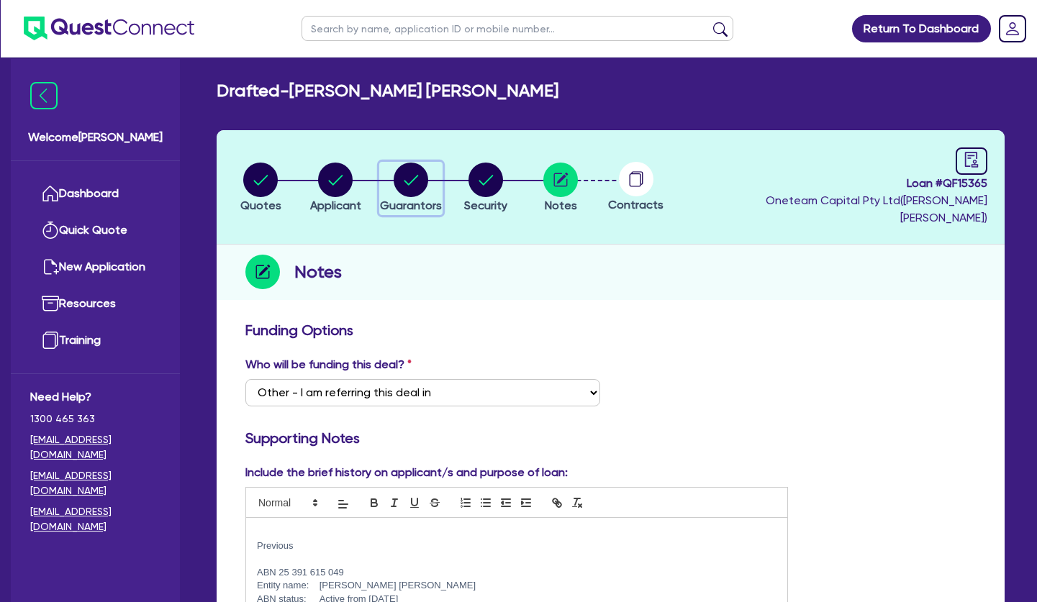
click at [422, 173] on circle "button" at bounding box center [411, 180] width 35 height 35
select select "MS"
select select "VIC"
select select "DE_FACTO"
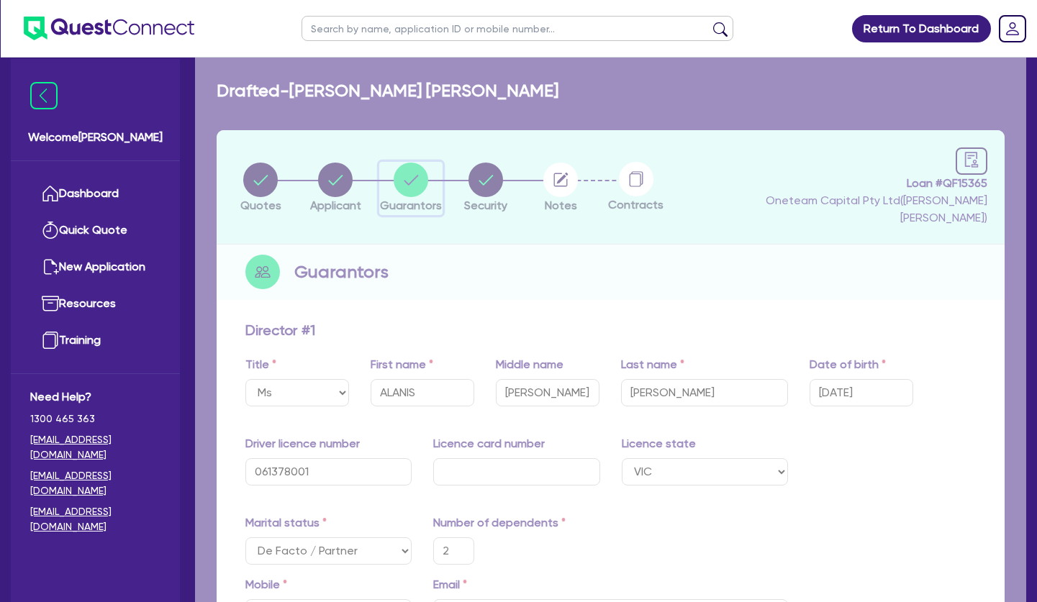
type input "2"
type input "0475 044 361"
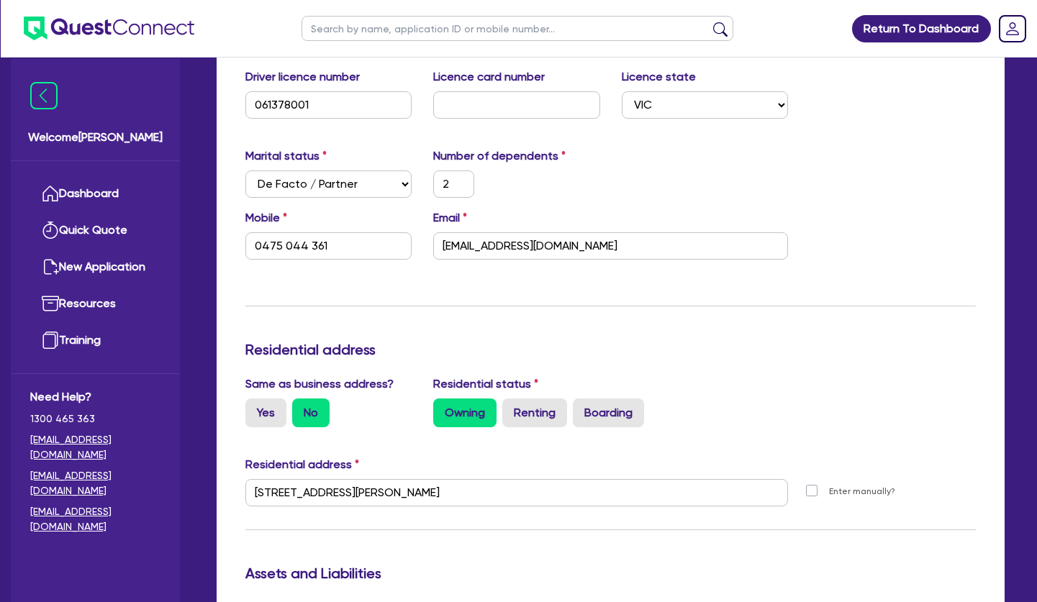
scroll to position [147, 0]
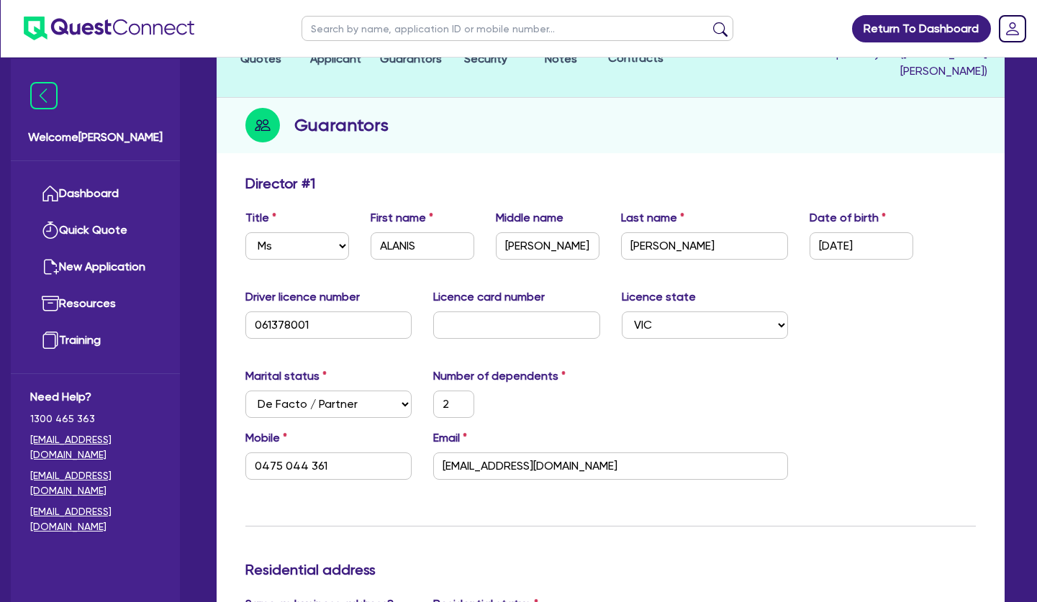
click at [569, 124] on div "Guarantors" at bounding box center [611, 125] width 788 height 55
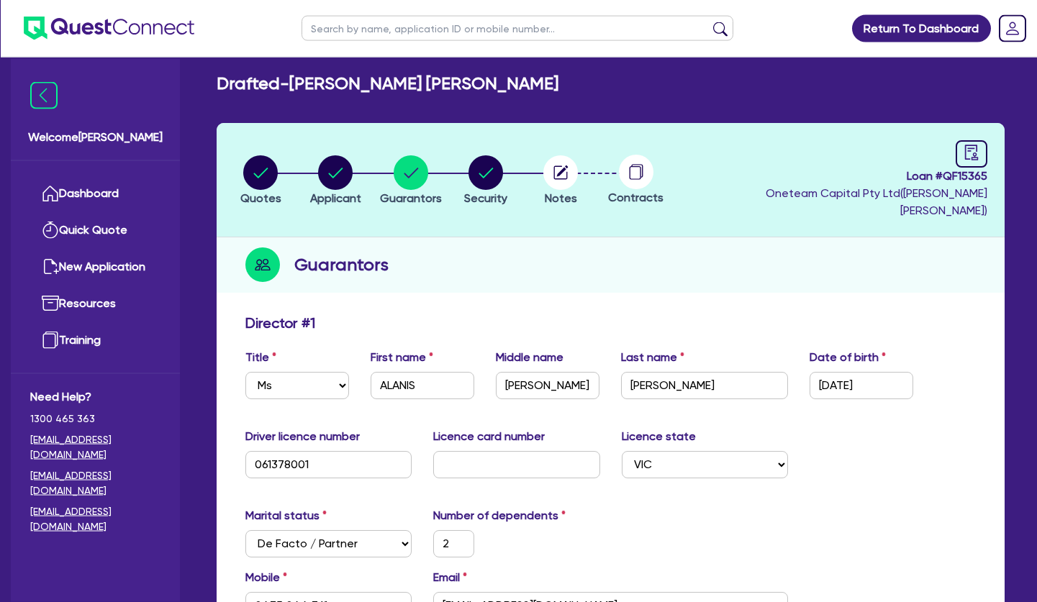
scroll to position [0, 0]
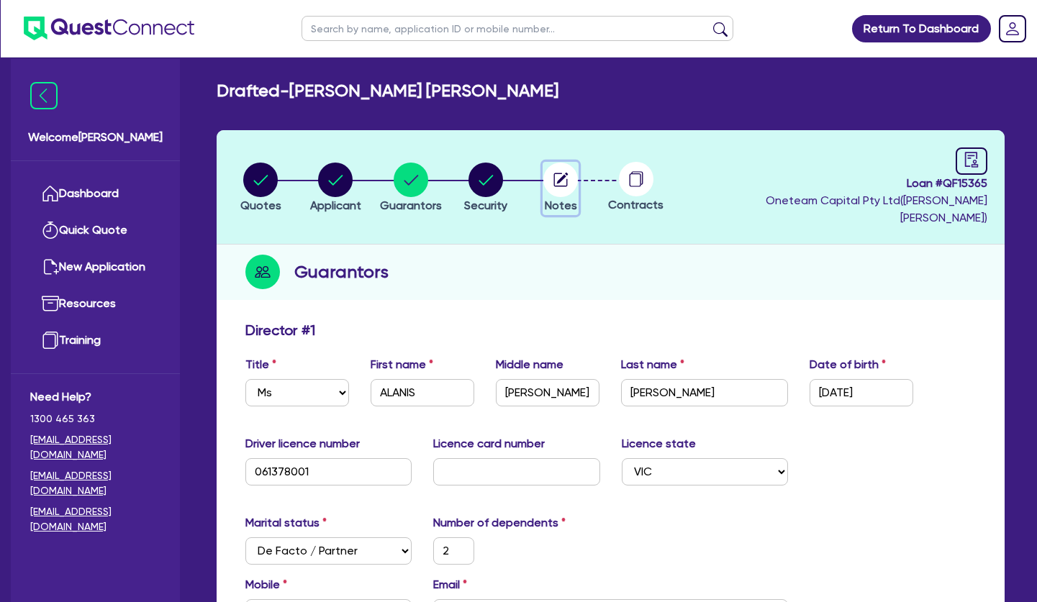
click at [558, 174] on circle "button" at bounding box center [560, 180] width 35 height 35
select select "Other"
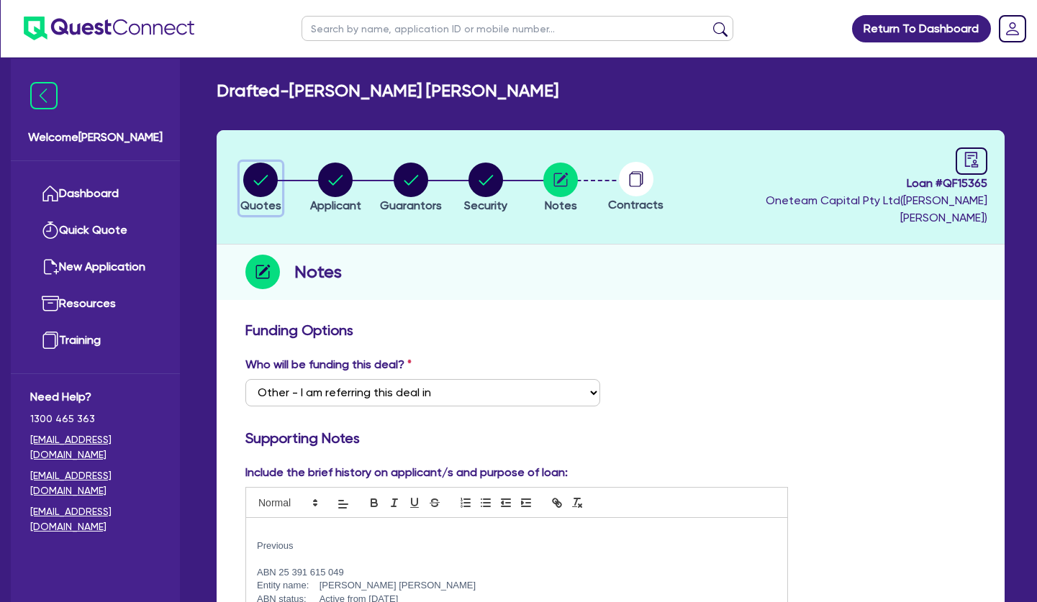
click at [269, 172] on circle "button" at bounding box center [260, 180] width 35 height 35
select select "SECONDARY_ASSETS"
select select "MEDICAL_DENTAL_LABORATORY_EQUIPMENT"
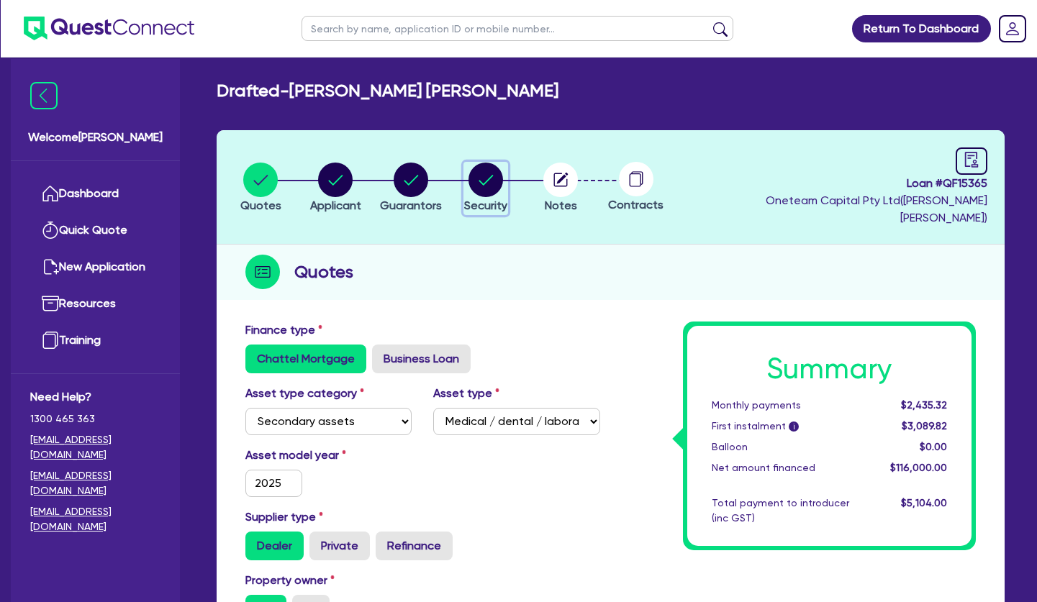
click at [489, 175] on icon "button" at bounding box center [486, 180] width 14 height 10
select select "SECONDARY_ASSETS"
select select "MEDICAL_DENTAL_LABORATORY_EQUIPMENT"
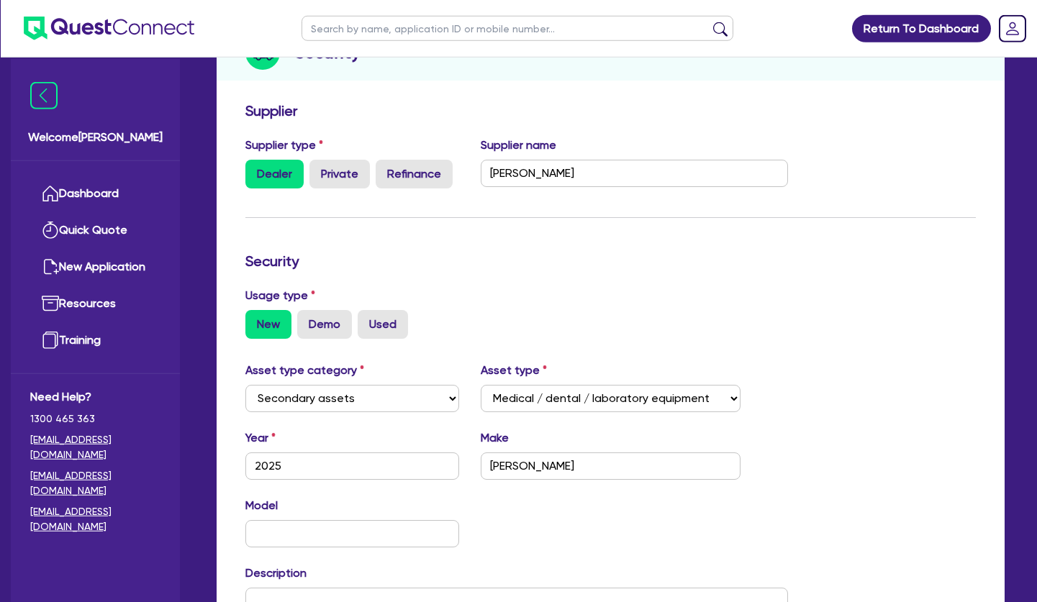
scroll to position [294, 0]
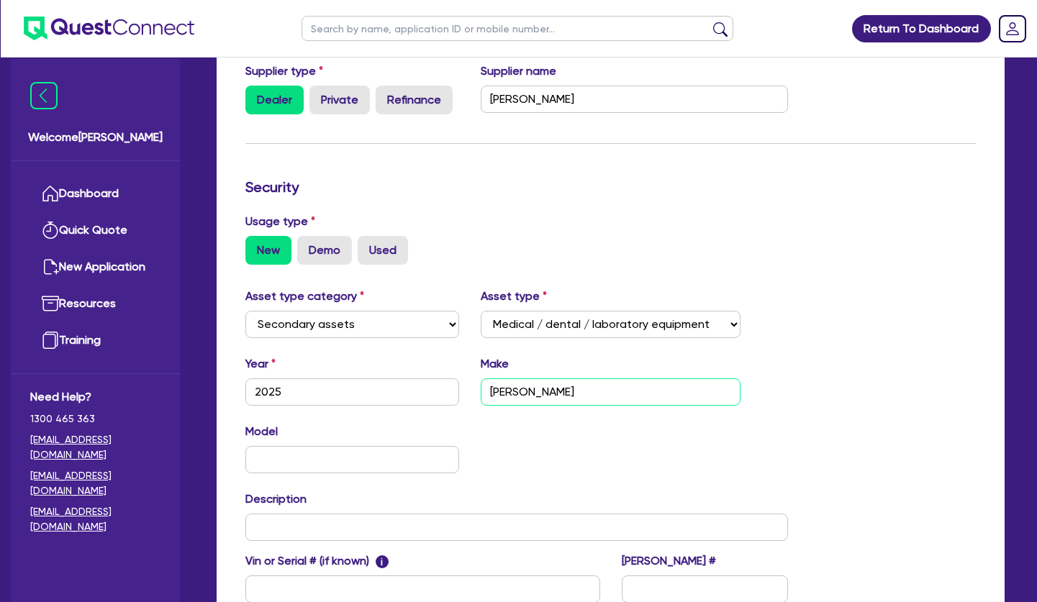
drag, startPoint x: 489, startPoint y: 400, endPoint x: 438, endPoint y: 402, distance: 51.1
click at [481, 402] on input "Alma" at bounding box center [611, 392] width 261 height 27
drag, startPoint x: 537, startPoint y: 401, endPoint x: 494, endPoint y: 403, distance: 43.2
click at [494, 403] on input "Sproano Platinum" at bounding box center [611, 392] width 261 height 27
type input "Soprano Platinum"
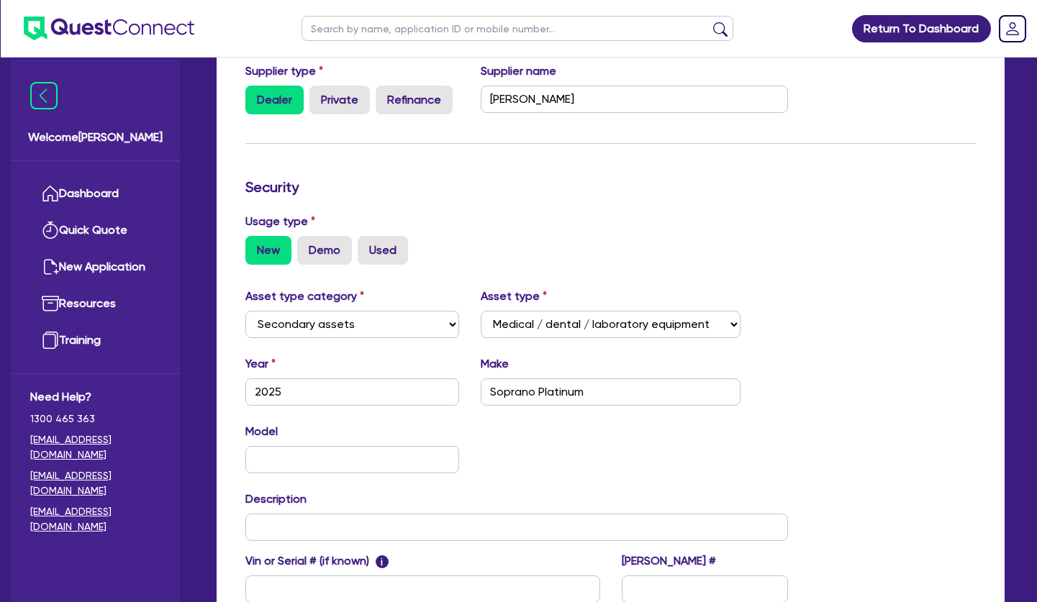
click at [689, 189] on form "Supplier Supplier type Dealer Private Refinance Supplier name Alma Security Usa…" at bounding box center [610, 346] width 730 height 637
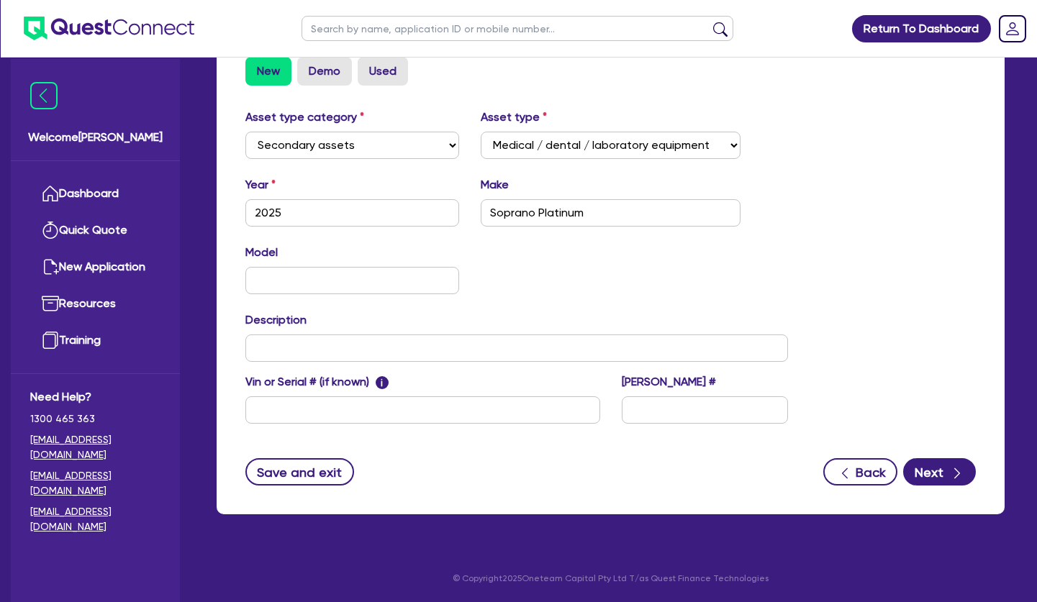
click at [543, 300] on div "Model KM" at bounding box center [517, 275] width 564 height 62
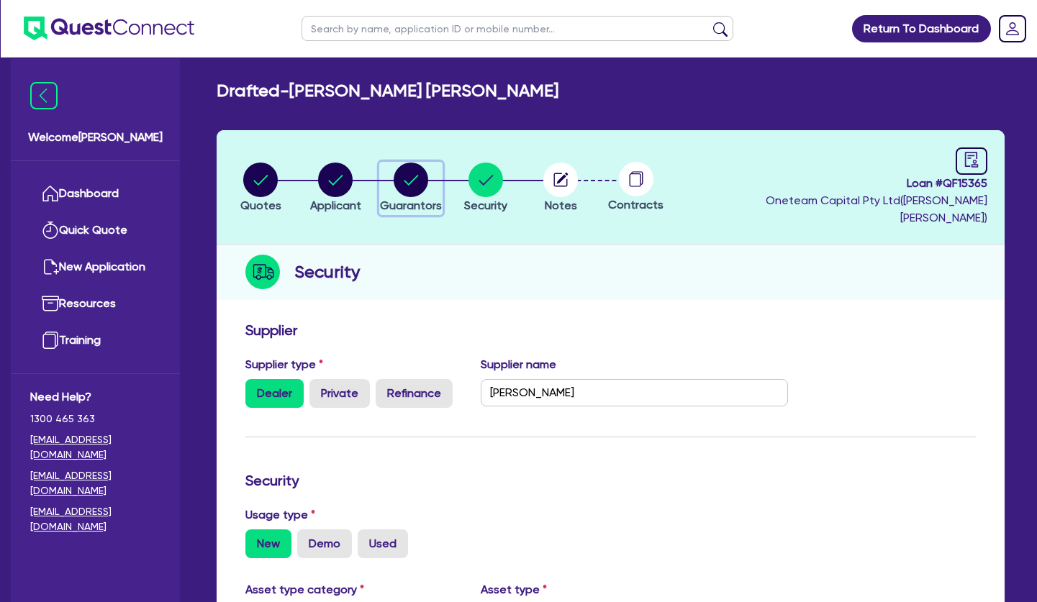
click at [405, 173] on circle "button" at bounding box center [411, 180] width 35 height 35
select select "MS"
select select "VIC"
select select "DE_FACTO"
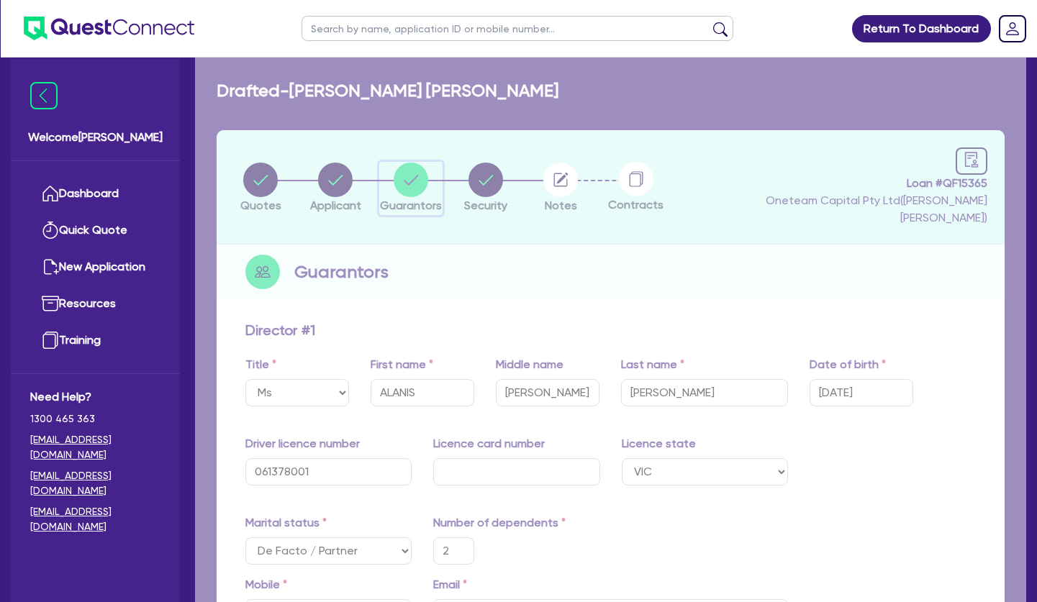
type input "2"
type input "0475 044 361"
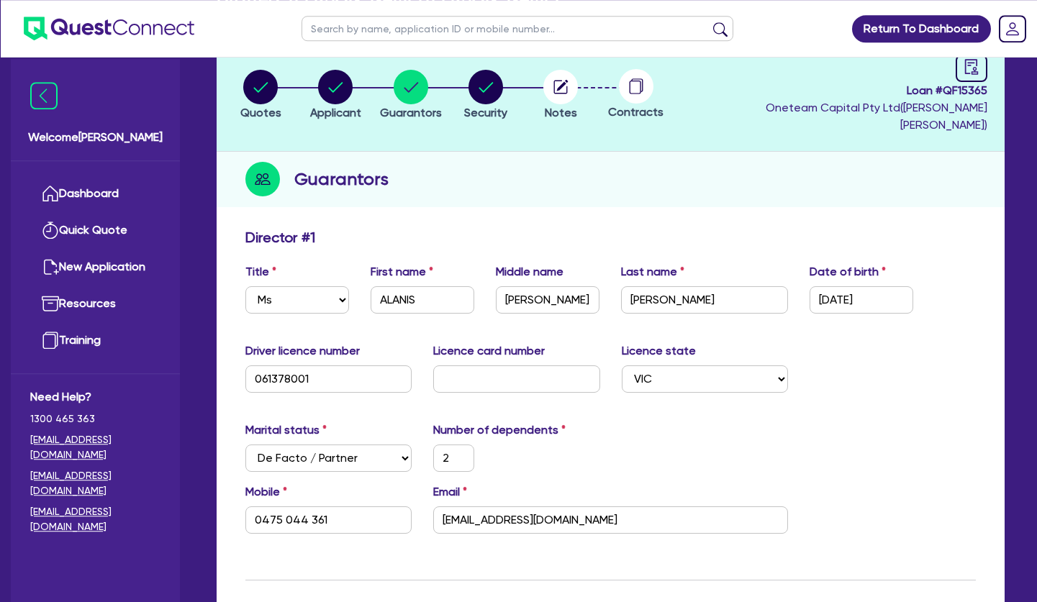
scroll to position [147, 0]
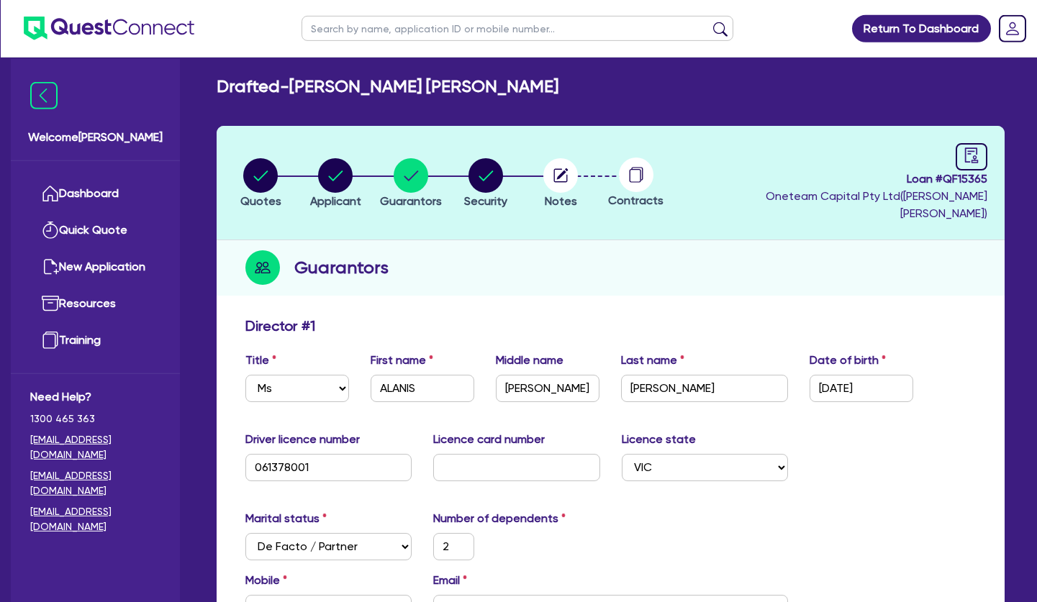
scroll to position [0, 0]
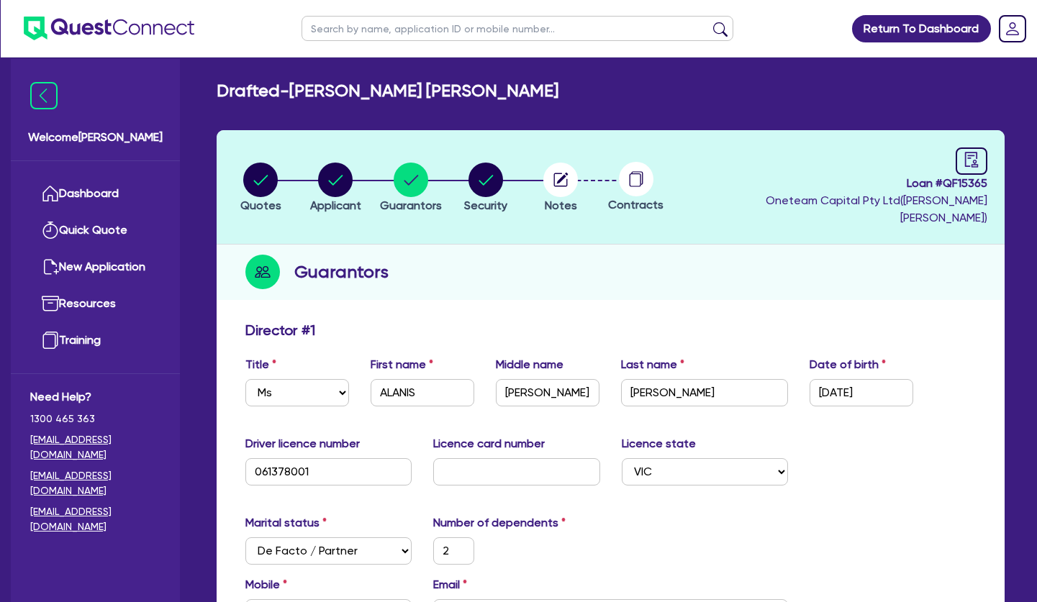
click at [553, 269] on div "Guarantors" at bounding box center [611, 272] width 788 height 55
click at [680, 273] on div "Guarantors" at bounding box center [611, 272] width 788 height 55
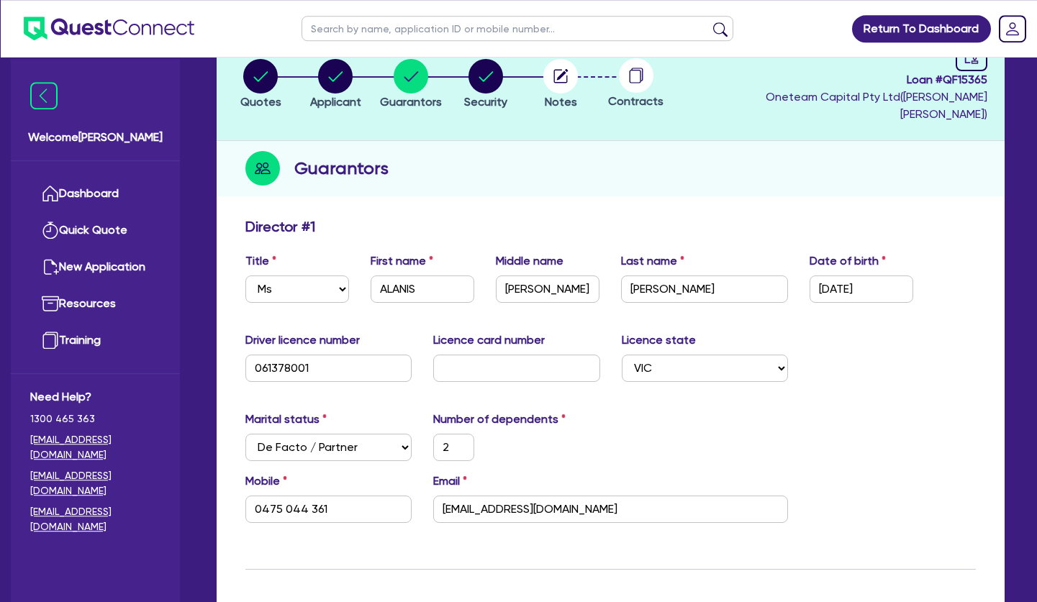
scroll to position [147, 0]
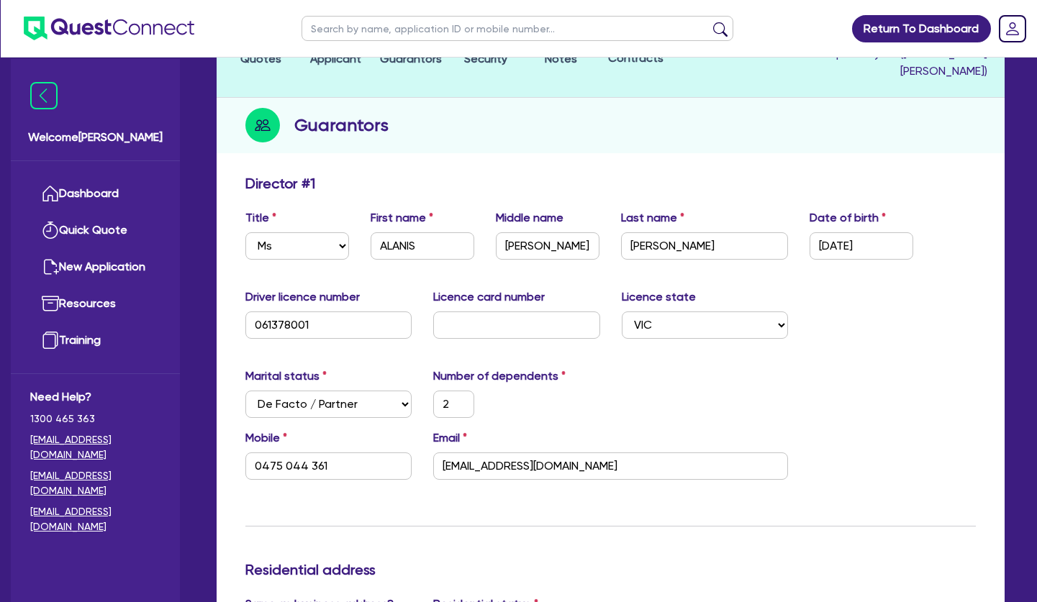
drag, startPoint x: 690, startPoint y: 378, endPoint x: 674, endPoint y: 377, distance: 15.8
click at [690, 379] on div "Marital status Select Single Married De Facto / Partner Number of dependents 2" at bounding box center [611, 399] width 752 height 62
drag, startPoint x: 525, startPoint y: 280, endPoint x: 537, endPoint y: 279, distance: 12.3
click at [537, 289] on div "Driver licence number 061378001 Licence card number Licence state Select NSW VI…" at bounding box center [611, 320] width 752 height 62
click at [537, 289] on label "Licence card number" at bounding box center [489, 297] width 112 height 17
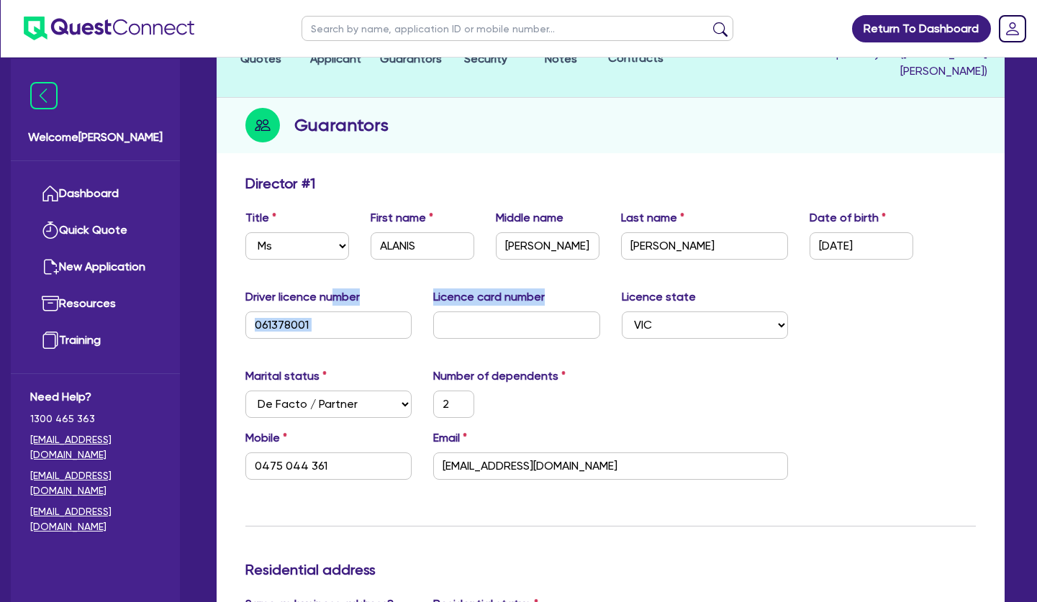
drag, startPoint x: 340, startPoint y: 276, endPoint x: 552, endPoint y: 280, distance: 212.3
click at [552, 289] on div "Driver licence number 061378001 Licence card number Licence state Select NSW VI…" at bounding box center [611, 320] width 752 height 62
click at [552, 289] on div "Licence card number" at bounding box center [516, 314] width 188 height 50
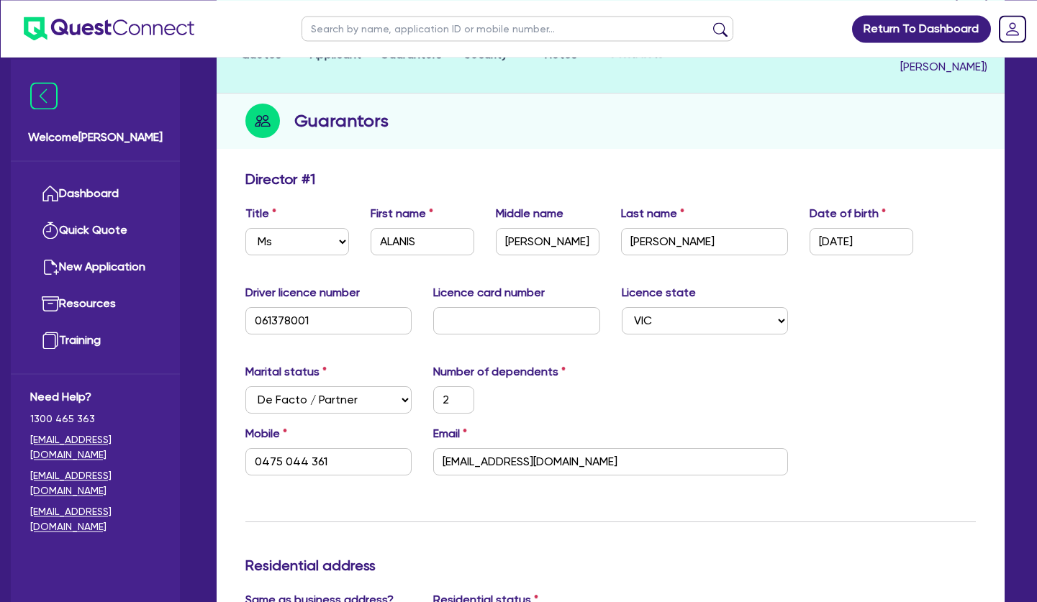
scroll to position [73, 0]
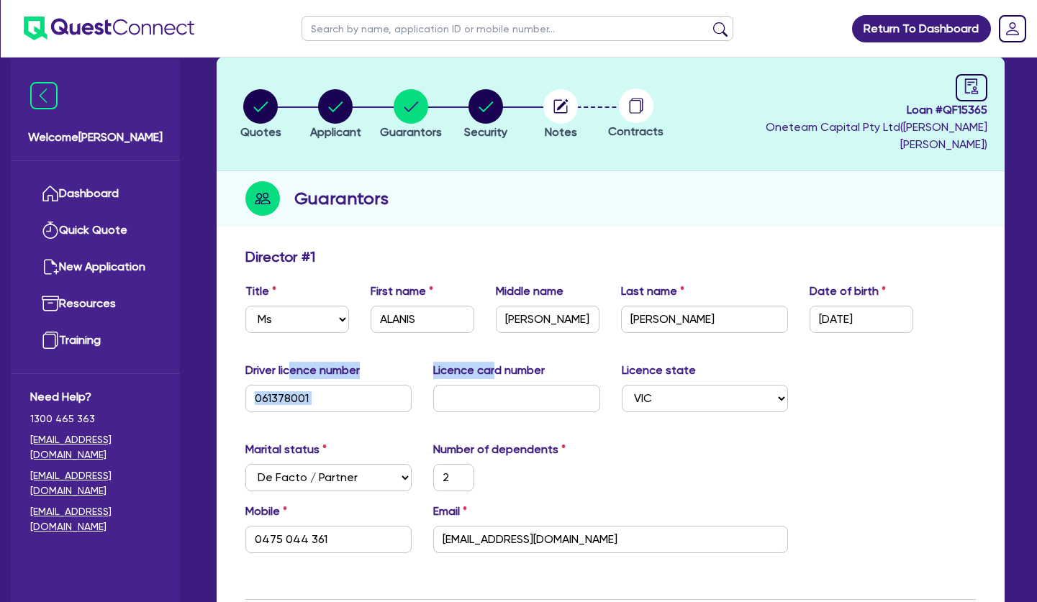
drag, startPoint x: 295, startPoint y: 350, endPoint x: 501, endPoint y: 356, distance: 205.9
click at [501, 362] on div "Driver licence number 061378001 Licence card number Licence state Select NSW VI…" at bounding box center [611, 393] width 752 height 62
click at [501, 362] on label "Licence card number" at bounding box center [489, 370] width 112 height 17
drag, startPoint x: 324, startPoint y: 353, endPoint x: 371, endPoint y: 353, distance: 46.8
click at [371, 362] on div "Driver licence number 061378001" at bounding box center [329, 387] width 188 height 50
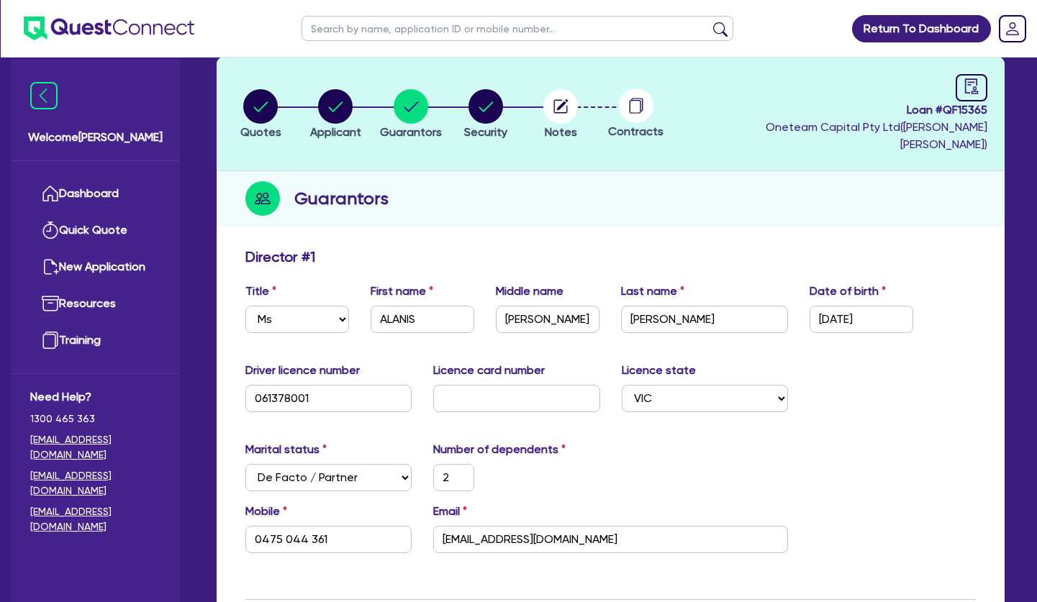
click at [371, 362] on div "Driver licence number 061378001" at bounding box center [329, 387] width 188 height 50
click at [965, 88] on icon "audit" at bounding box center [971, 85] width 13 height 15
select select "DRAFTED_NEW"
select select "Other"
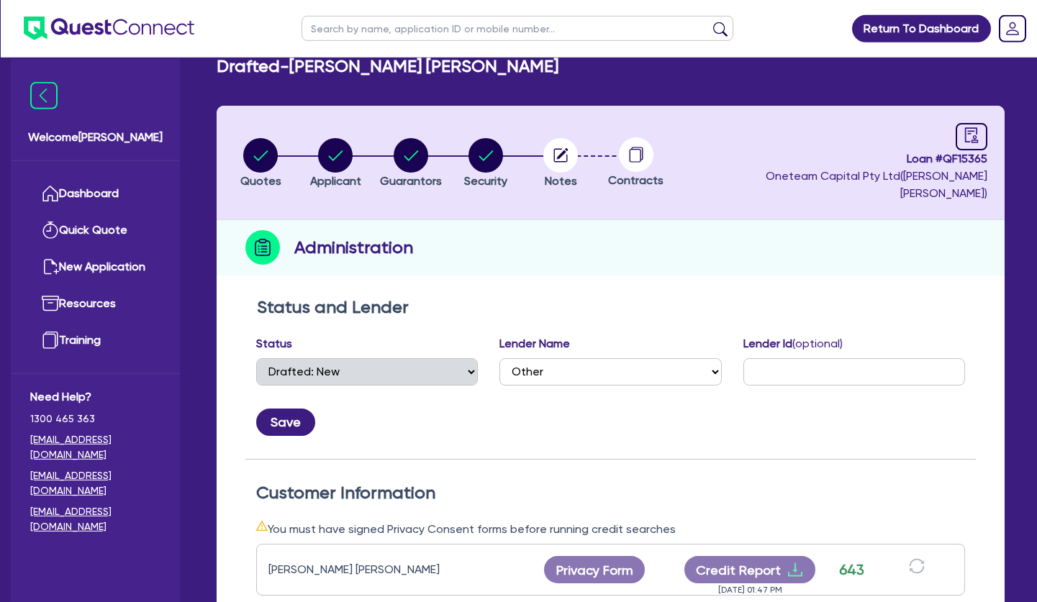
scroll to position [147, 0]
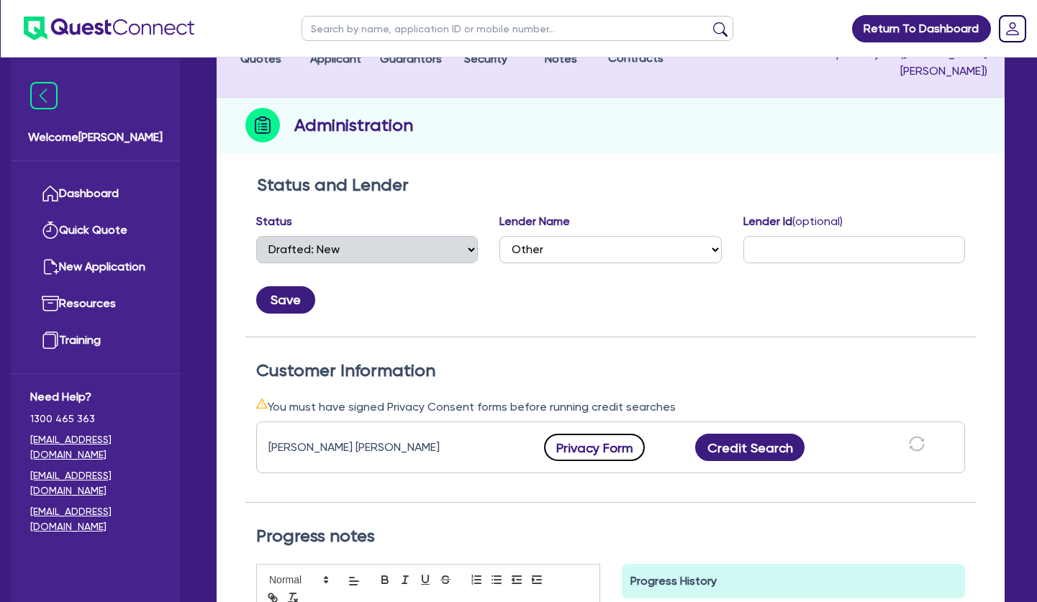
click at [604, 434] on button "Privacy Form" at bounding box center [594, 447] width 101 height 27
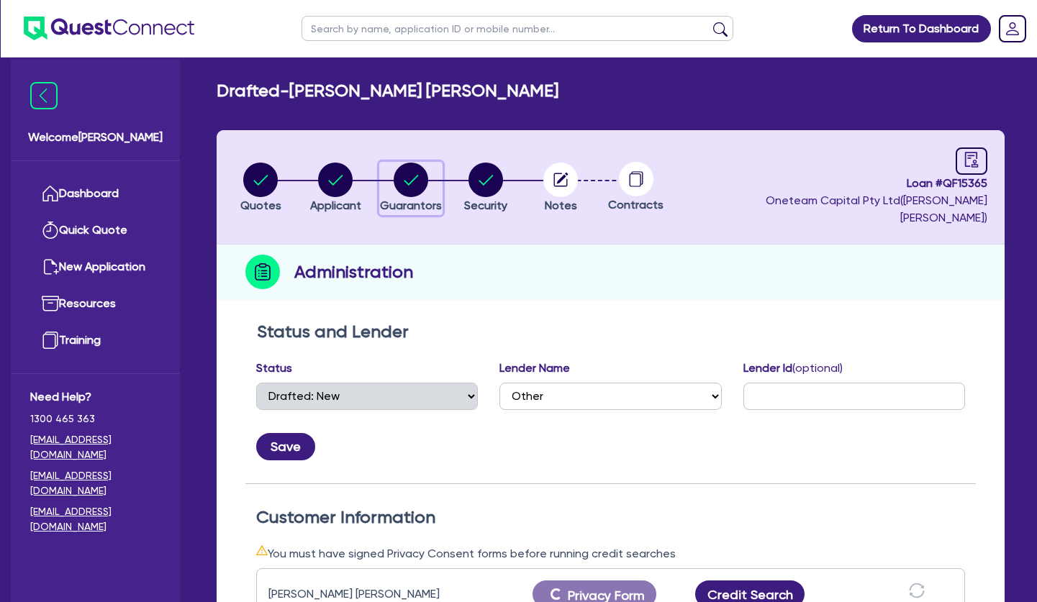
click at [404, 173] on circle "button" at bounding box center [411, 180] width 35 height 35
select select "MS"
select select "VIC"
select select "DE_FACTO"
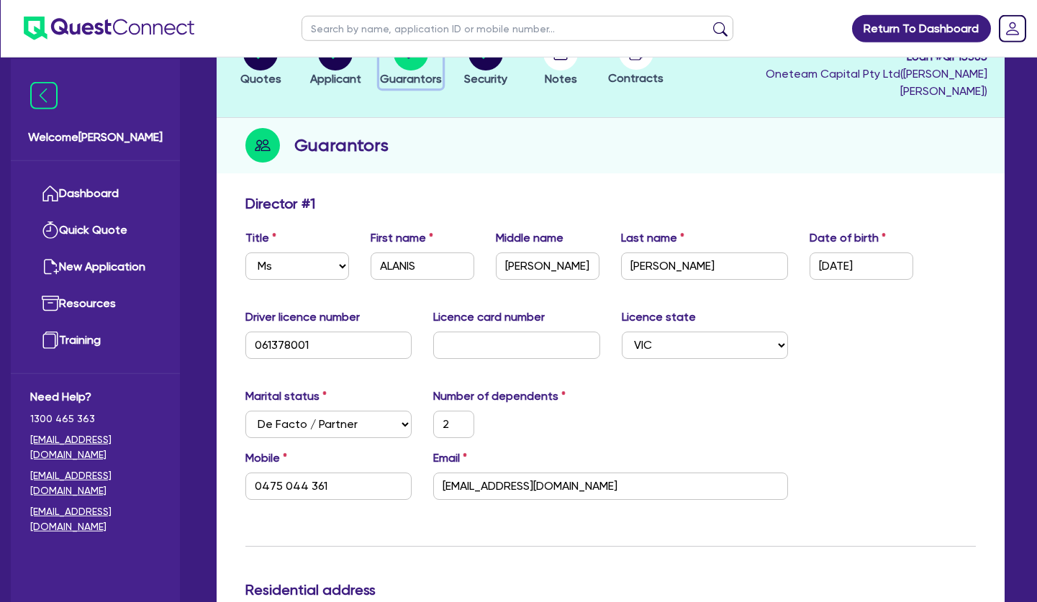
scroll to position [220, 0]
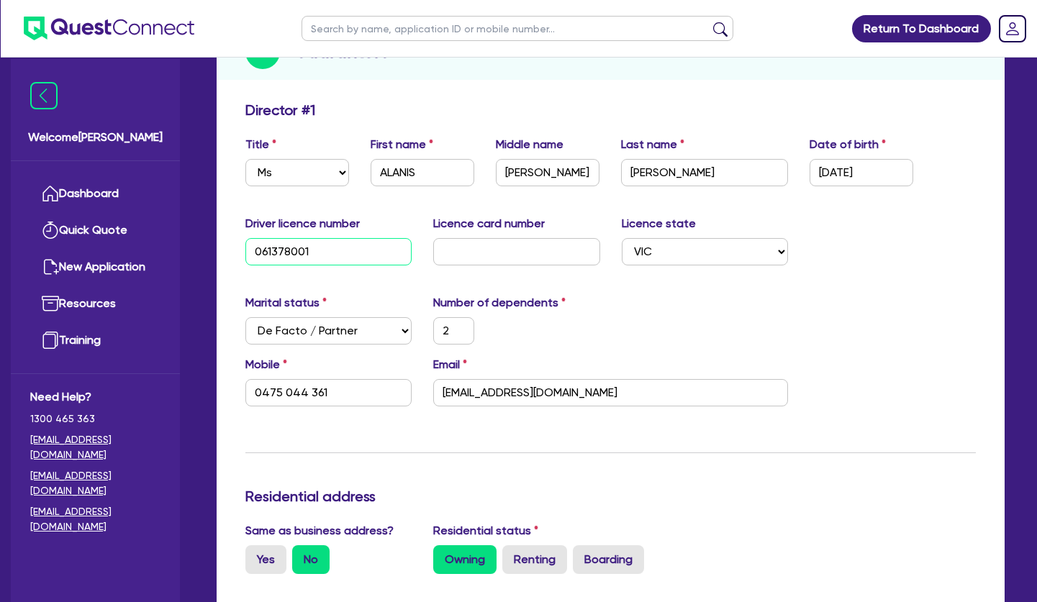
drag, startPoint x: 332, startPoint y: 232, endPoint x: 239, endPoint y: 233, distance: 92.8
click at [245, 238] on input "061378001" at bounding box center [328, 251] width 166 height 27
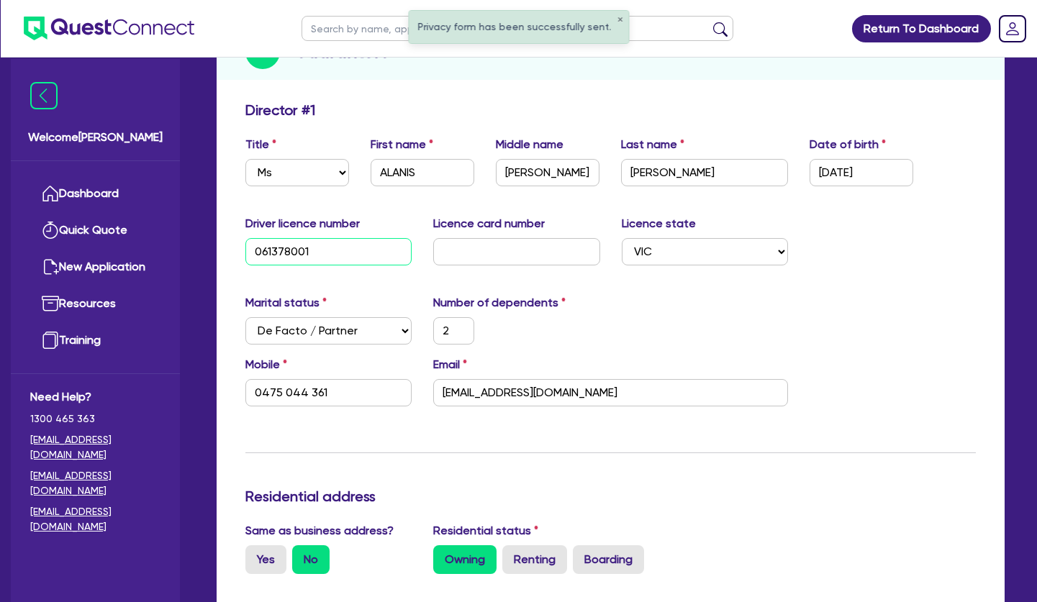
click at [331, 238] on input "061378001" at bounding box center [328, 251] width 166 height 27
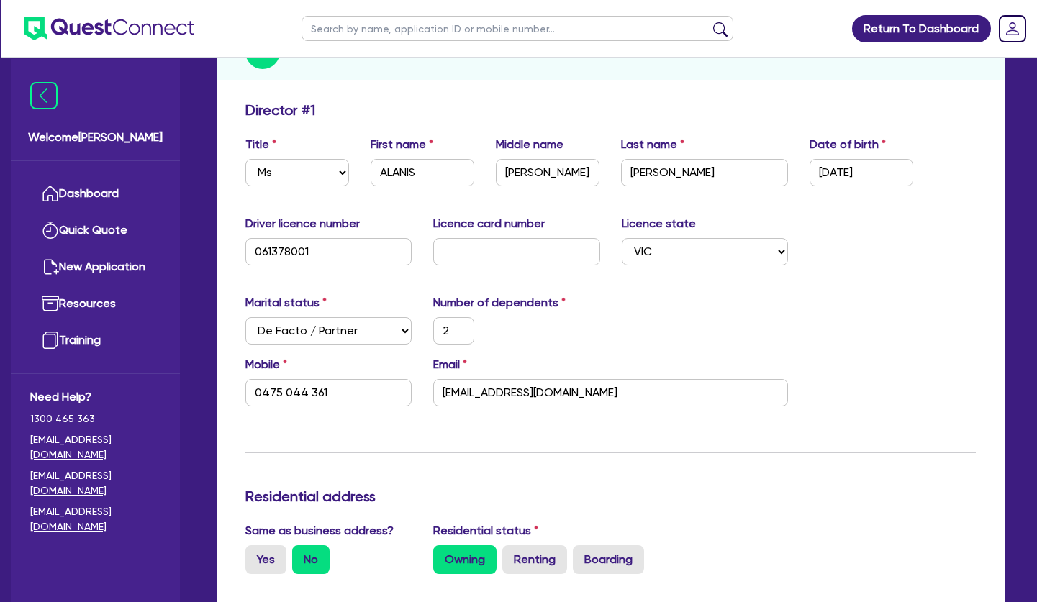
click at [481, 250] on div "Driver licence number 061378001 Licence card number Licence state Select NSW VI…" at bounding box center [611, 246] width 752 height 62
click at [482, 238] on input "text" at bounding box center [516, 251] width 166 height 27
type input "P"
type input "2"
type input "0475 044 361"
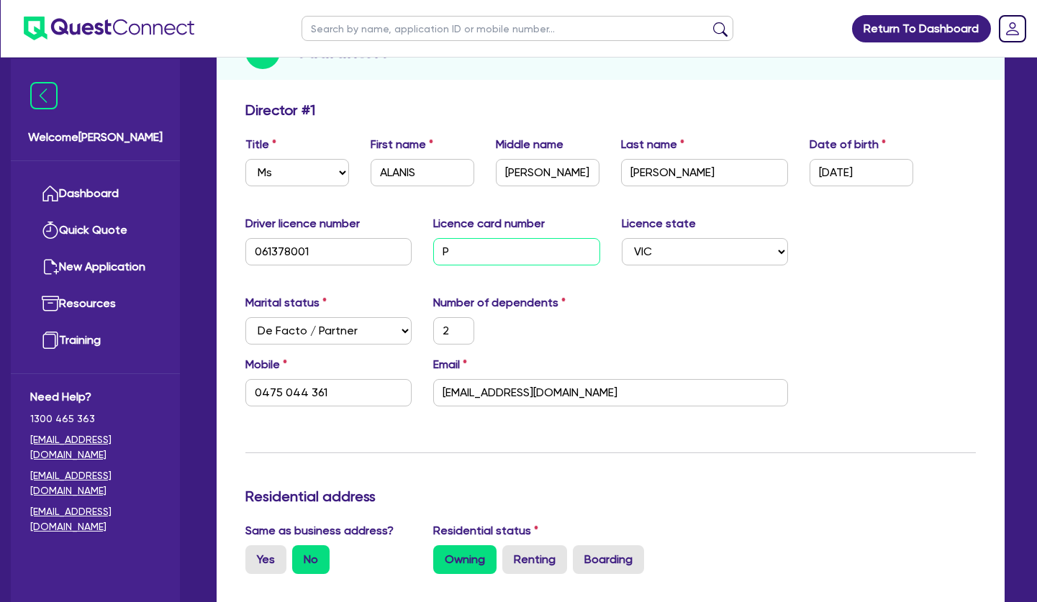
type input "P0"
type input "2"
type input "0475 044 361"
type input "P00"
type input "2"
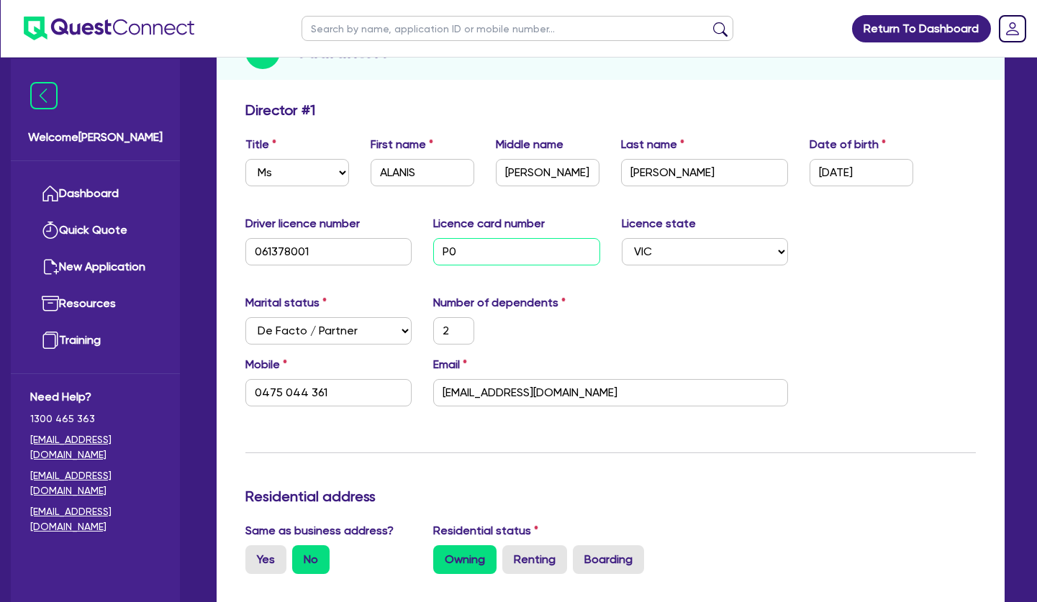
type input "0475 044 361"
type input "P002"
type input "2"
type input "0475 044 361"
type input "P0029"
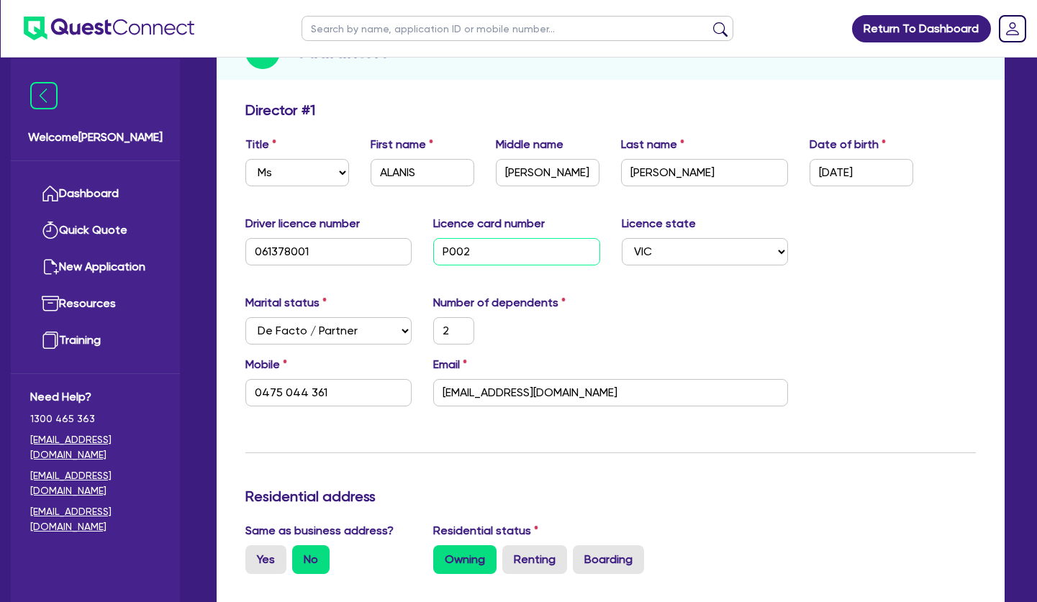
type input "2"
type input "0475 044 361"
type input "P00295"
type input "2"
type input "0475 044 361"
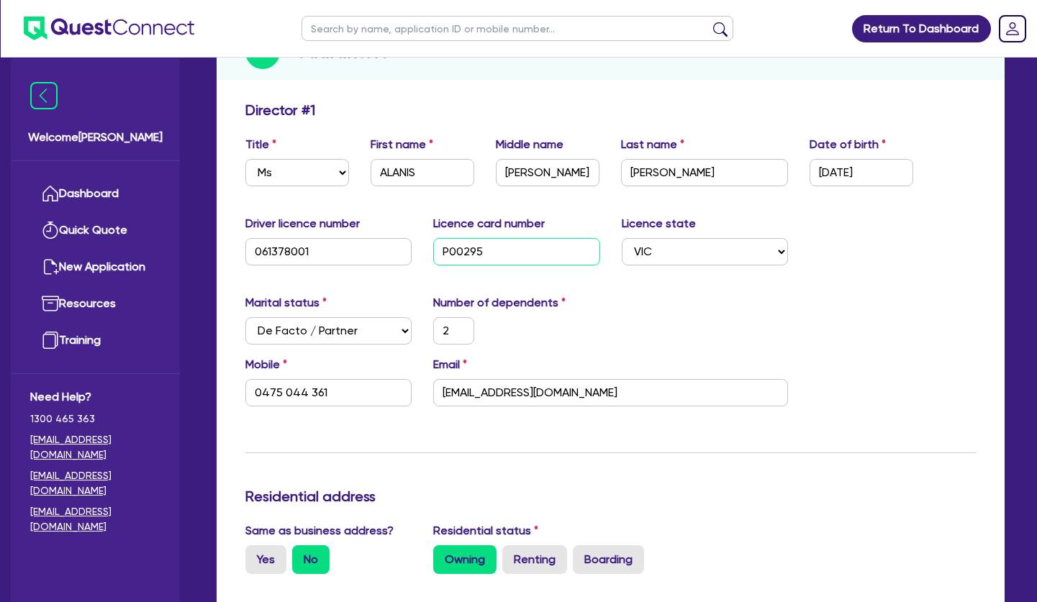
type input "P002958"
type input "2"
type input "0475 044 361"
type input "P0029580"
type input "2"
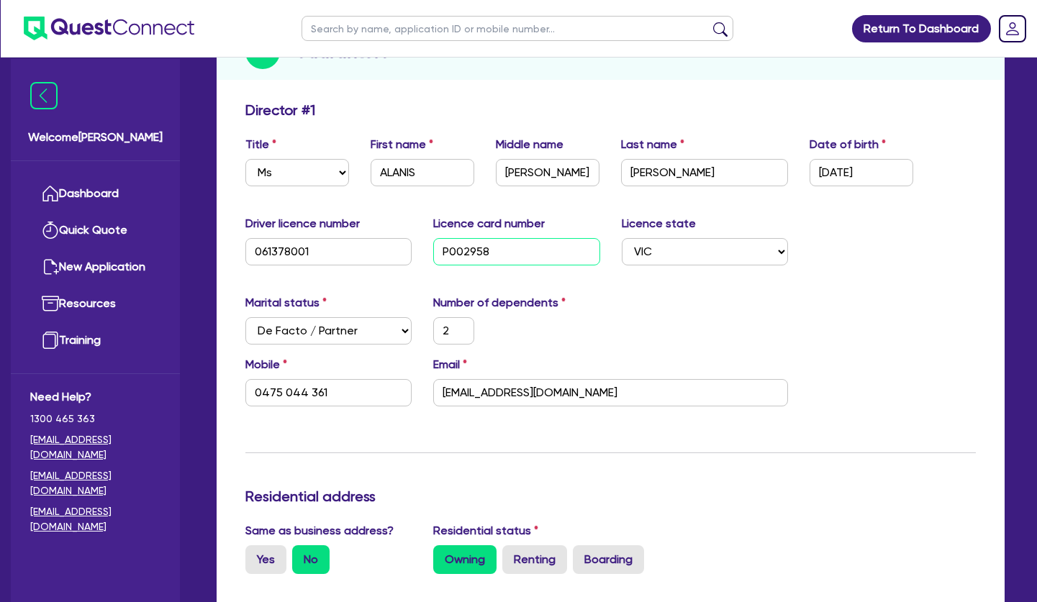
type input "0475 044 361"
type input "P0029580"
click at [715, 294] on div "Marital status Select Single Married De Facto / Partner Number of dependents 2" at bounding box center [611, 325] width 752 height 62
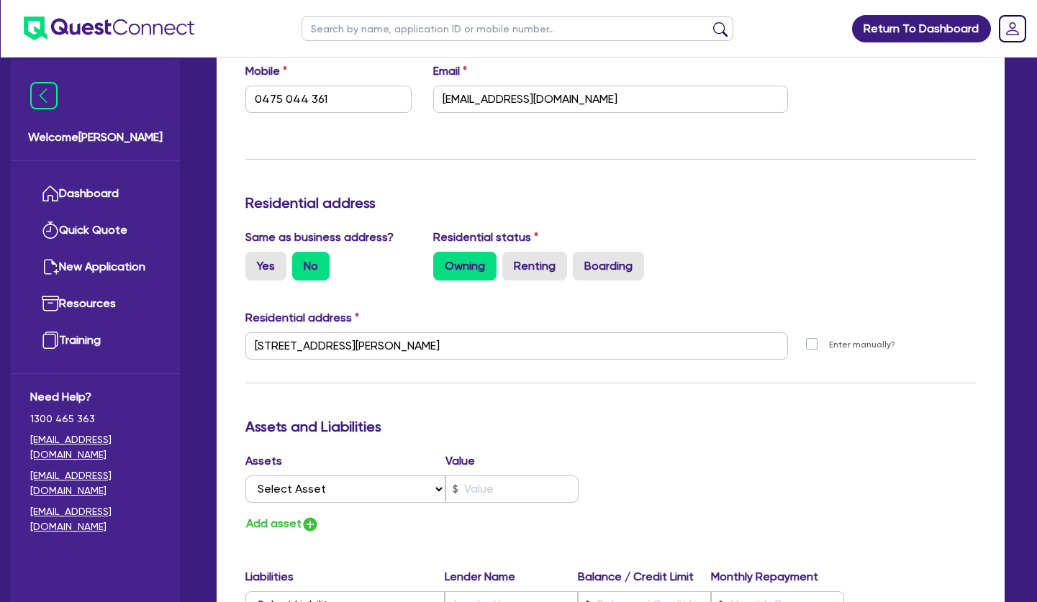
click at [376, 356] on div "Update residential status for Director #1 Boarding is only acceptable when the …" at bounding box center [610, 340] width 730 height 1064
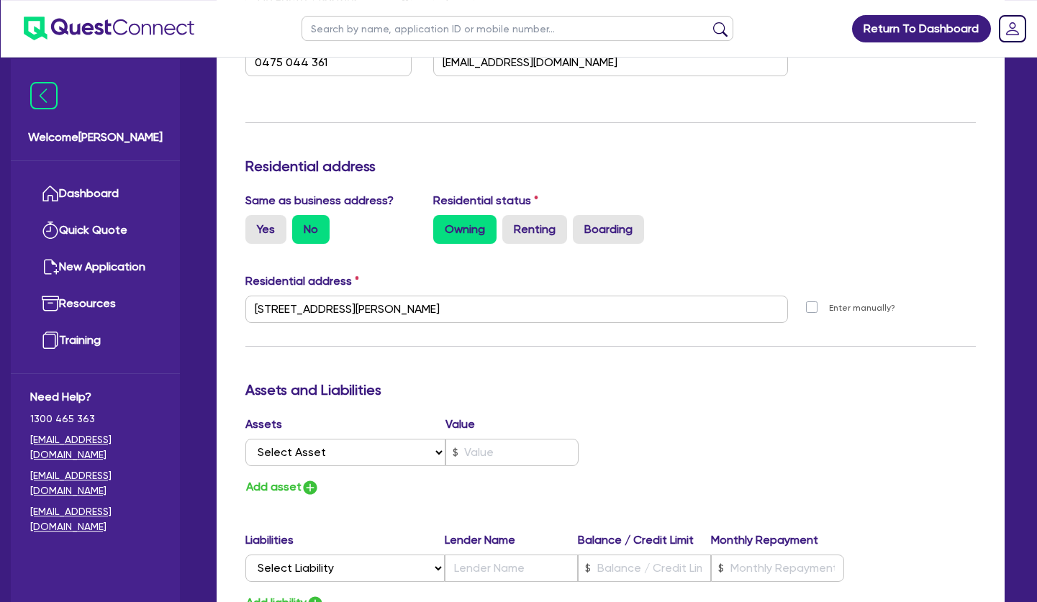
scroll to position [587, 0]
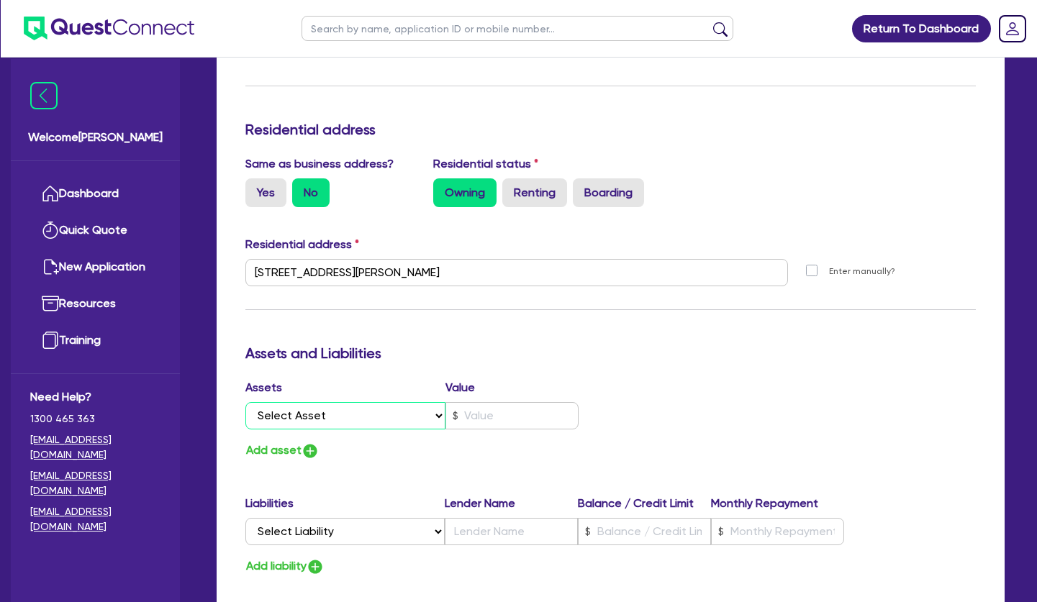
click at [245, 402] on select "Select Asset Cash Property Investment property Vehicle Truck Trailer Equipment …" at bounding box center [345, 415] width 200 height 27
select select "PROPERTY"
click option "Property" at bounding box center [0, 0] width 0 height 0
type input "2"
type input "0475 044 361"
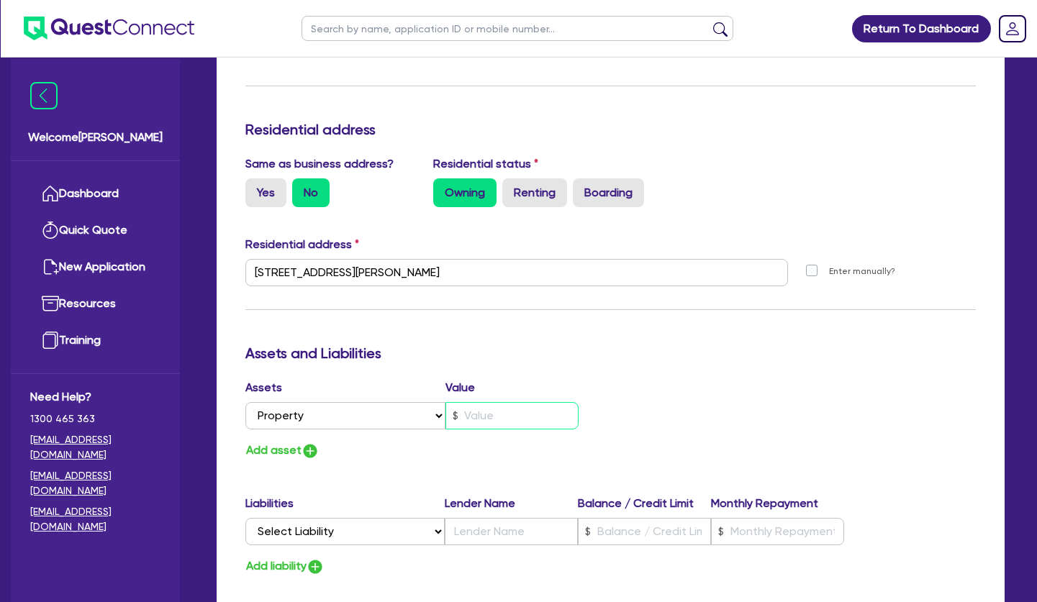
click at [499, 402] on input "text" at bounding box center [511, 415] width 133 height 27
type input "2"
type input "0475 044 361"
type input "1"
type input "2"
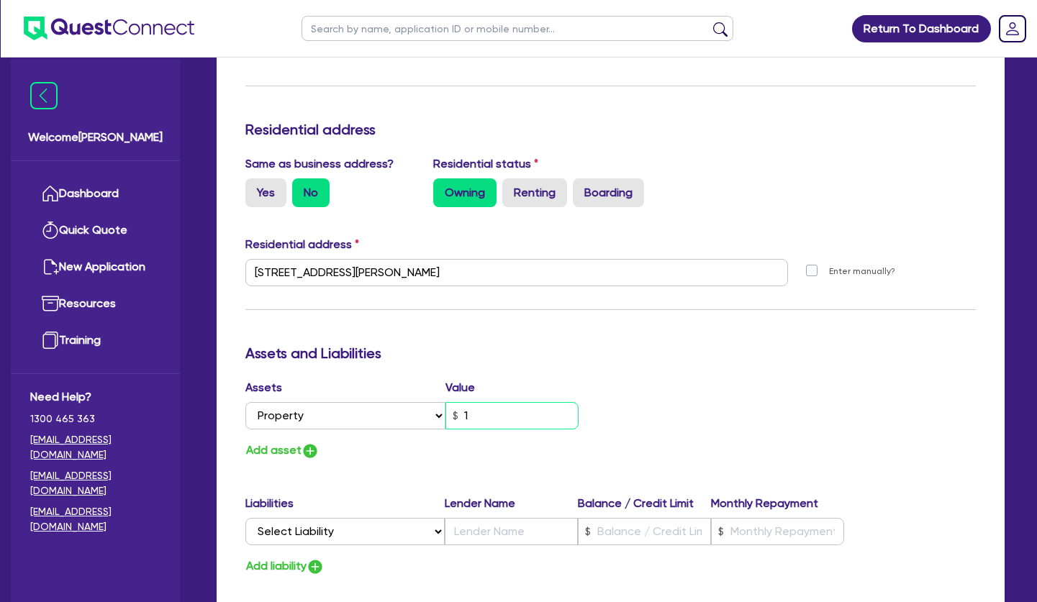
type input "0475 044 361"
type input "12"
type input "2"
type input "0475 044 361"
type input "120"
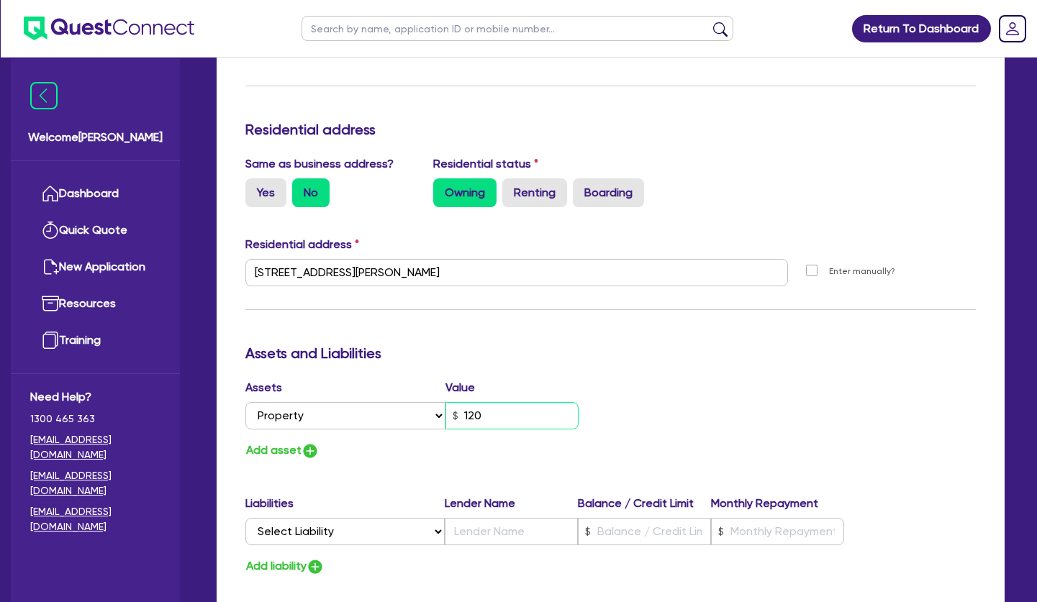
type input "2"
type input "0475 044 361"
type input "1,200"
type input "2"
type input "0475 044 361"
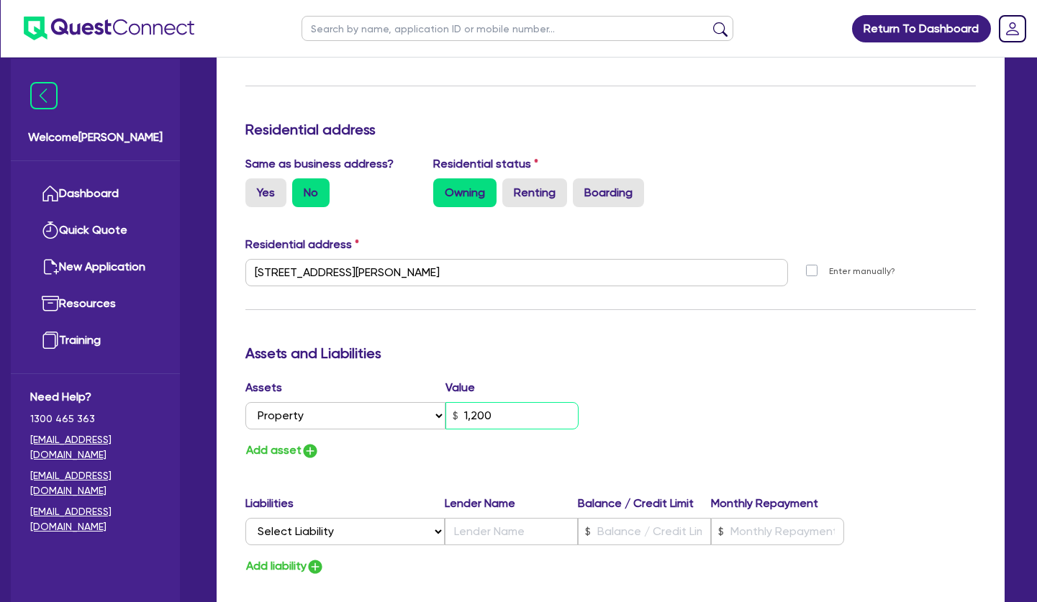
type input "12,000"
type input "2"
type input "0475 044 361"
type input "120,000"
type input "2"
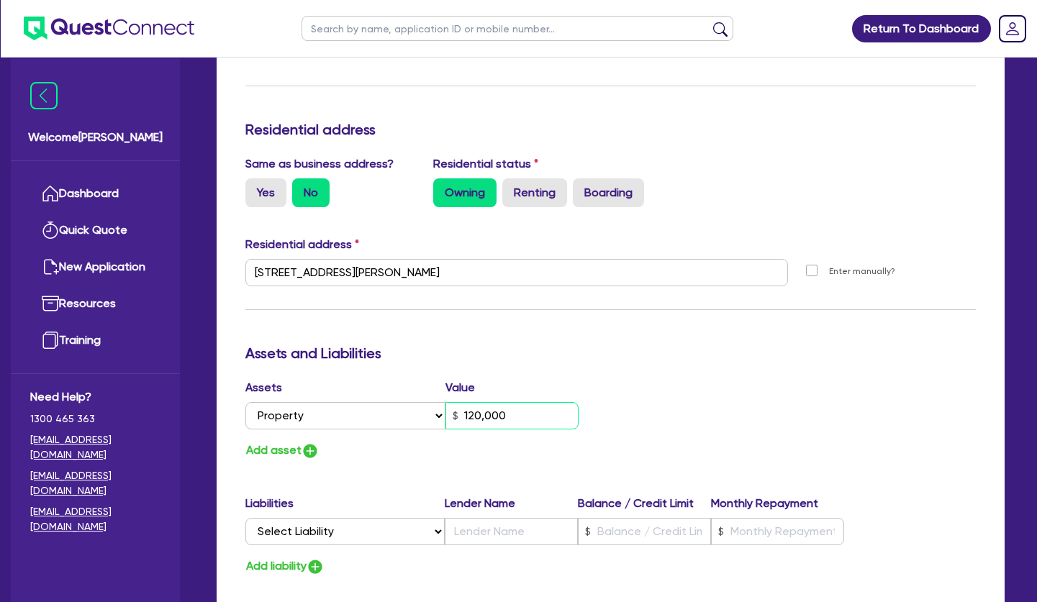
type input "0475 044 361"
type input "1,200,000"
click at [245, 518] on select "Select Liability Credit card Mortgage Investment property loan Vehicle loan Tru…" at bounding box center [344, 531] width 199 height 27
select select "MORTGAGE"
click option "Mortgage" at bounding box center [0, 0] width 0 height 0
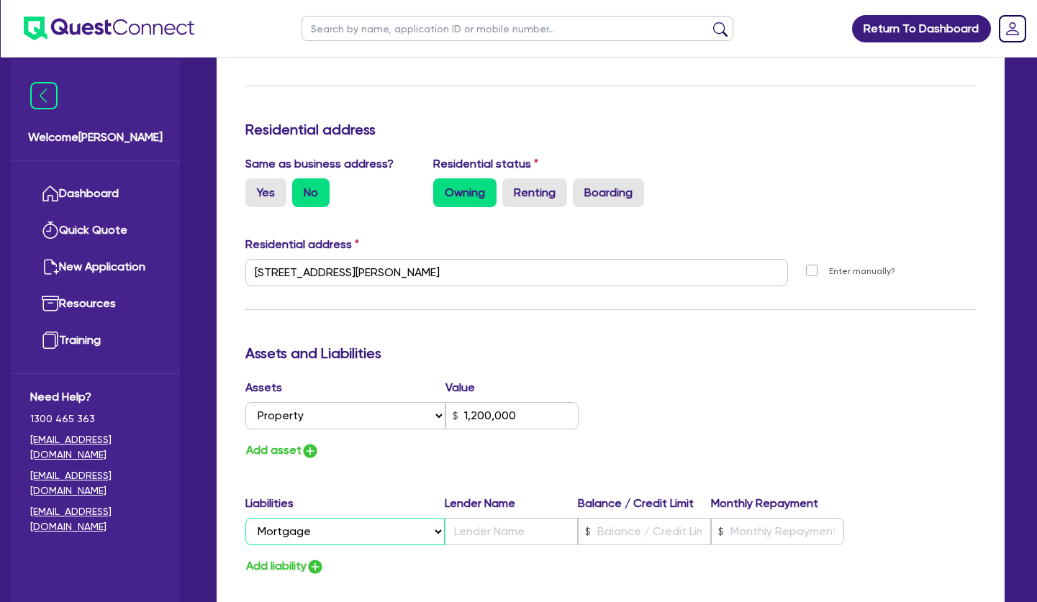
type input "2"
type input "0475 044 361"
type input "1,200,000"
click at [514, 518] on input "text" at bounding box center [511, 531] width 133 height 27
type input "2"
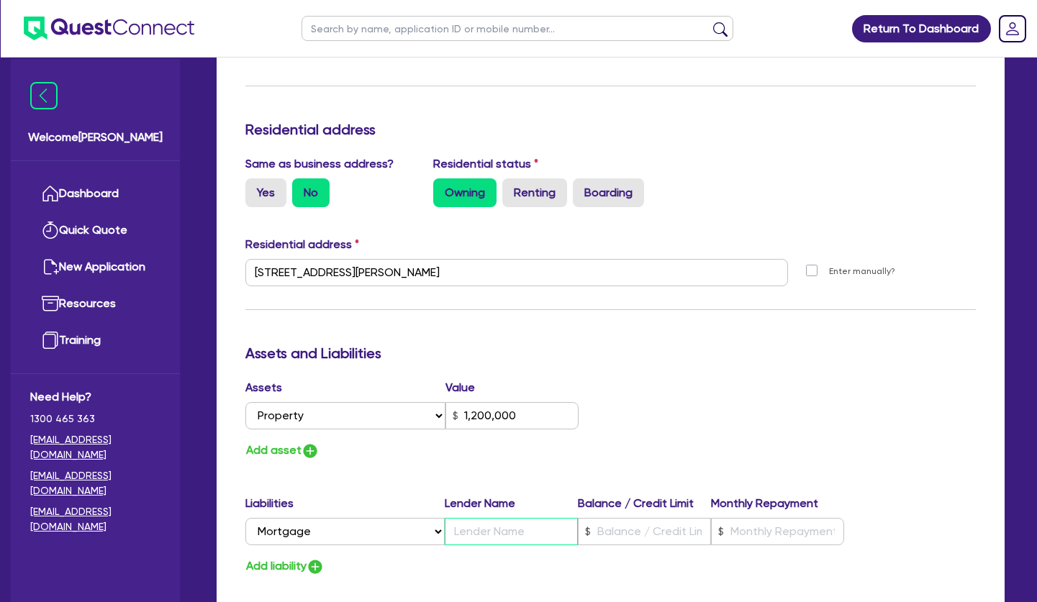
type input "0475 044 361"
type input "1,200,000"
type input "A"
type input "2"
type input "0475 044 361"
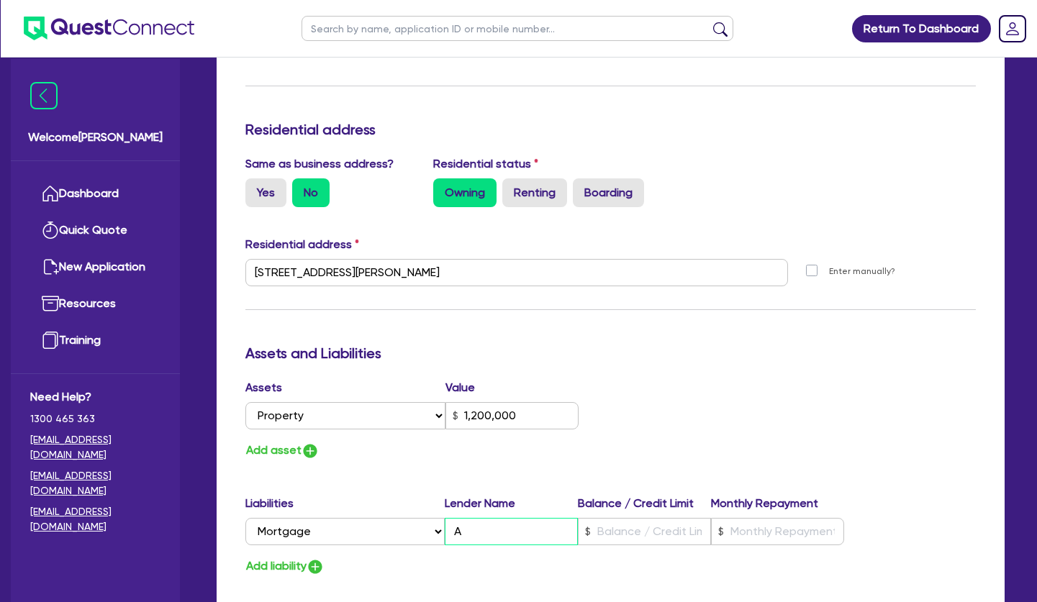
type input "1,200,000"
type input "AN"
type input "2"
type input "0475 044 361"
type input "1,200,000"
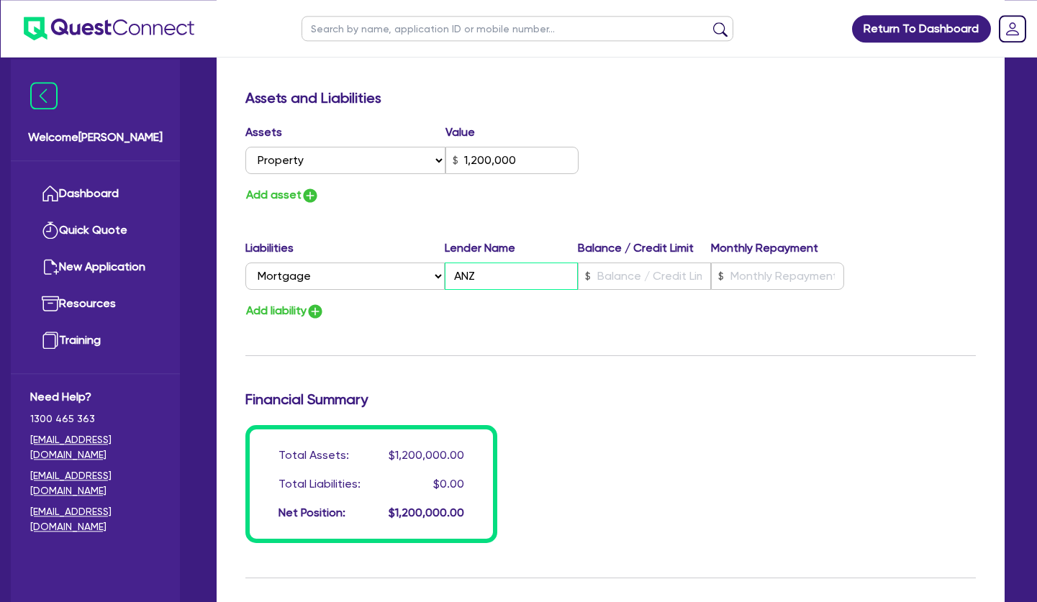
scroll to position [881, 0]
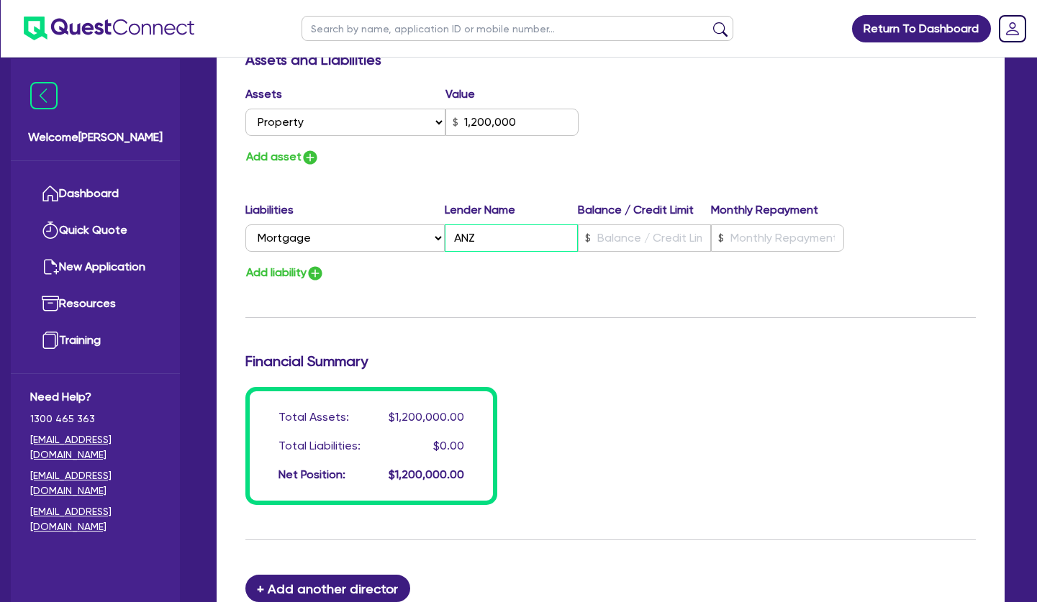
type input "ANZ"
click at [637, 225] on input "text" at bounding box center [644, 238] width 133 height 27
type input "2"
type input "0475 044 361"
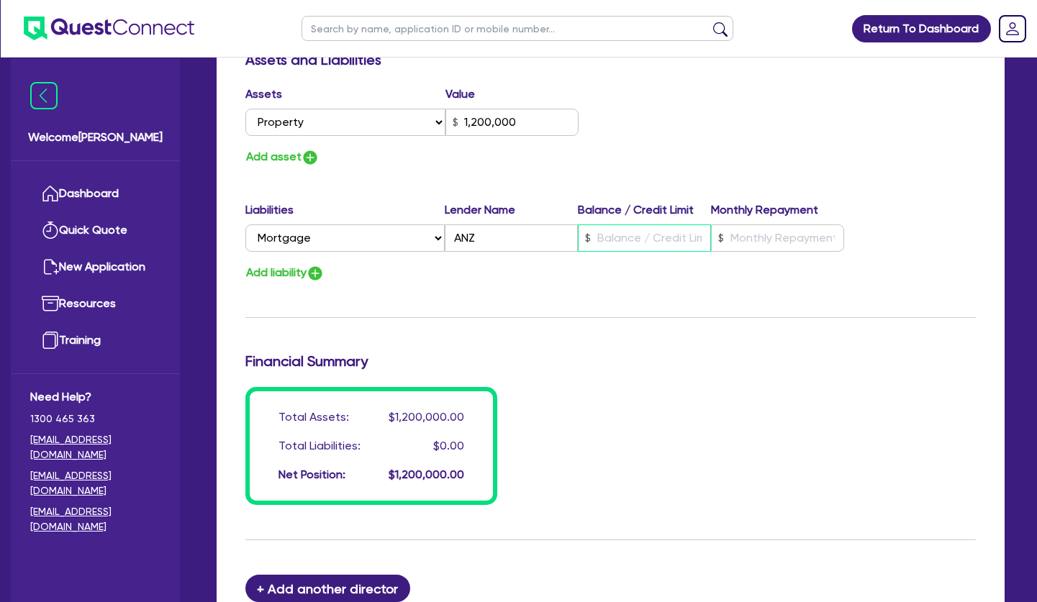
type input "1,200,000"
type input "1"
click at [764, 225] on input "text" at bounding box center [777, 238] width 133 height 27
type input "2"
type input "0475 044 361"
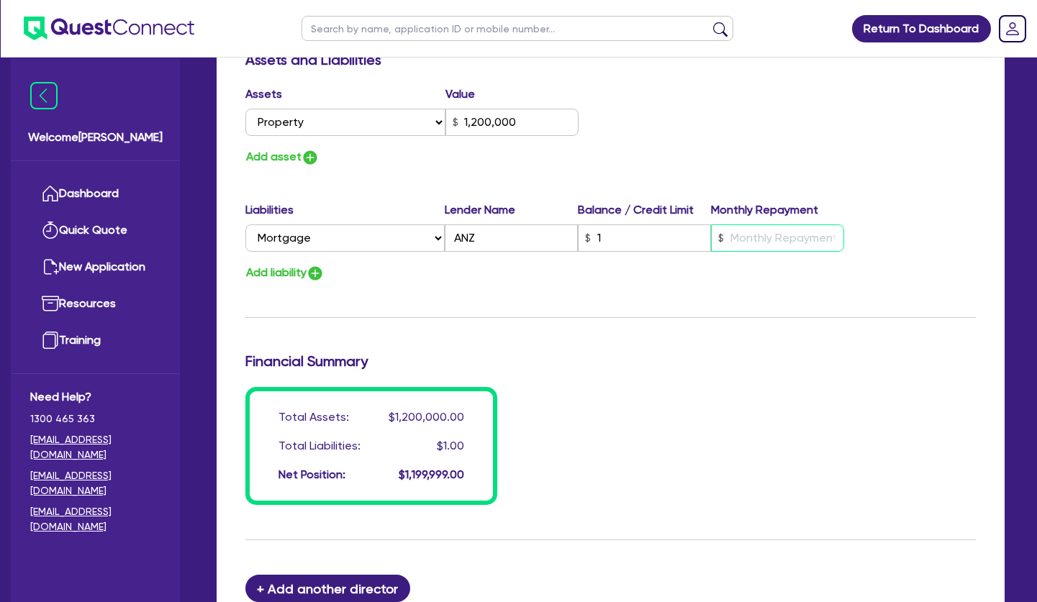
type input "1,200,000"
type input "1"
drag, startPoint x: 480, startPoint y: 253, endPoint x: 323, endPoint y: 257, distance: 156.9
click at [479, 263] on div "Add liability" at bounding box center [611, 272] width 752 height 19
click at [293, 263] on button "Add liability" at bounding box center [284, 272] width 79 height 19
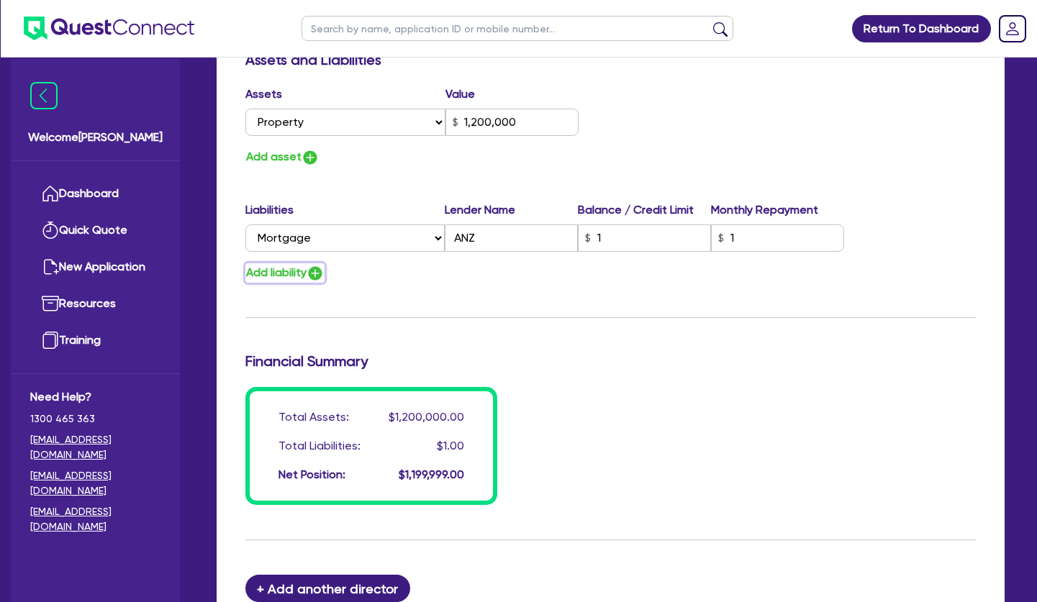
type input "2"
type input "0475 044 361"
type input "1,200,000"
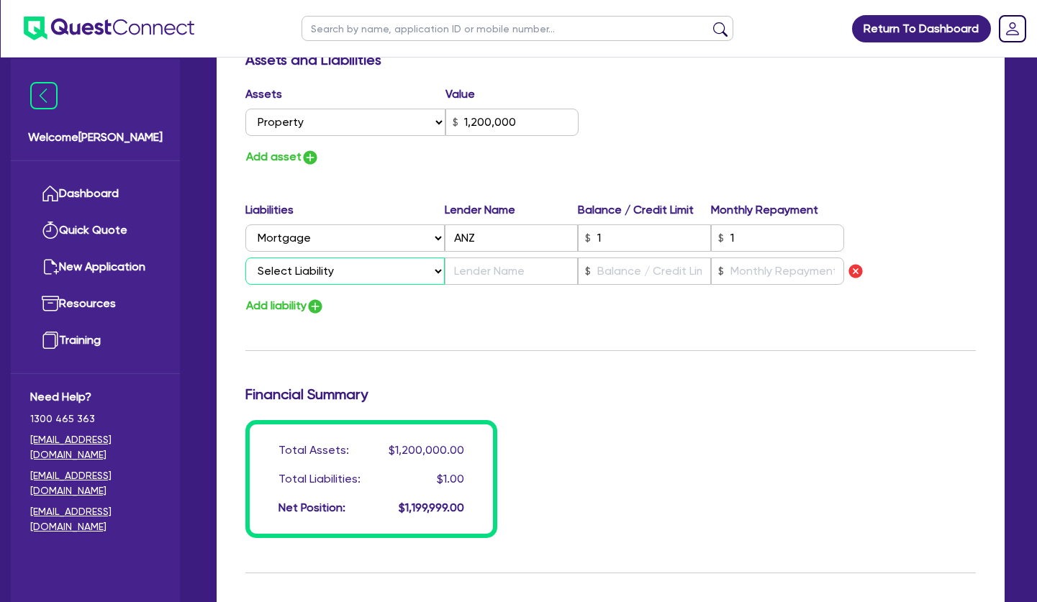
click at [245, 258] on select "Select Liability Credit card Mortgage Investment property loan Vehicle loan Tru…" at bounding box center [344, 271] width 199 height 27
select select "EQUIPMENT_LOAN"
click option "Equipment loan" at bounding box center [0, 0] width 0 height 0
type input "2"
type input "0475 044 361"
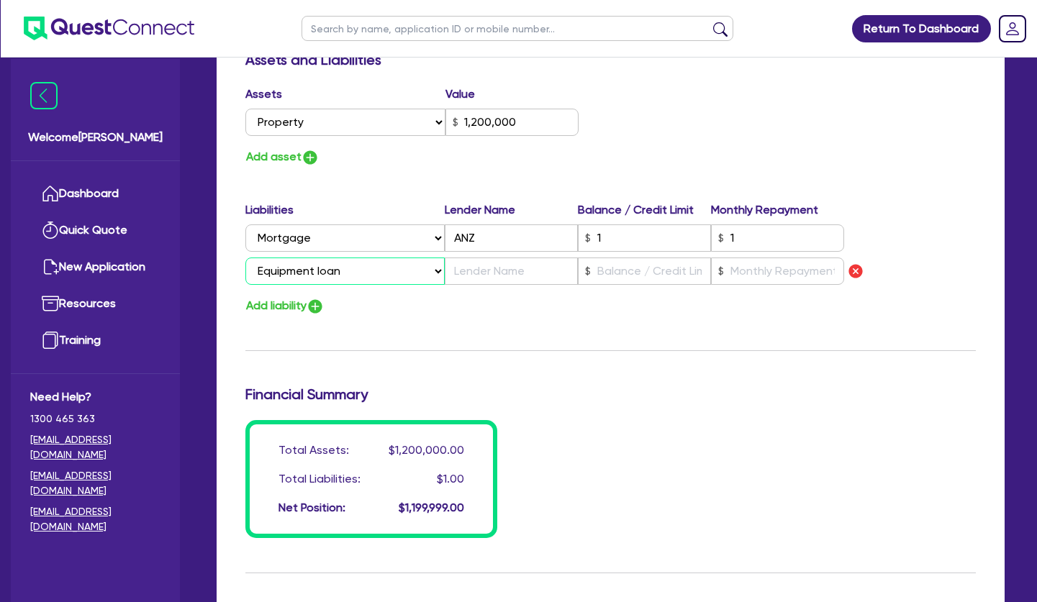
type input "1,200,000"
click at [499, 258] on input "text" at bounding box center [511, 271] width 133 height 27
type input "2"
type input "0475 044 361"
type input "1,200,000"
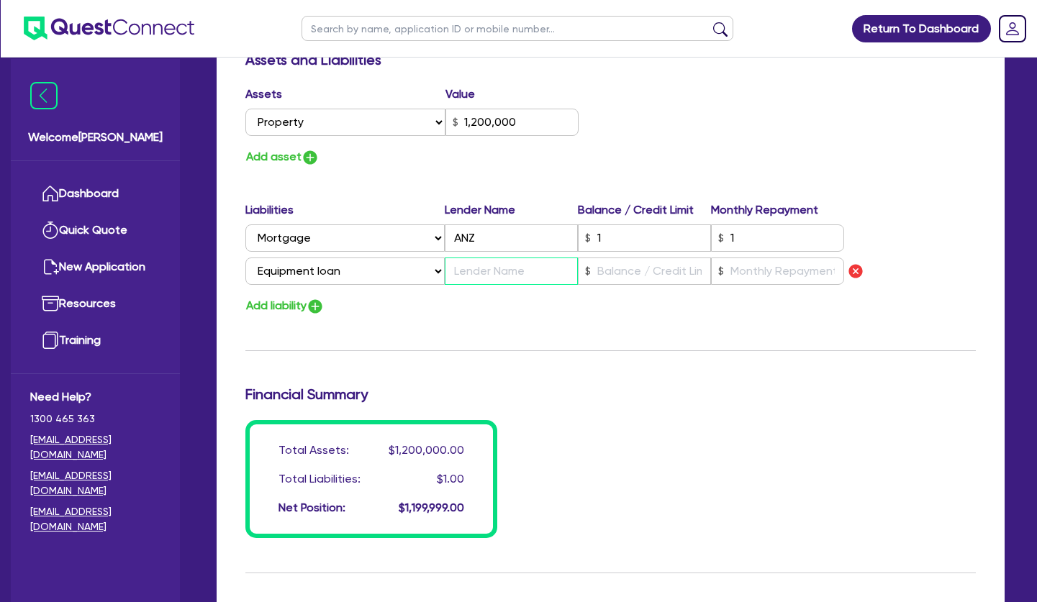
type input "D"
type input "2"
type input "0475 044 361"
type input "1,200,000"
type input "Dy"
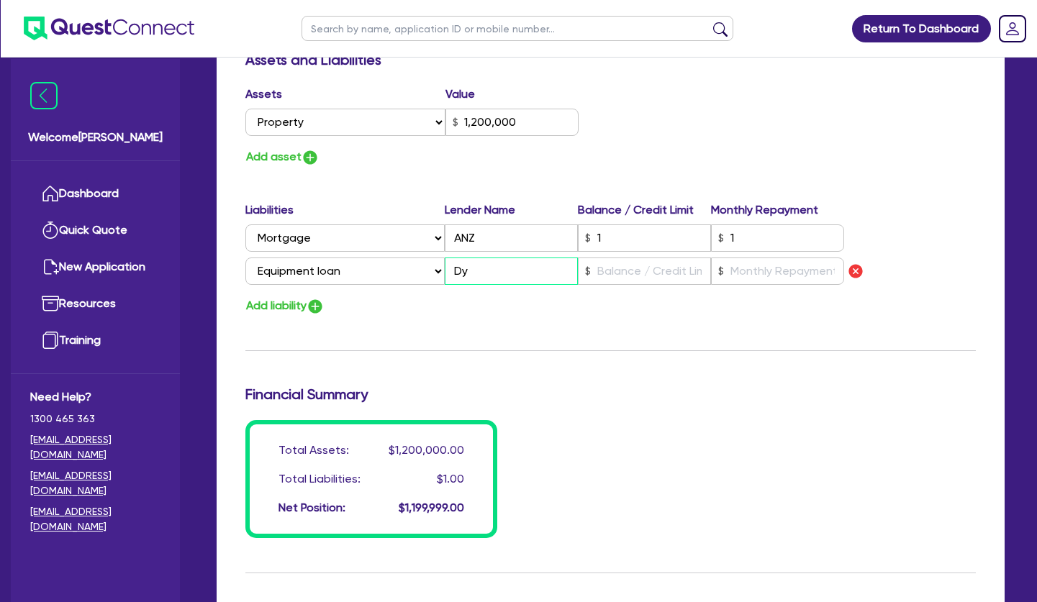
type input "2"
type input "0475 044 361"
type input "1,200,000"
type input "Dyn"
type input "2"
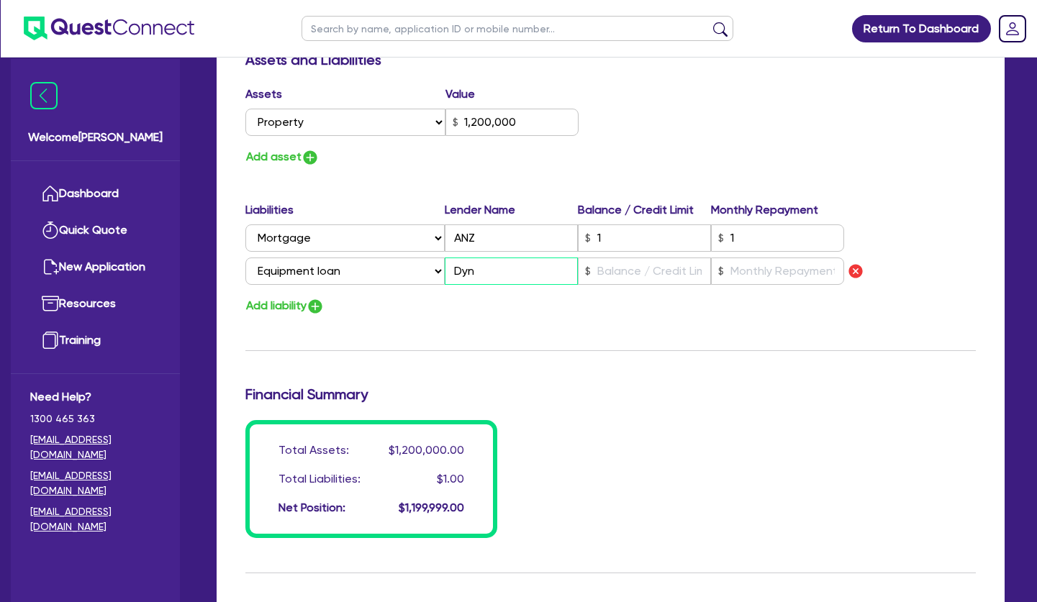
type input "0475 044 361"
type input "1,200,000"
type input "Dyna"
type input "2"
type input "0475 044 361"
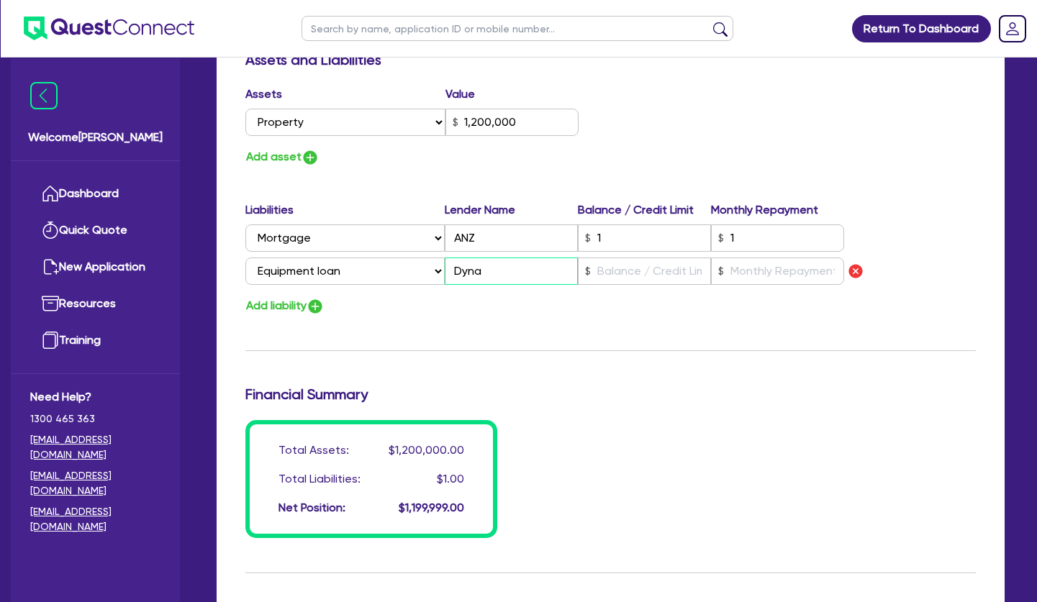
type input "1,200,000"
type input "Dynam"
type input "2"
type input "0475 044 361"
type input "1,200,000"
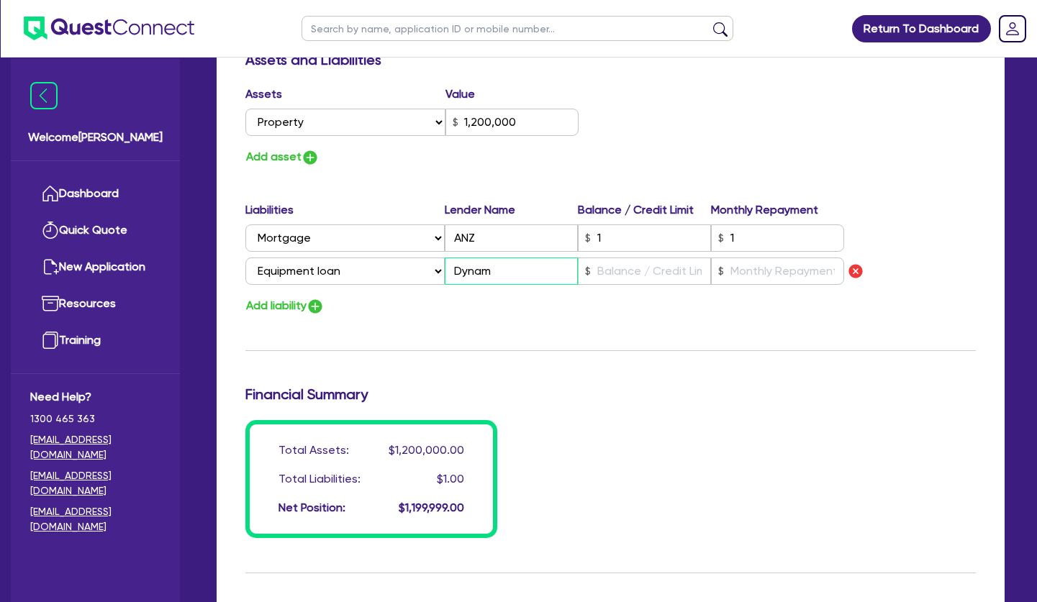
type input "Dynamo"
type input "2"
type input "0475 044 361"
type input "1,200,000"
type input "Dynamon"
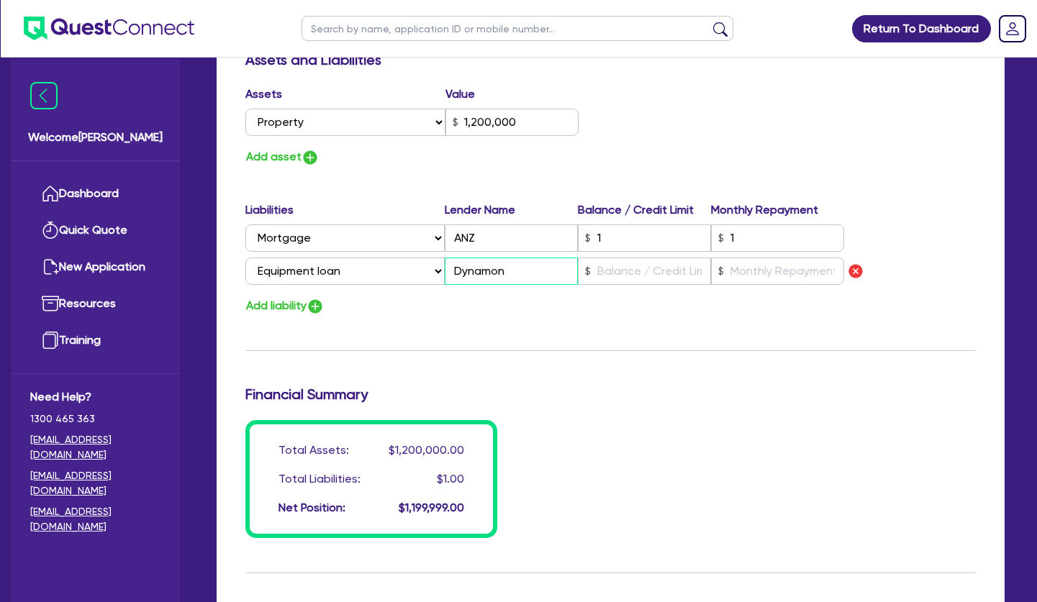
type input "2"
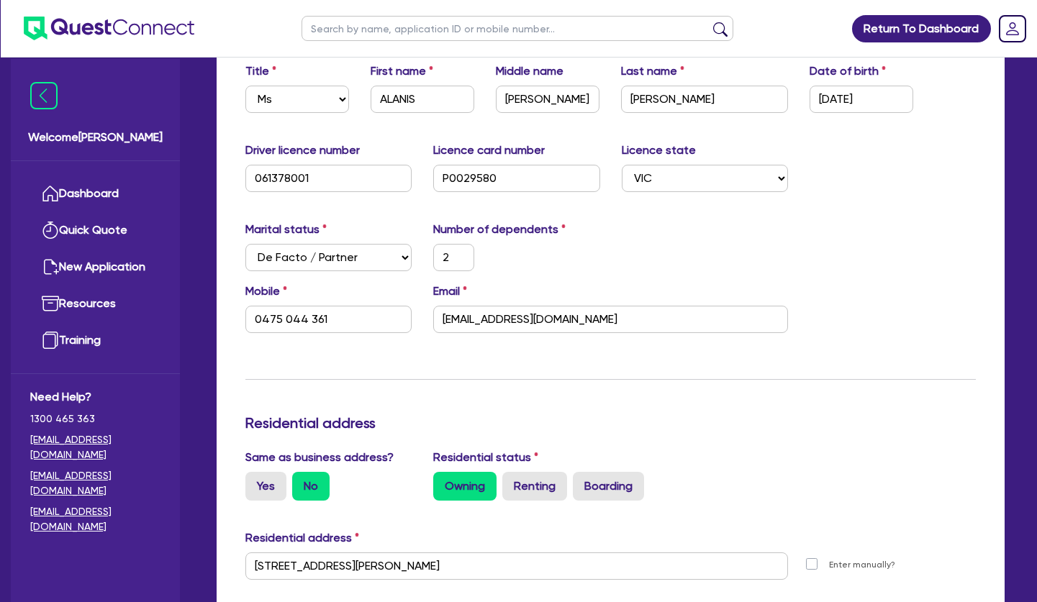
scroll to position [0, 0]
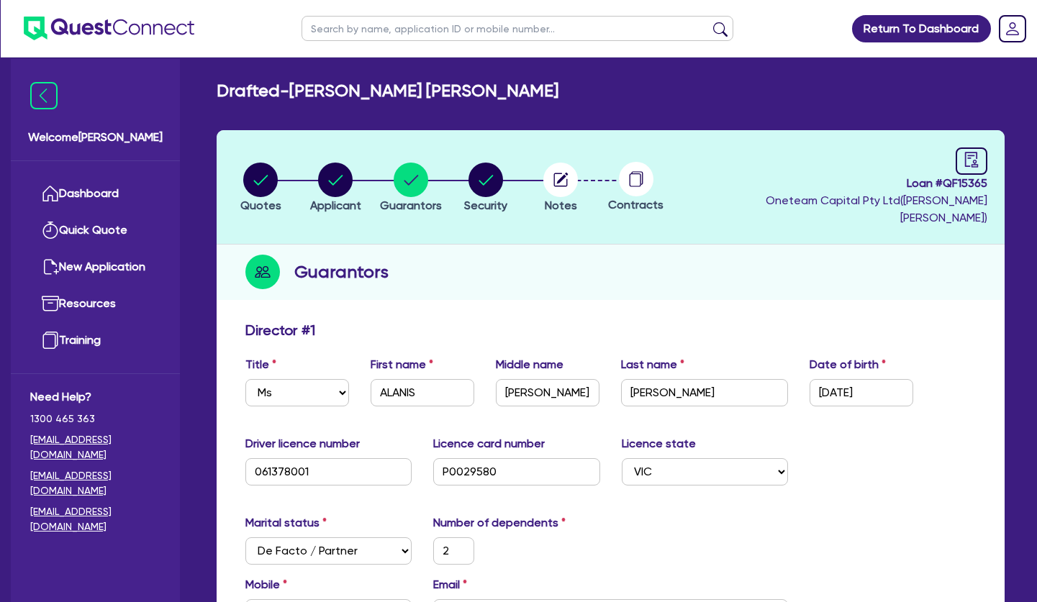
click at [494, 265] on div "Guarantors" at bounding box center [611, 272] width 788 height 55
click at [560, 179] on circle "button" at bounding box center [560, 180] width 35 height 35
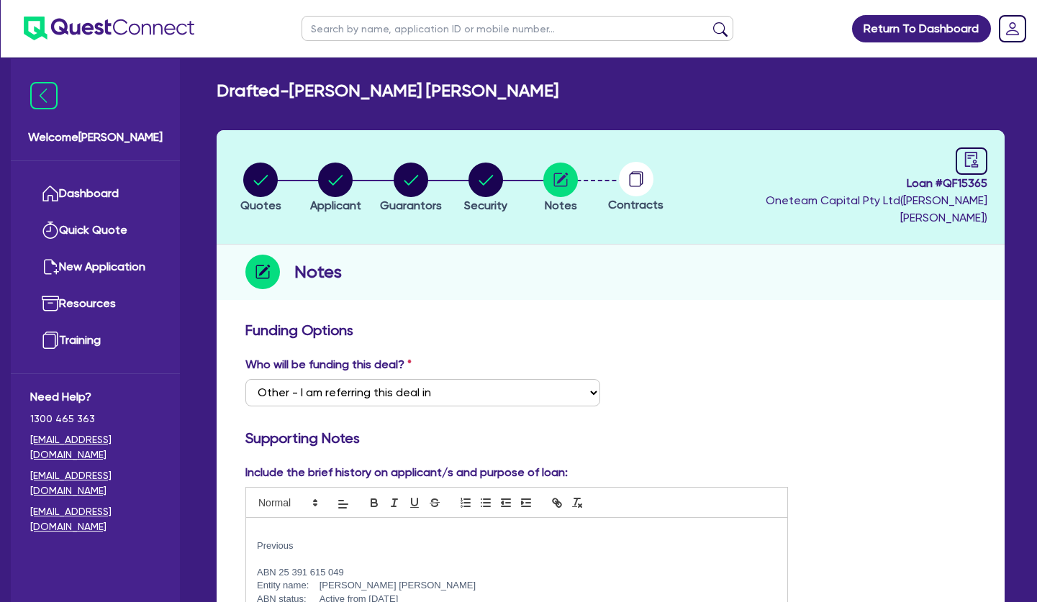
drag, startPoint x: 551, startPoint y: 355, endPoint x: 553, endPoint y: 344, distance: 11.0
click at [551, 356] on div "Who will be funding this deal? Select I want Quest to fund 100% I will fund 100…" at bounding box center [423, 381] width 376 height 50
click at [338, 175] on icon "button" at bounding box center [336, 180] width 14 height 10
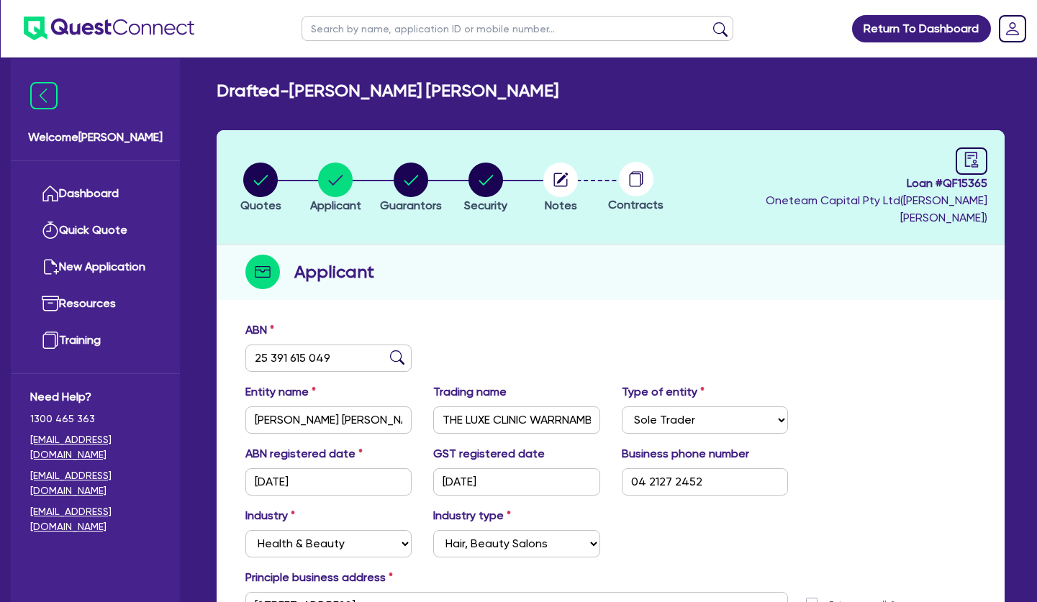
click at [499, 322] on div "ABN 25 391 615 049" at bounding box center [611, 353] width 752 height 62
click at [504, 275] on div "Applicant" at bounding box center [611, 272] width 788 height 55
click at [537, 314] on div "ABN 25 391 615 049 Entity name GARDINER, ALANIS BROOKE SUSAN Trading name THE L…" at bounding box center [611, 503] width 788 height 379
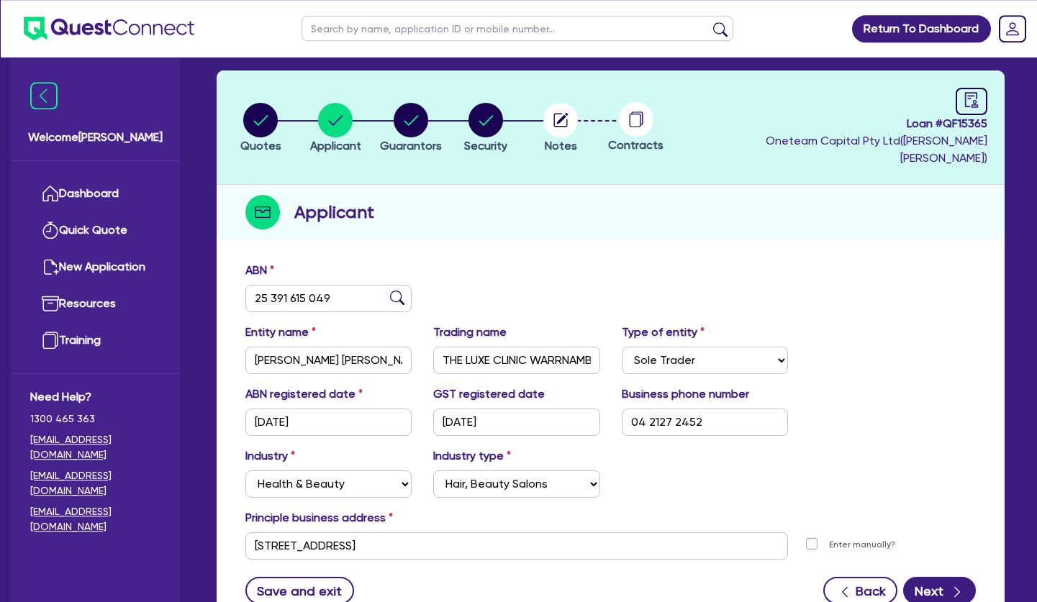
scroll to position [160, 0]
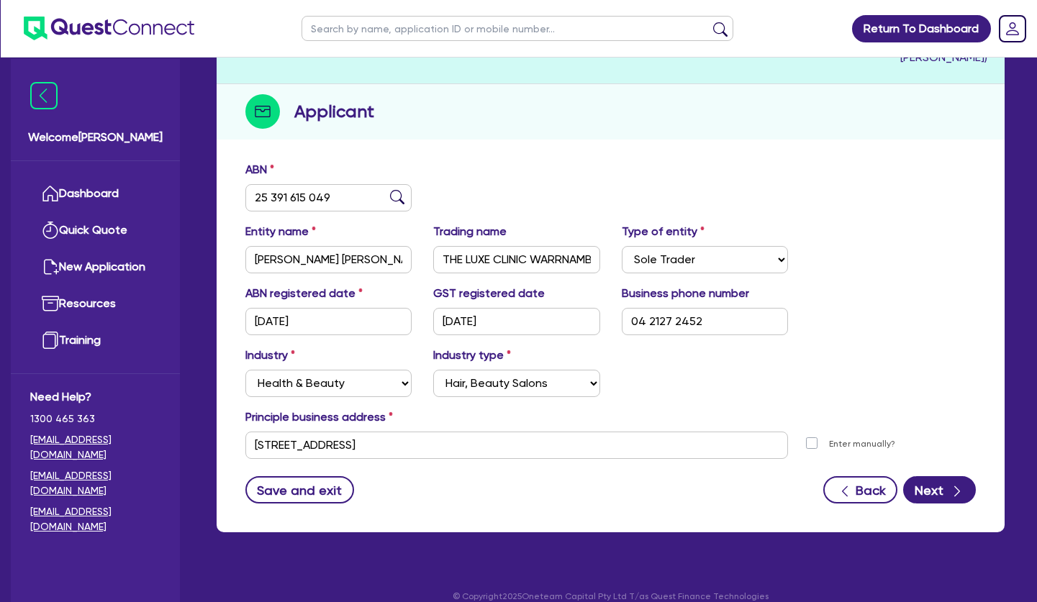
click at [533, 170] on div "ABN 25 391 615 049" at bounding box center [611, 192] width 752 height 62
click at [520, 181] on div "ABN 25 391 615 049" at bounding box center [611, 192] width 752 height 62
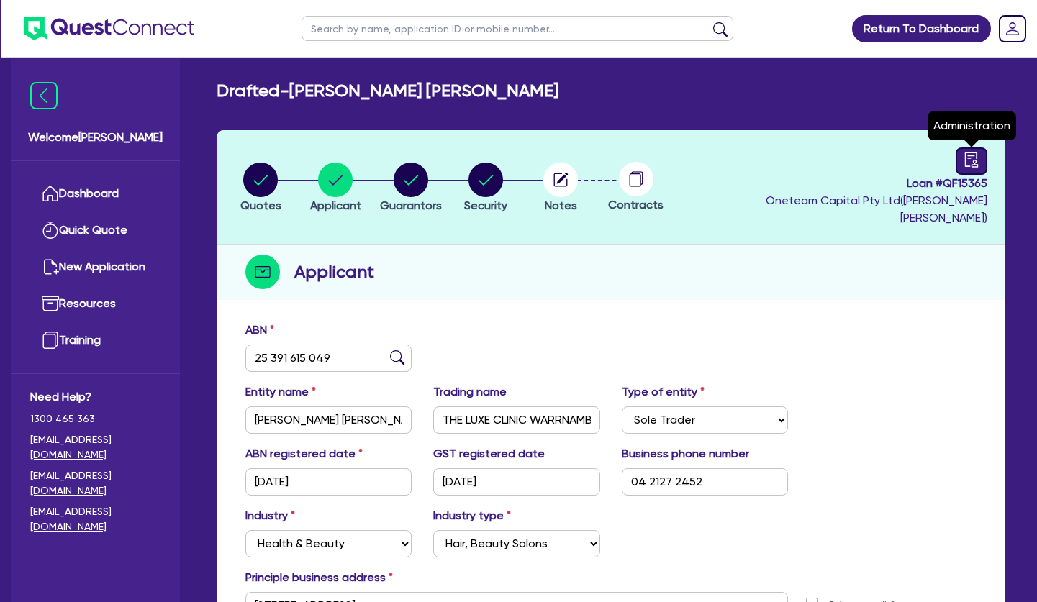
click at [969, 162] on icon "audit" at bounding box center [972, 160] width 16 height 16
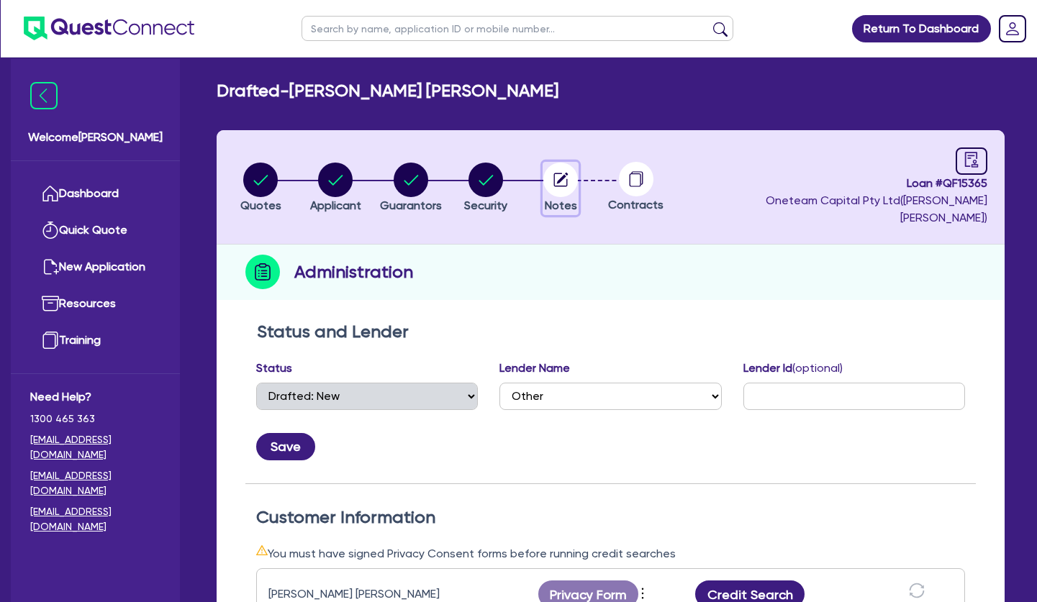
click at [560, 176] on circle "button" at bounding box center [560, 180] width 35 height 35
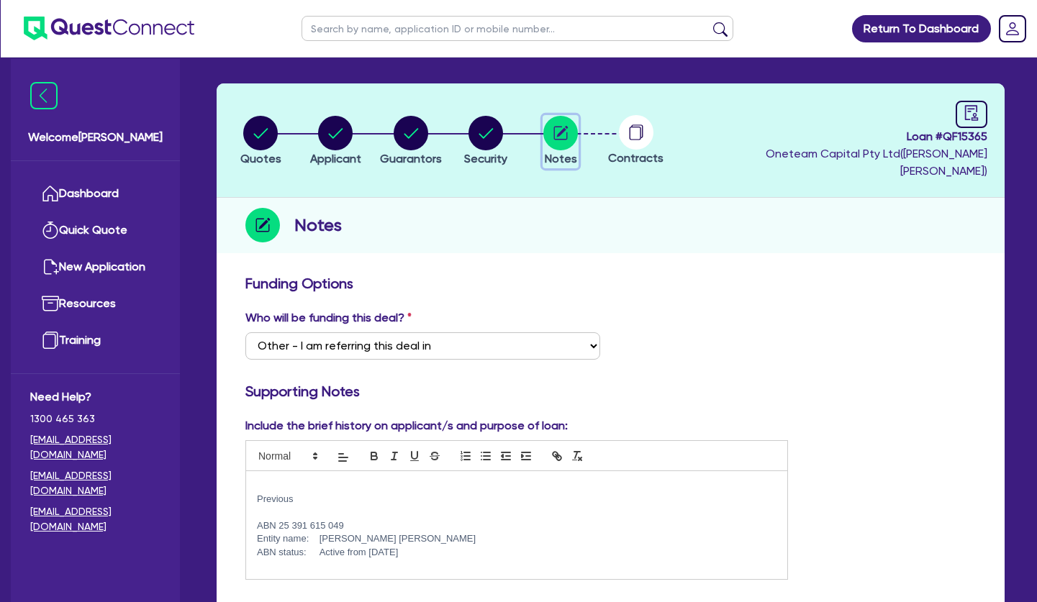
scroll to position [73, 0]
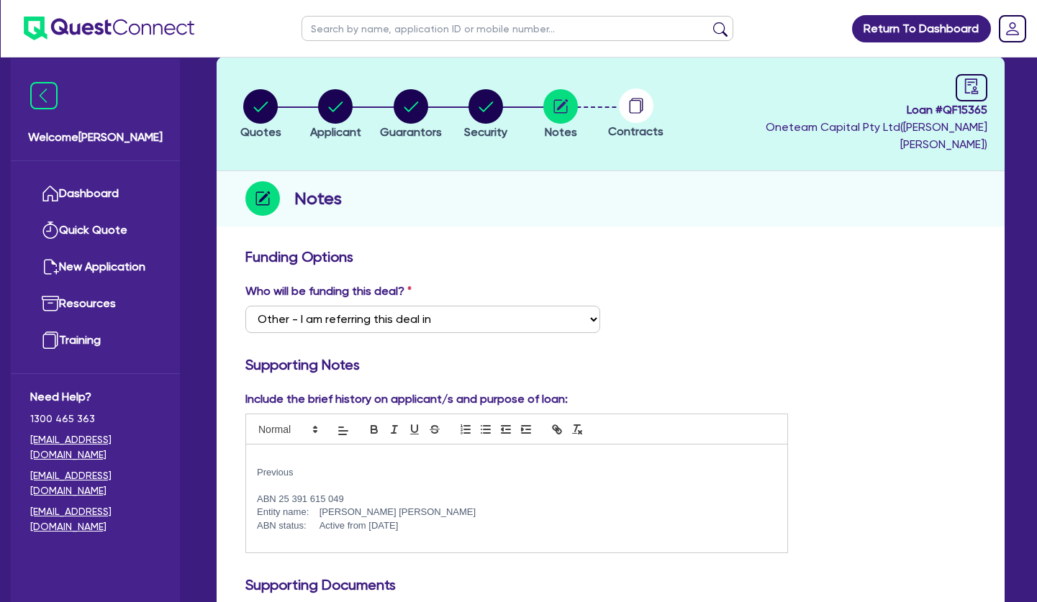
click at [295, 453] on p at bounding box center [517, 459] width 520 height 13
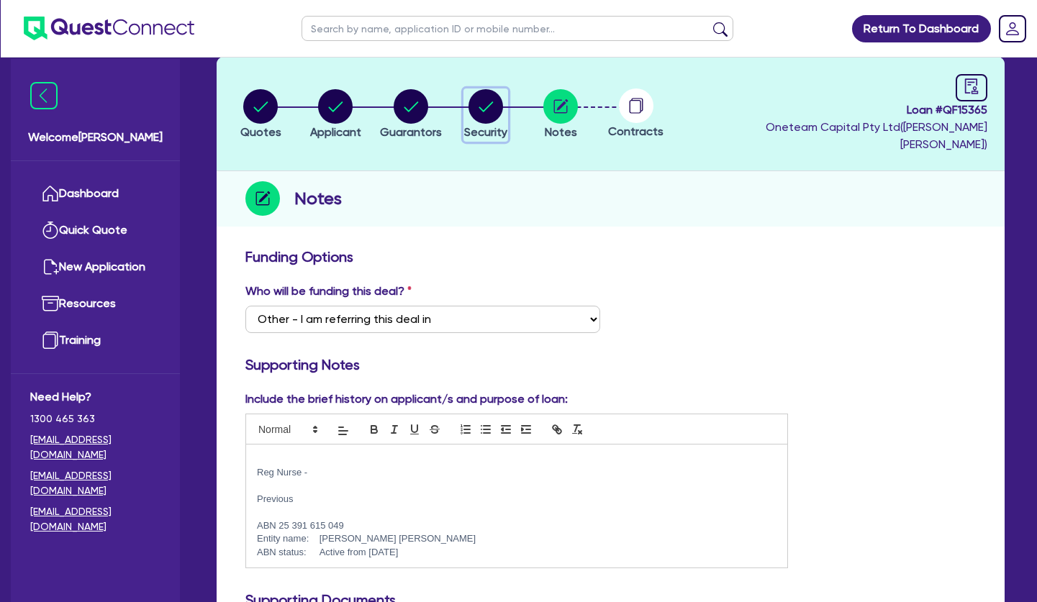
click at [492, 98] on circle "button" at bounding box center [485, 106] width 35 height 35
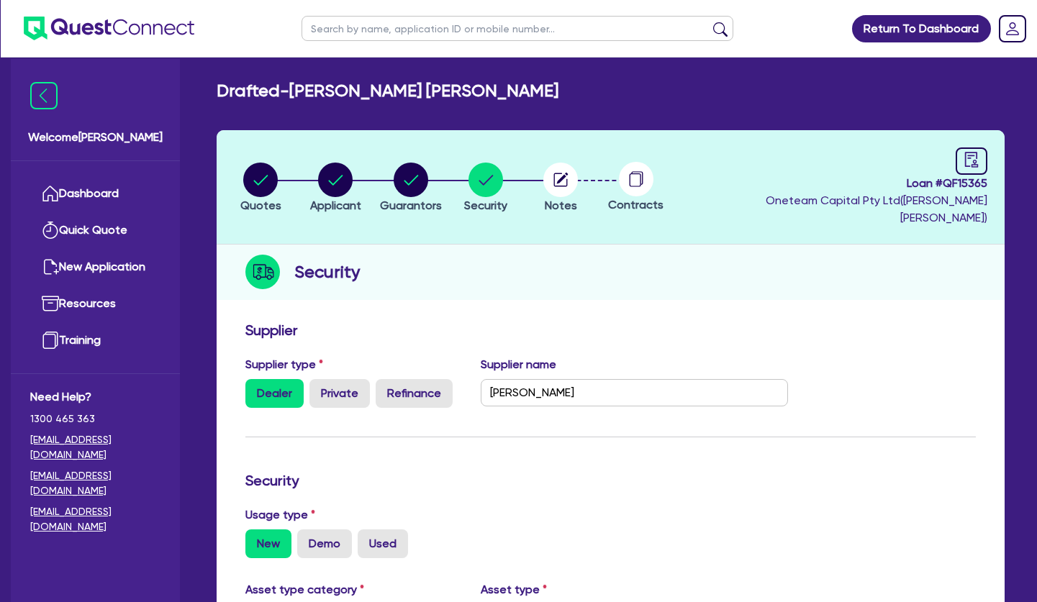
click at [893, 294] on div "Quotes Applicant Guarantors Security Notes Contracts Loan # QF15365 Oneteam Cap…" at bounding box center [611, 558] width 788 height 857
drag, startPoint x: 466, startPoint y: 93, endPoint x: 543, endPoint y: 96, distance: 77.8
click at [505, 96] on h2 "Drafted - GARDINER, ALANIS BROOKE SUSAN" at bounding box center [388, 91] width 342 height 21
click at [543, 96] on h2 "Drafted - GARDINER, ALANIS BROOKE SUSAN" at bounding box center [388, 91] width 342 height 21
click at [411, 88] on h2 "Drafted - GARDINER, ALANIS BROOKE SUSAN" at bounding box center [388, 91] width 342 height 21
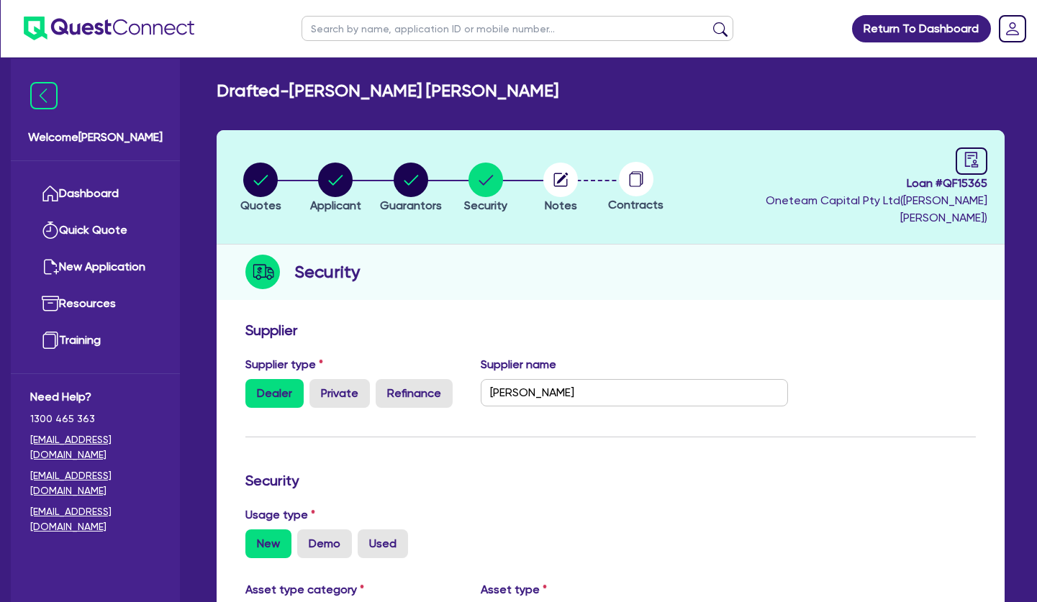
click at [428, 91] on h2 "Drafted - GARDINER, ALANIS BROOKE SUSAN" at bounding box center [388, 91] width 342 height 21
drag, startPoint x: 733, startPoint y: 334, endPoint x: 677, endPoint y: 282, distance: 75.9
click at [526, 109] on div "Drafted - GARDINER, ALANIS BROOKE SUSAN Quotes Applicant Guarantors Security No…" at bounding box center [610, 543] width 831 height 924
click at [975, 155] on icon "audit" at bounding box center [972, 160] width 16 height 16
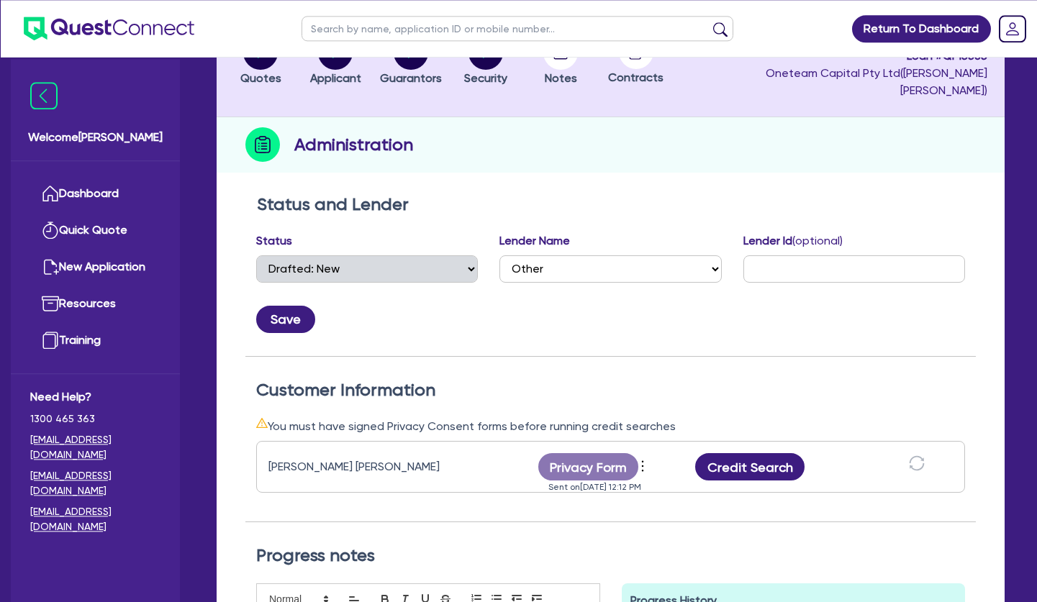
scroll to position [220, 0]
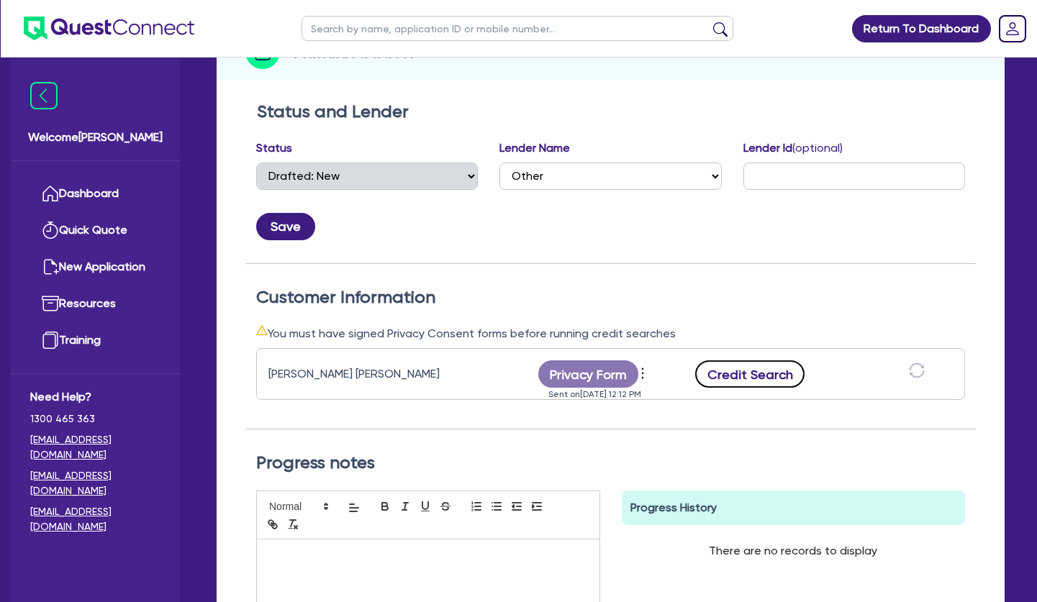
click at [757, 363] on button "Credit Search" at bounding box center [749, 374] width 109 height 27
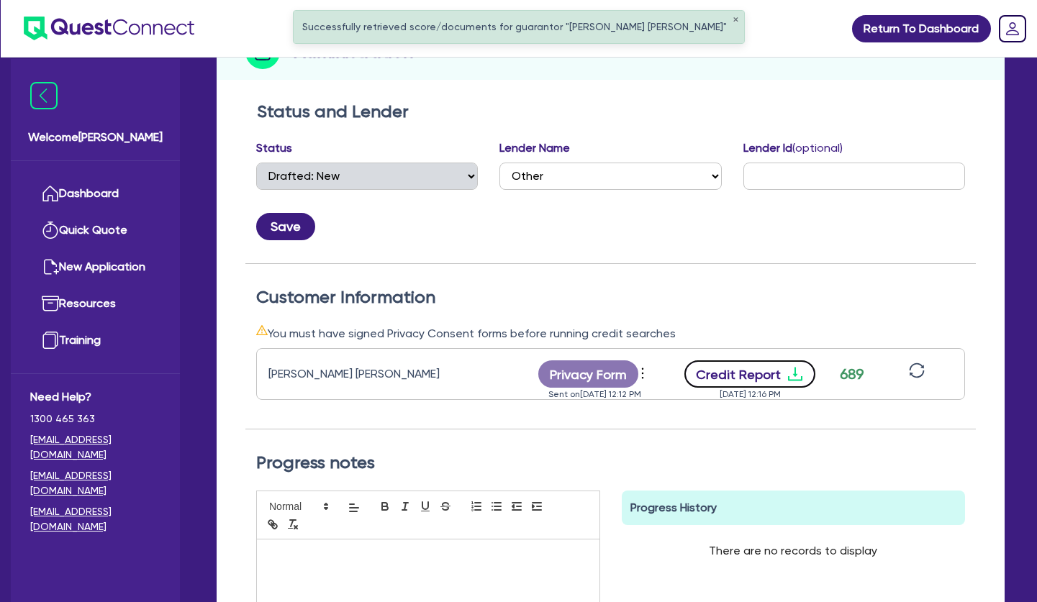
click at [792, 368] on icon "download" at bounding box center [795, 375] width 14 height 14
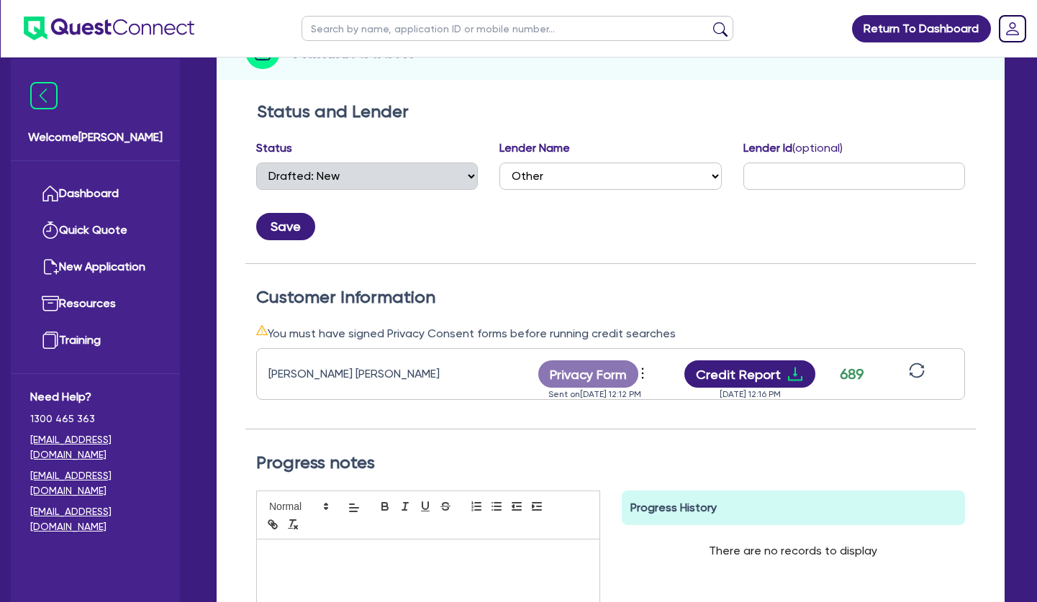
scroll to position [0, 0]
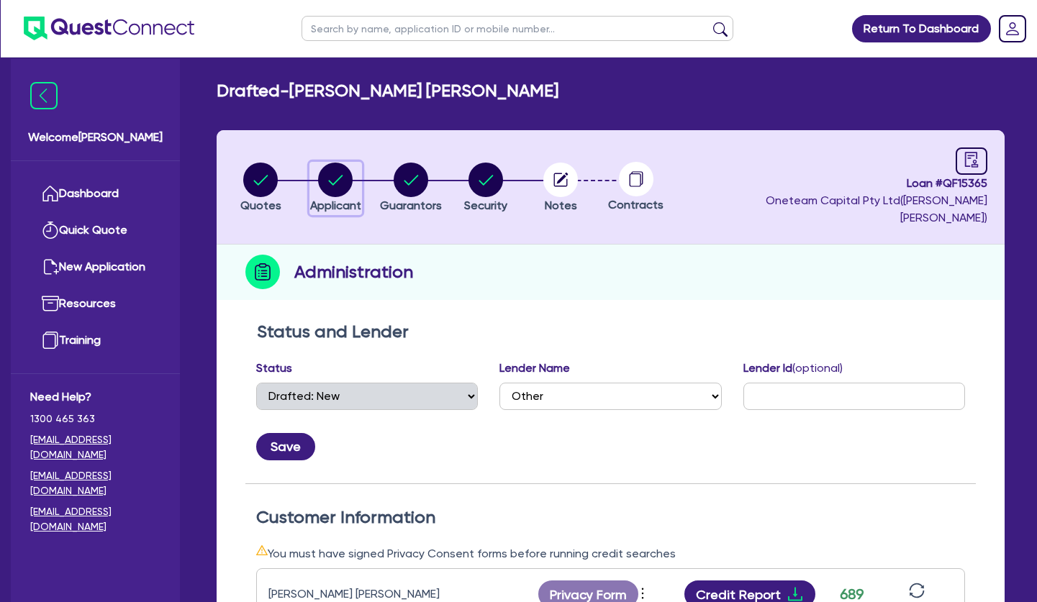
click at [325, 173] on circle "button" at bounding box center [335, 180] width 35 height 35
